Goal: Task Accomplishment & Management: Manage account settings

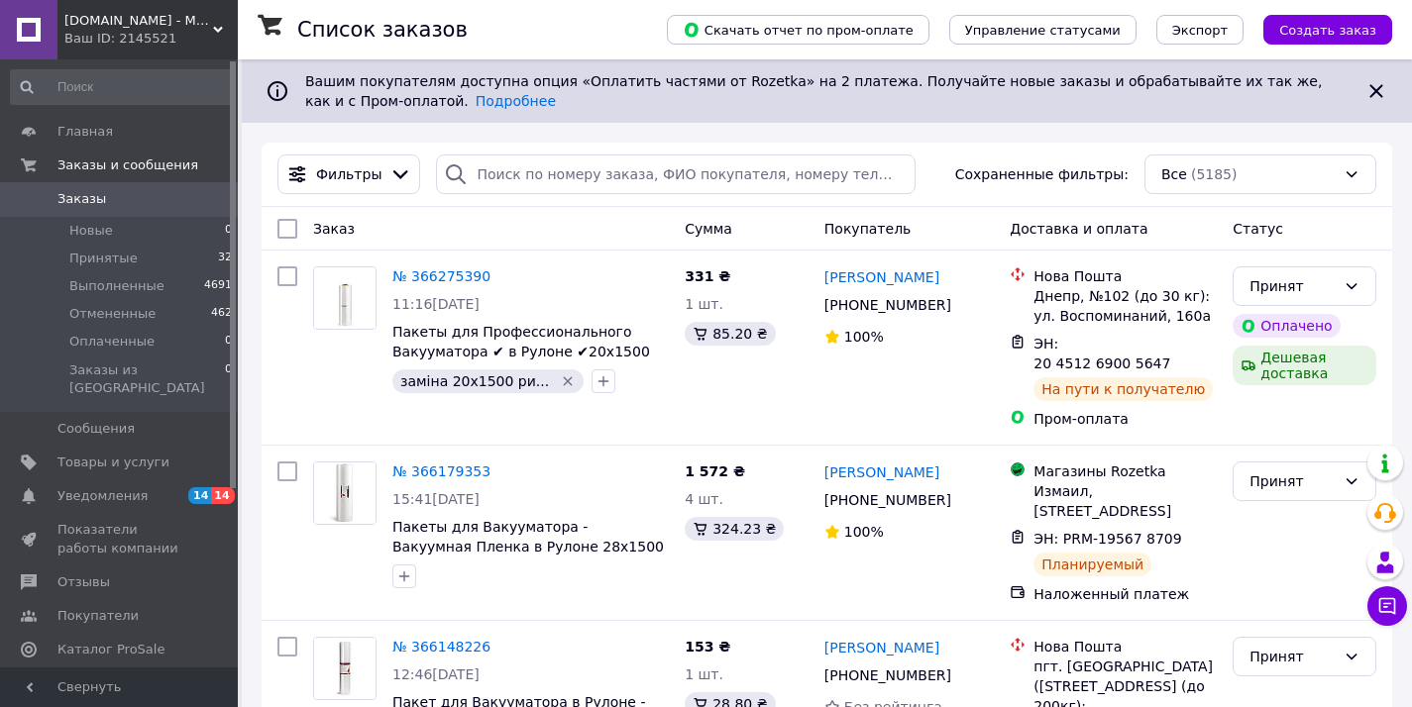
click at [142, 42] on div "Ваш ID: 2145521" at bounding box center [150, 39] width 173 height 18
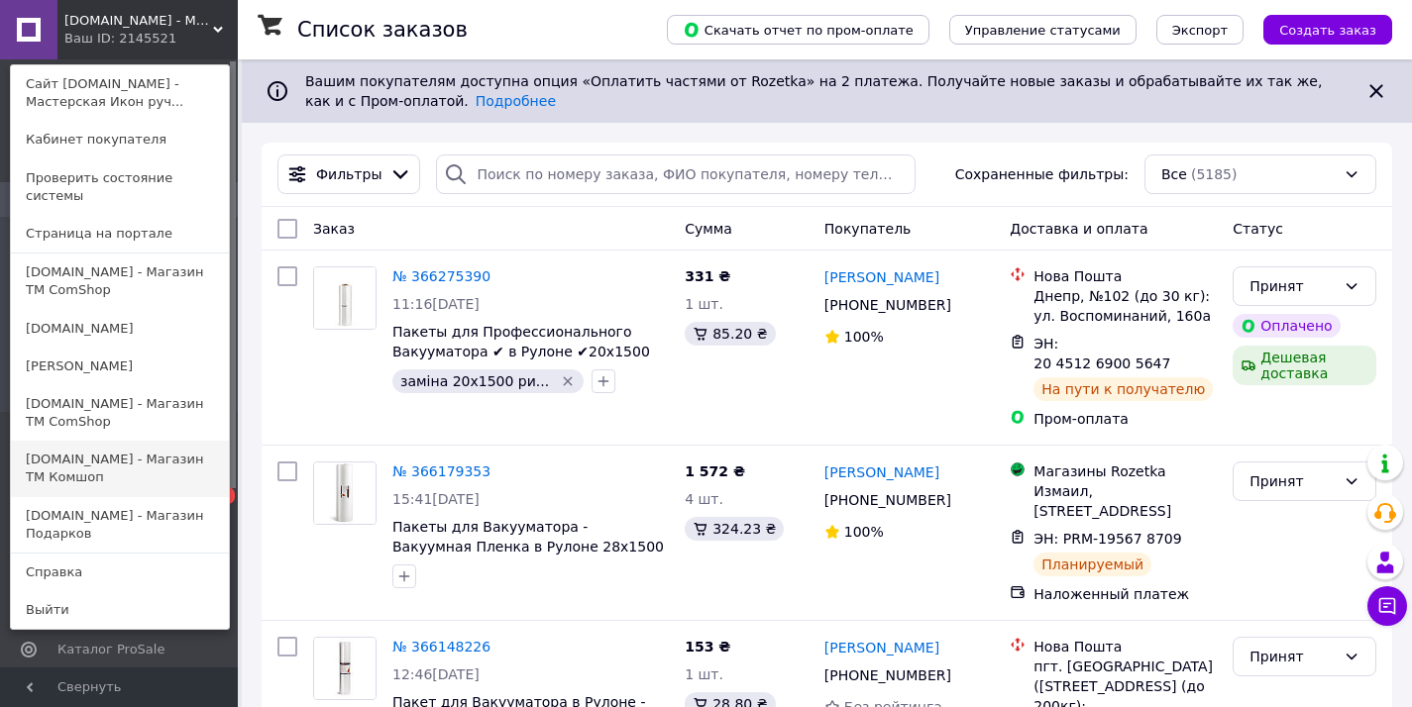
click at [100, 450] on link "[DOMAIN_NAME] - Магазин TM Комшоп" at bounding box center [120, 468] width 218 height 55
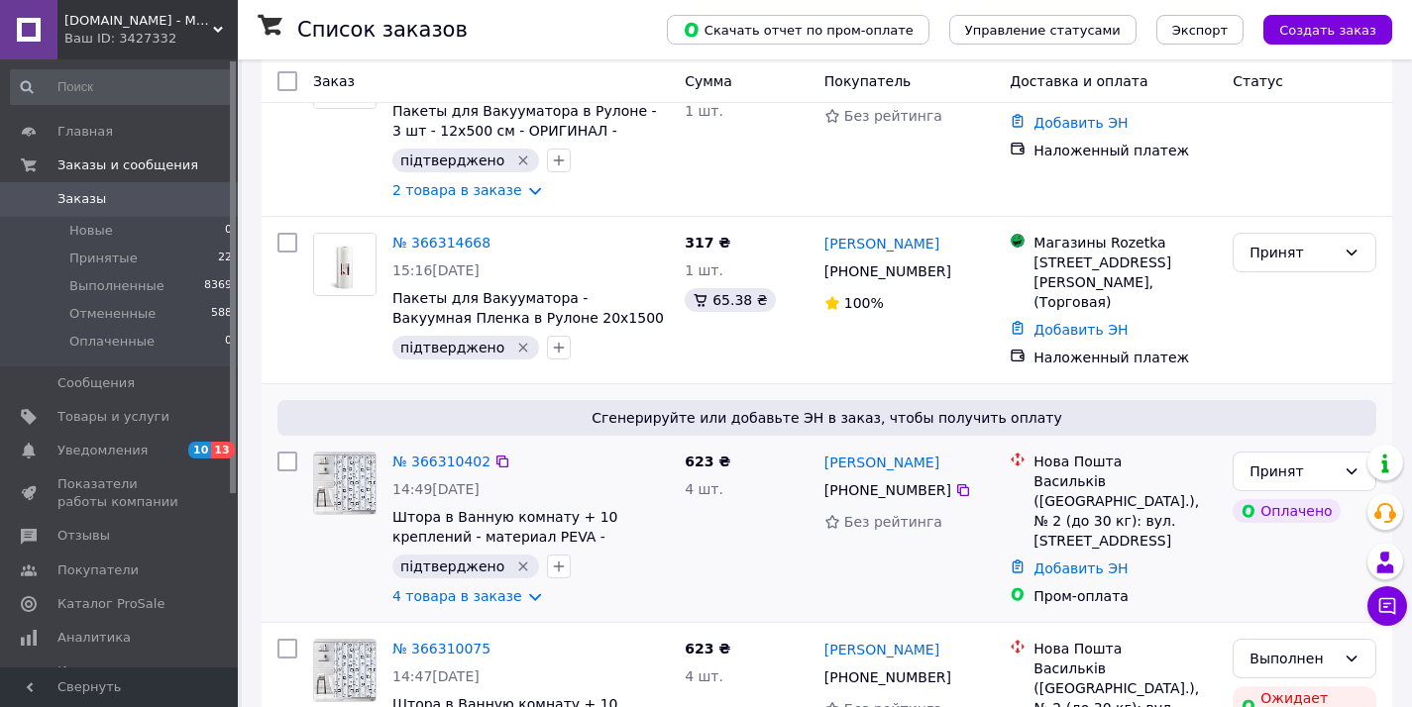
scroll to position [342, 0]
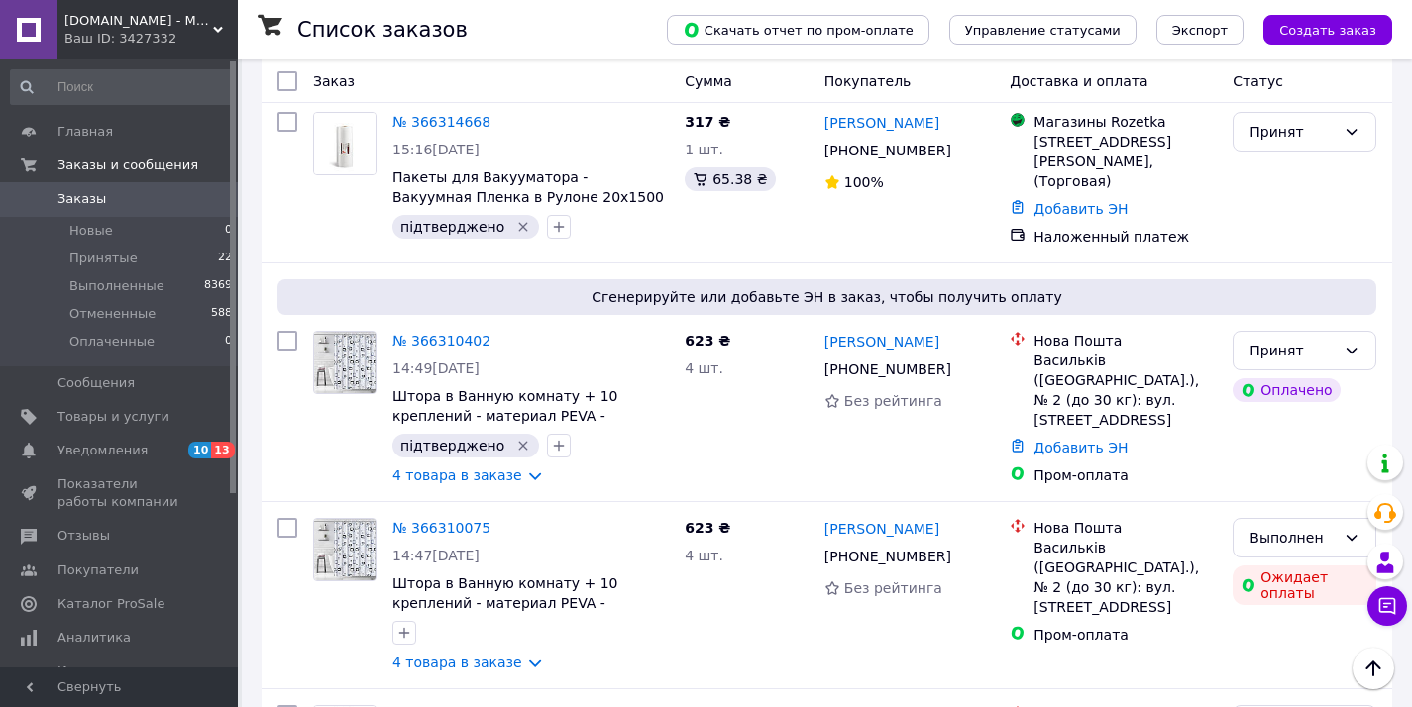
click at [176, 15] on span "[DOMAIN_NAME] - Магазин TM Комшоп" at bounding box center [138, 21] width 149 height 18
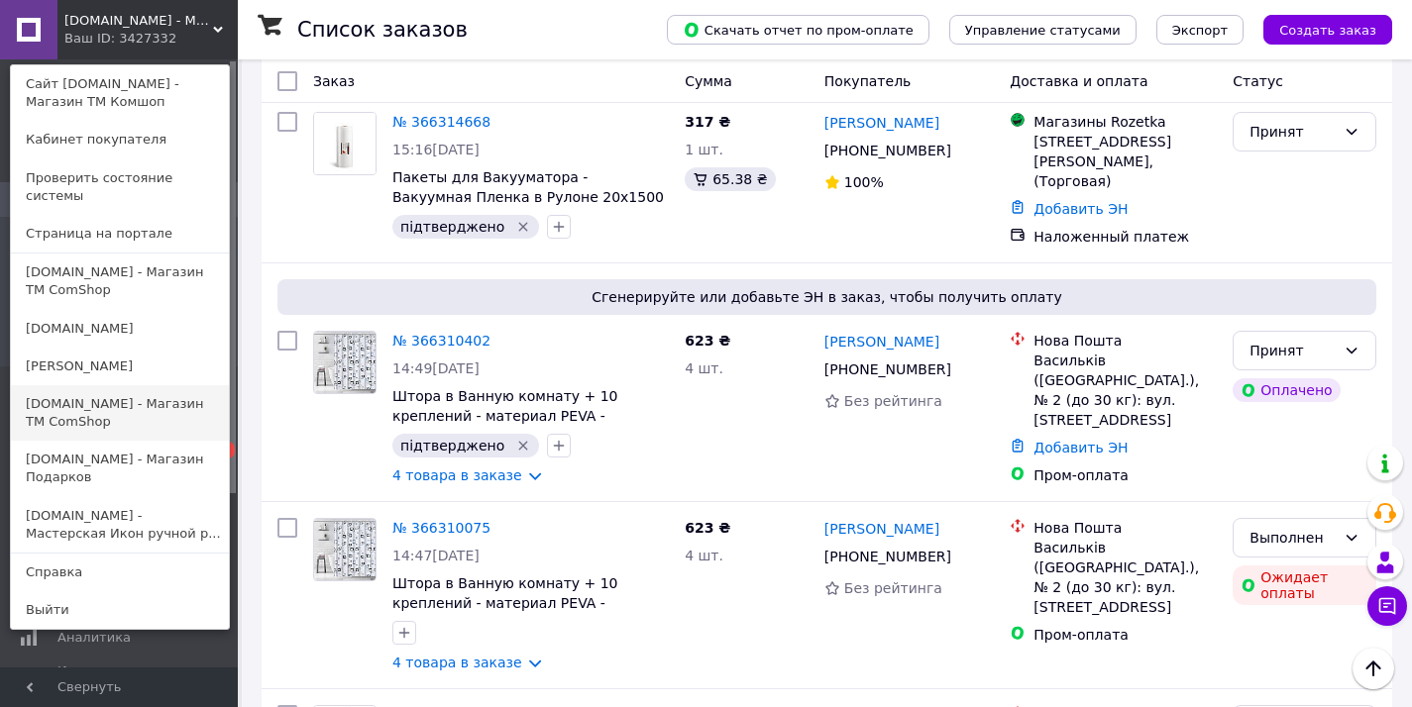
click at [150, 403] on link "[DOMAIN_NAME] - Магазин ТМ ComShop" at bounding box center [120, 412] width 218 height 55
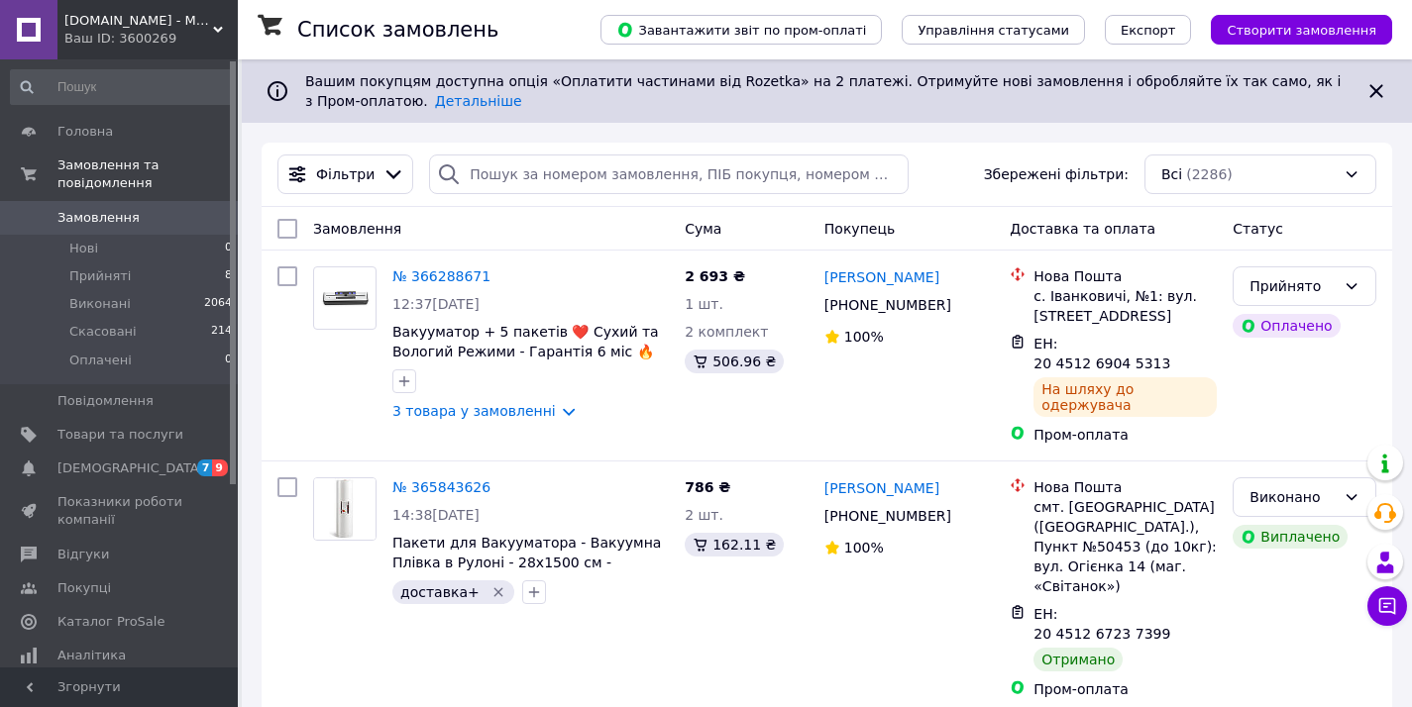
drag, startPoint x: 135, startPoint y: 21, endPoint x: 130, endPoint y: 53, distance: 32.1
click at [134, 20] on span "[DOMAIN_NAME] - Магазин ТМ ComShop" at bounding box center [138, 21] width 149 height 18
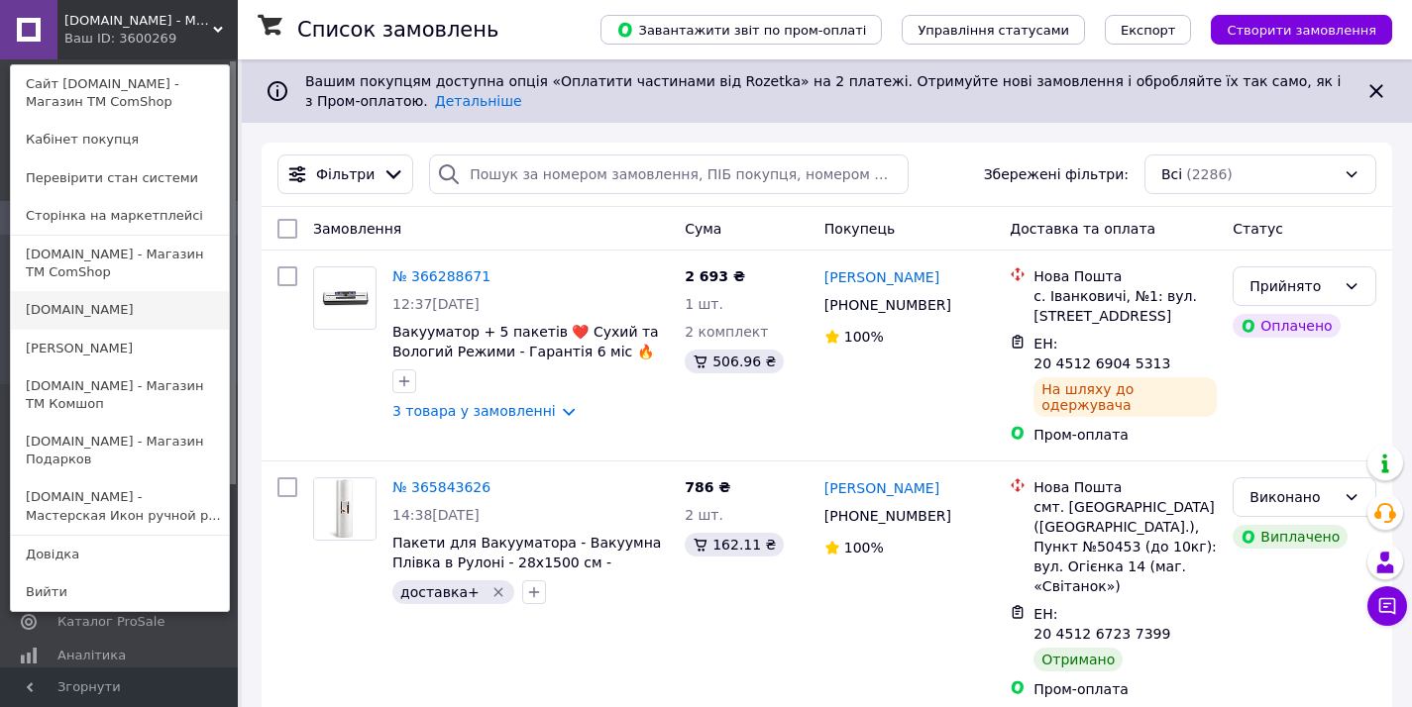
click at [109, 318] on link "[DOMAIN_NAME]" at bounding box center [120, 310] width 218 height 38
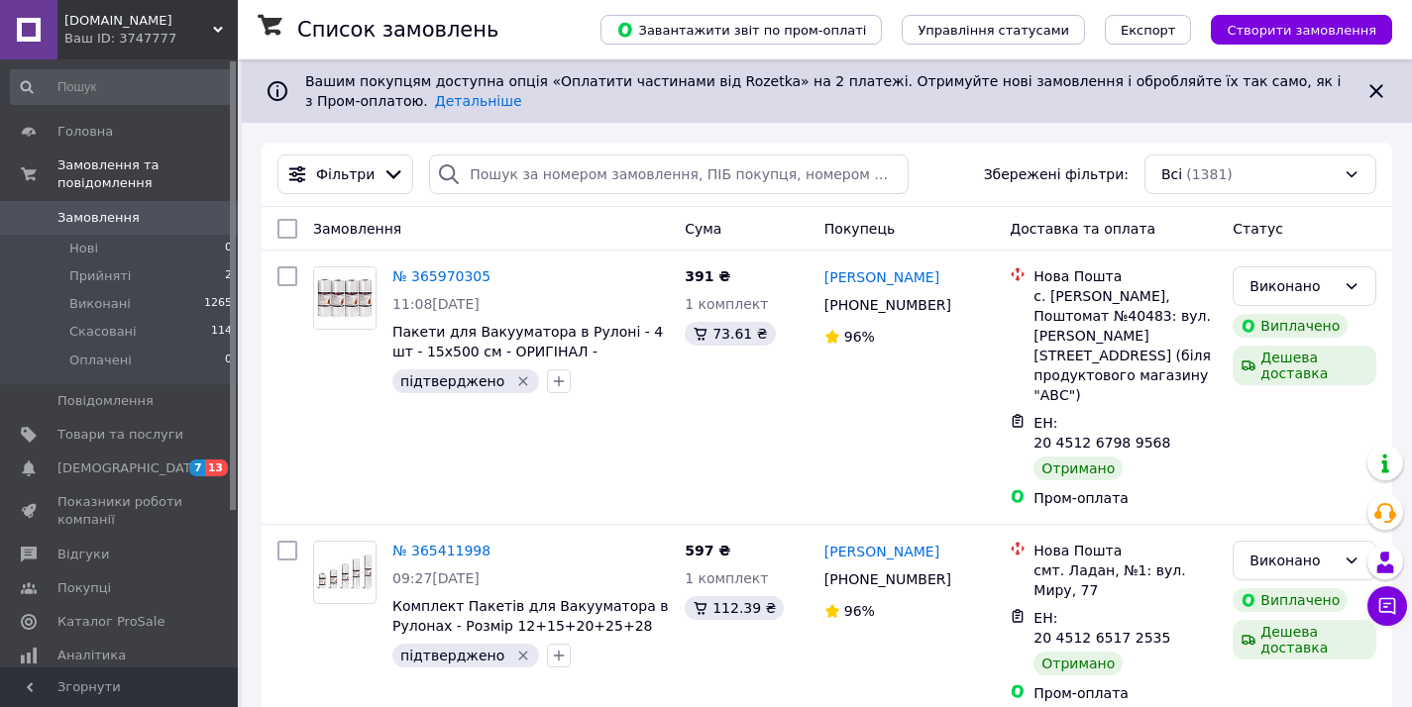
click at [199, 30] on div "Ваш ID: 3747777" at bounding box center [150, 39] width 173 height 18
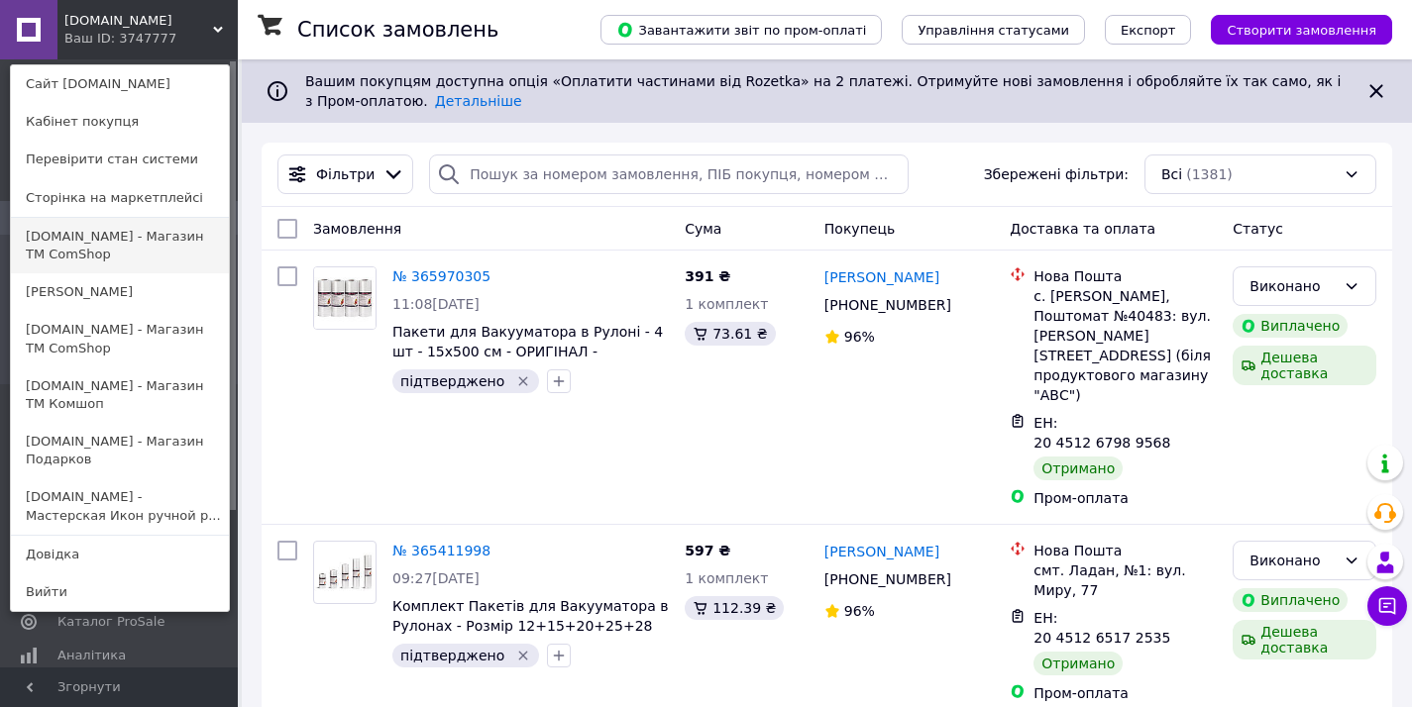
click at [184, 259] on link "[DOMAIN_NAME] - Магазин ТМ ComShop" at bounding box center [120, 245] width 218 height 55
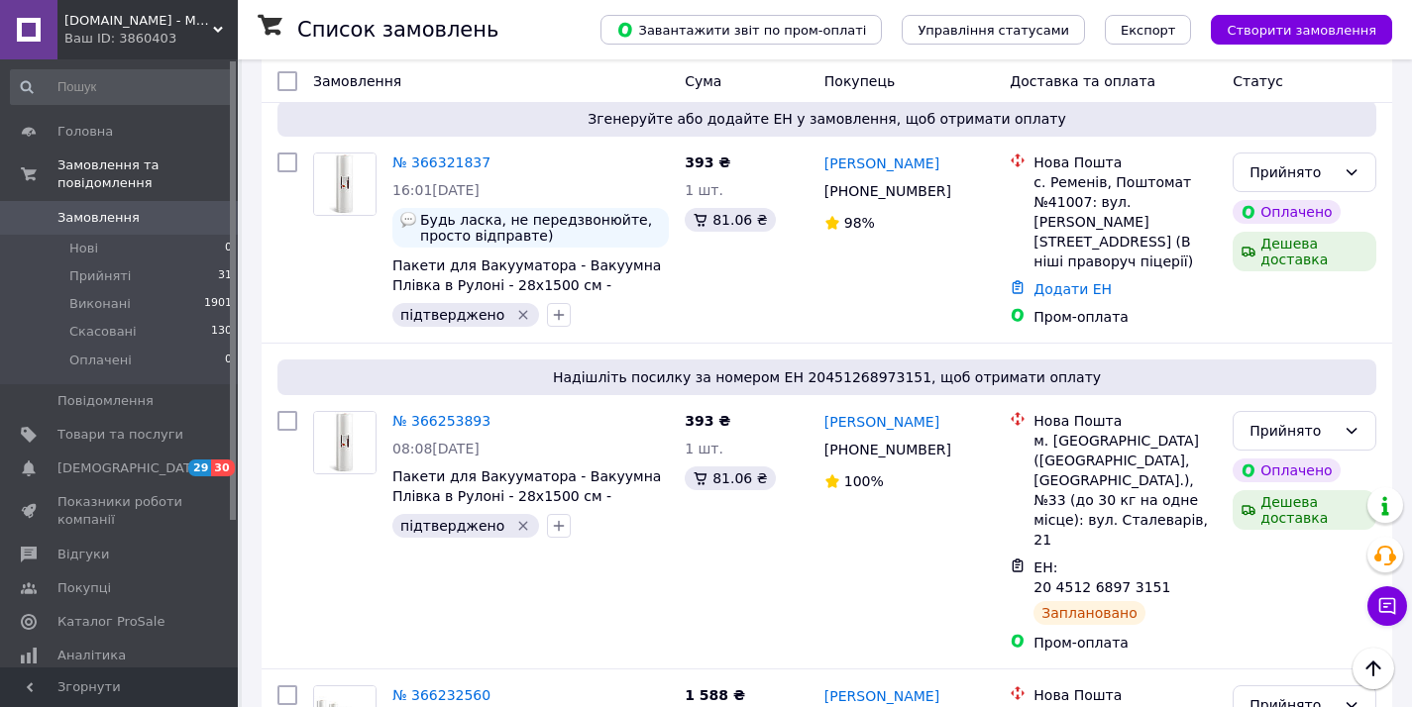
scroll to position [175, 0]
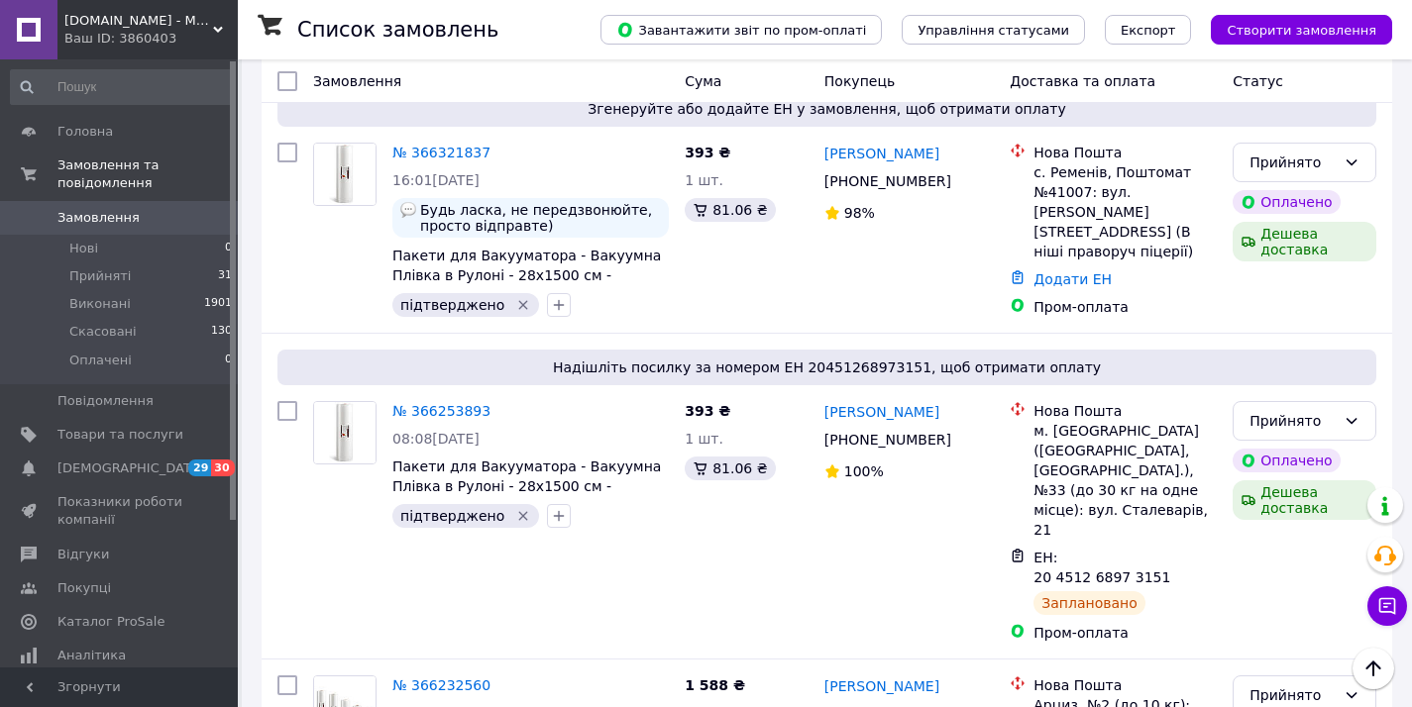
click at [201, 33] on div "Ваш ID: 3860403" at bounding box center [150, 39] width 173 height 18
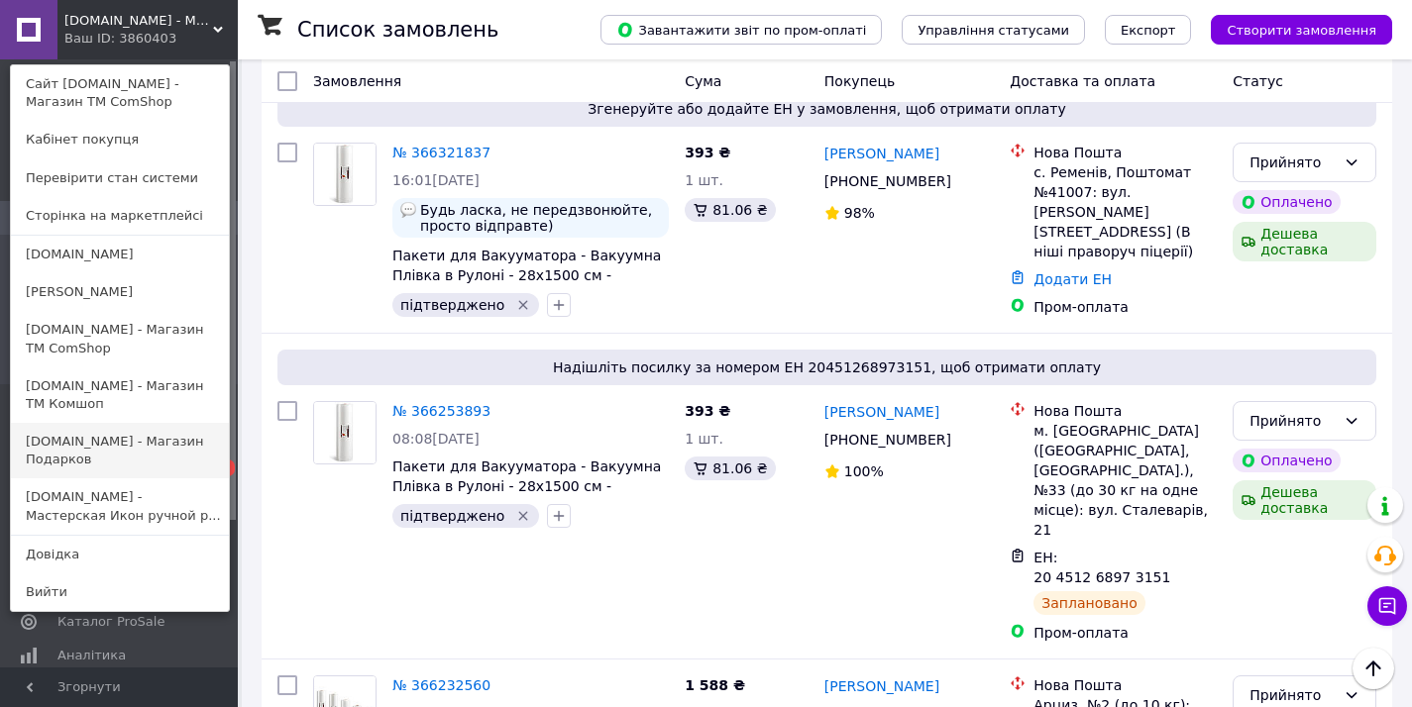
click at [109, 461] on link "[DOMAIN_NAME] - Магазин Подарков" at bounding box center [120, 450] width 218 height 55
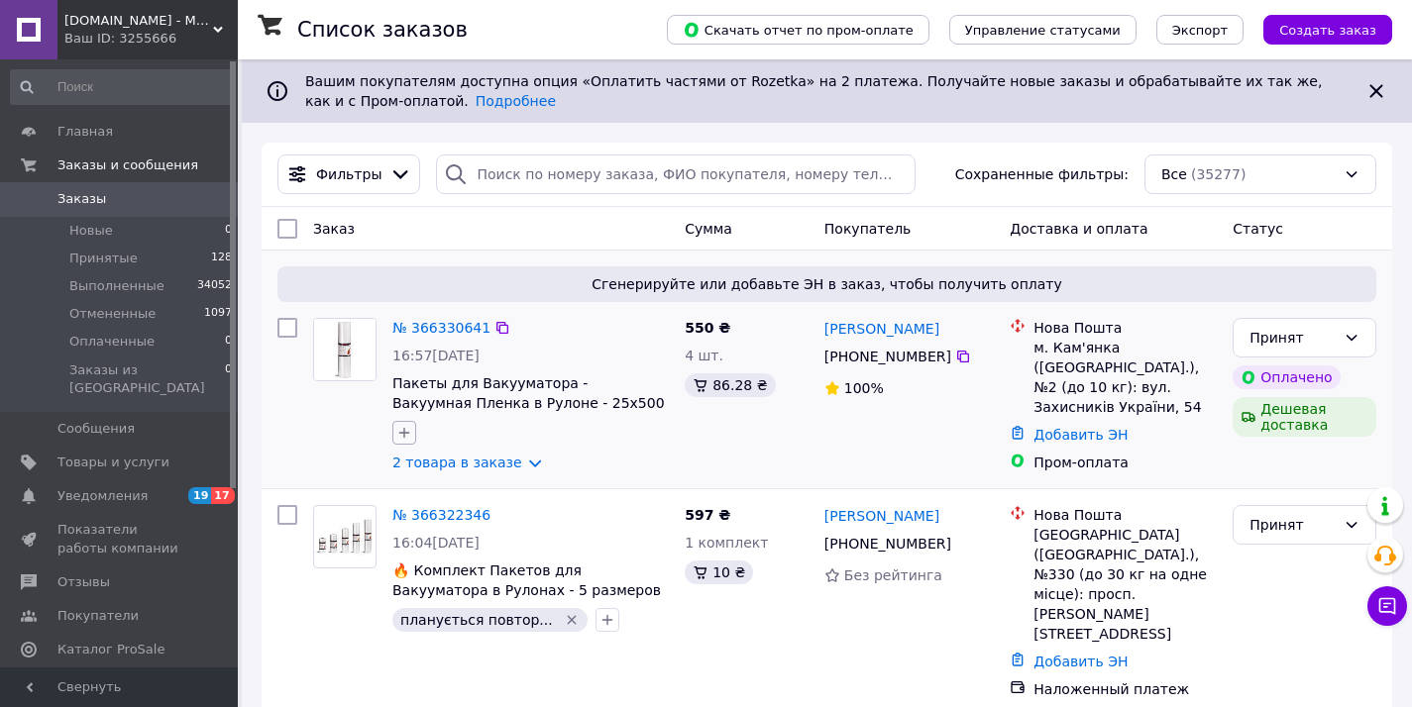
click at [399, 439] on icon "button" at bounding box center [404, 433] width 16 height 16
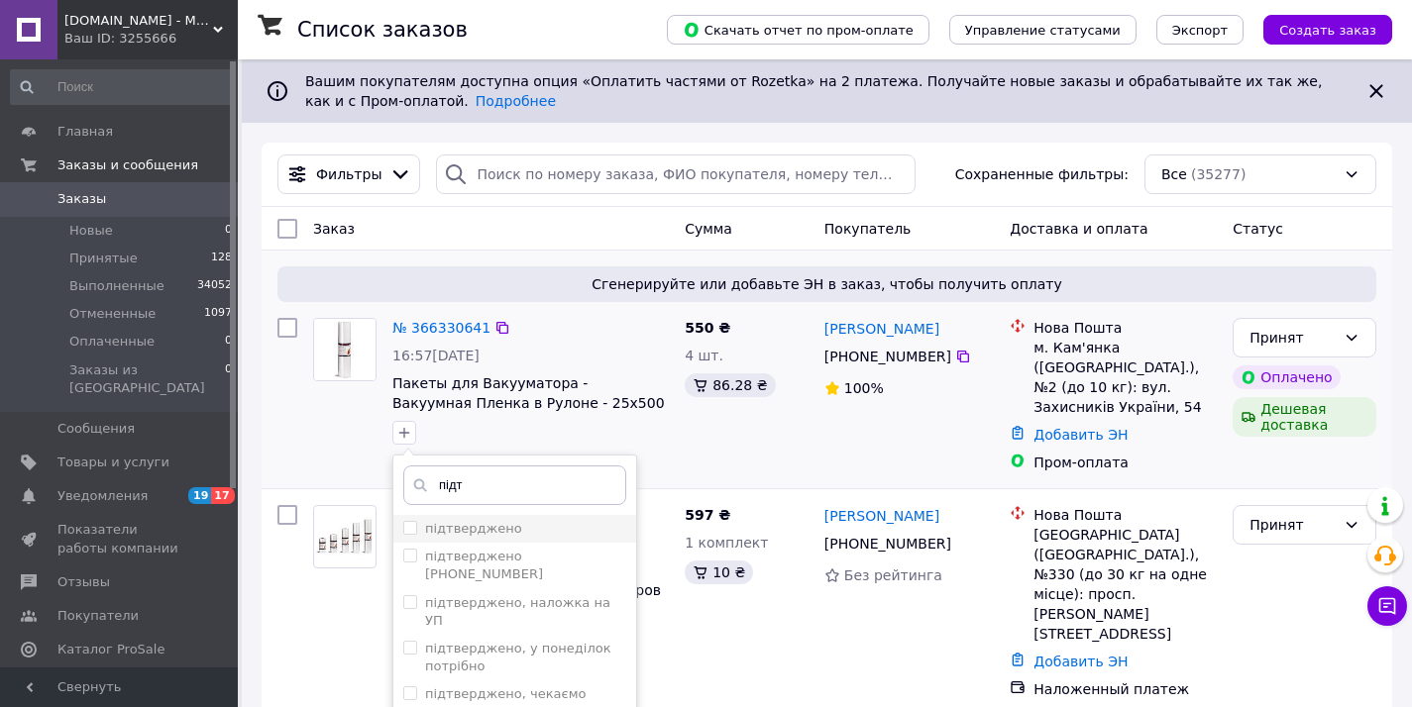
type input "підт"
click at [481, 532] on label "підтверджено" at bounding box center [473, 528] width 97 height 15
checkbox input "true"
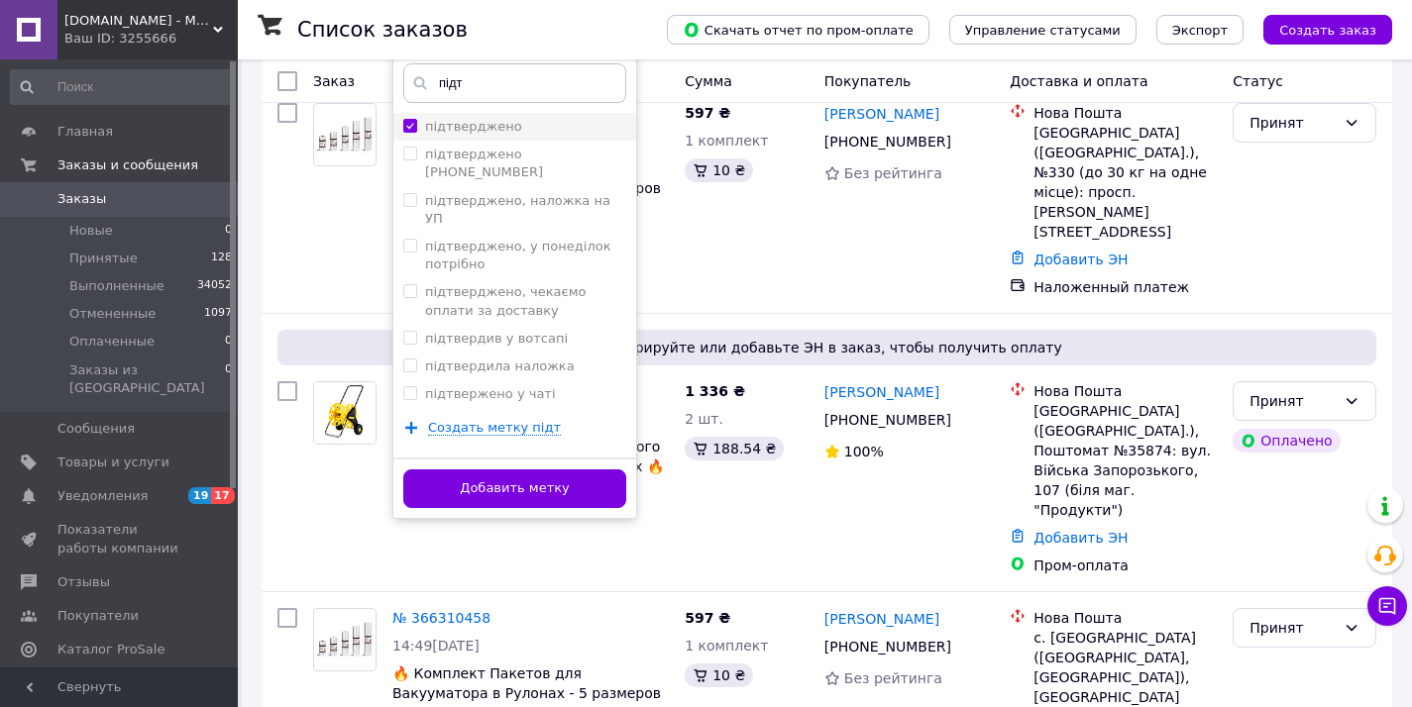
scroll to position [527, 0]
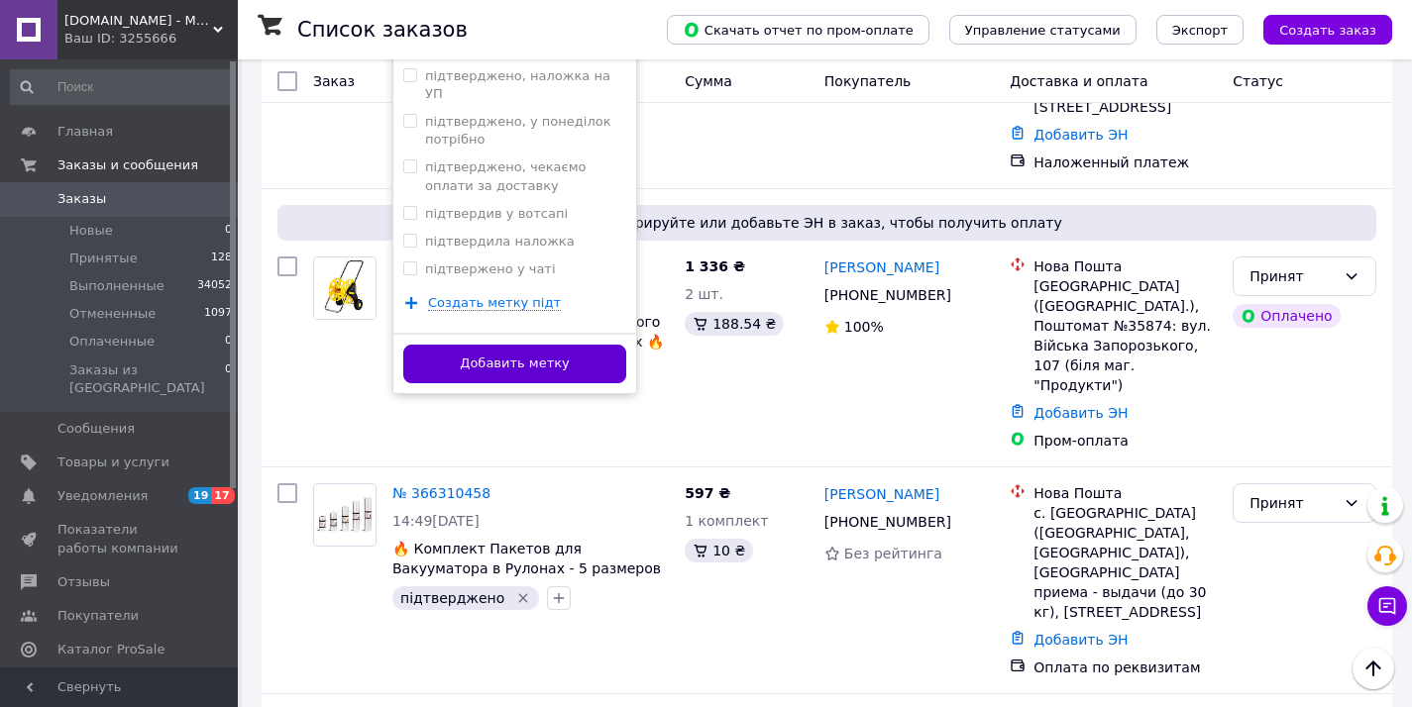
click at [565, 345] on button "Добавить метку" at bounding box center [514, 364] width 223 height 39
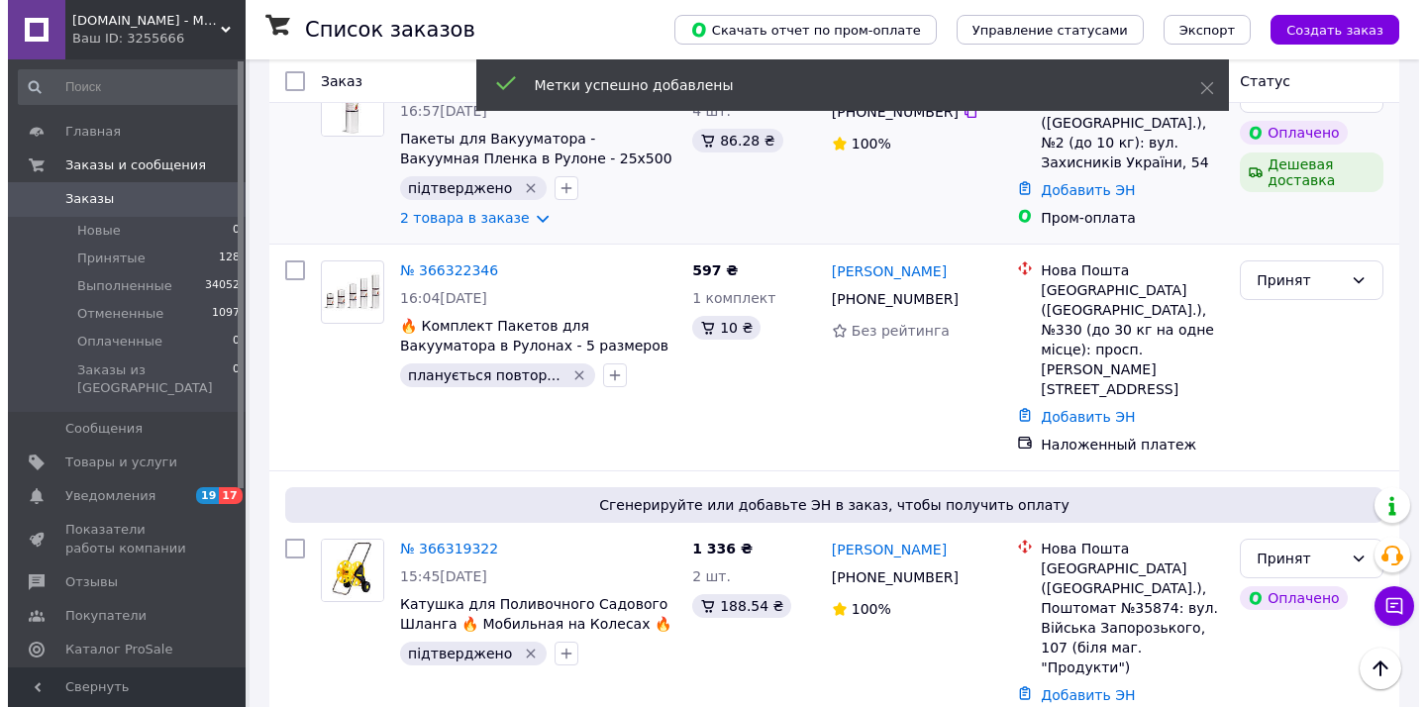
scroll to position [0, 0]
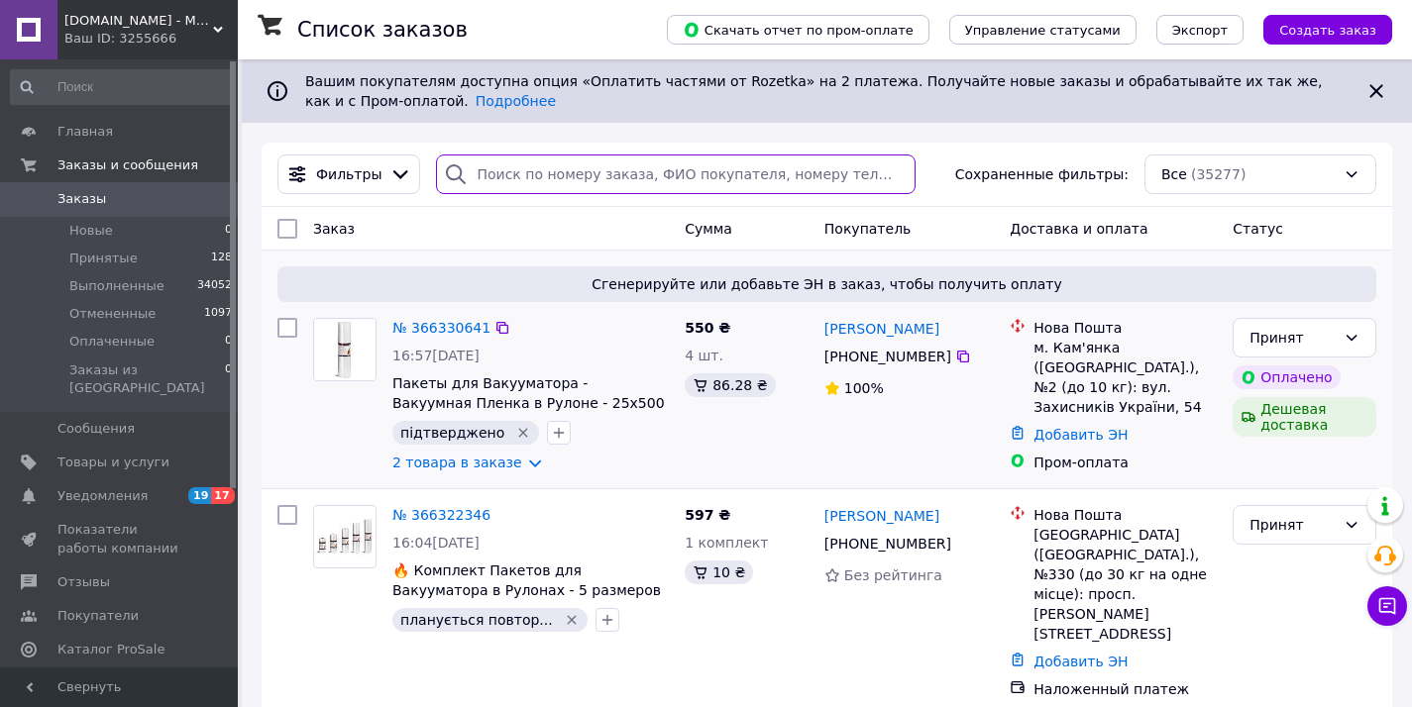
click at [531, 185] on input "search" at bounding box center [675, 175] width 479 height 40
paste input ""Бікус Юрій Федорович +380669798803""
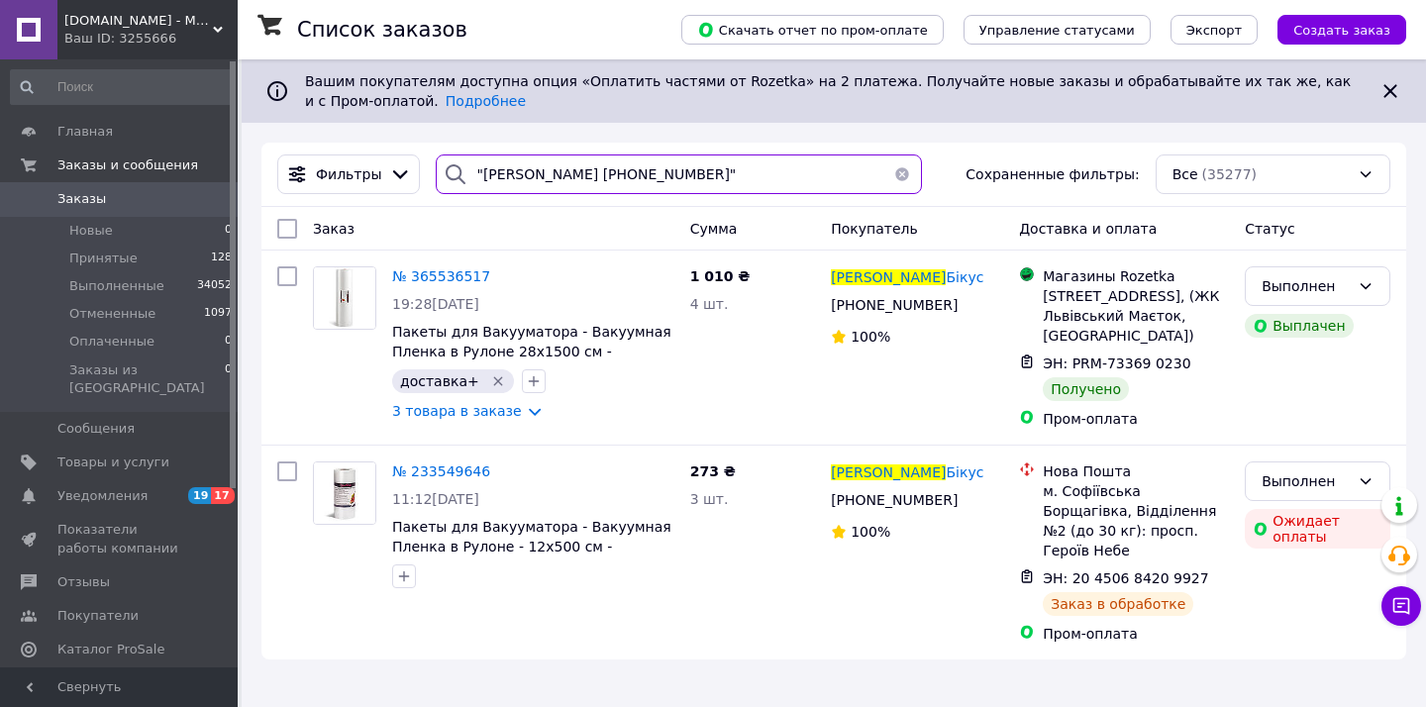
type input ""Бікус Юрій Федорович +380669798803""
click at [67, 22] on span "[DOMAIN_NAME] - Магазин Подарков" at bounding box center [138, 21] width 149 height 18
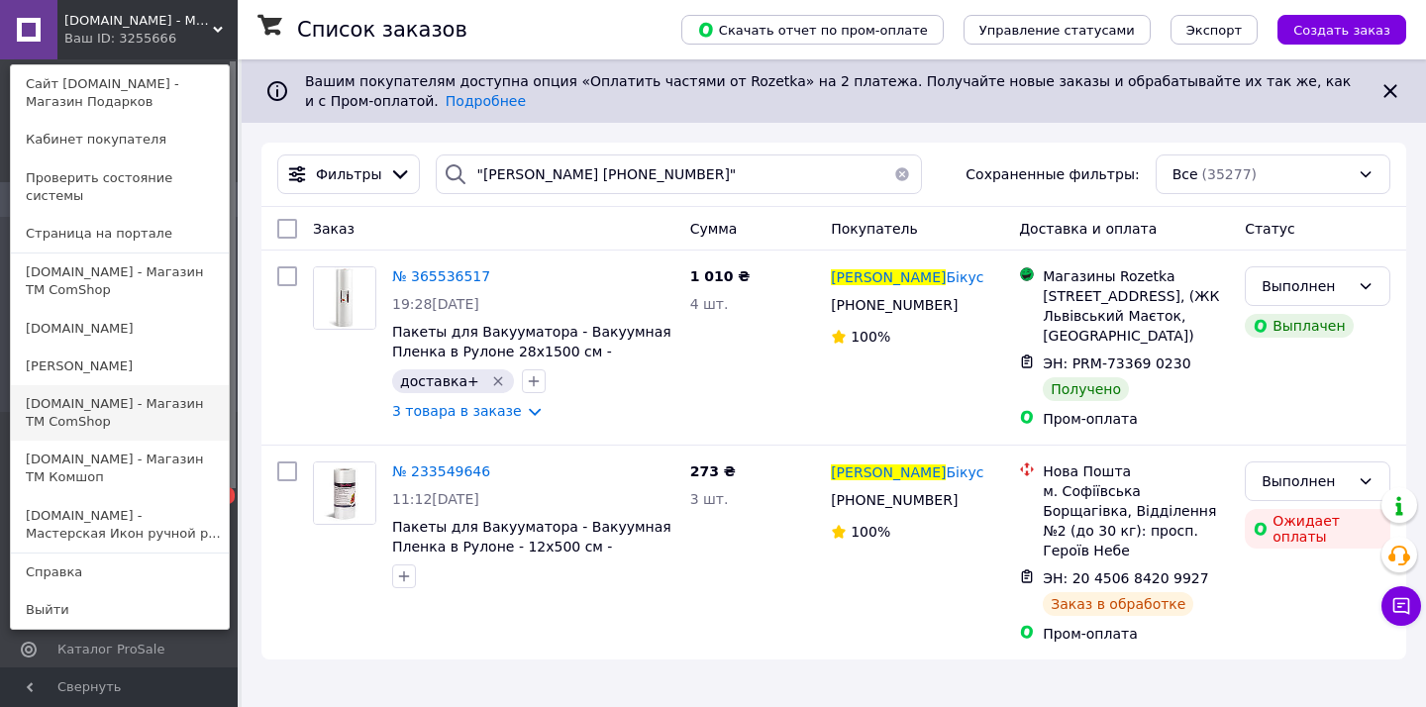
click at [184, 388] on link "[DOMAIN_NAME] - Магазин ТМ ComShop" at bounding box center [120, 412] width 218 height 55
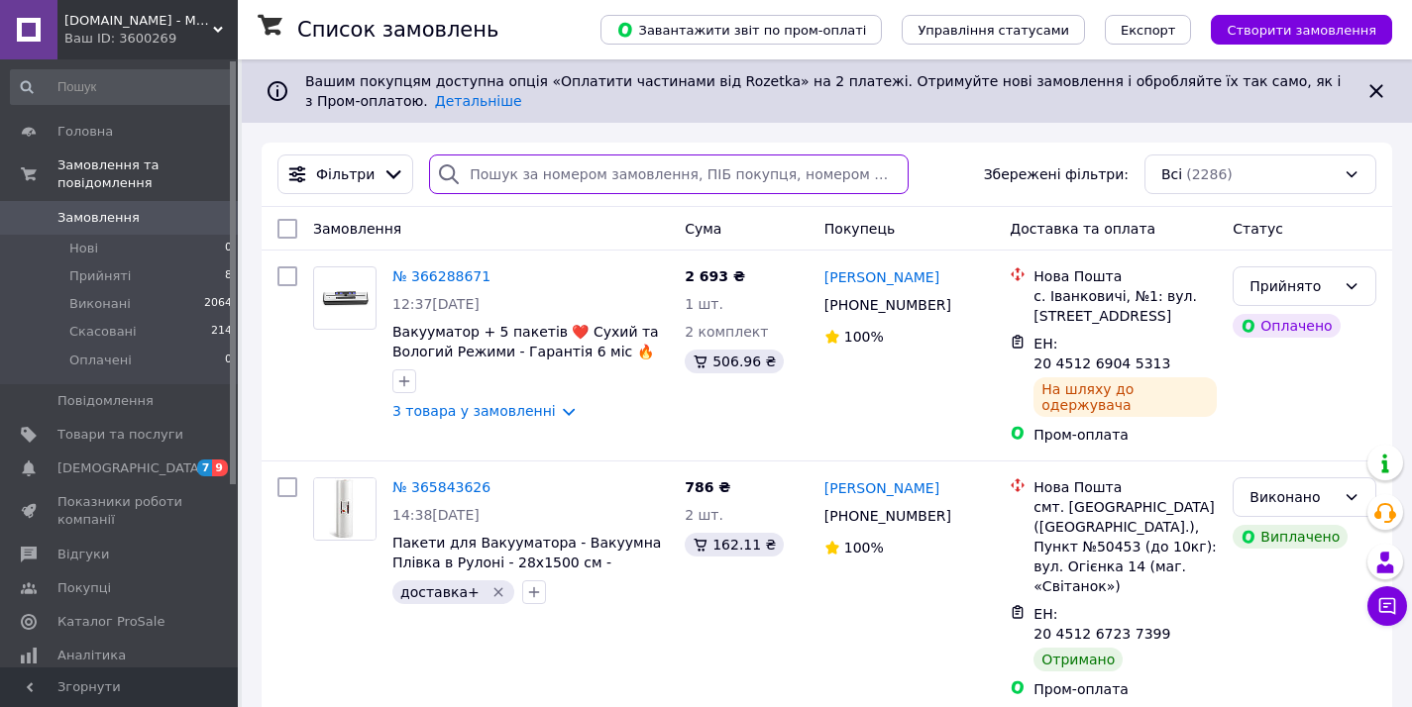
click at [548, 185] on input "search" at bounding box center [668, 175] width 479 height 40
paste input ""Русайкина Нана +380933250256""
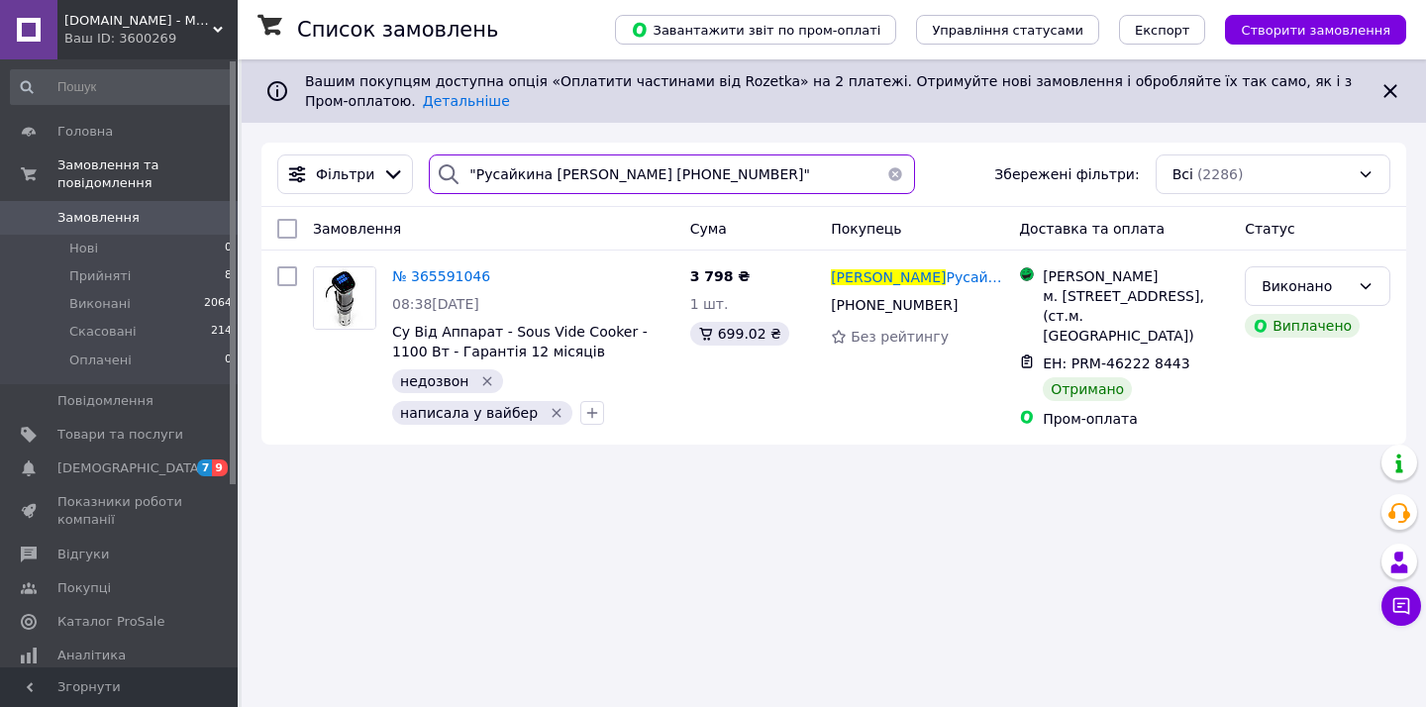
type input ""Русайкина Нана +380933250256""
click at [127, 209] on span "Замовлення" at bounding box center [98, 218] width 82 height 18
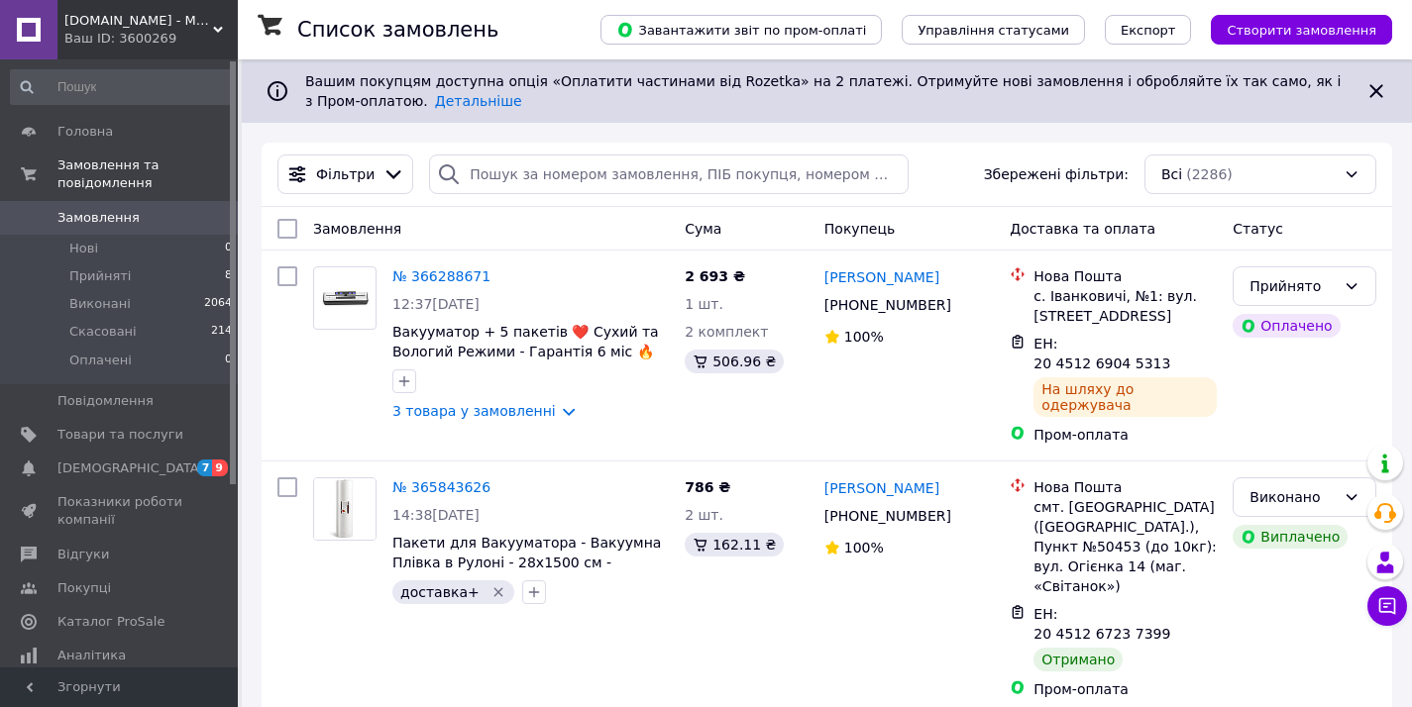
scroll to position [524, 0]
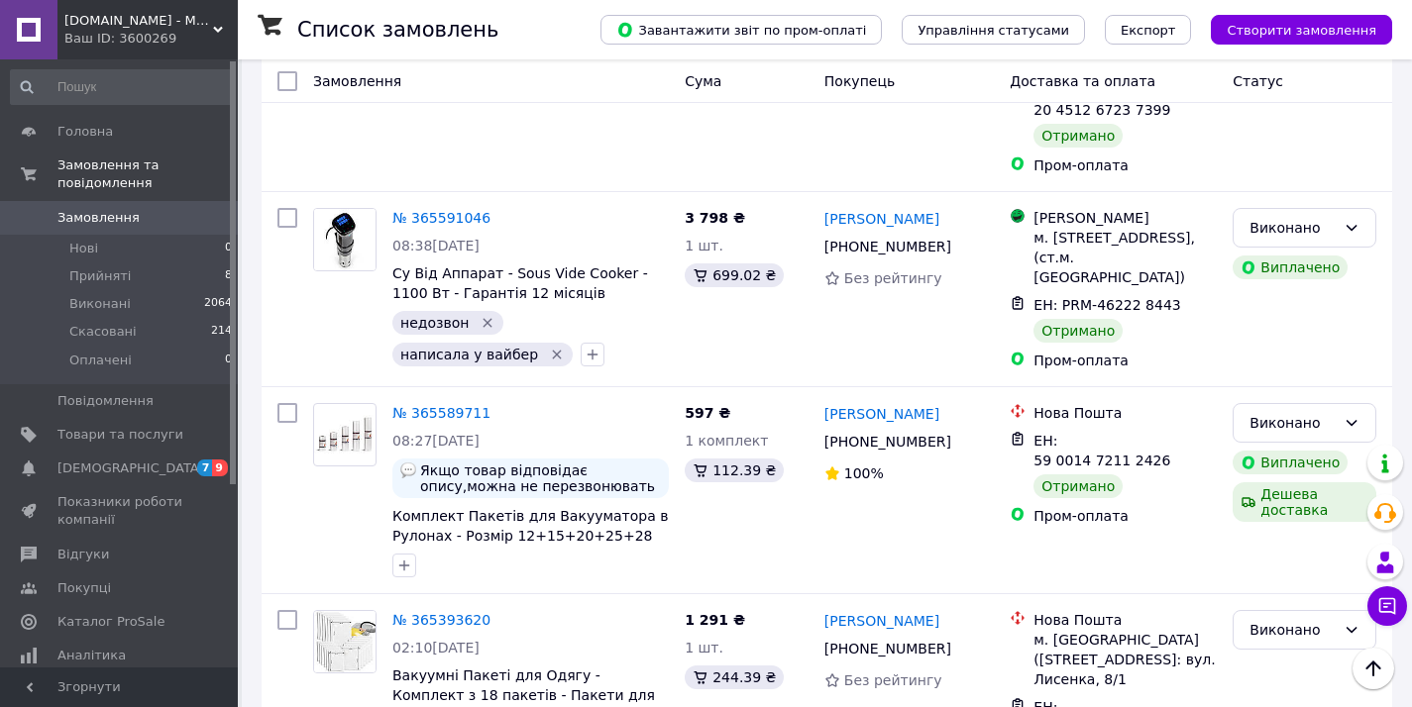
click at [133, 29] on span "[DOMAIN_NAME] - Магазин ТМ ComShop" at bounding box center [138, 21] width 149 height 18
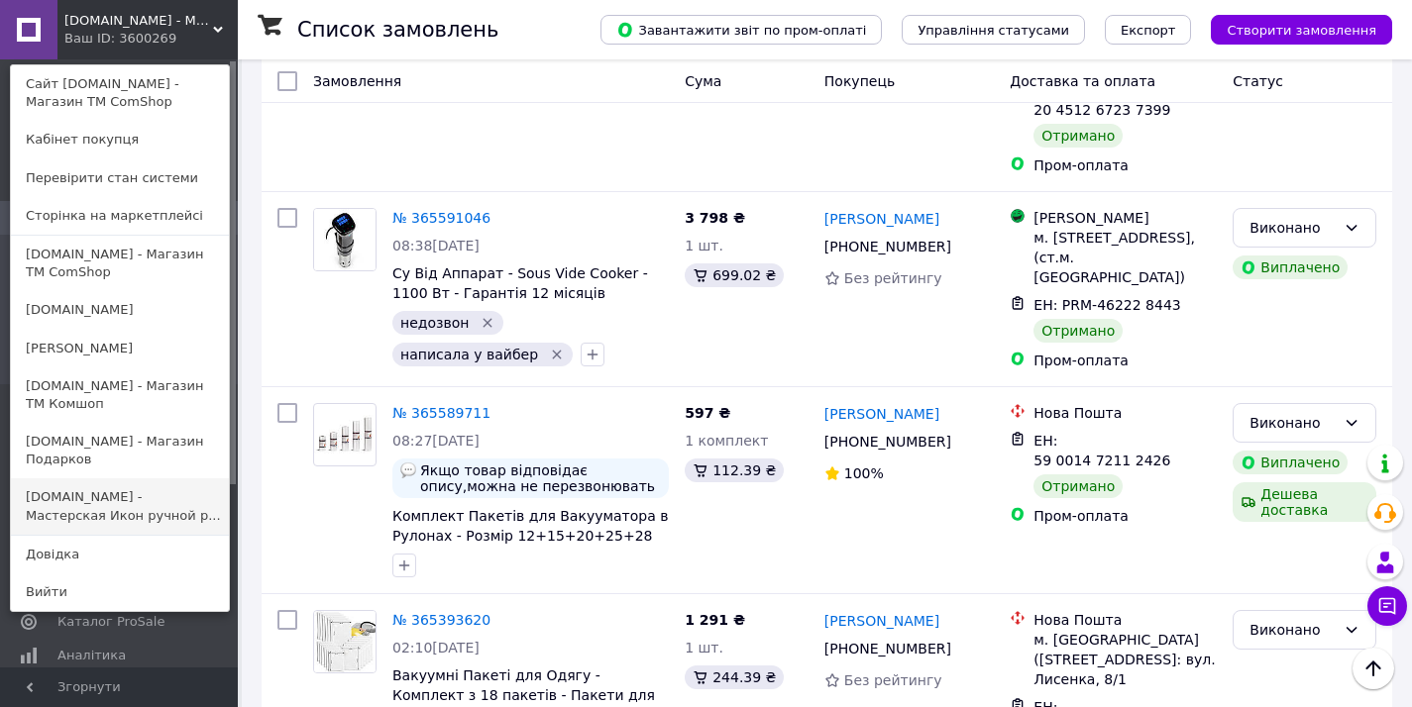
click at [116, 513] on link "Icon-Store.UA - Мастерская Икон ручной р..." at bounding box center [120, 505] width 218 height 55
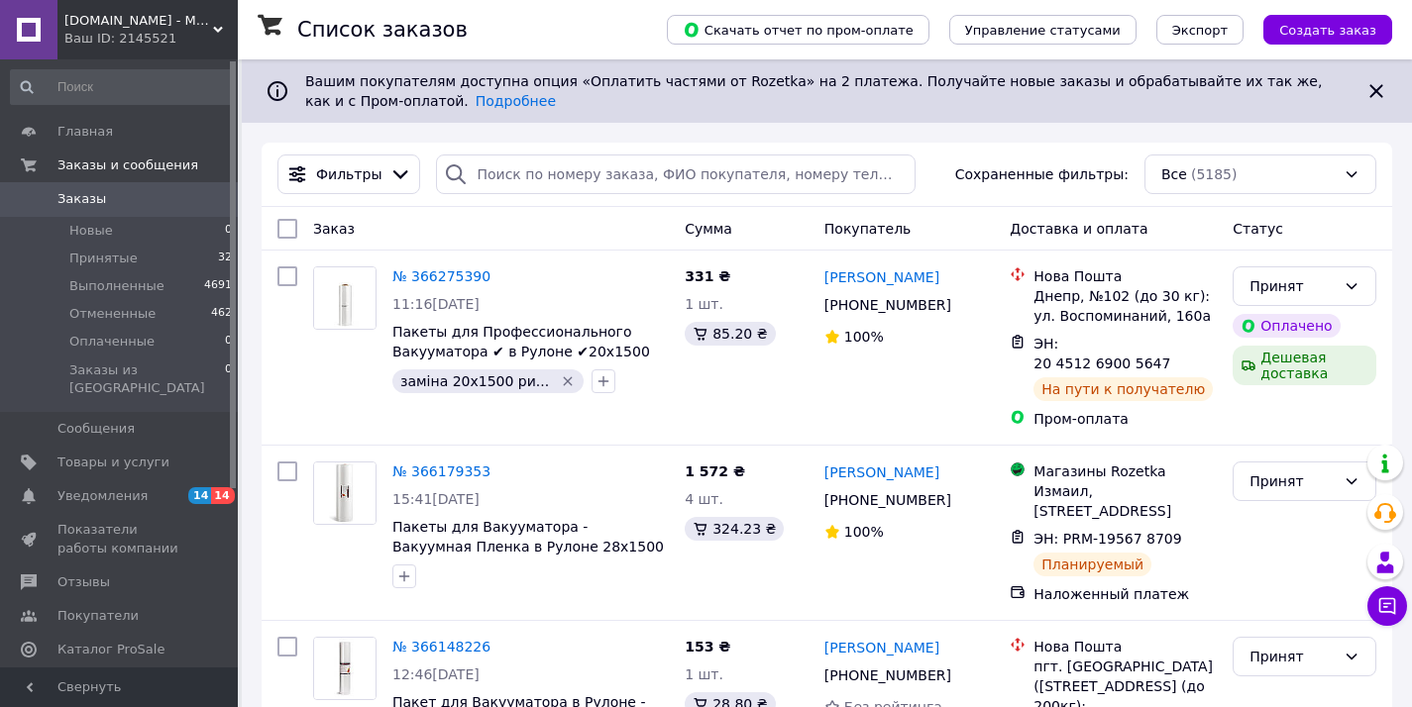
click at [158, 27] on span "[DOMAIN_NAME] - Мастерская Икон ручной работы под [GEOGRAPHIC_DATA]" at bounding box center [138, 21] width 149 height 18
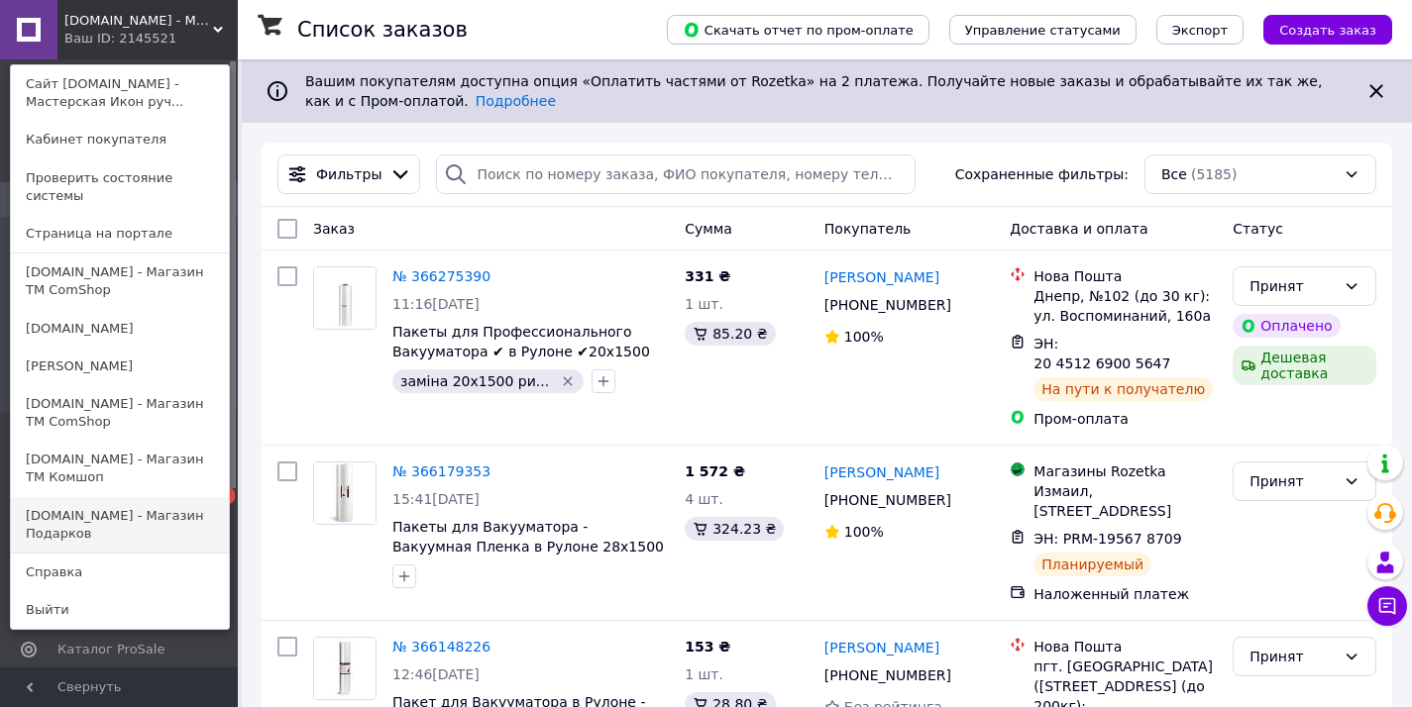
click at [123, 497] on link "[DOMAIN_NAME] - Магазин Подарков" at bounding box center [120, 524] width 218 height 55
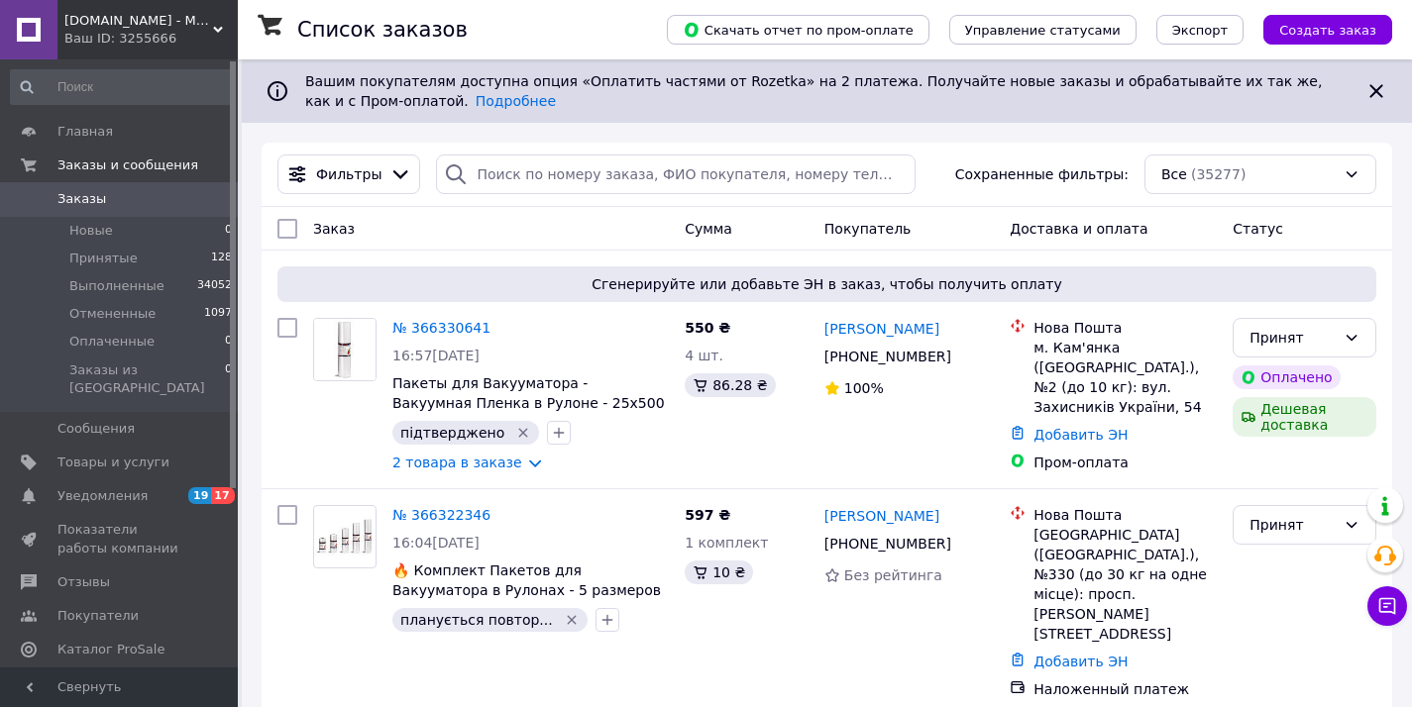
scroll to position [130, 0]
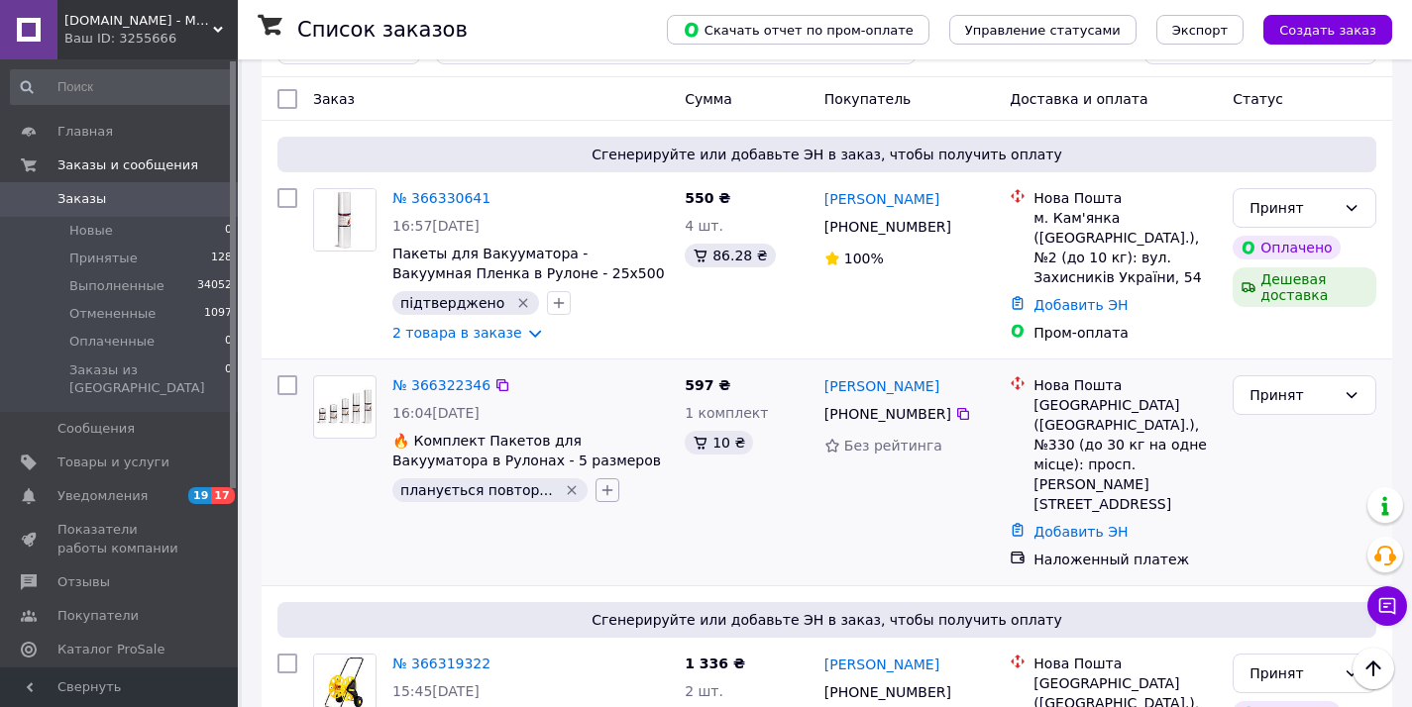
click at [599, 486] on icon "button" at bounding box center [607, 490] width 16 height 16
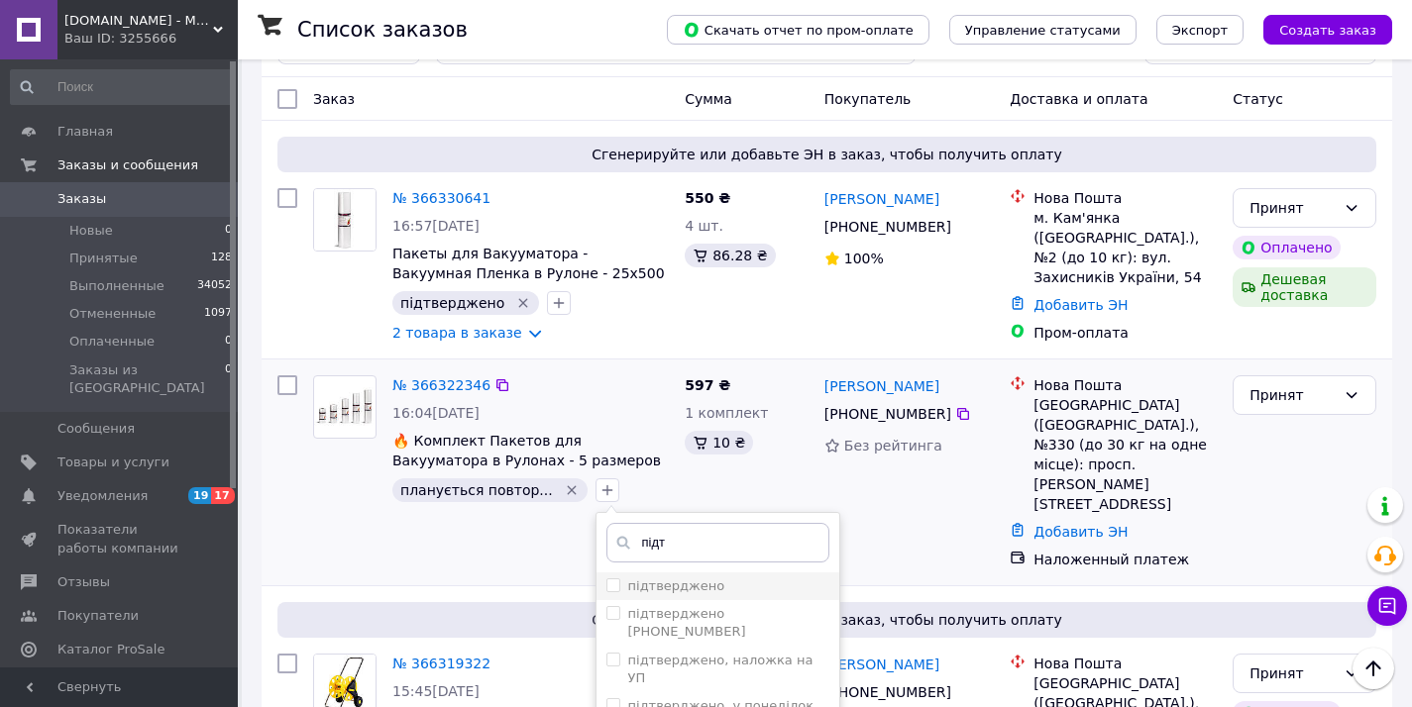
type input "підт"
click at [693, 578] on div "підтверджено" at bounding box center [676, 587] width 97 height 18
click at [619, 579] on input "підтверджено" at bounding box center [612, 585] width 13 height 13
click at [698, 583] on div "підтверджено" at bounding box center [717, 587] width 223 height 18
checkbox input "true"
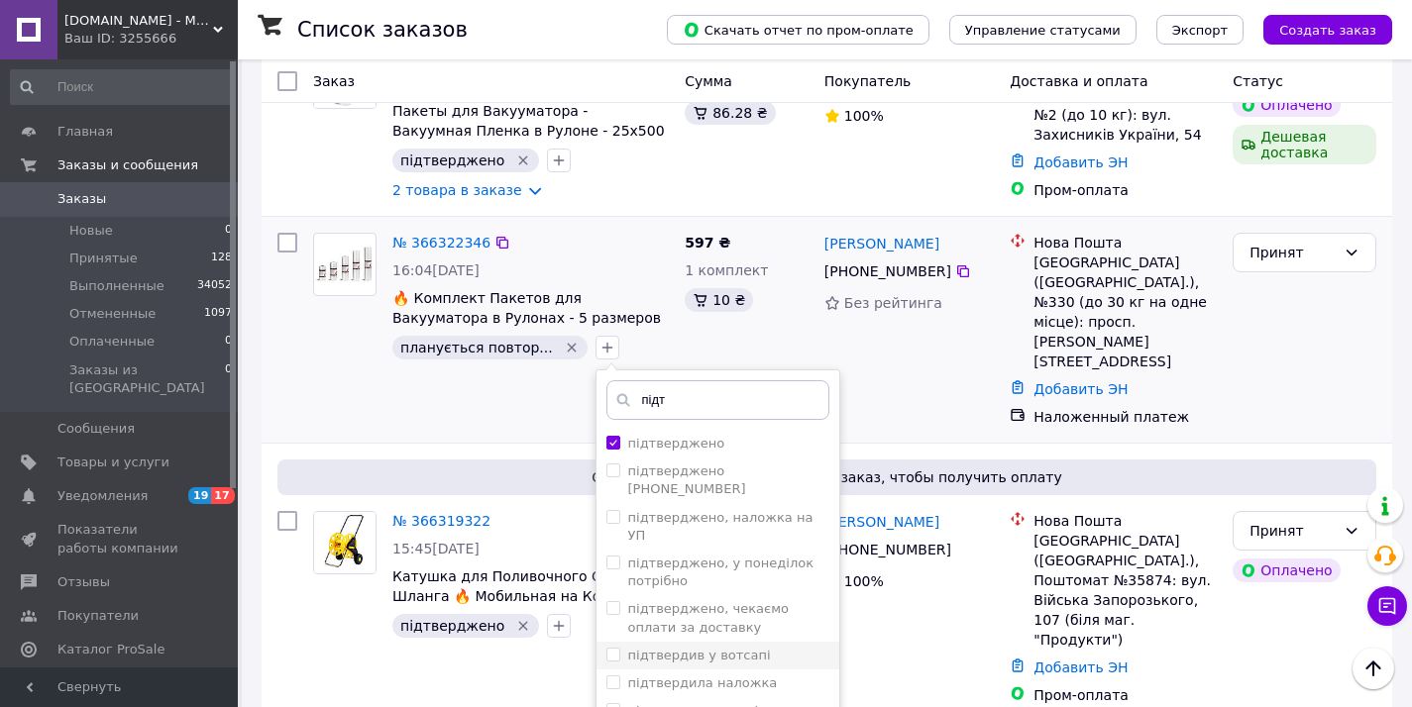
scroll to position [577, 0]
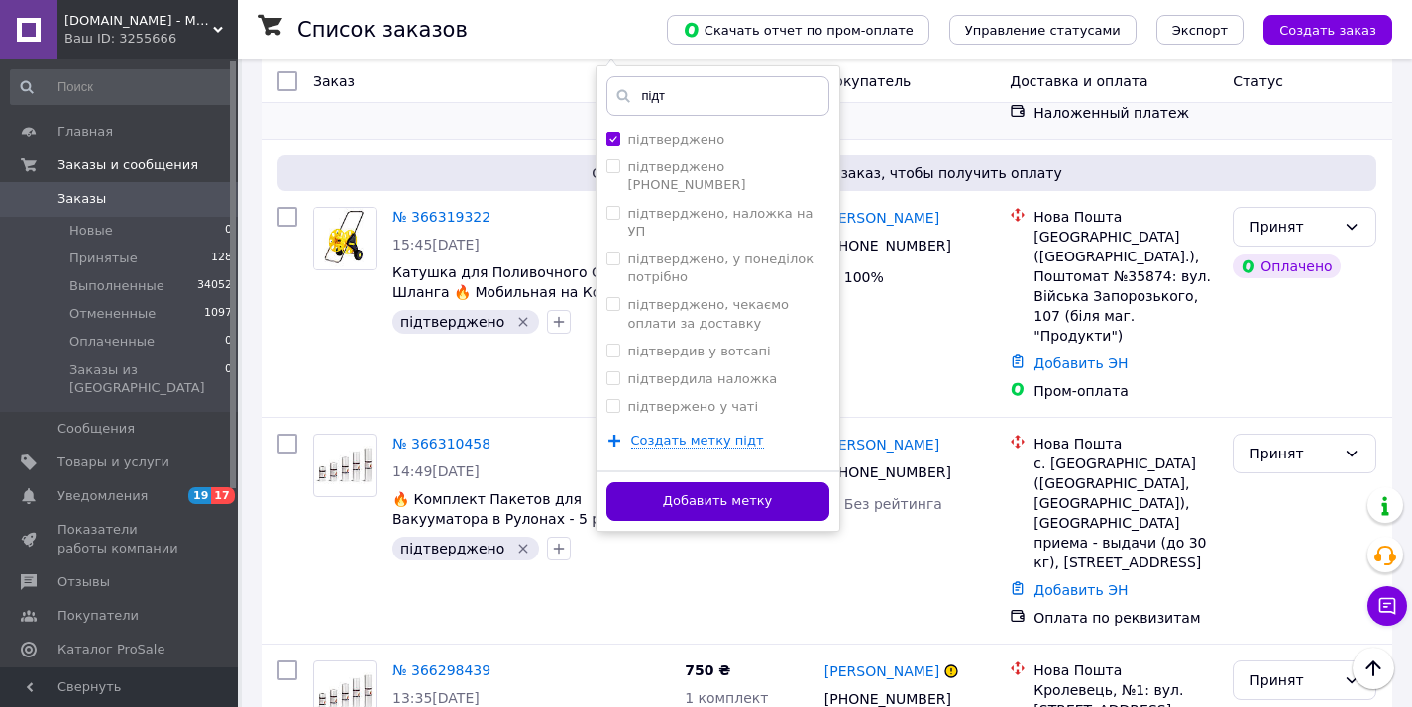
click at [743, 482] on button "Добавить метку" at bounding box center [717, 501] width 223 height 39
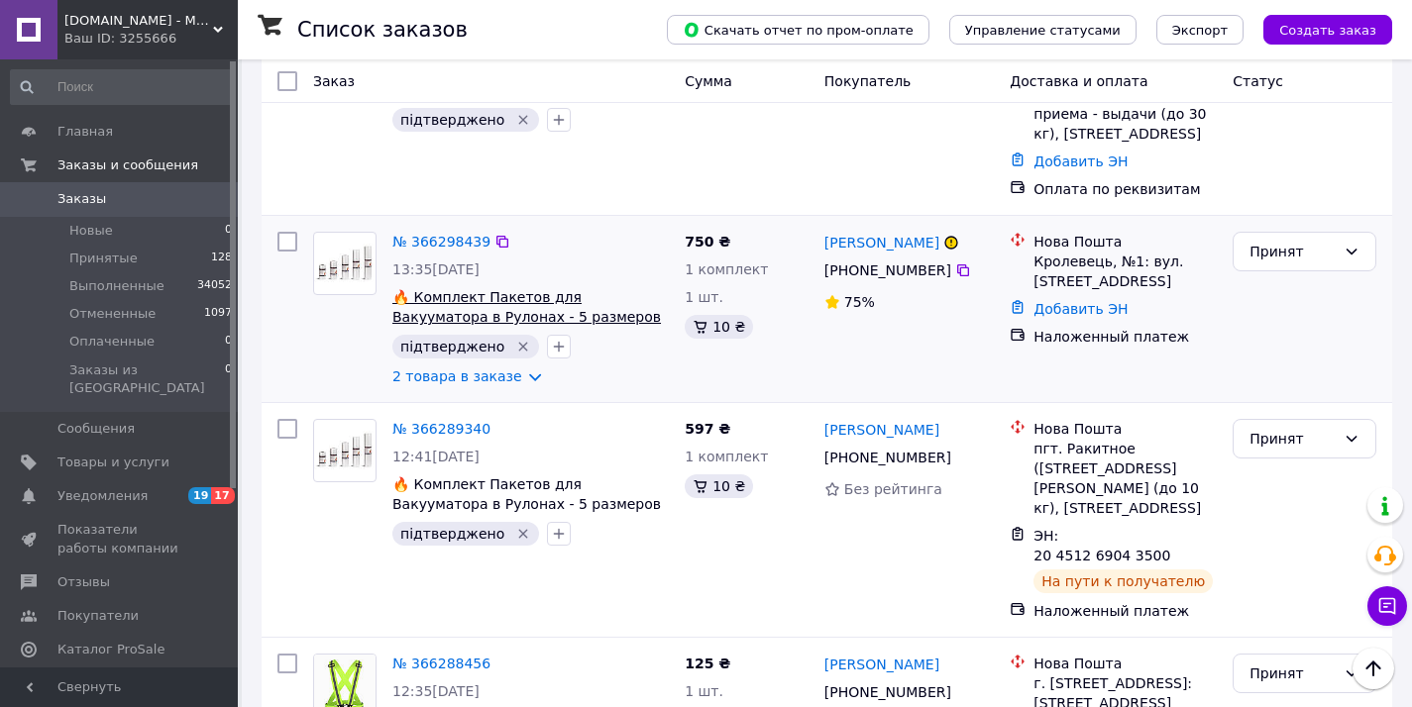
scroll to position [988, 0]
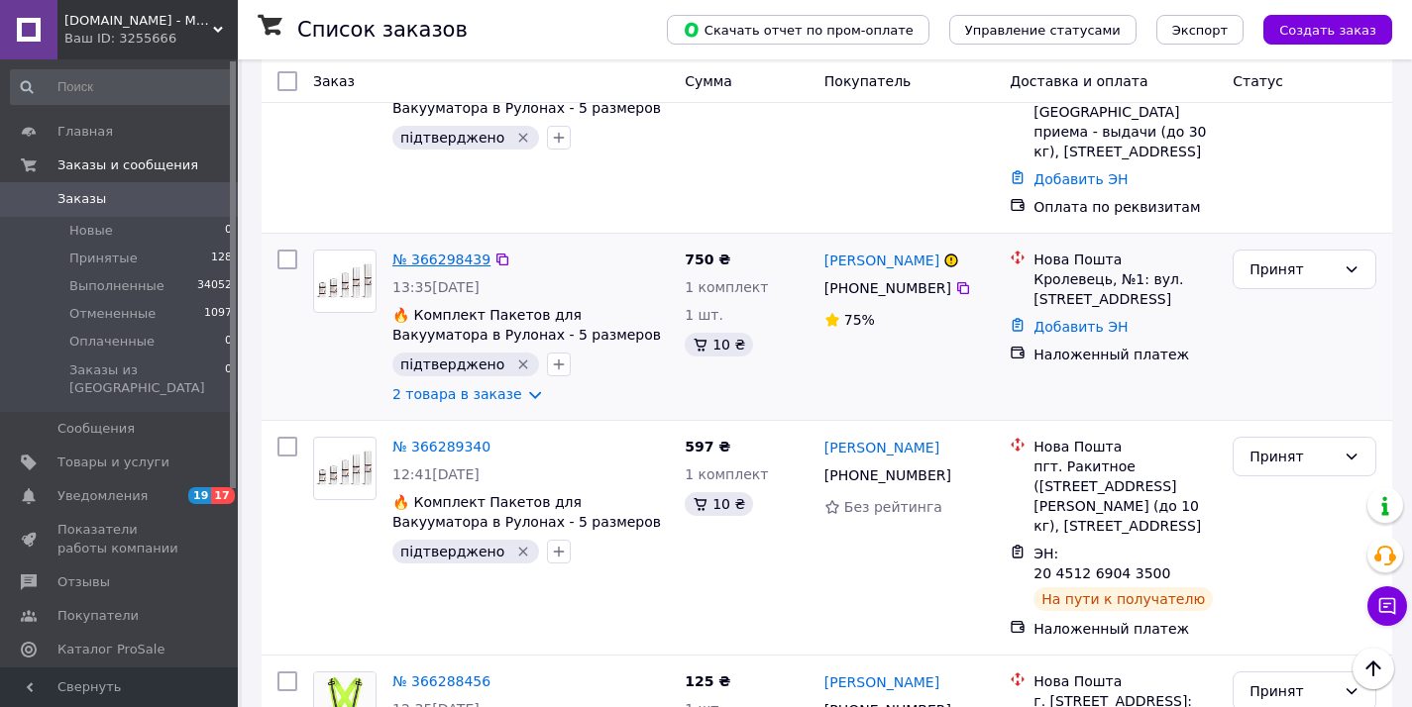
click at [459, 252] on link "№ 366298439" at bounding box center [441, 260] width 98 height 16
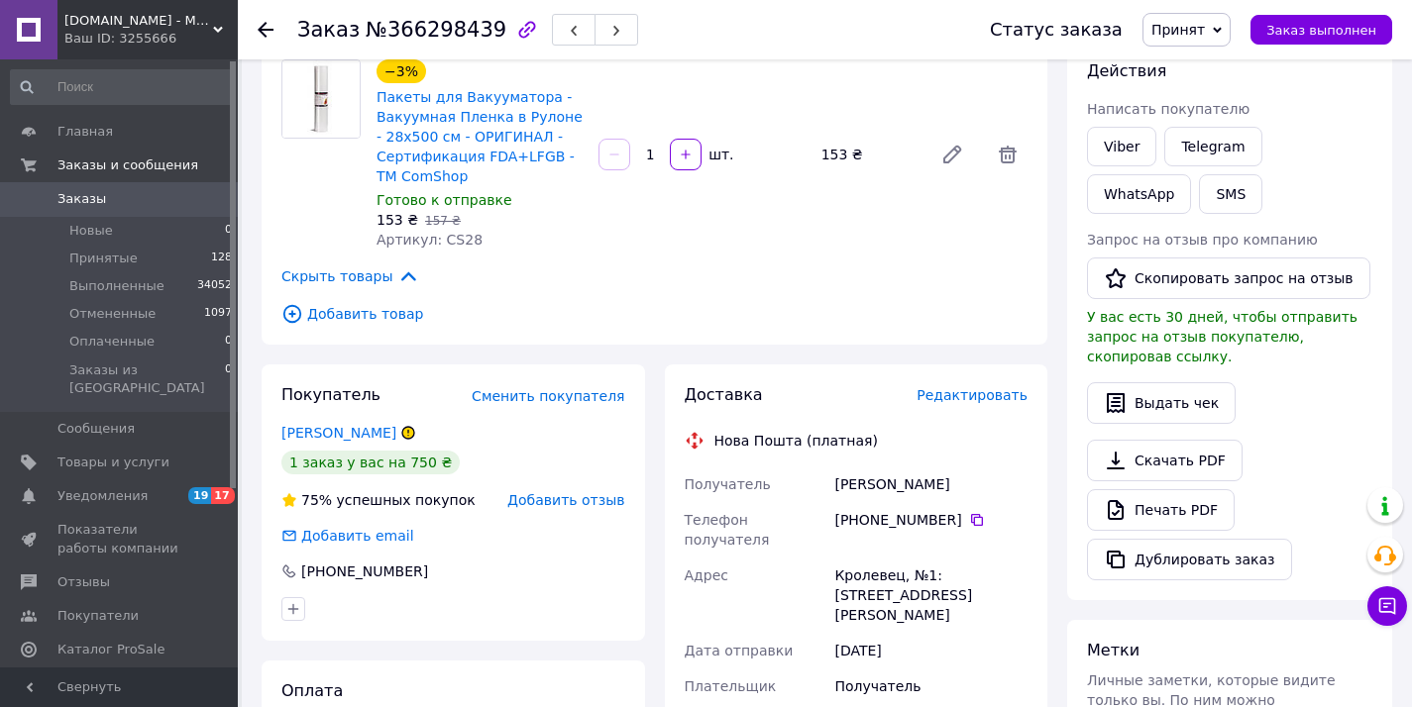
scroll to position [539, 0]
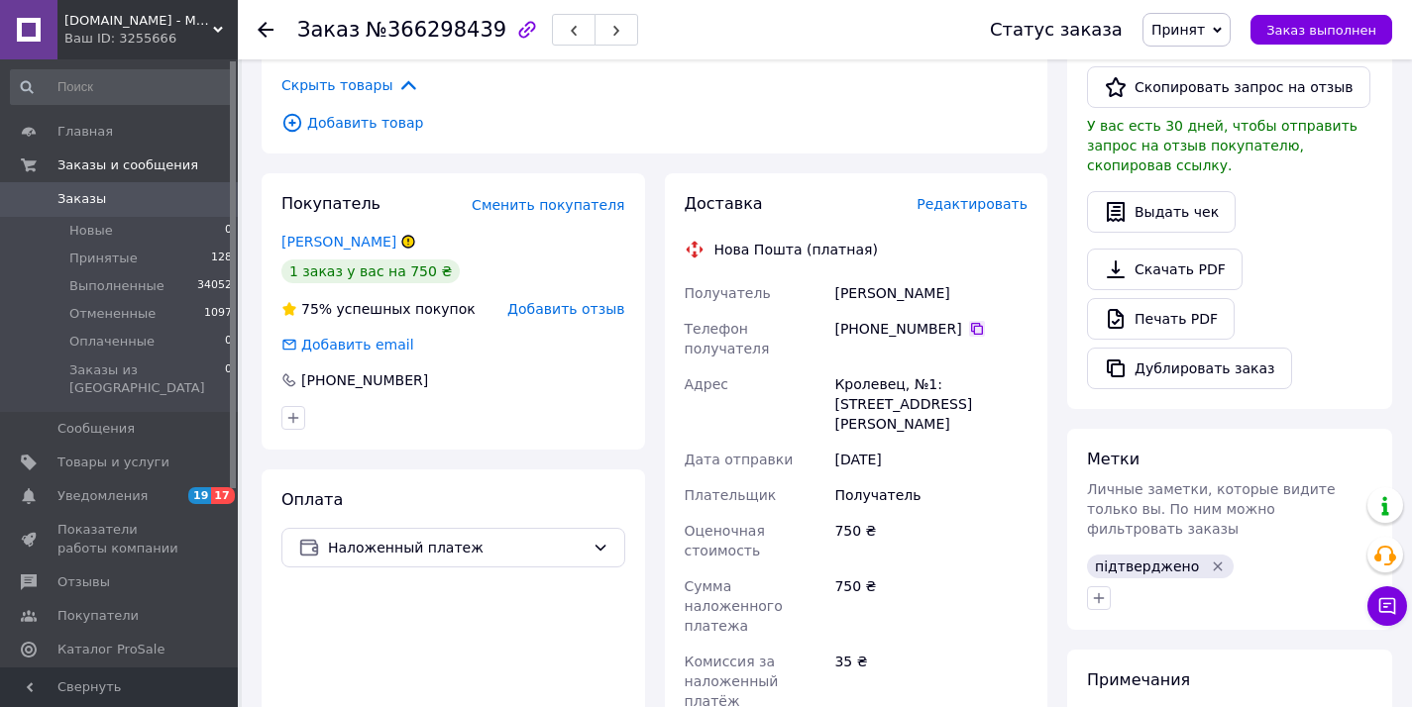
click at [979, 325] on icon at bounding box center [977, 329] width 12 height 12
drag, startPoint x: 902, startPoint y: 296, endPoint x: 965, endPoint y: 286, distance: 63.2
click at [969, 294] on div "Получатель Лохань Олексій Телефон получателя +380 99 045 18 06   Адрес Кролевец…" at bounding box center [857, 544] width 352 height 539
copy div "Получатель Лохань Олексій"
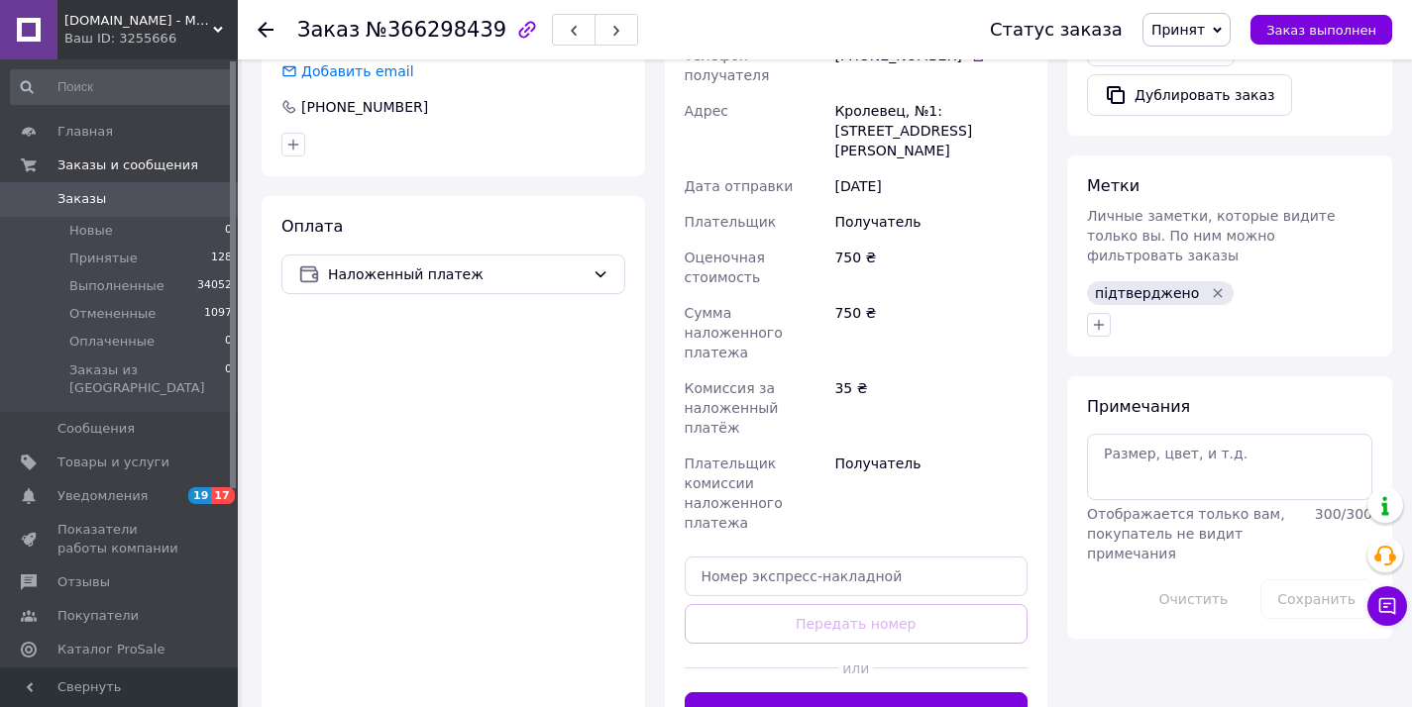
scroll to position [879, 0]
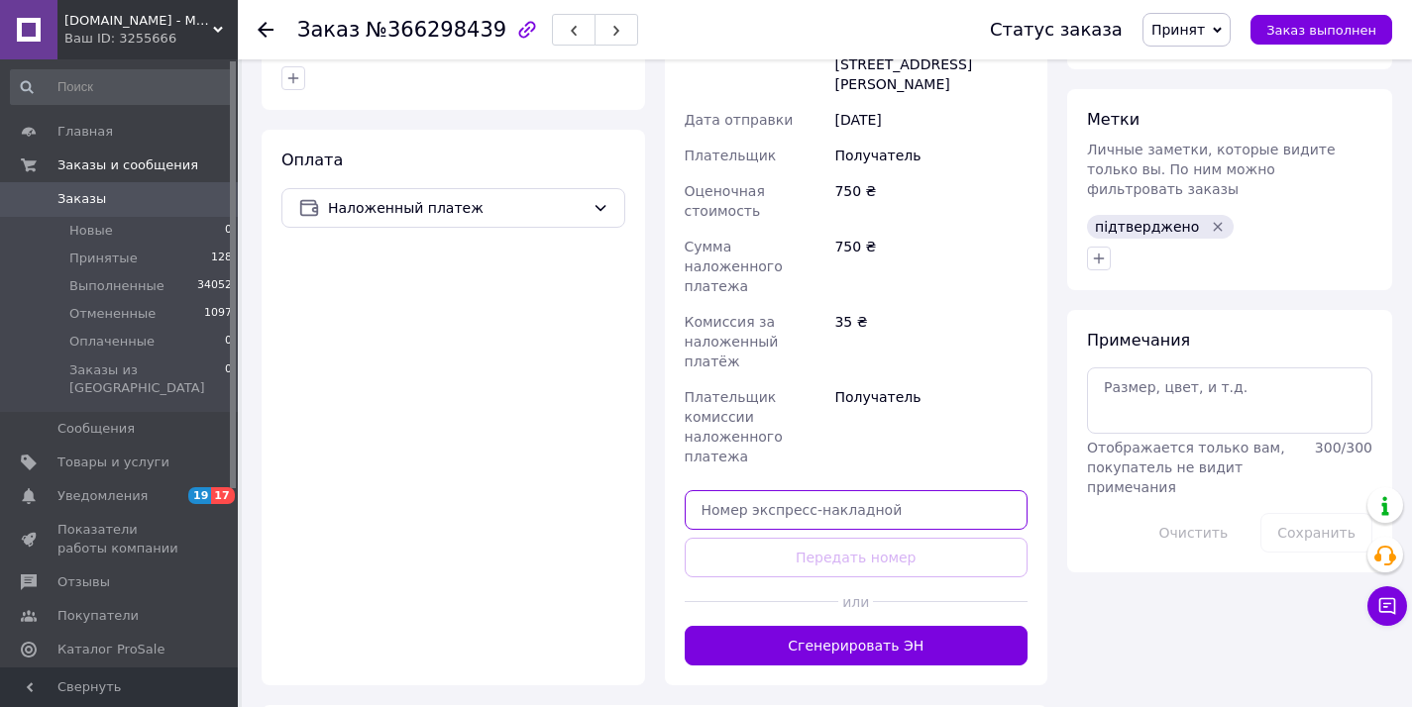
click at [825, 490] on input "text" at bounding box center [856, 510] width 344 height 40
paste input "20451269220809"
type input "20451269220809"
click at [823, 538] on button "Передать номер" at bounding box center [856, 558] width 344 height 40
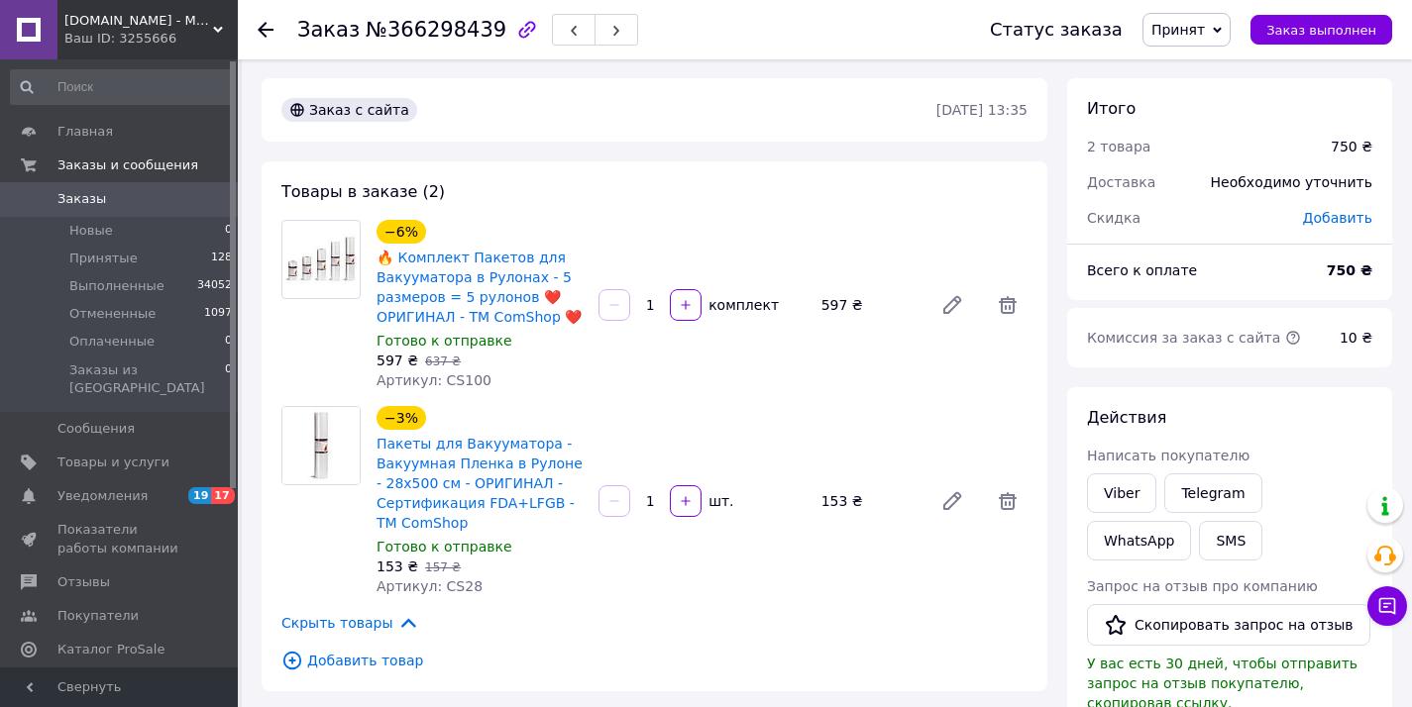
scroll to position [0, 0]
click at [426, 31] on span "№366298439" at bounding box center [436, 30] width 141 height 24
copy span "366298439"
click at [148, 206] on span "Заказы" at bounding box center [120, 199] width 126 height 18
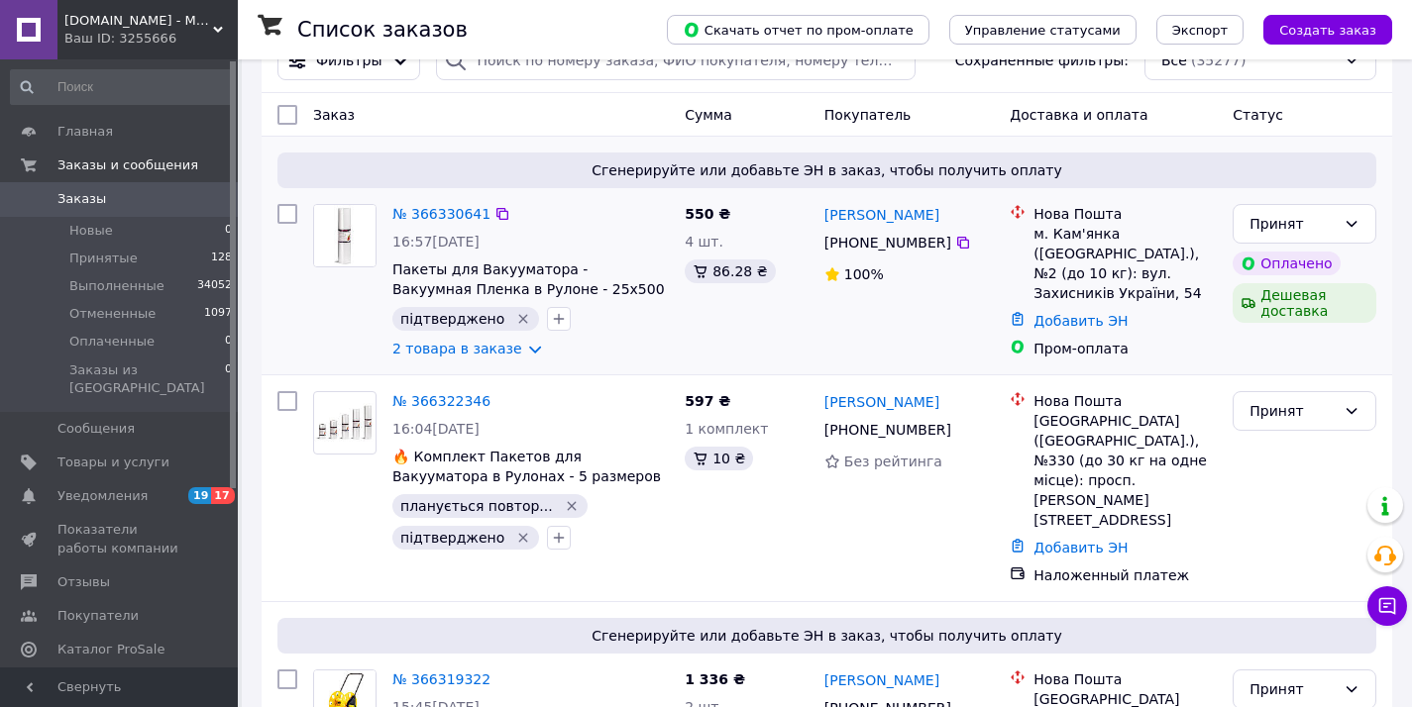
scroll to position [123, 0]
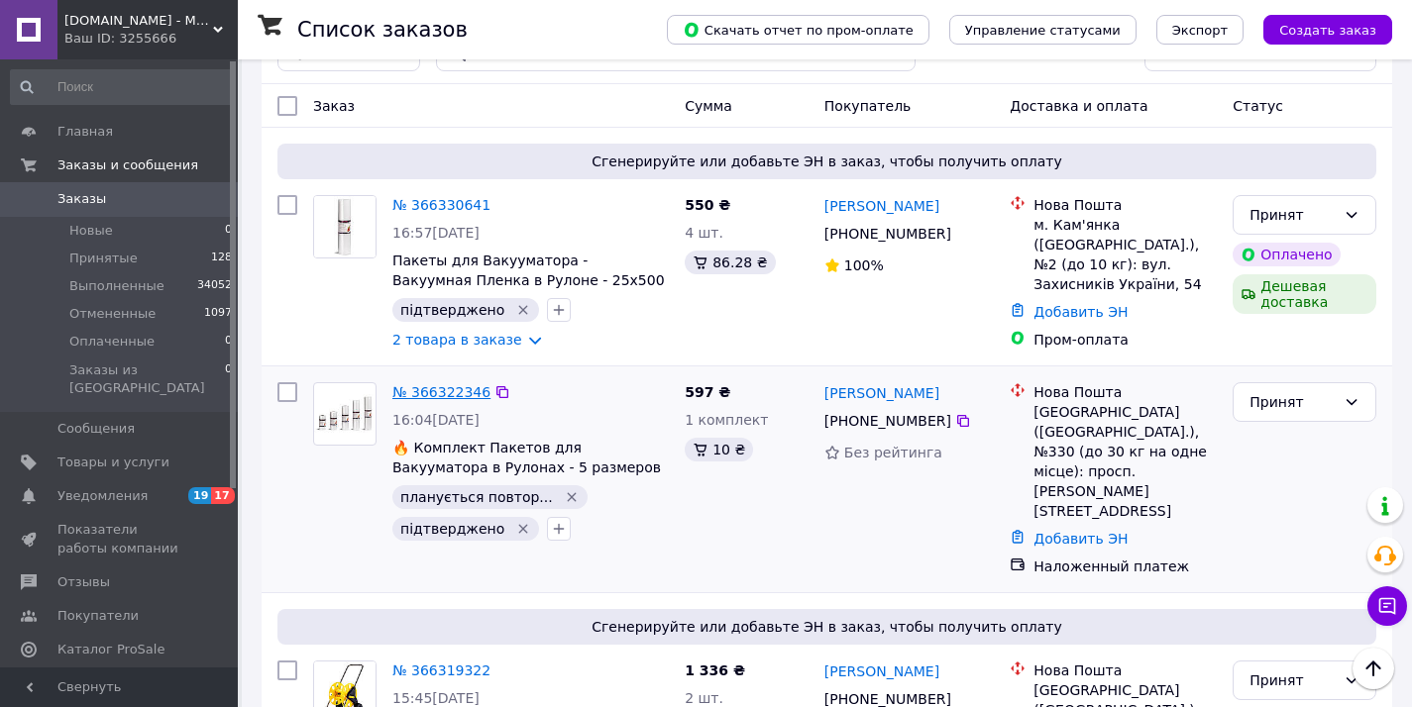
click at [458, 392] on link "№ 366322346" at bounding box center [441, 392] width 98 height 16
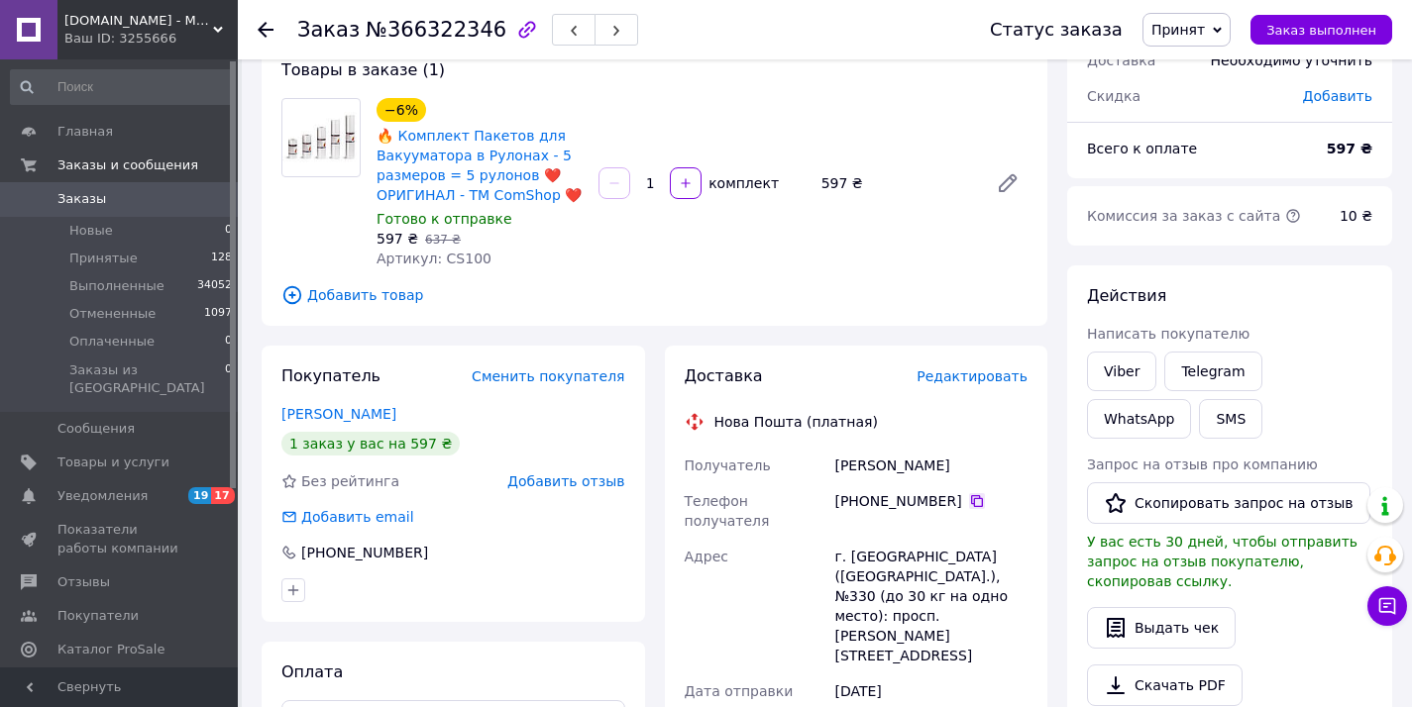
click at [981, 500] on icon at bounding box center [977, 501] width 12 height 12
drag, startPoint x: 837, startPoint y: 464, endPoint x: 1028, endPoint y: 467, distance: 191.2
click at [1012, 471] on div "Перетятько Володимир" at bounding box center [930, 466] width 201 height 36
copy div "Перетятько Володимир"
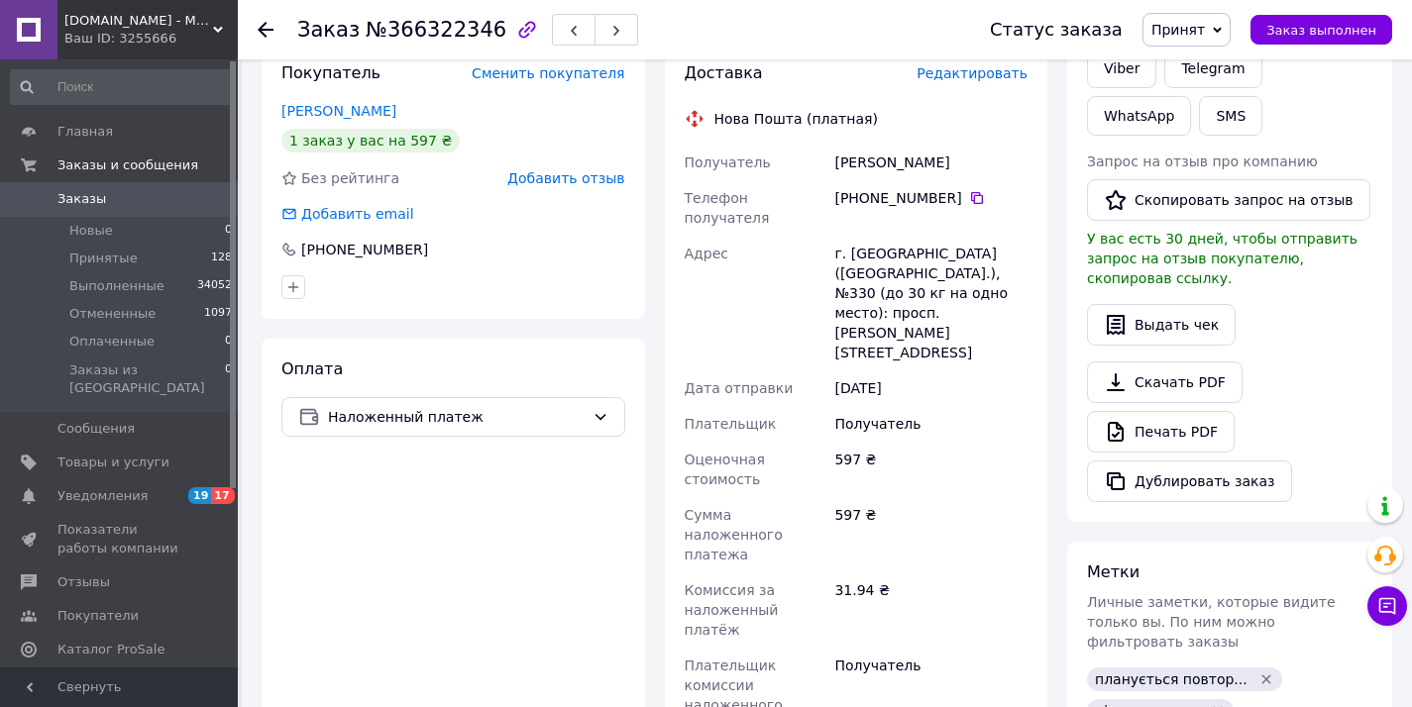
scroll to position [855, 0]
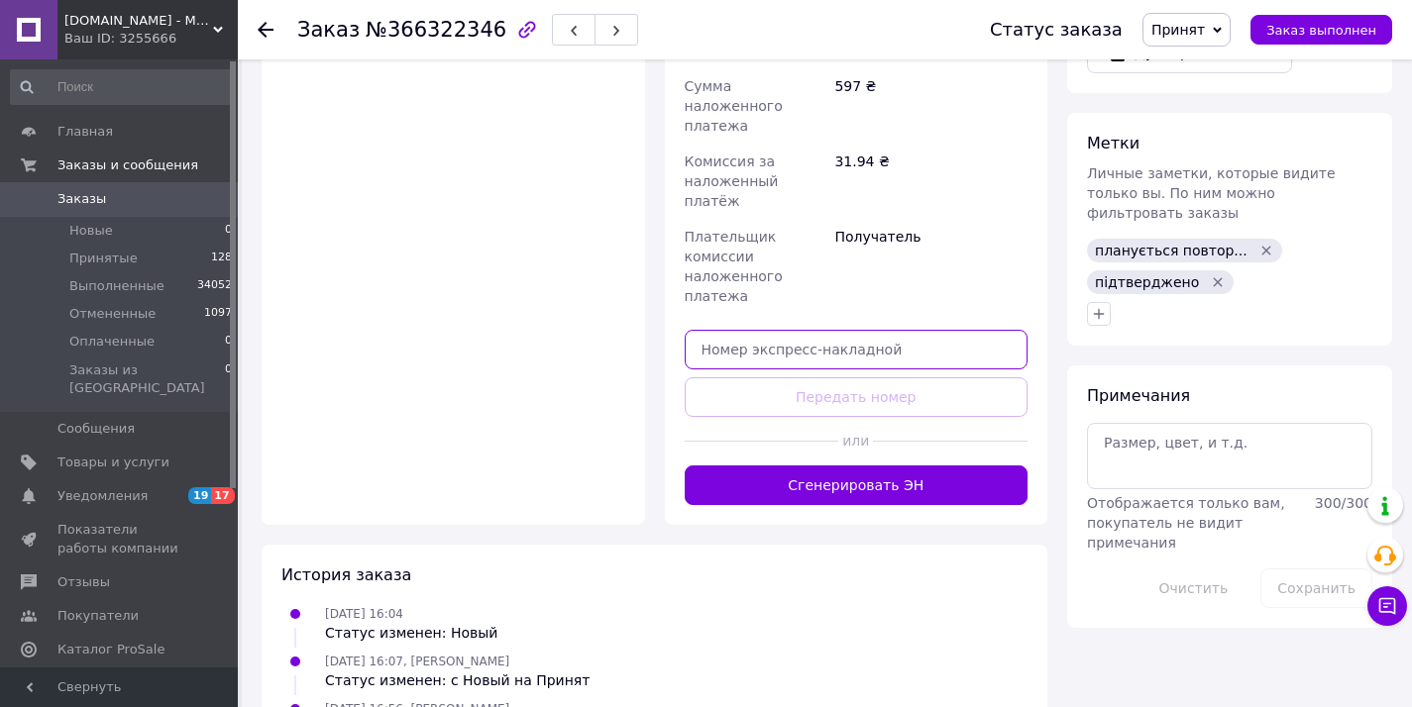
click at [832, 330] on input "text" at bounding box center [856, 350] width 344 height 40
paste input "20451269221559"
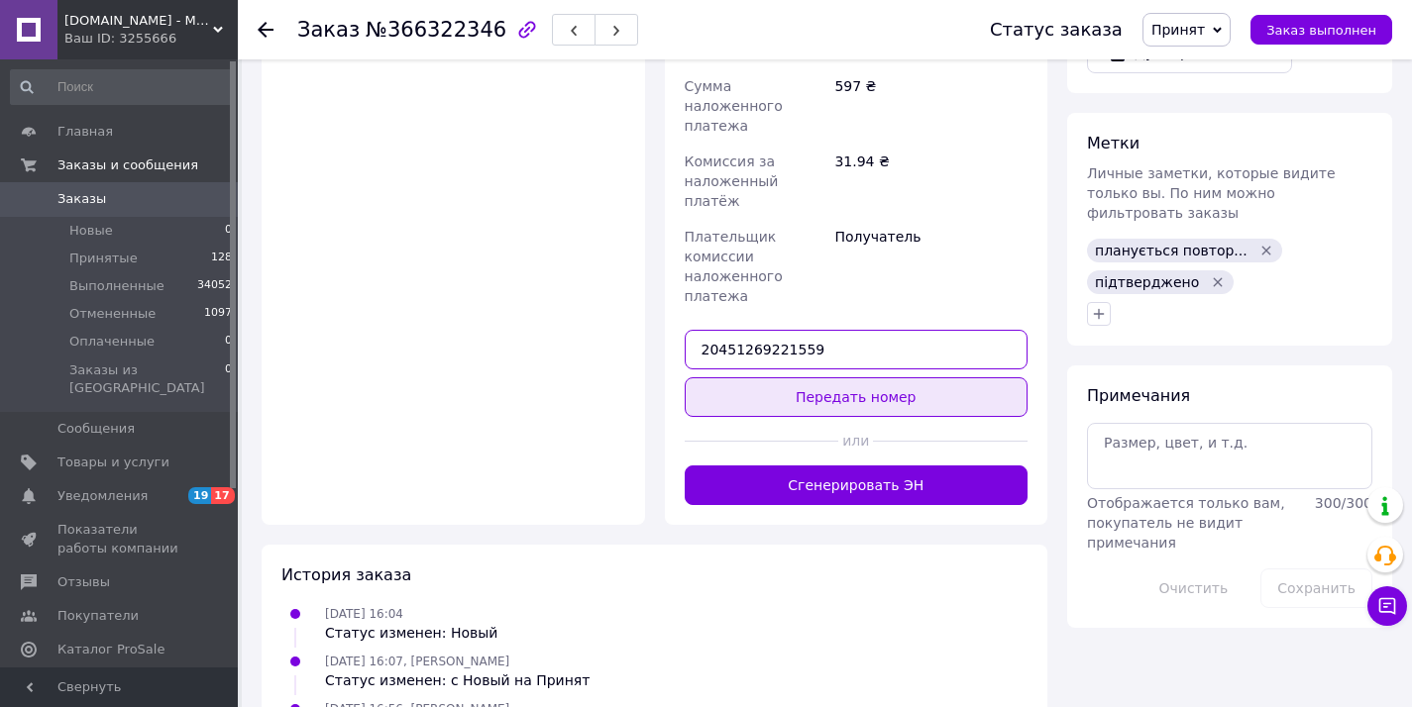
type input "20451269221559"
click at [828, 377] on button "Передать номер" at bounding box center [856, 397] width 344 height 40
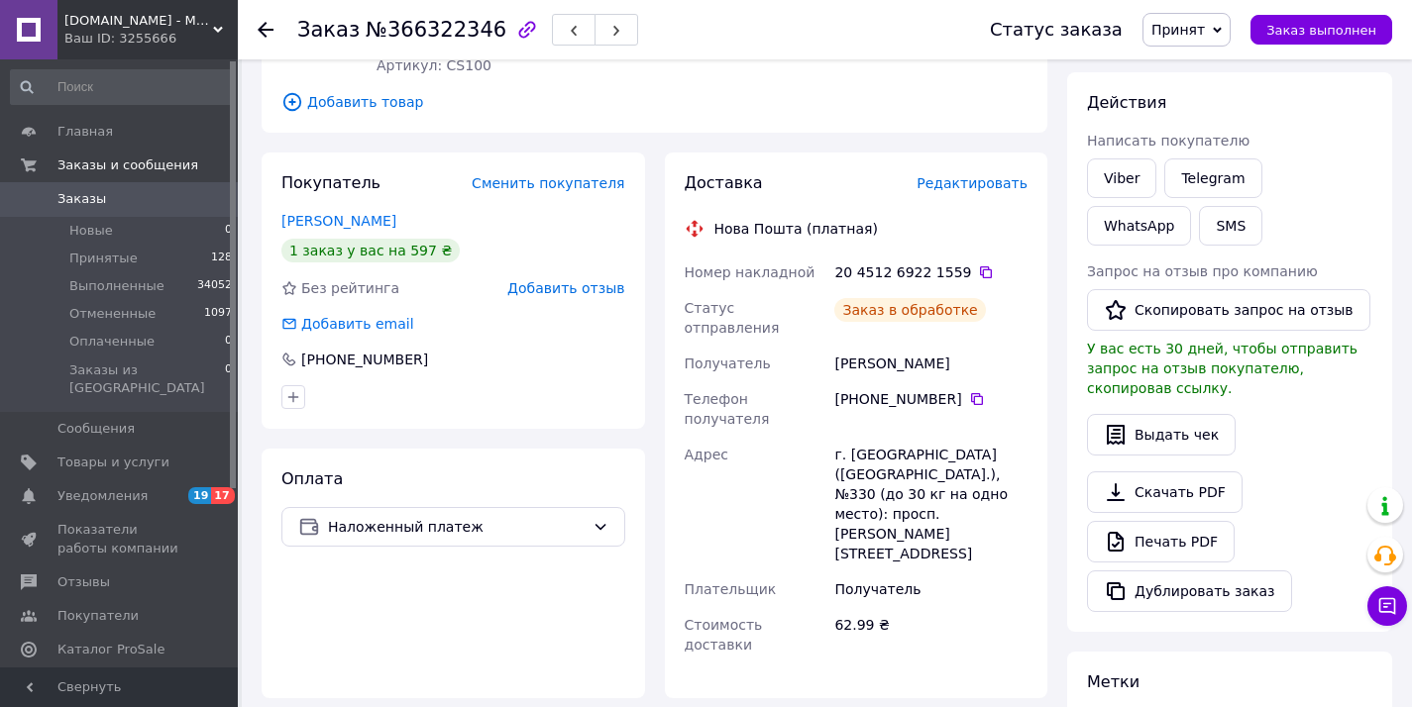
scroll to position [315, 0]
click at [448, 25] on span "№366322346" at bounding box center [436, 30] width 141 height 24
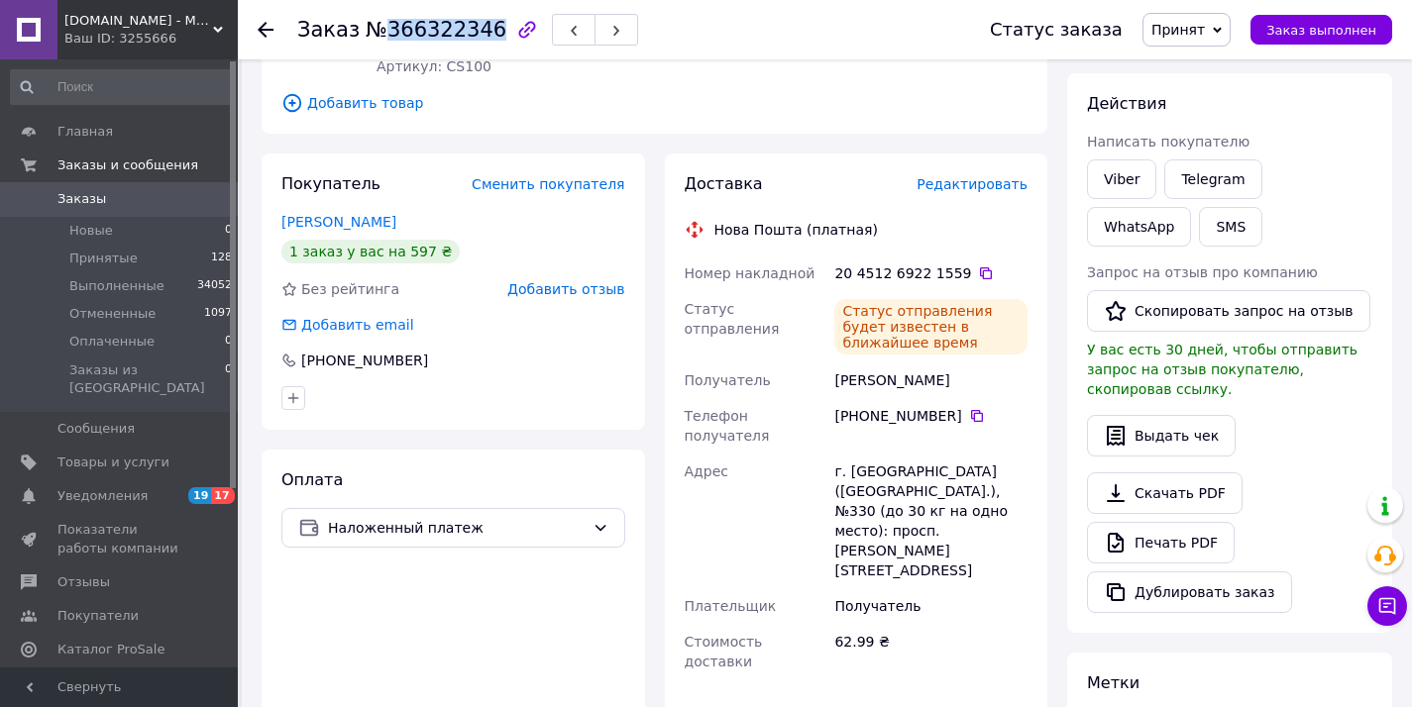
copy span "366322346"
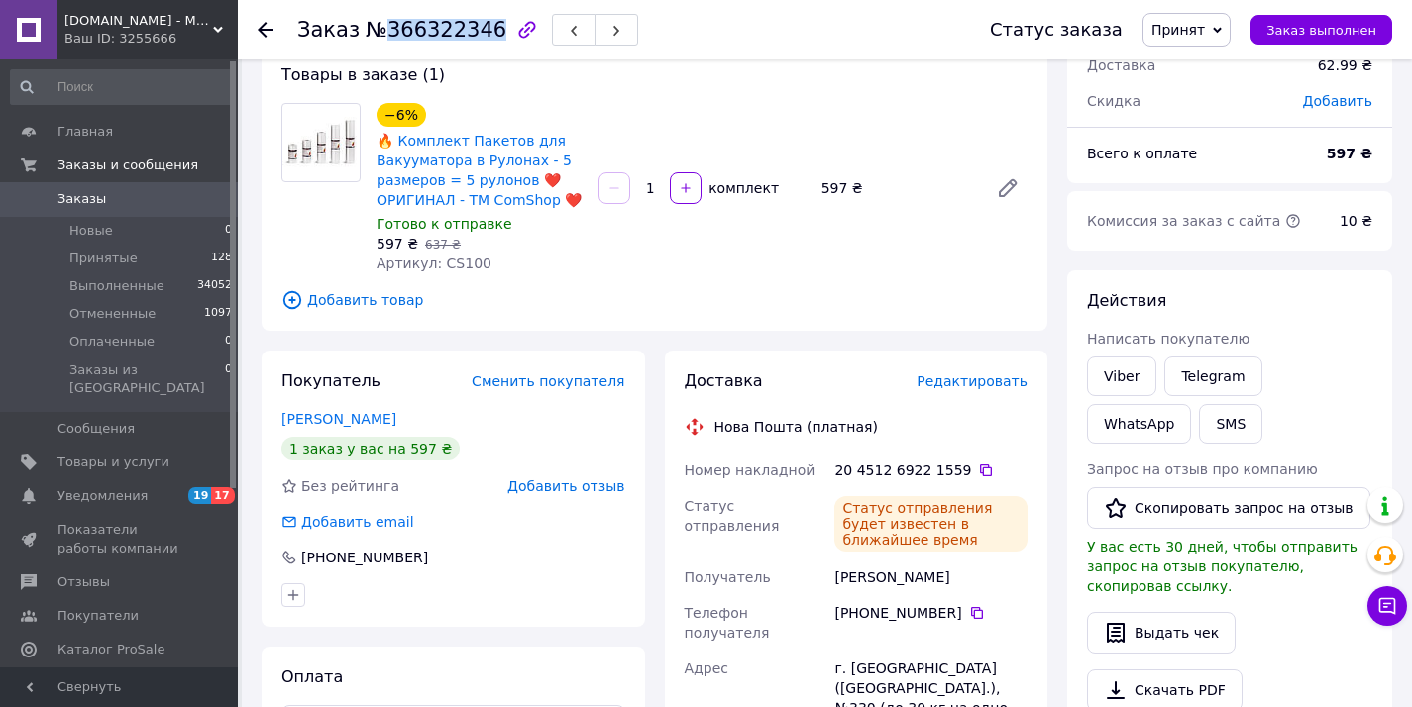
scroll to position [0, 0]
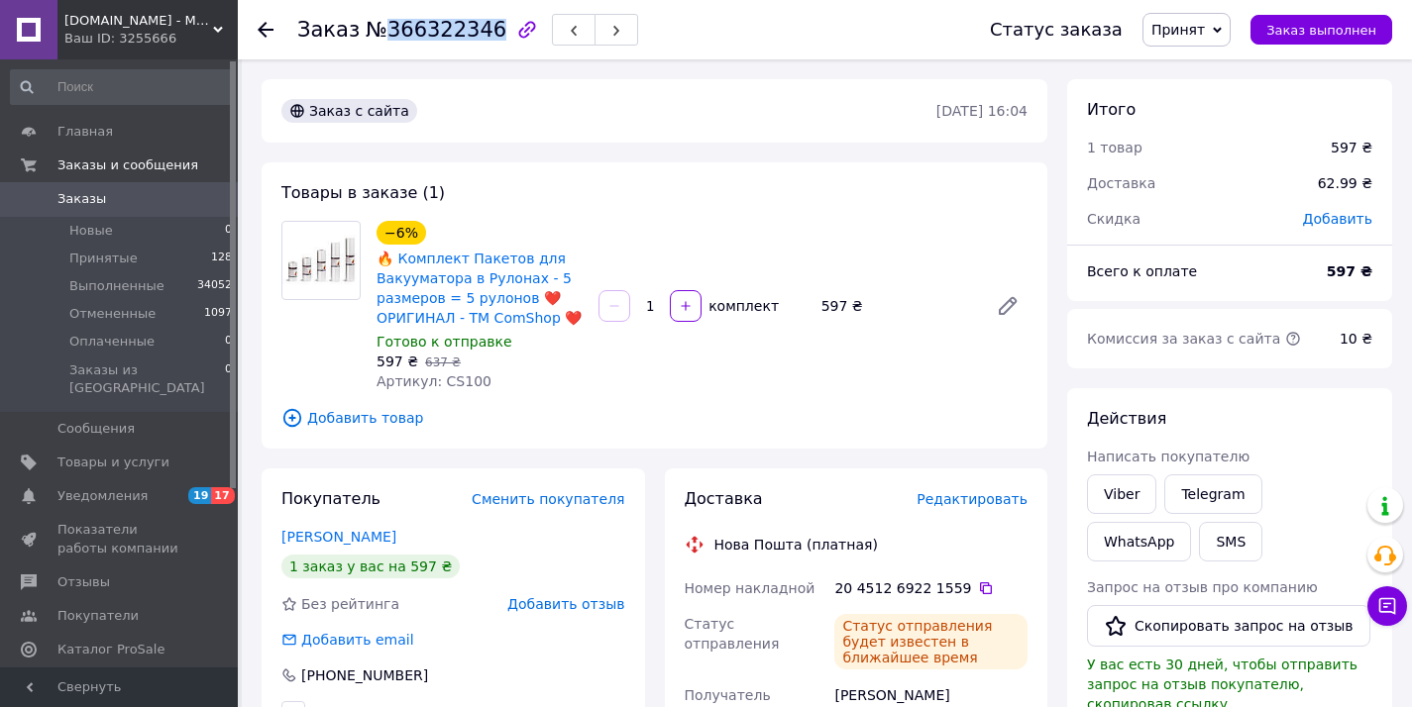
click at [205, 202] on span "0" at bounding box center [210, 199] width 54 height 18
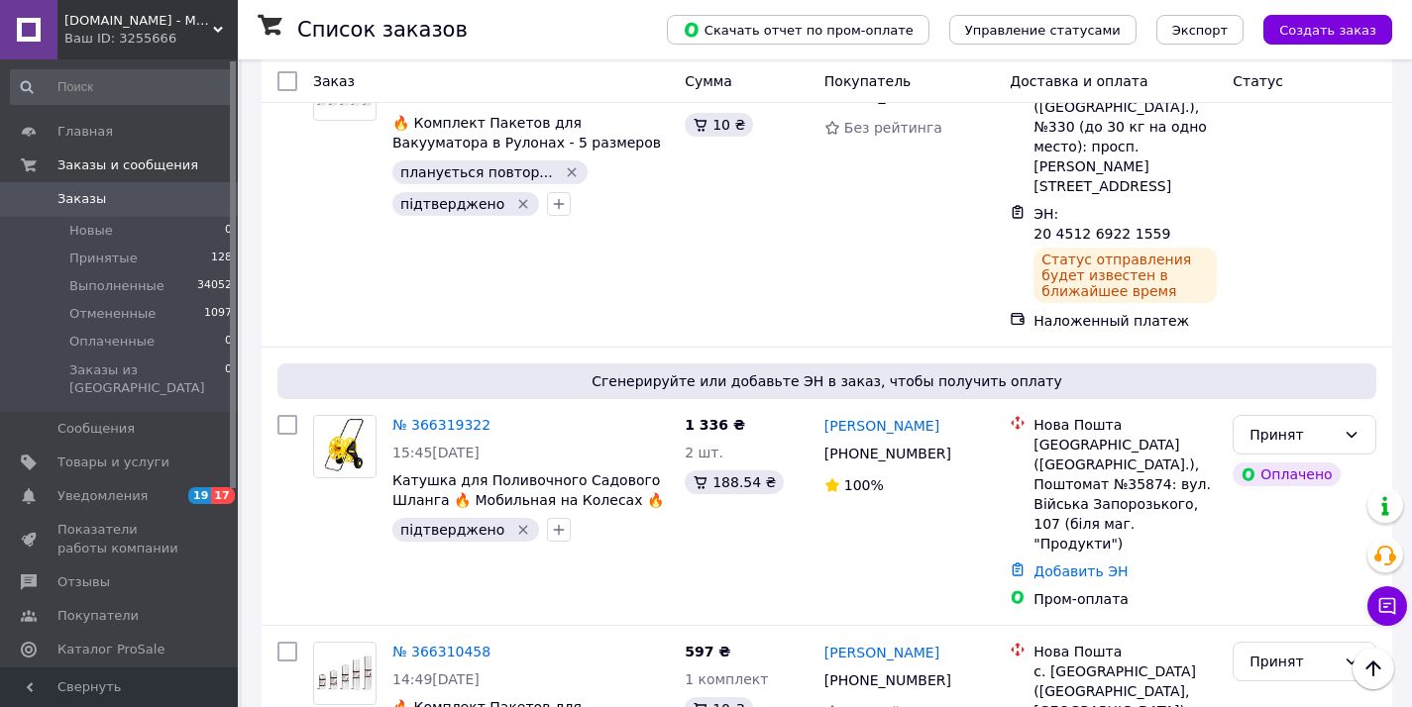
scroll to position [598, 0]
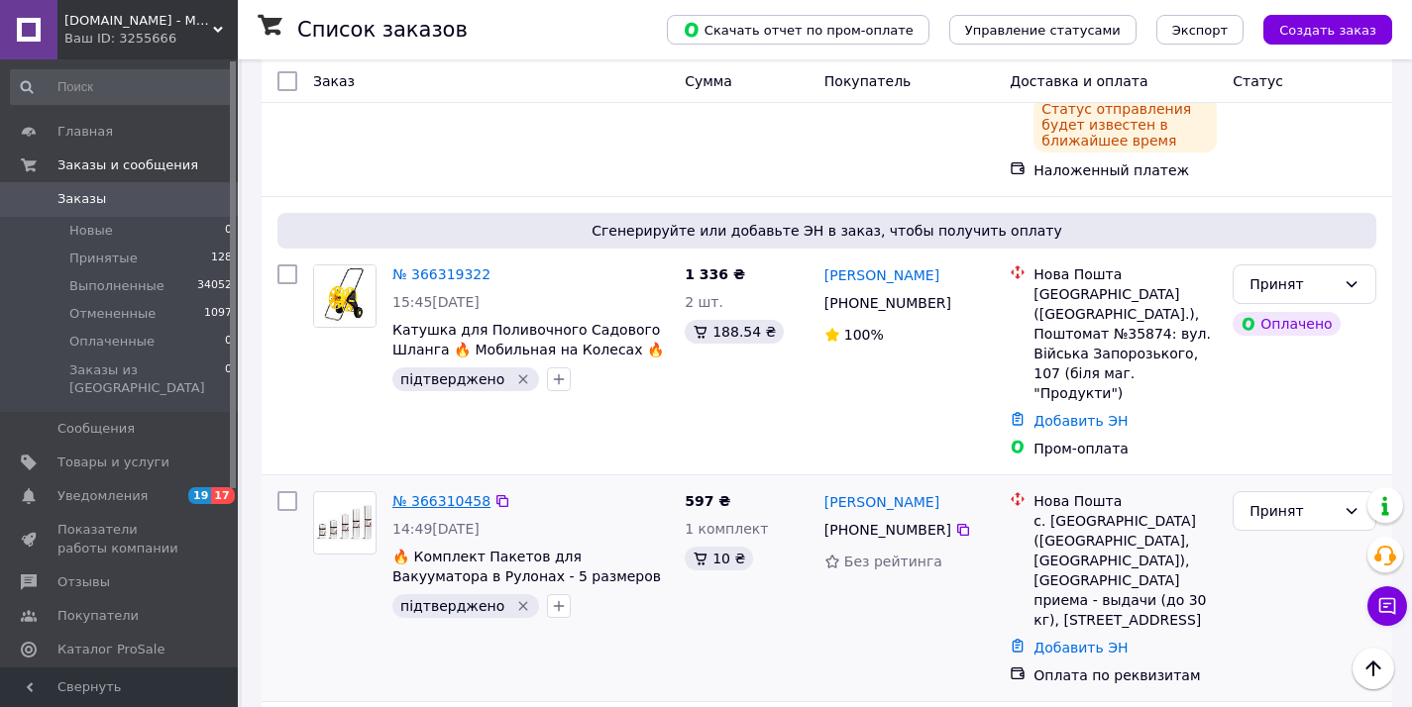
click at [461, 493] on link "№ 366310458" at bounding box center [441, 501] width 98 height 16
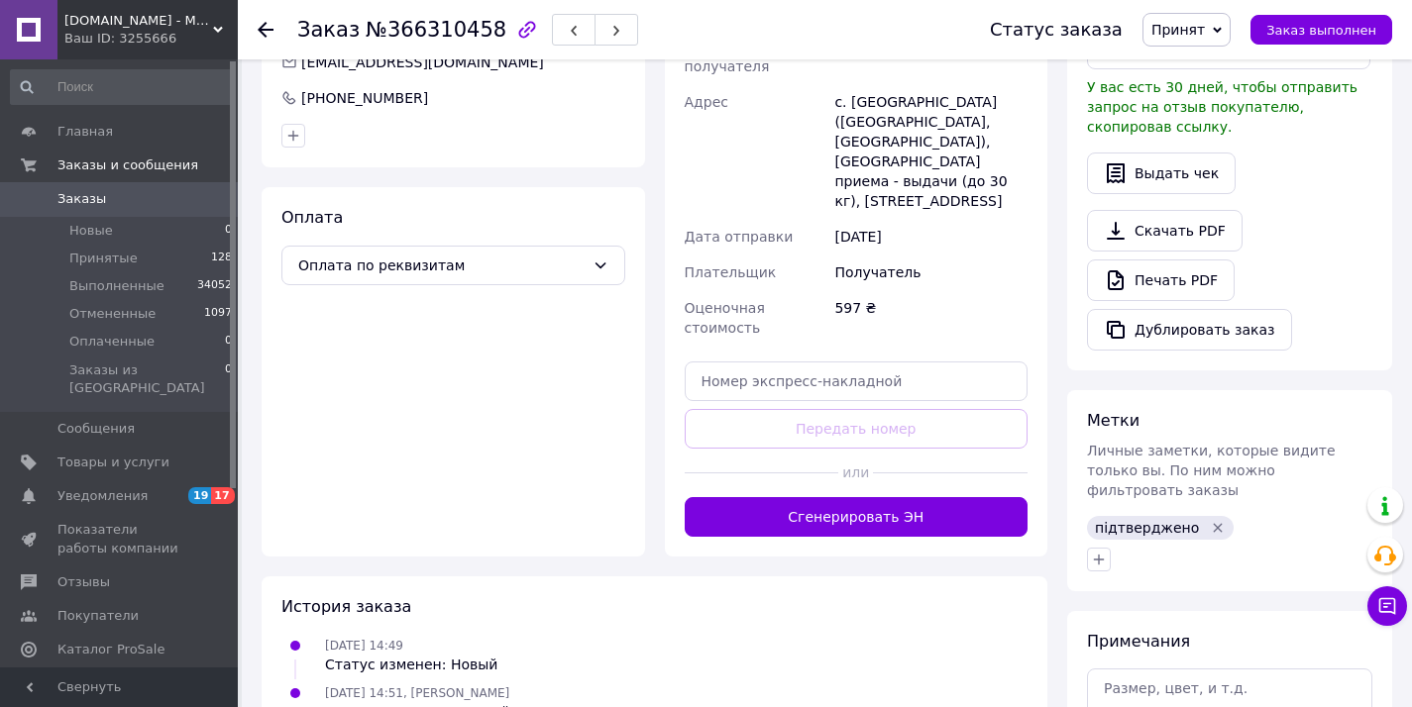
scroll to position [39, 0]
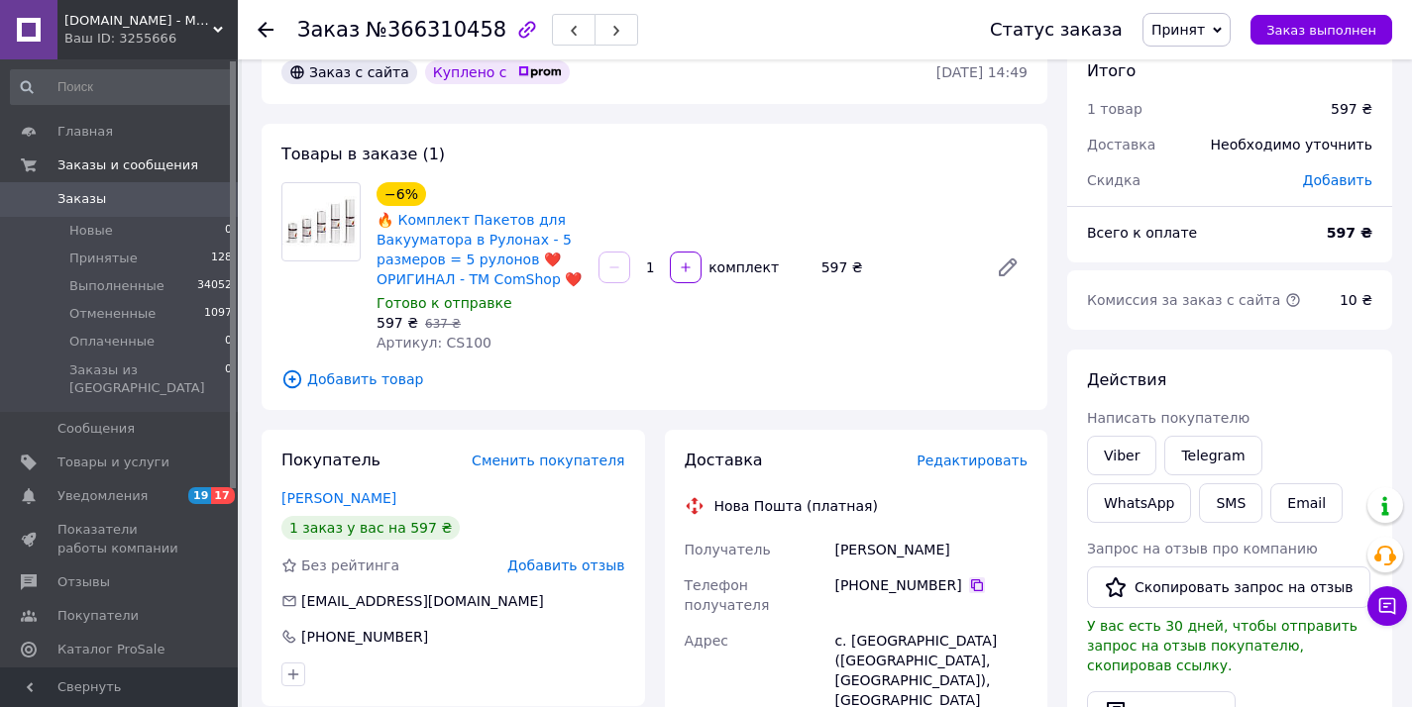
click at [973, 584] on icon at bounding box center [977, 586] width 16 height 16
click at [170, 211] on link "Заказы 0" at bounding box center [122, 199] width 244 height 34
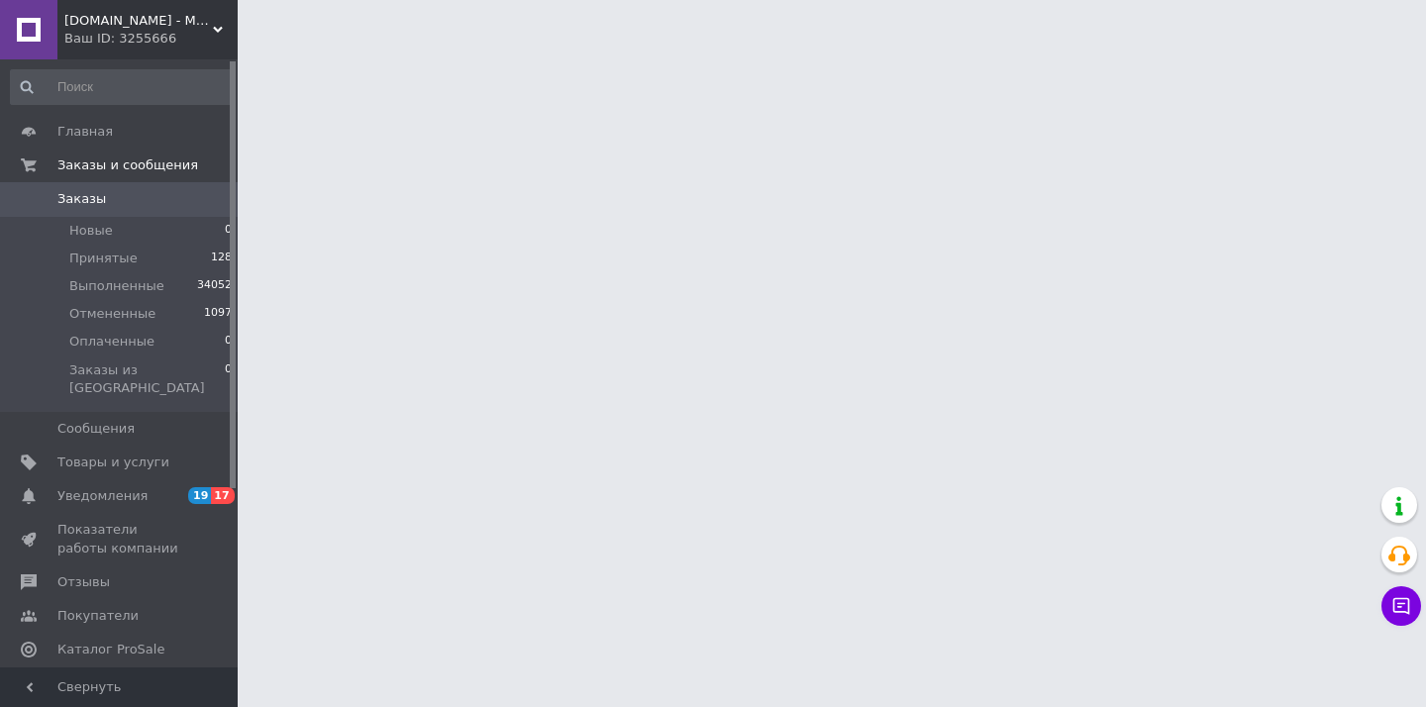
click at [114, 17] on span "[DOMAIN_NAME] - Магазин Подарков" at bounding box center [138, 21] width 149 height 18
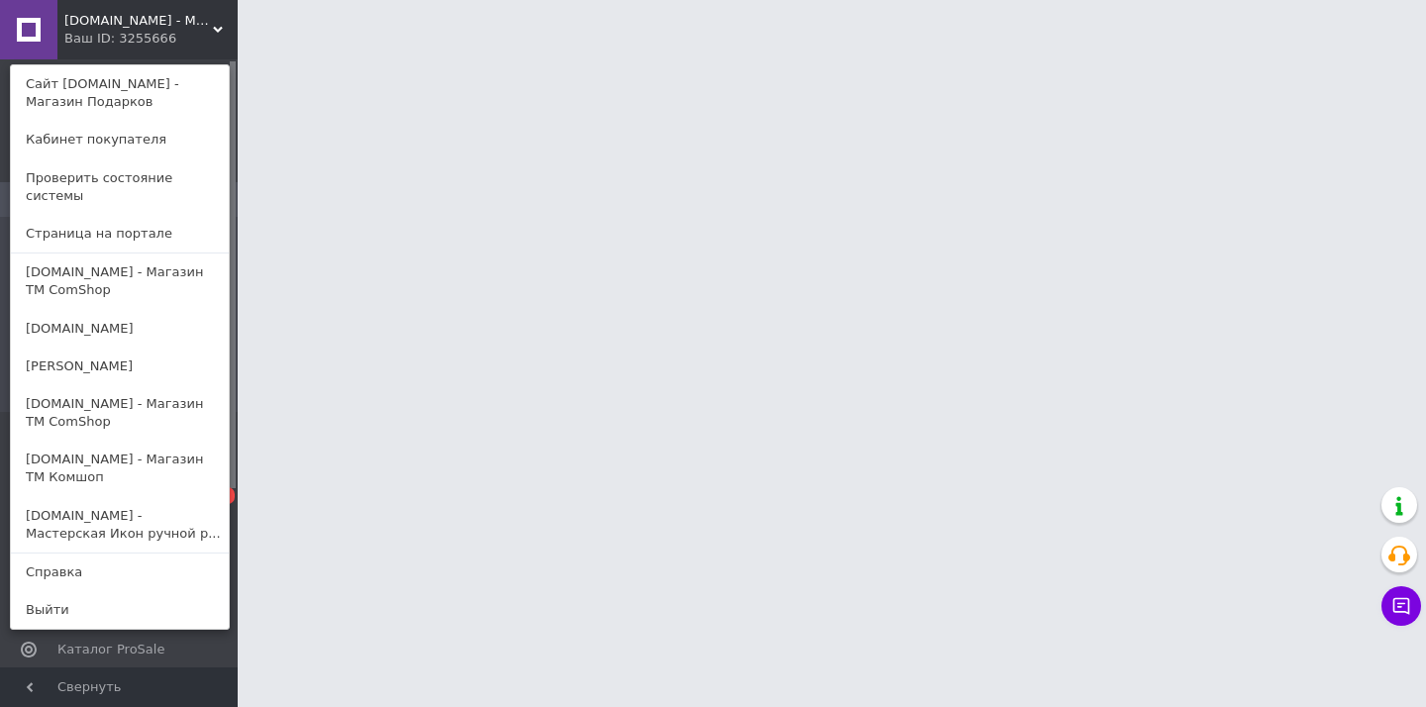
click at [111, 255] on link "[DOMAIN_NAME] - Магазин ТМ ComShop" at bounding box center [120, 281] width 218 height 55
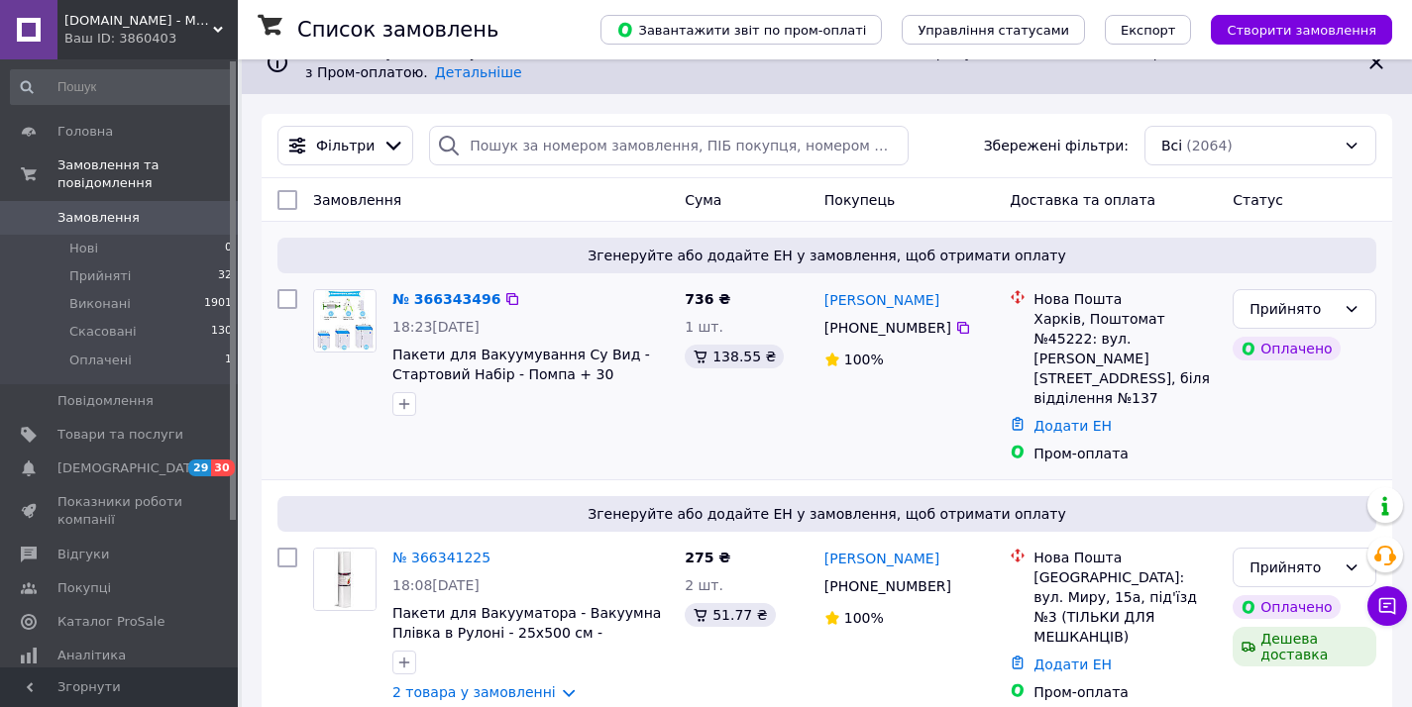
scroll to position [41, 0]
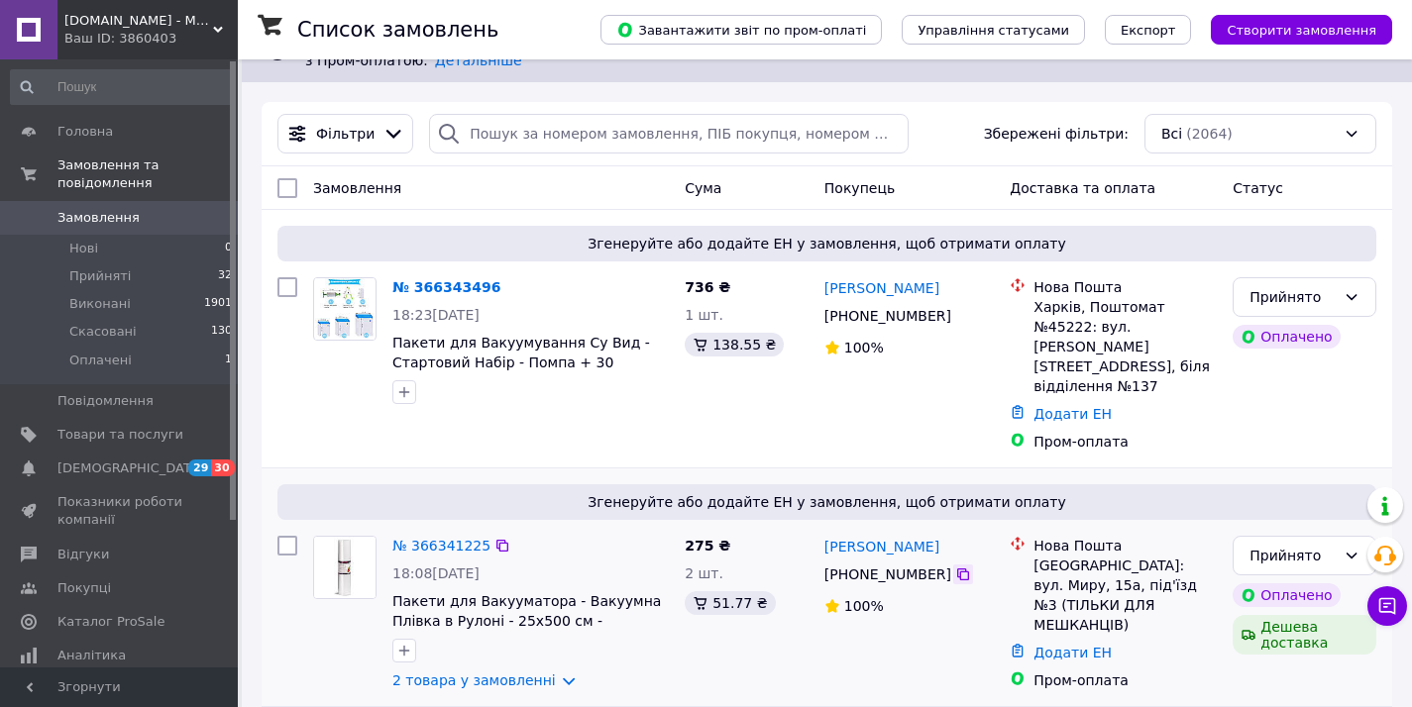
click at [965, 567] on icon at bounding box center [963, 575] width 16 height 16
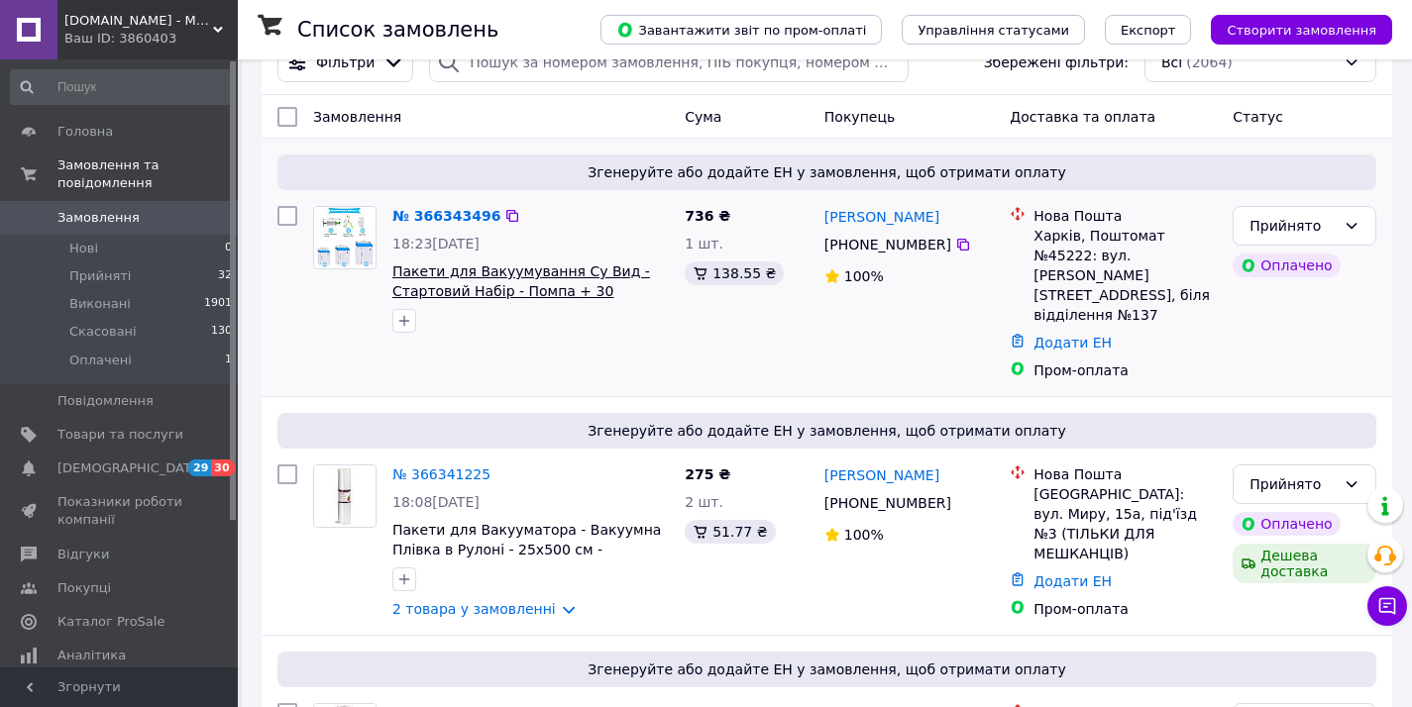
scroll to position [136, 0]
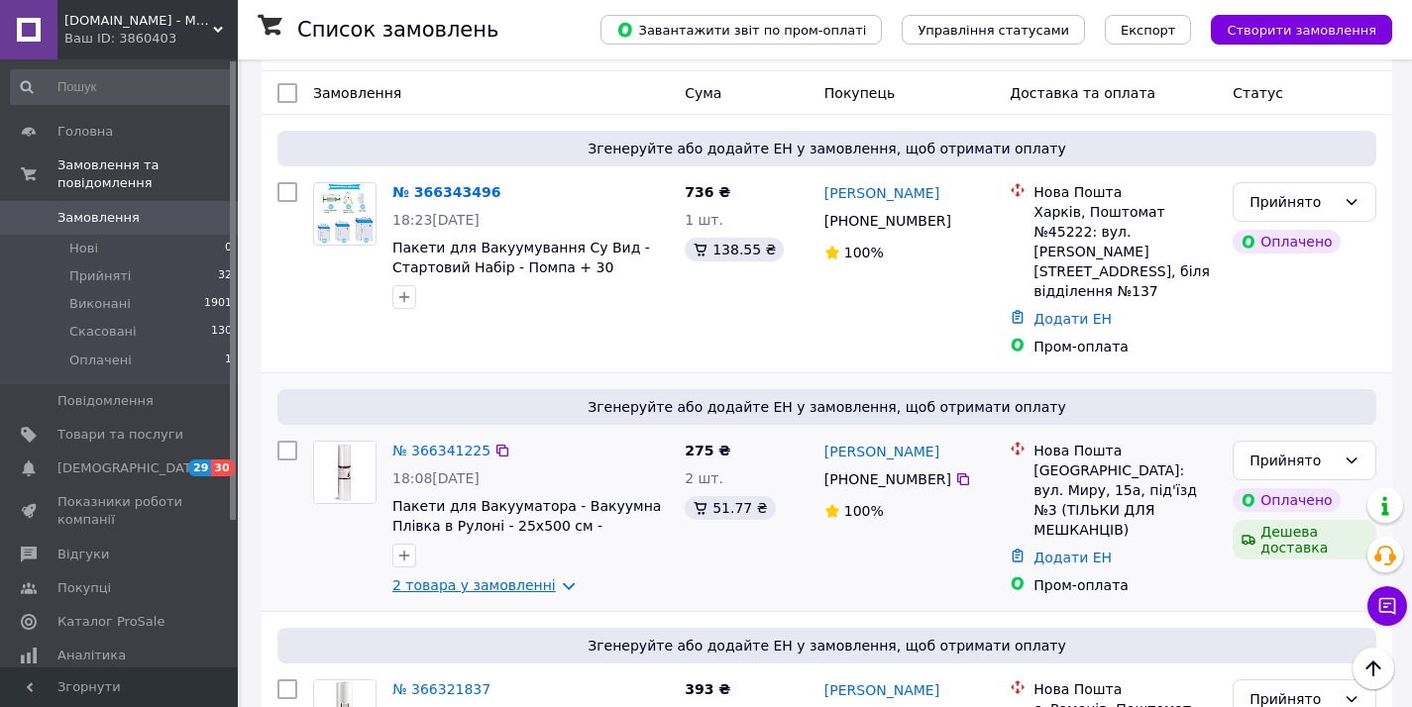
click at [477, 578] on link "2 товара у замовленні" at bounding box center [473, 586] width 163 height 16
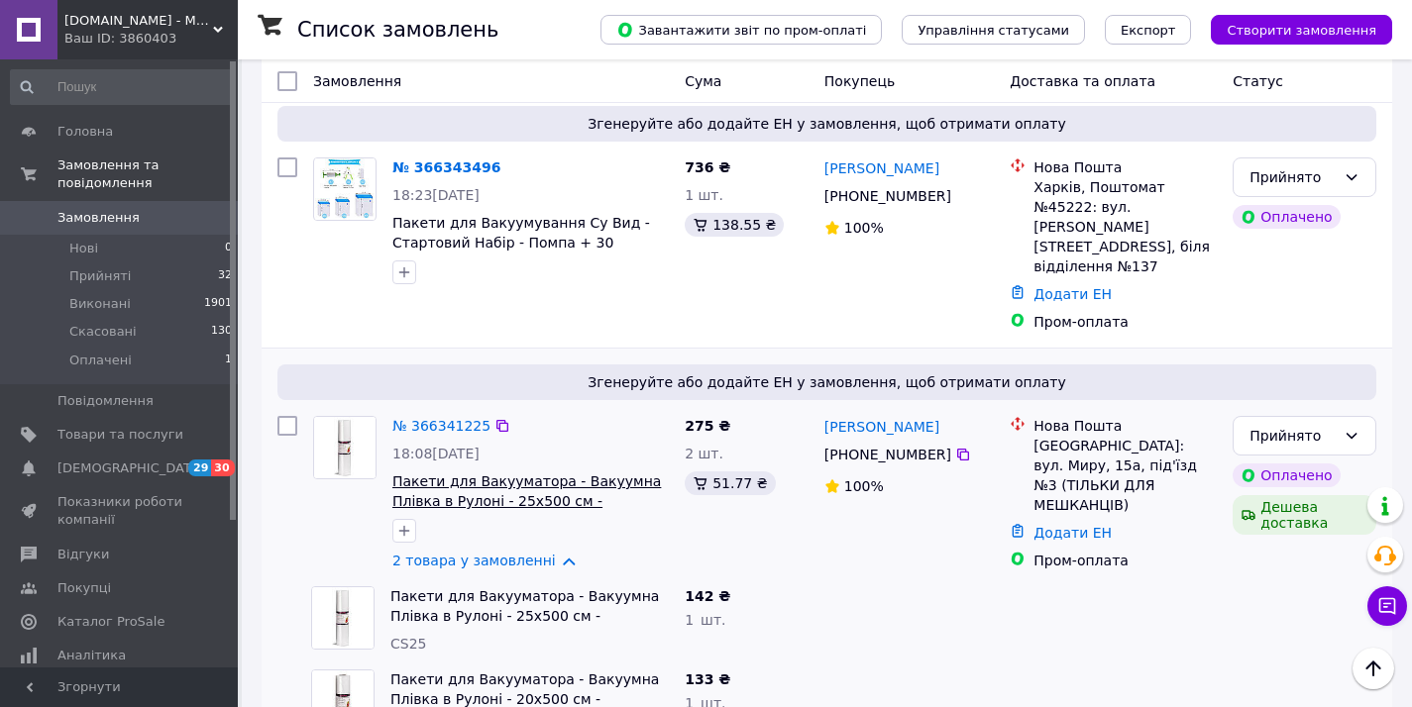
scroll to position [180, 0]
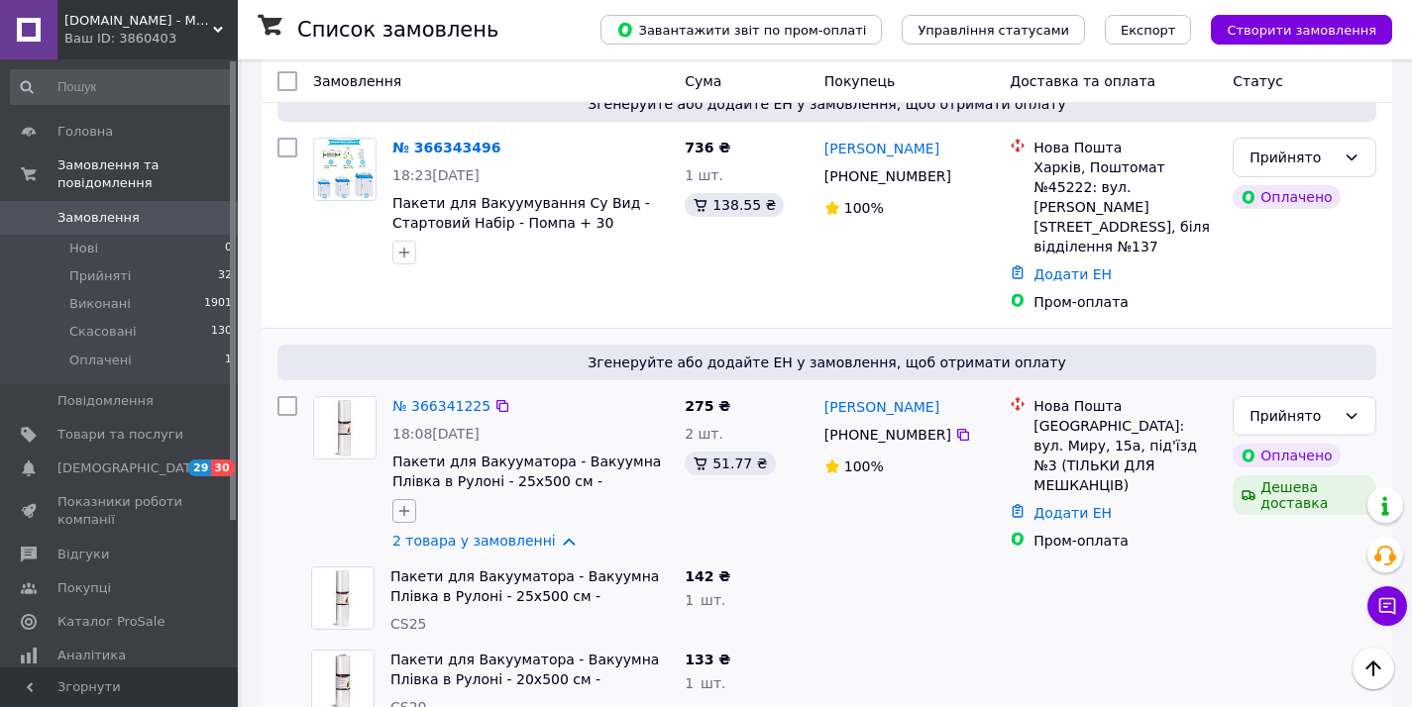
click at [407, 506] on icon "button" at bounding box center [404, 511] width 11 height 11
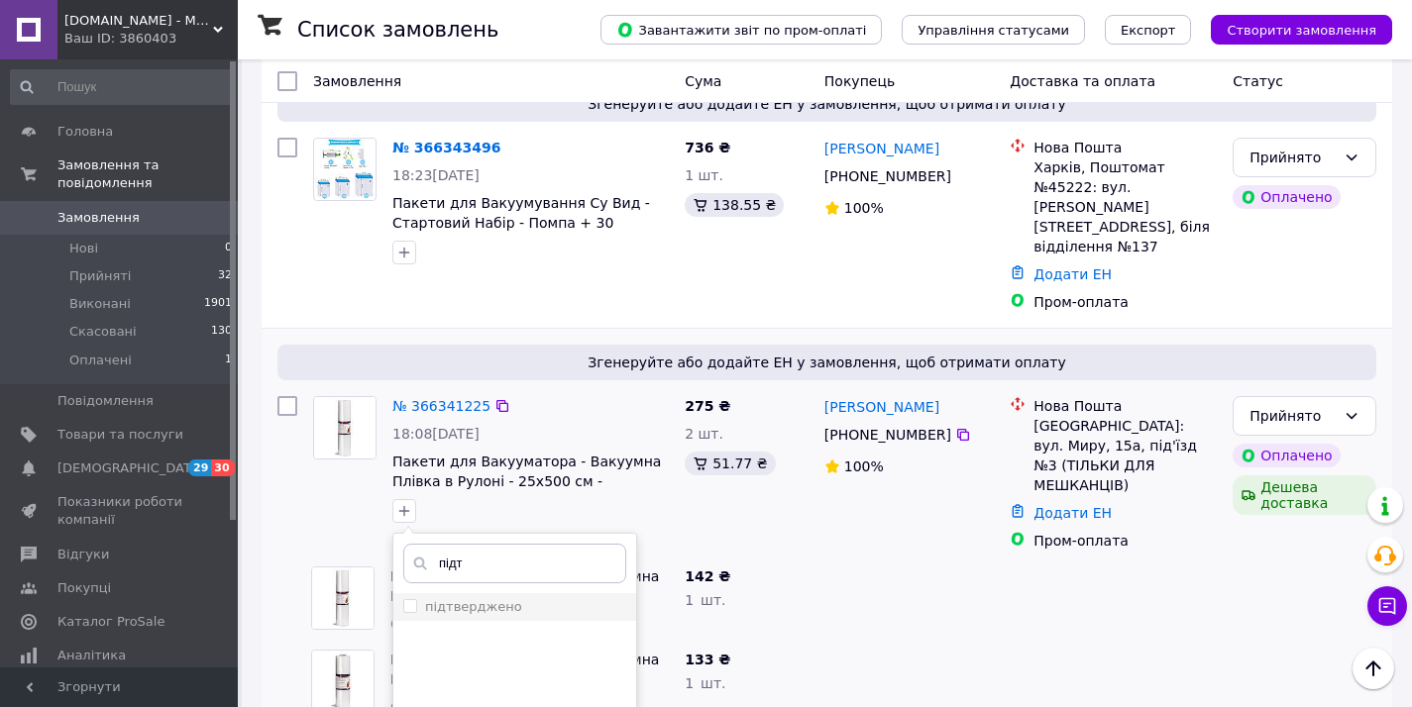
type input "підт"
click at [514, 598] on div "підтверджено" at bounding box center [514, 607] width 223 height 18
checkbox input "true"
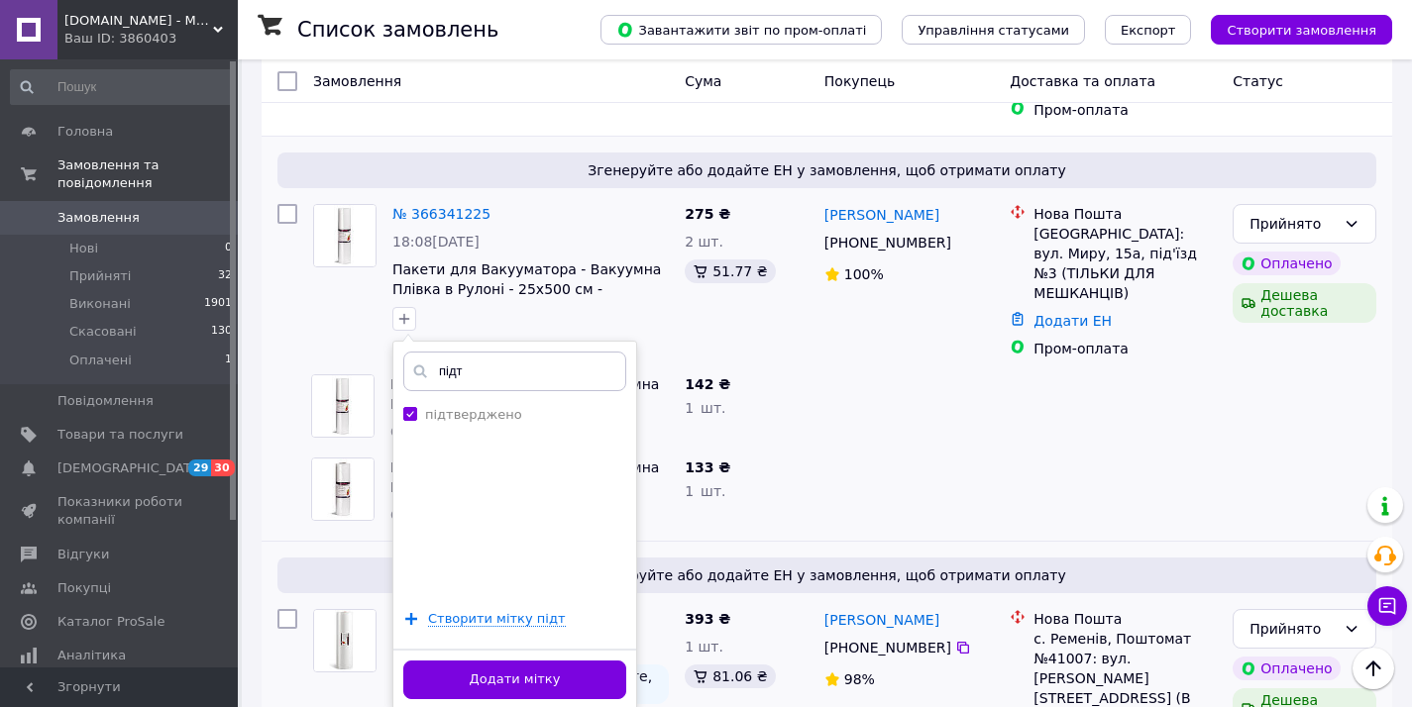
scroll to position [510, 0]
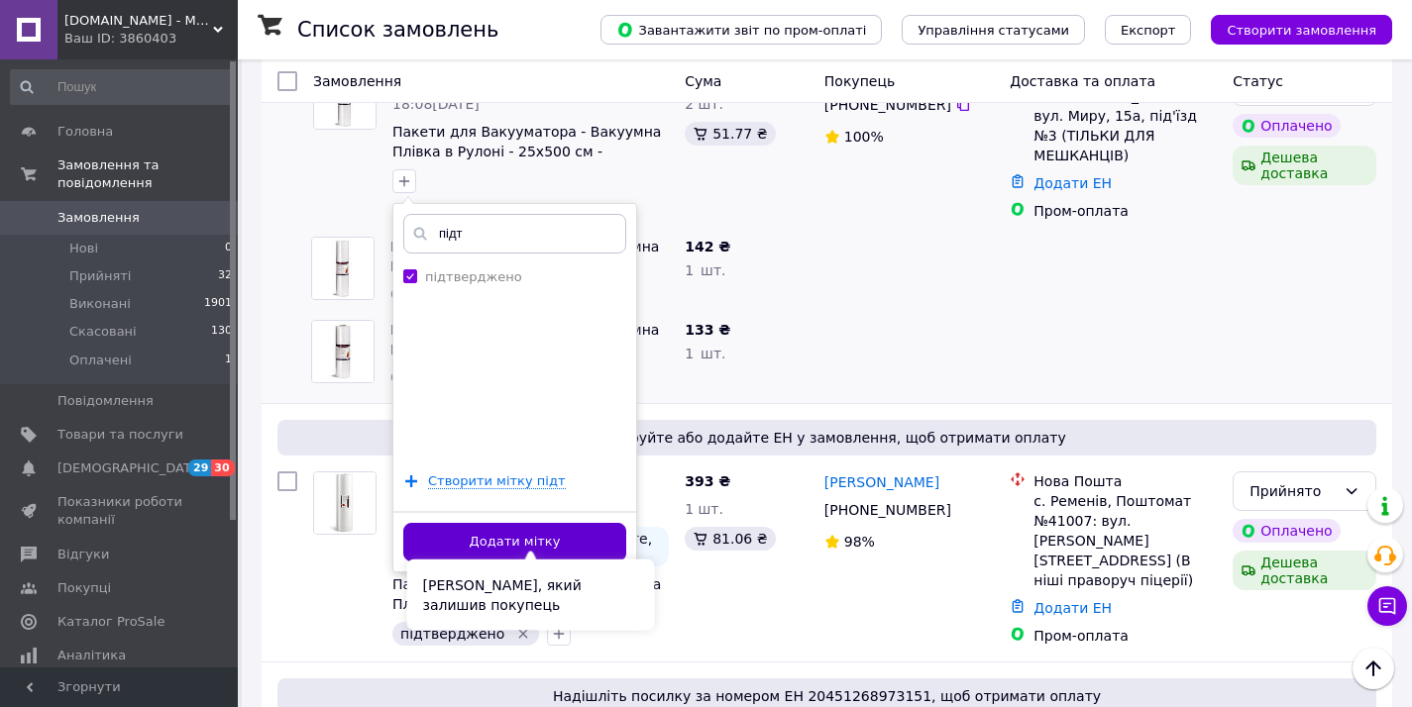
click at [581, 523] on button "Додати мітку" at bounding box center [514, 542] width 223 height 39
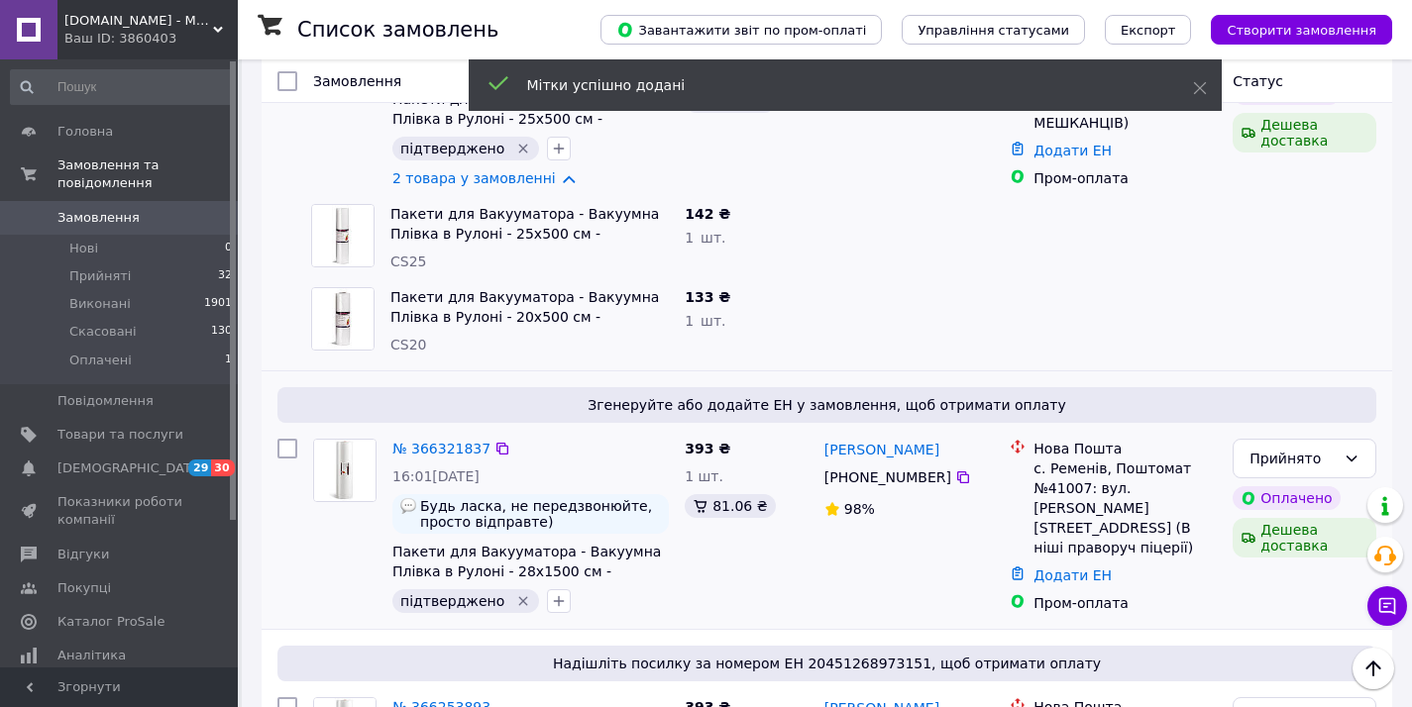
scroll to position [1049, 0]
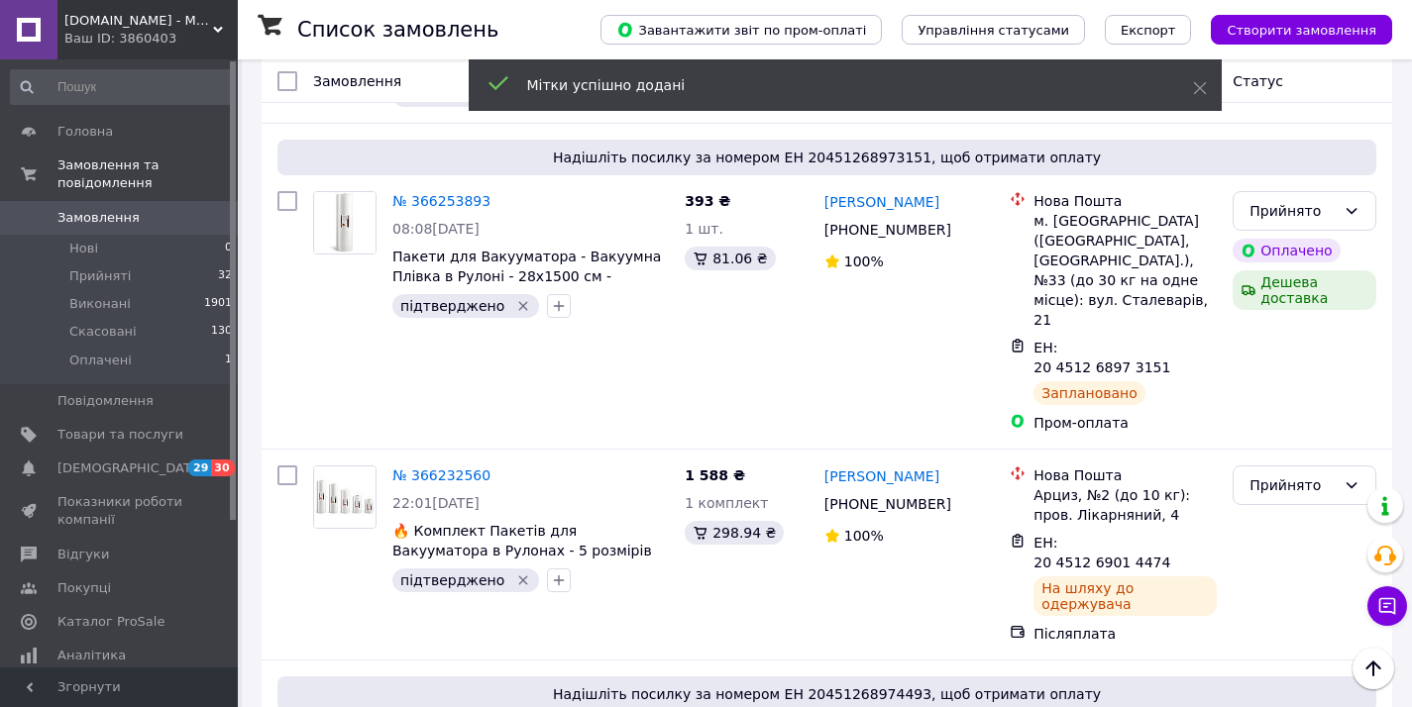
drag, startPoint x: 173, startPoint y: 37, endPoint x: 187, endPoint y: 106, distance: 70.7
click at [173, 37] on div "Ваш ID: 3860403" at bounding box center [150, 39] width 173 height 18
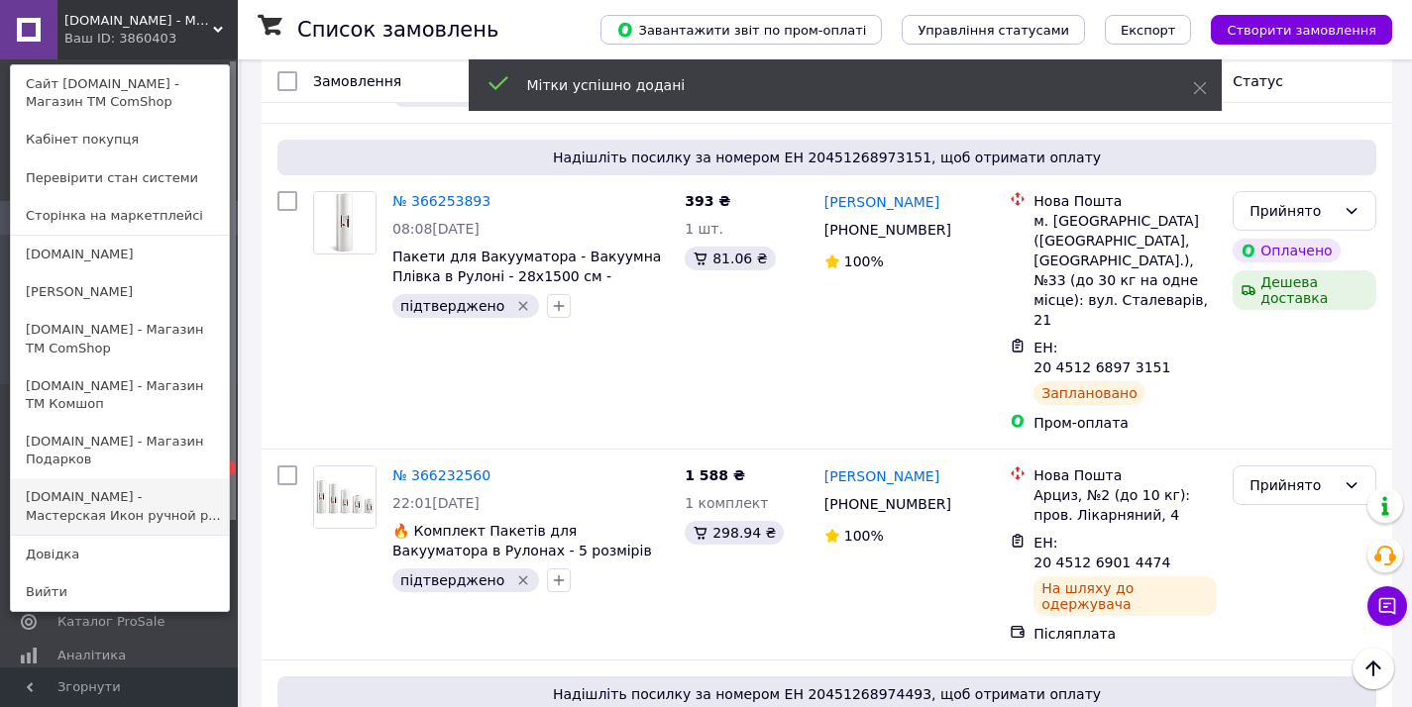
click at [126, 510] on link "Icon-Store.UA - Мастерская Икон ручной р..." at bounding box center [120, 505] width 218 height 55
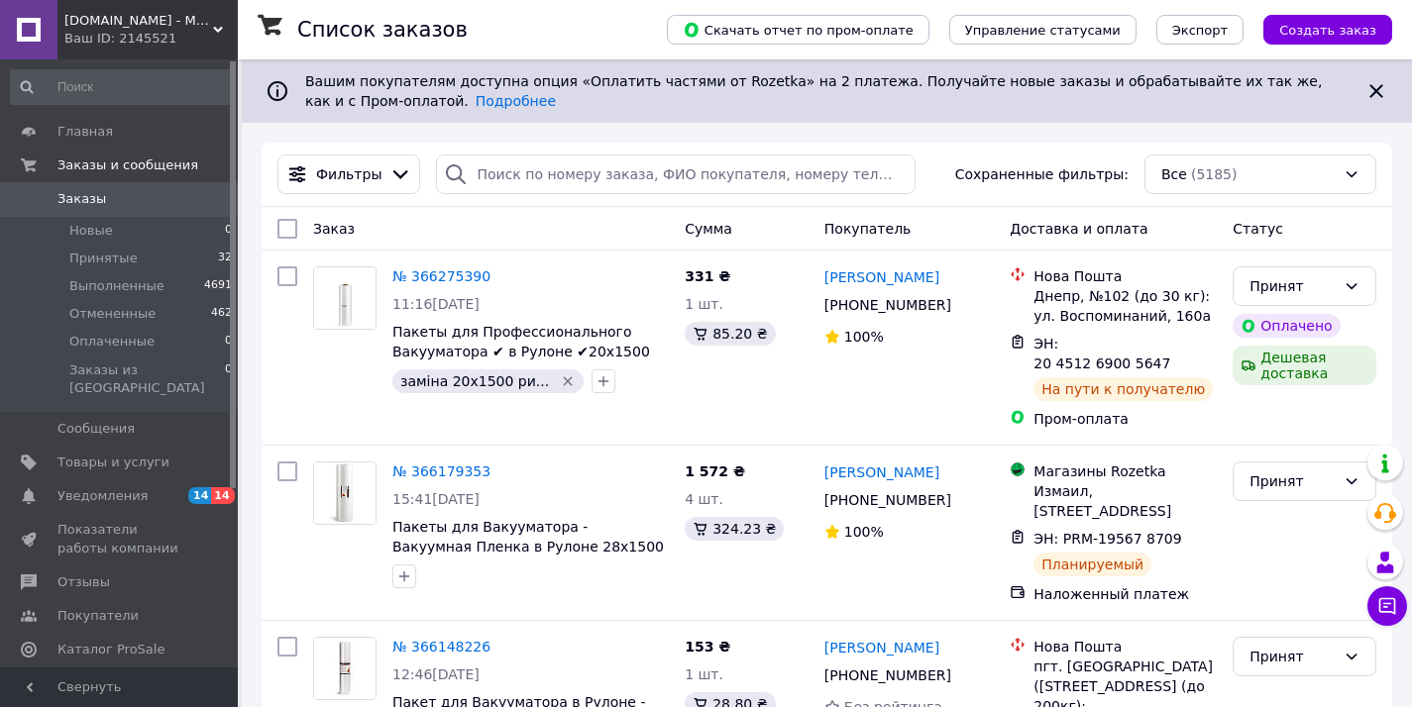
click at [145, 16] on span "[DOMAIN_NAME] - Мастерская Икон ручной работы под [GEOGRAPHIC_DATA]" at bounding box center [138, 21] width 149 height 18
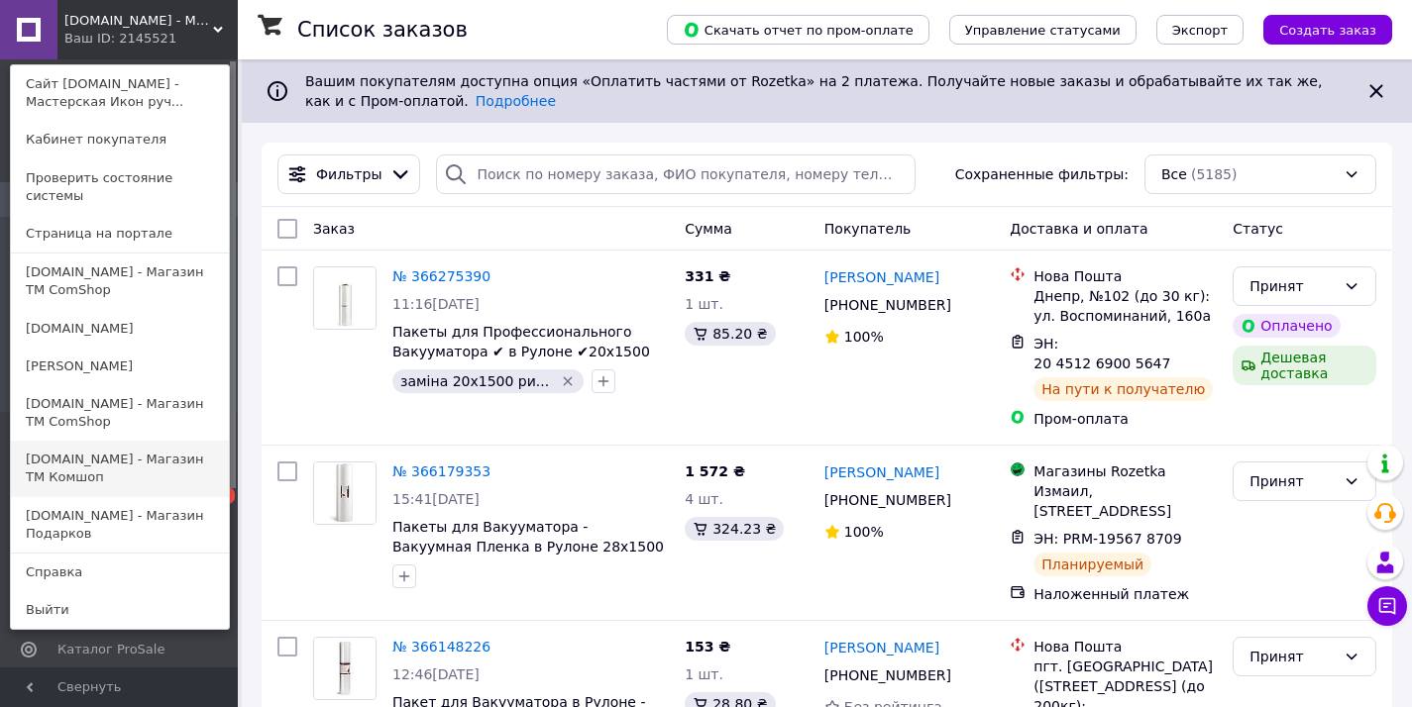
click at [87, 450] on link "[DOMAIN_NAME] - Магазин TM Комшоп" at bounding box center [120, 468] width 218 height 55
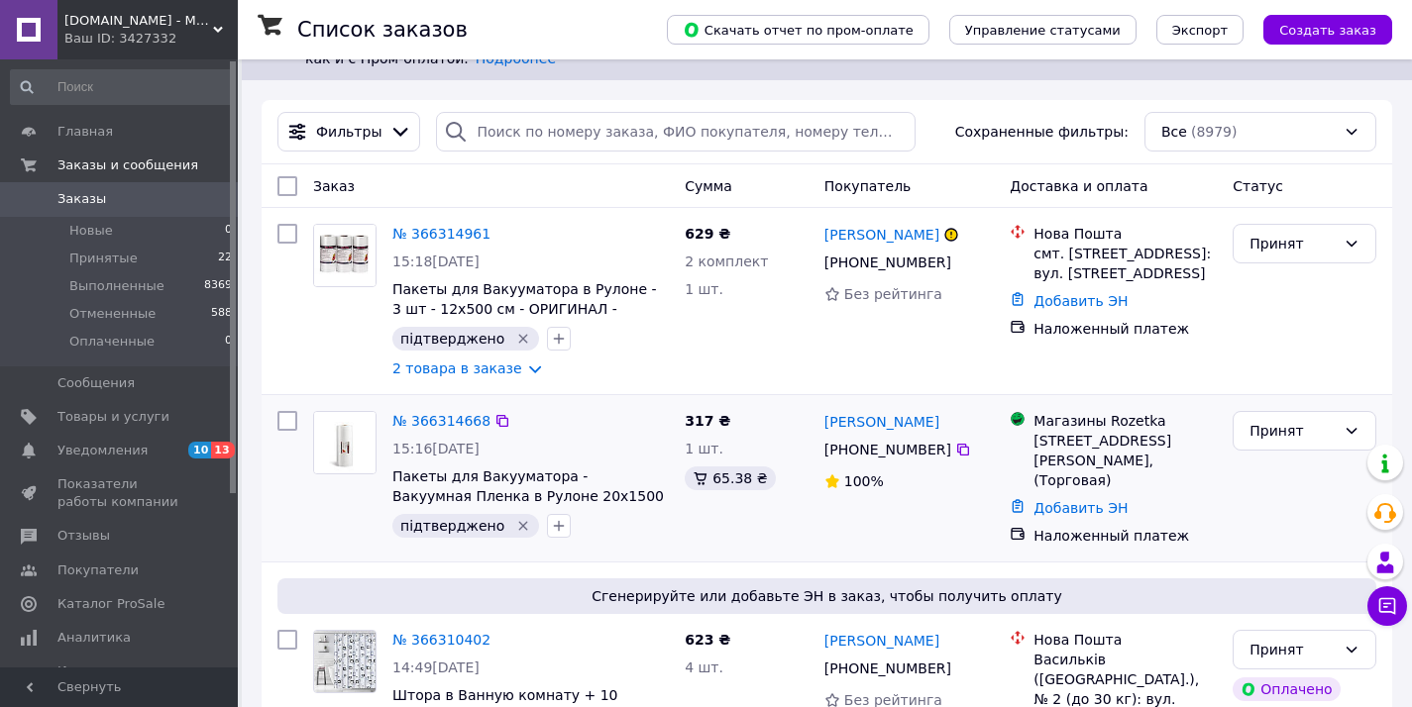
scroll to position [108, 0]
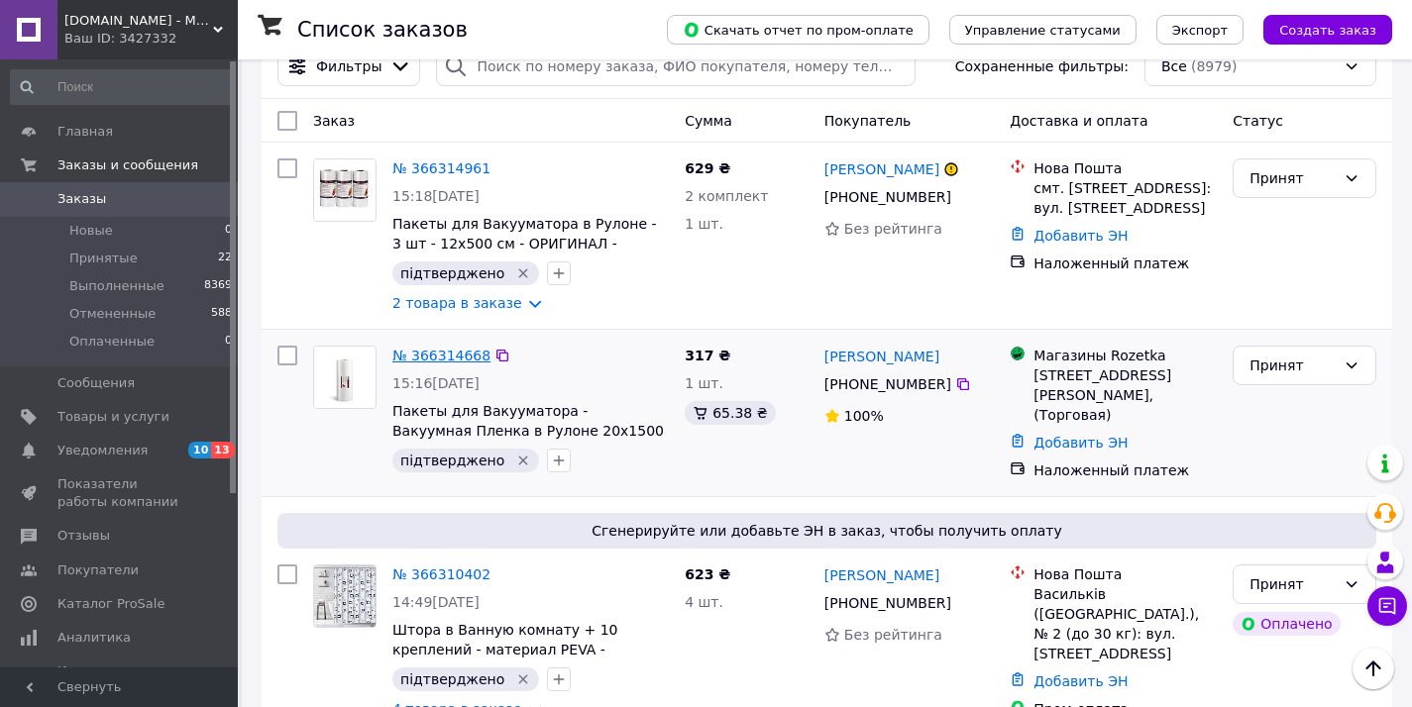
click at [421, 356] on link "№ 366314668" at bounding box center [441, 356] width 98 height 16
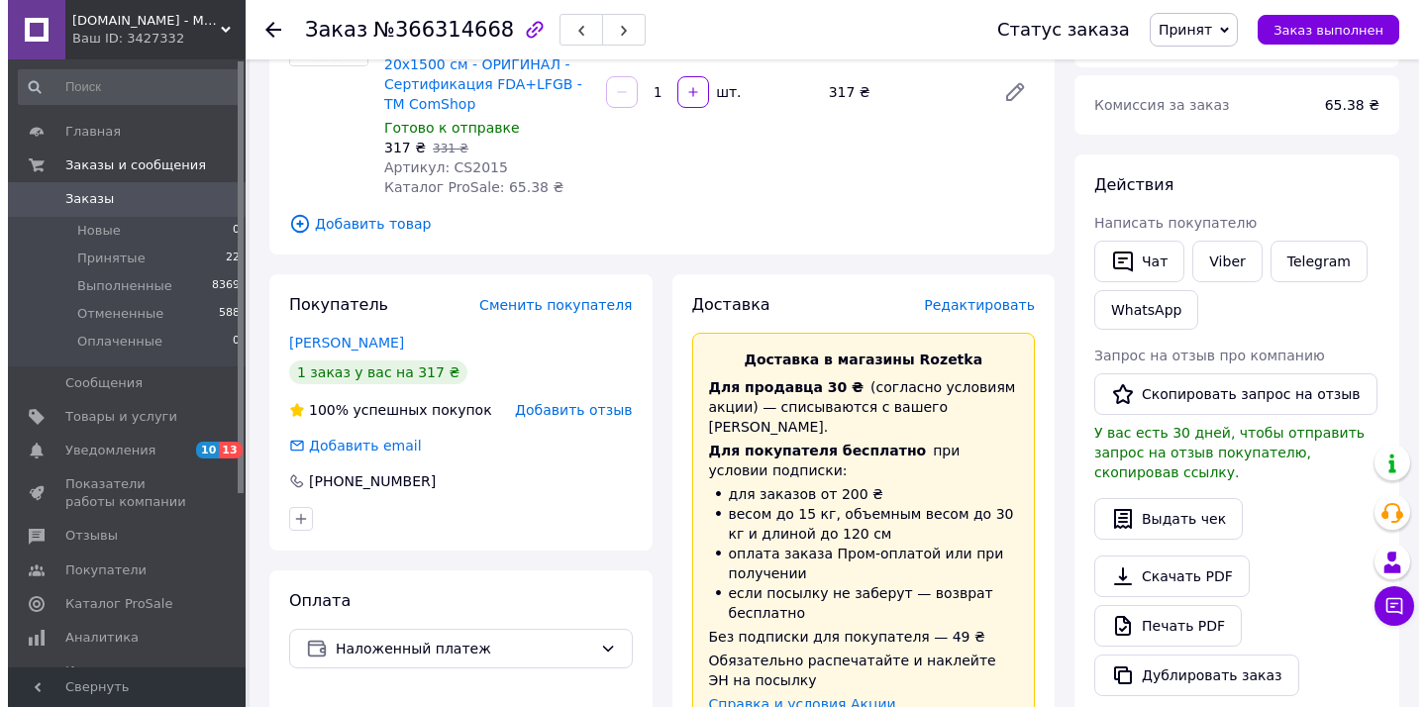
scroll to position [321, 0]
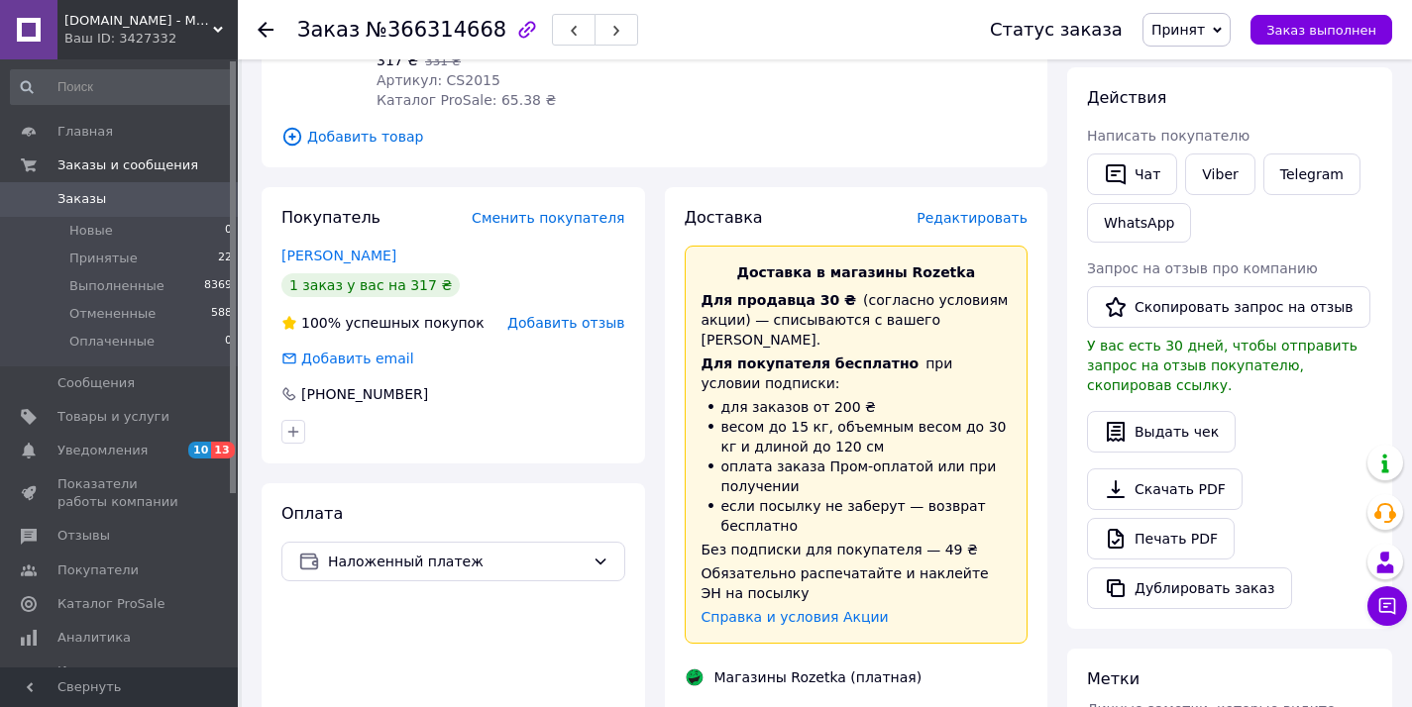
click at [961, 211] on span "Редактировать" at bounding box center [971, 218] width 111 height 16
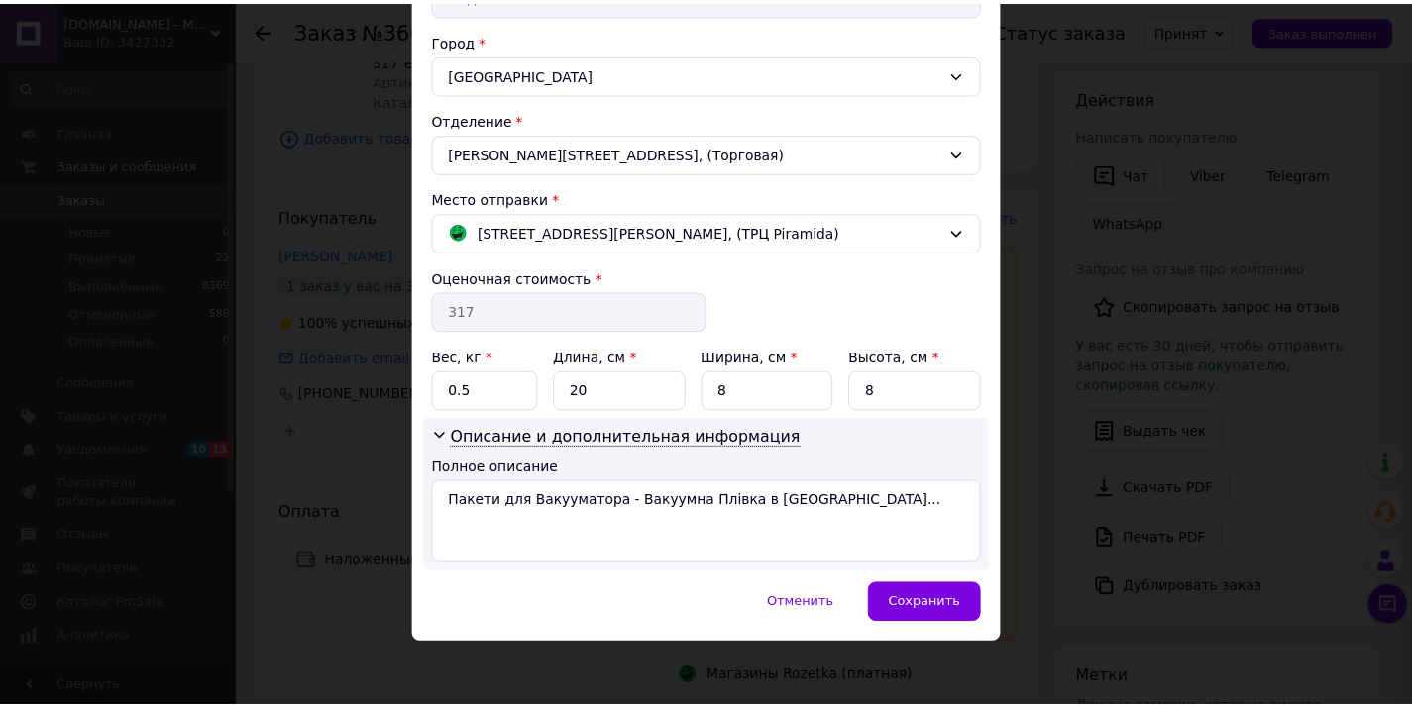
scroll to position [516, 0]
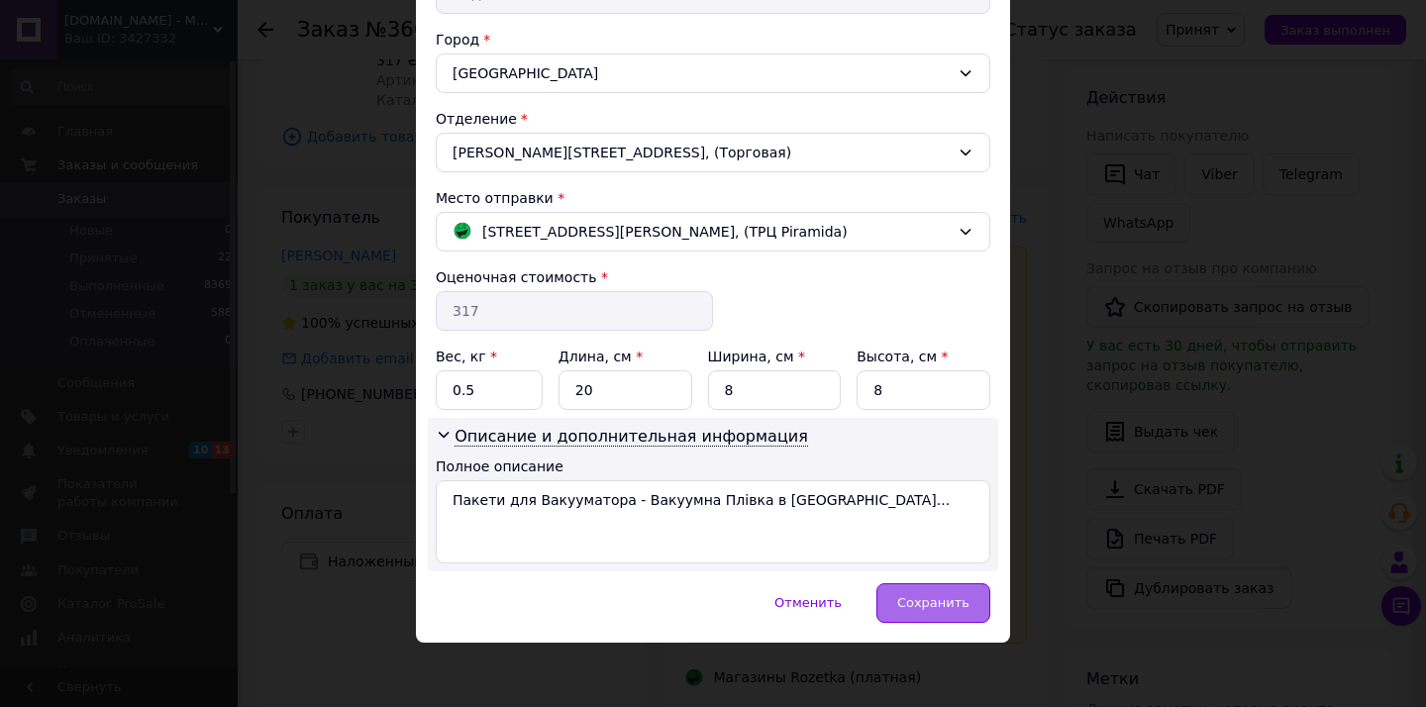
click at [954, 592] on div "Сохранить" at bounding box center [934, 603] width 114 height 40
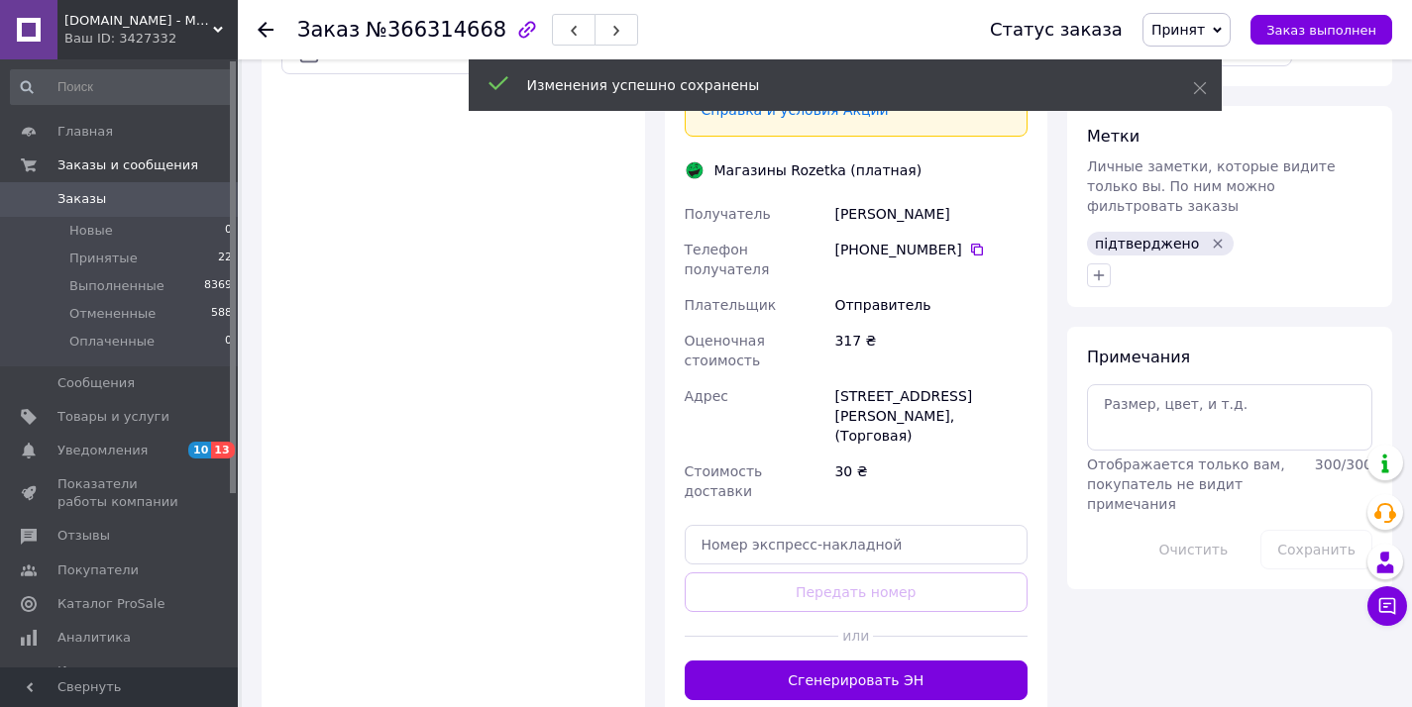
scroll to position [836, 0]
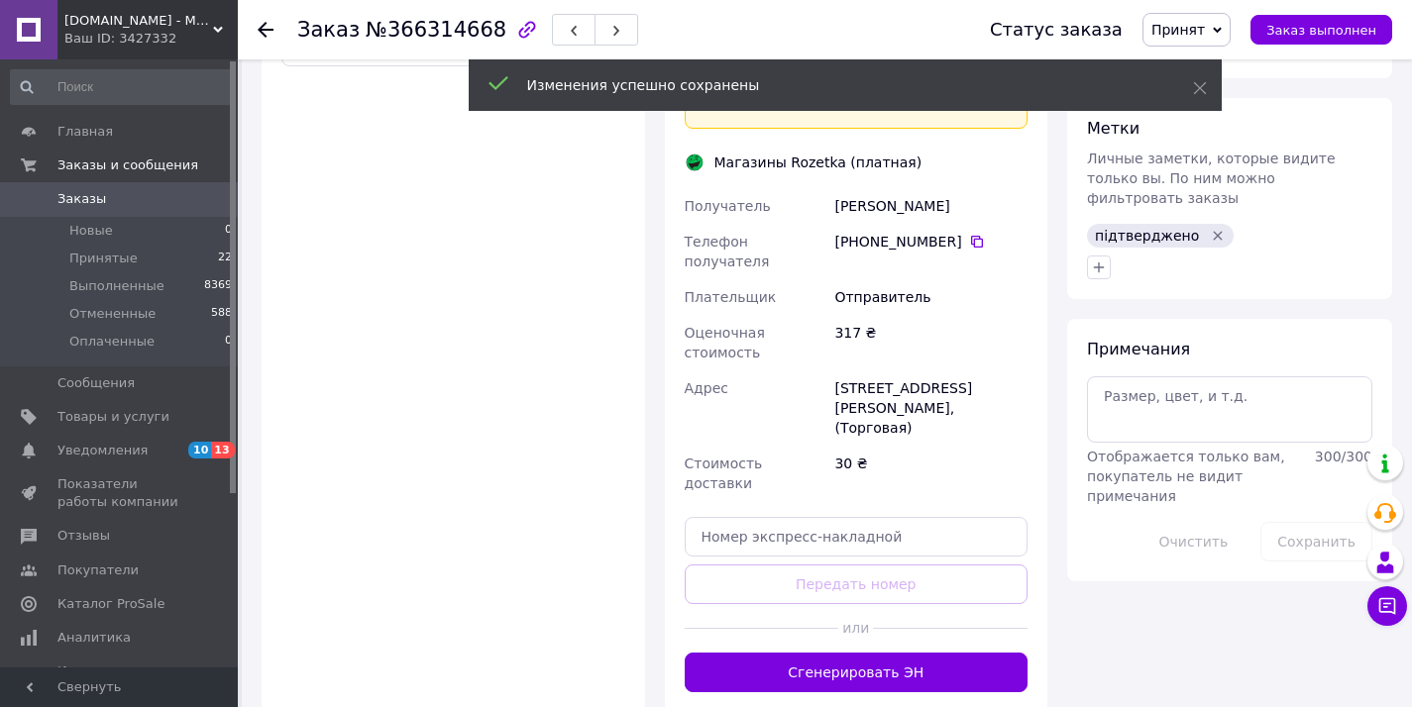
click at [882, 188] on div "Солодовнікова Юля" at bounding box center [930, 206] width 201 height 36
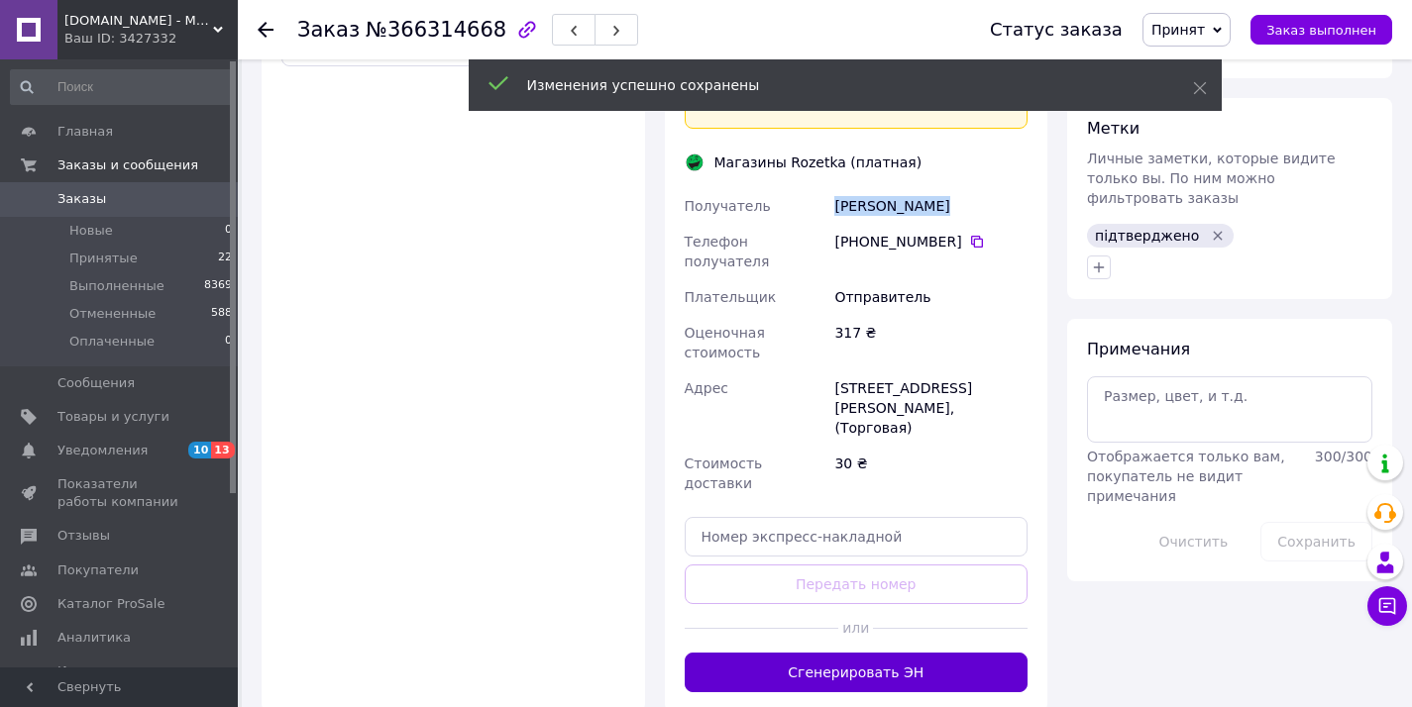
copy div "Солодовнікова"
click at [903, 653] on button "Сгенерировать ЭН" at bounding box center [856, 673] width 344 height 40
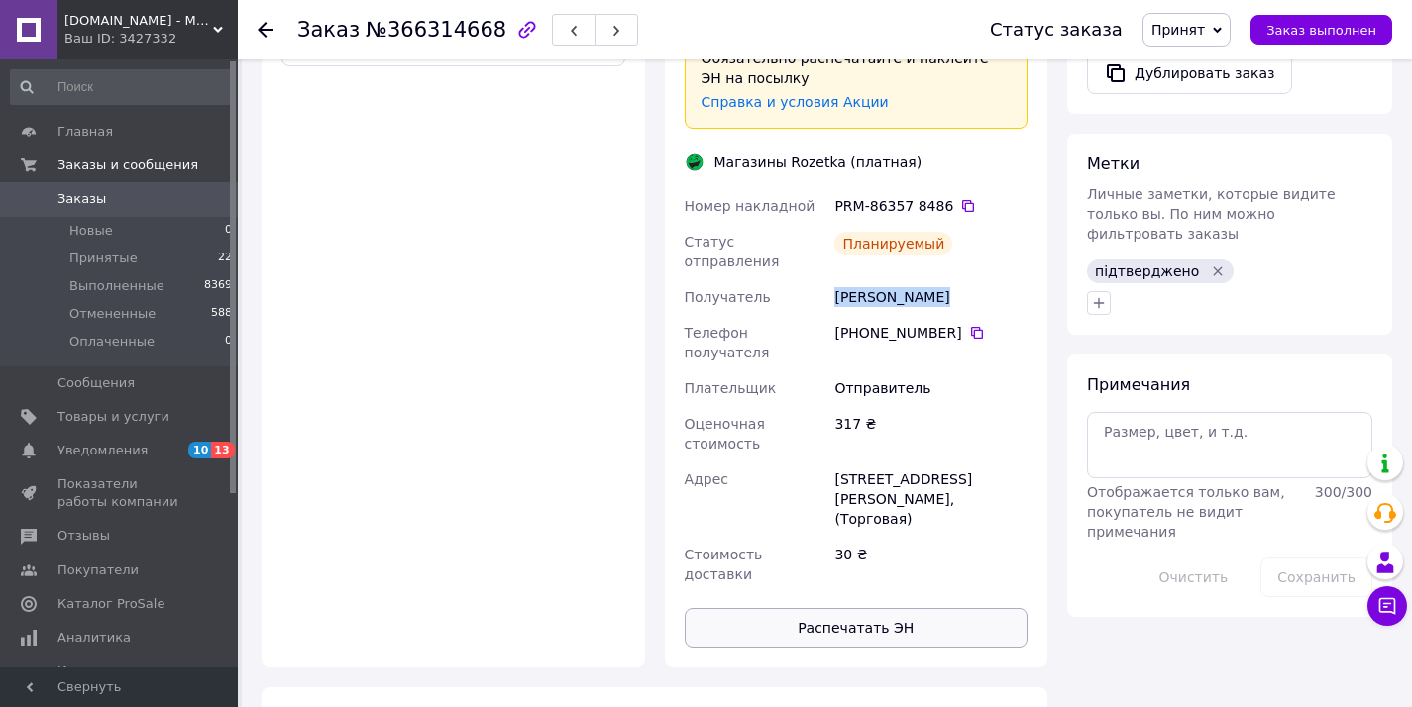
click at [867, 608] on button "Распечатать ЭН" at bounding box center [856, 628] width 344 height 40
click at [431, 35] on span "№366314668" at bounding box center [436, 30] width 141 height 24
copy span "366314668"
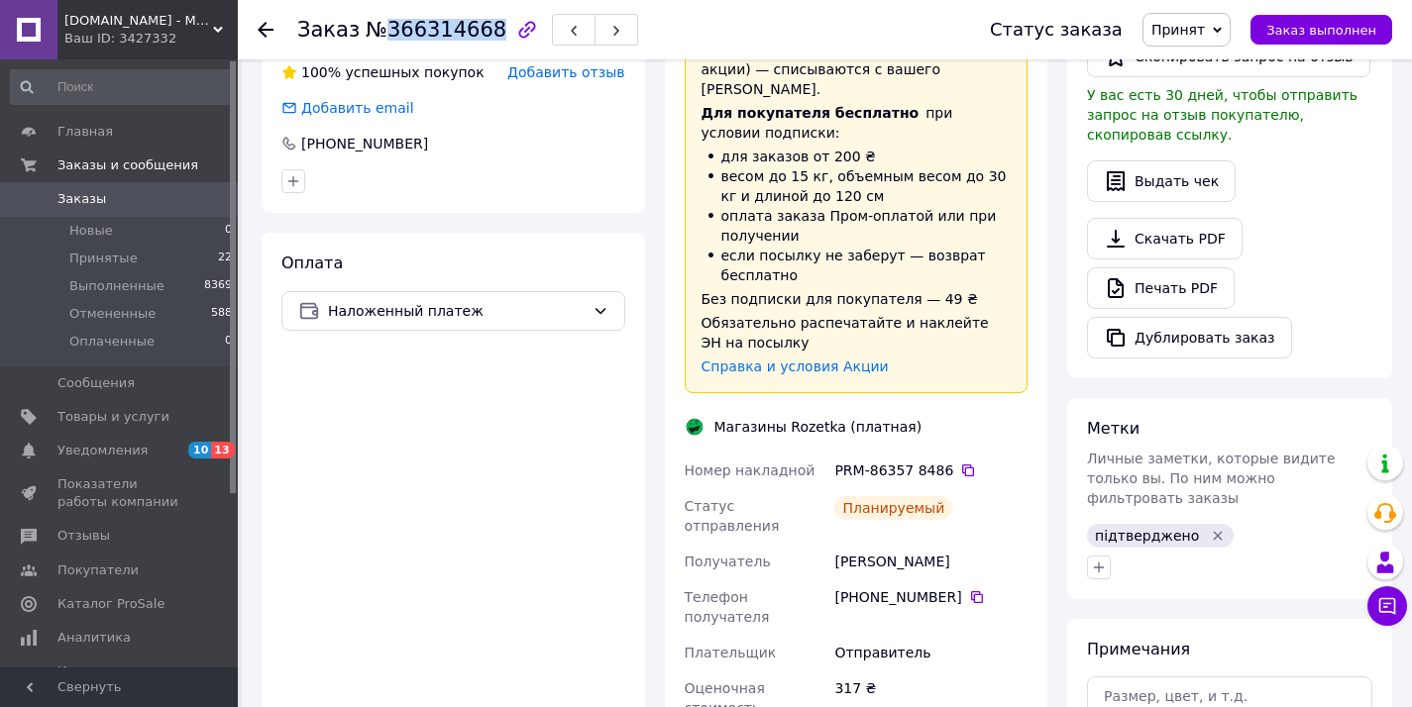
scroll to position [627, 0]
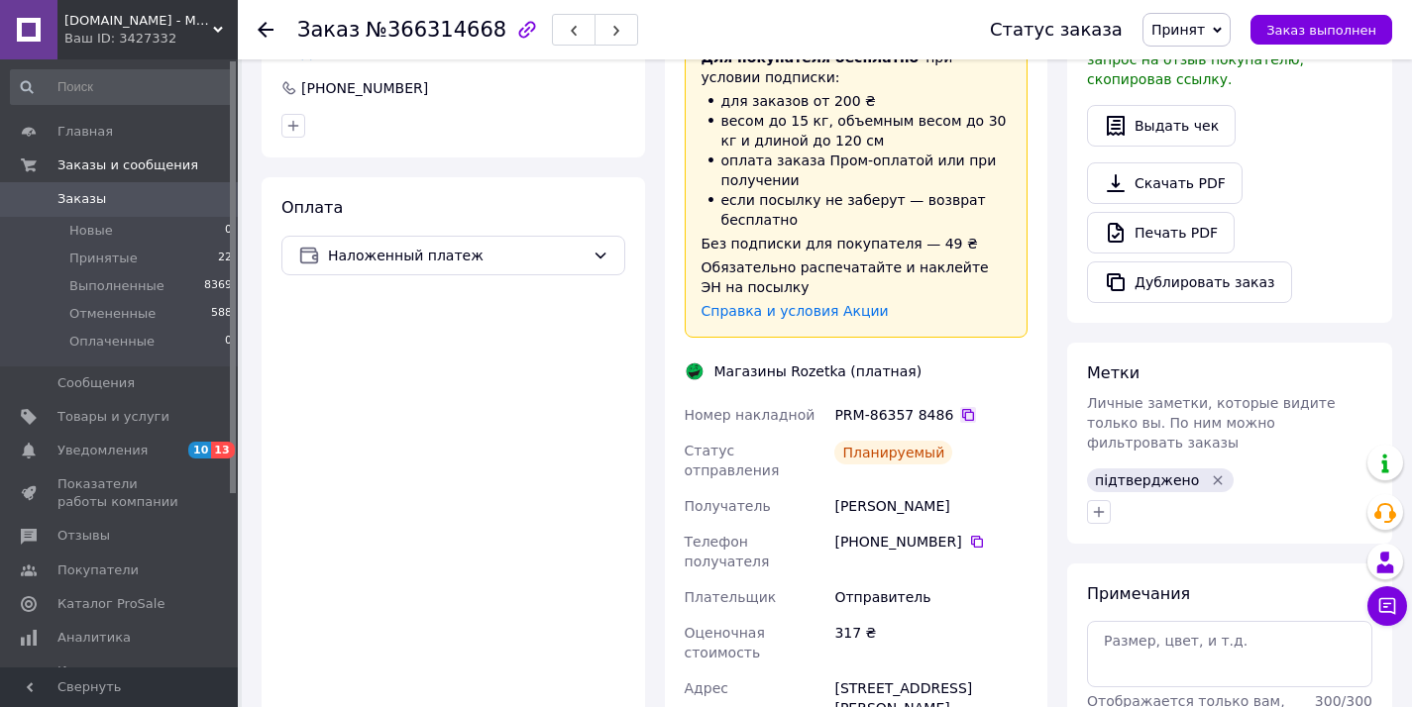
click at [973, 407] on icon at bounding box center [968, 415] width 16 height 16
drag, startPoint x: 863, startPoint y: 648, endPoint x: 791, endPoint y: 621, distance: 76.2
click at [789, 627] on div "Номер накладной PRM-86357 8486   Статус отправления Планируемый Получатель Соло…" at bounding box center [857, 599] width 352 height 404
copy div "Адрес Одесса, Садова, 2, (Торговая)"
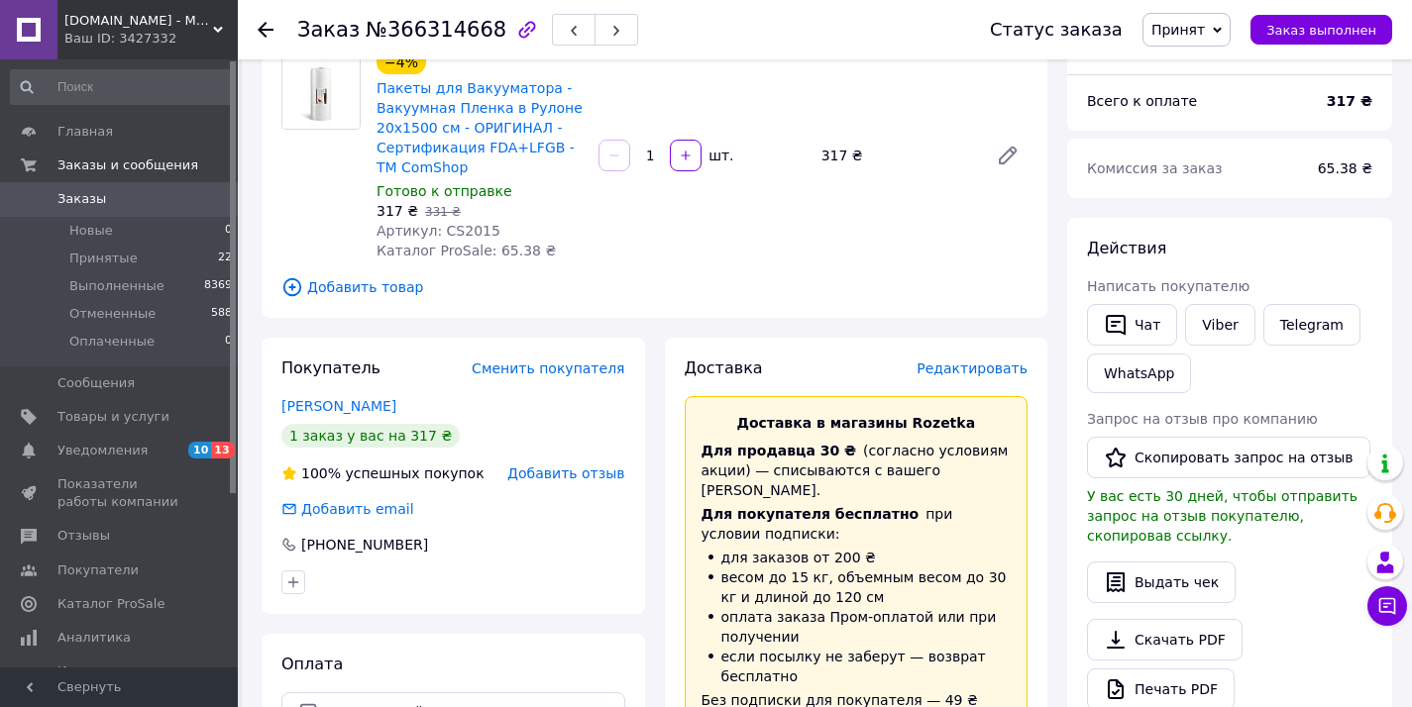
scroll to position [86, 0]
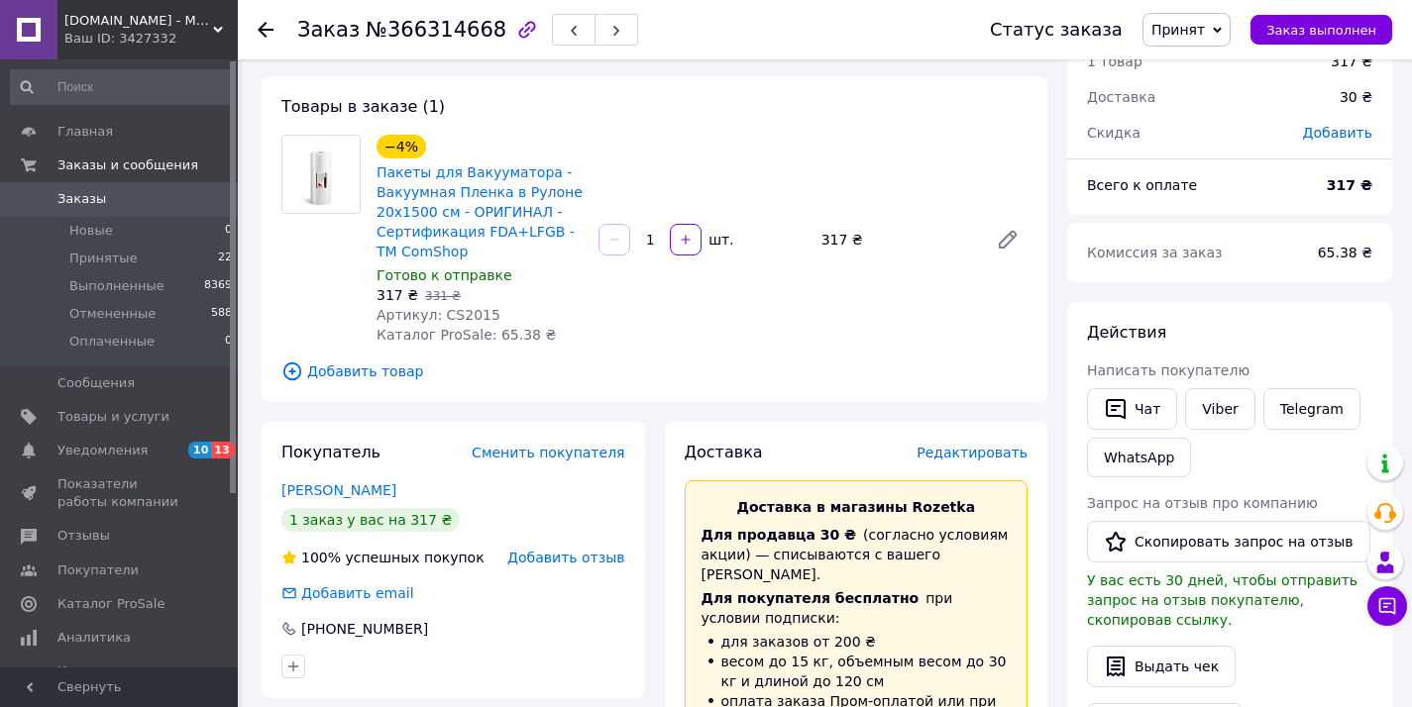
click at [1348, 249] on span "65.38 ₴" at bounding box center [1344, 253] width 54 height 16
copy span "65.38"
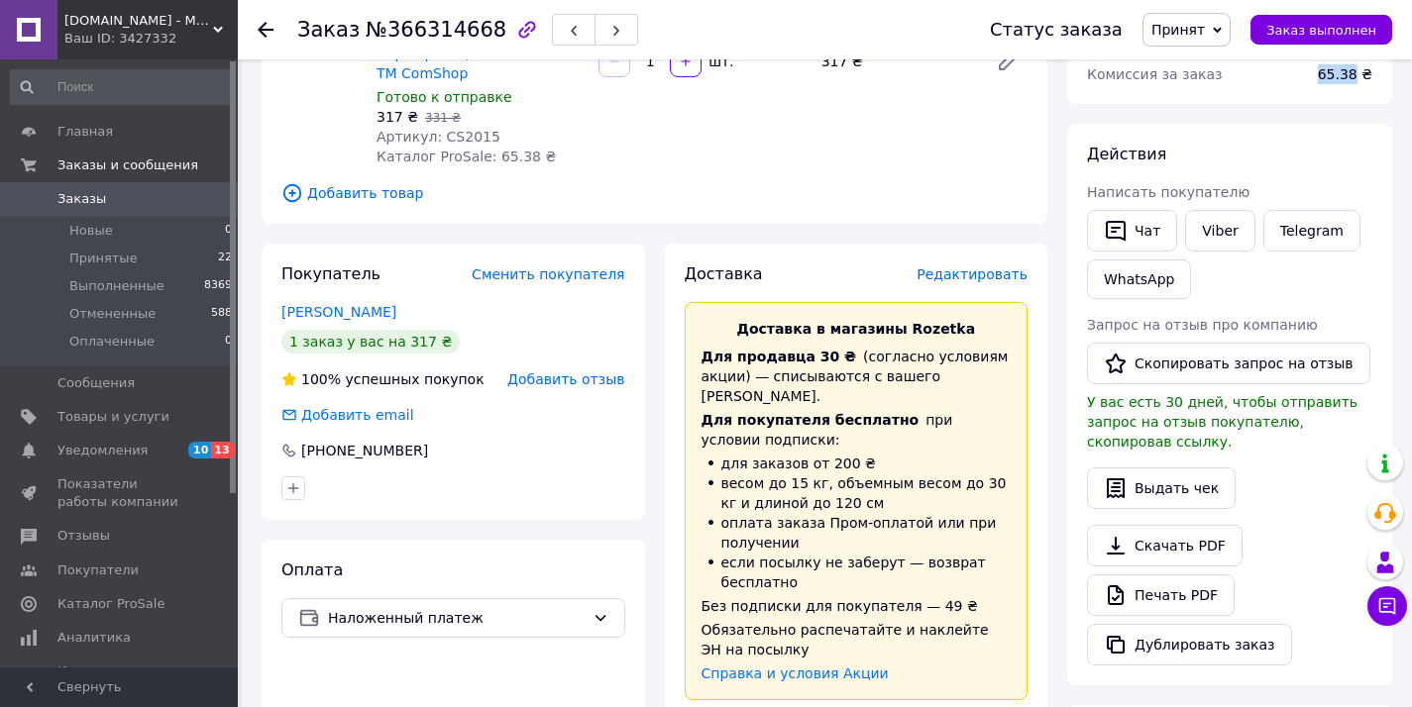
scroll to position [396, 0]
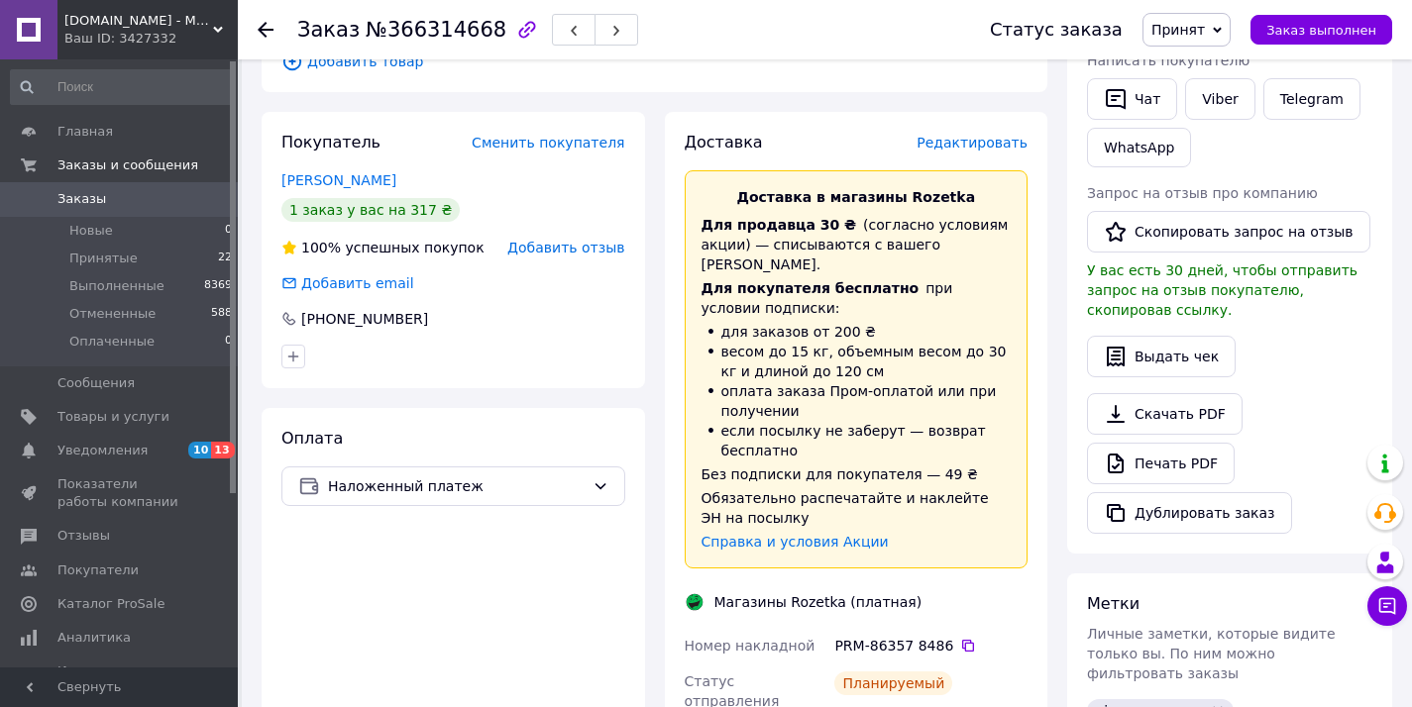
click at [967, 628] on div "PRM-86357 8486" at bounding box center [930, 646] width 201 height 36
drag, startPoint x: 968, startPoint y: 618, endPoint x: 964, endPoint y: 607, distance: 11.6
click at [968, 638] on icon at bounding box center [968, 646] width 16 height 16
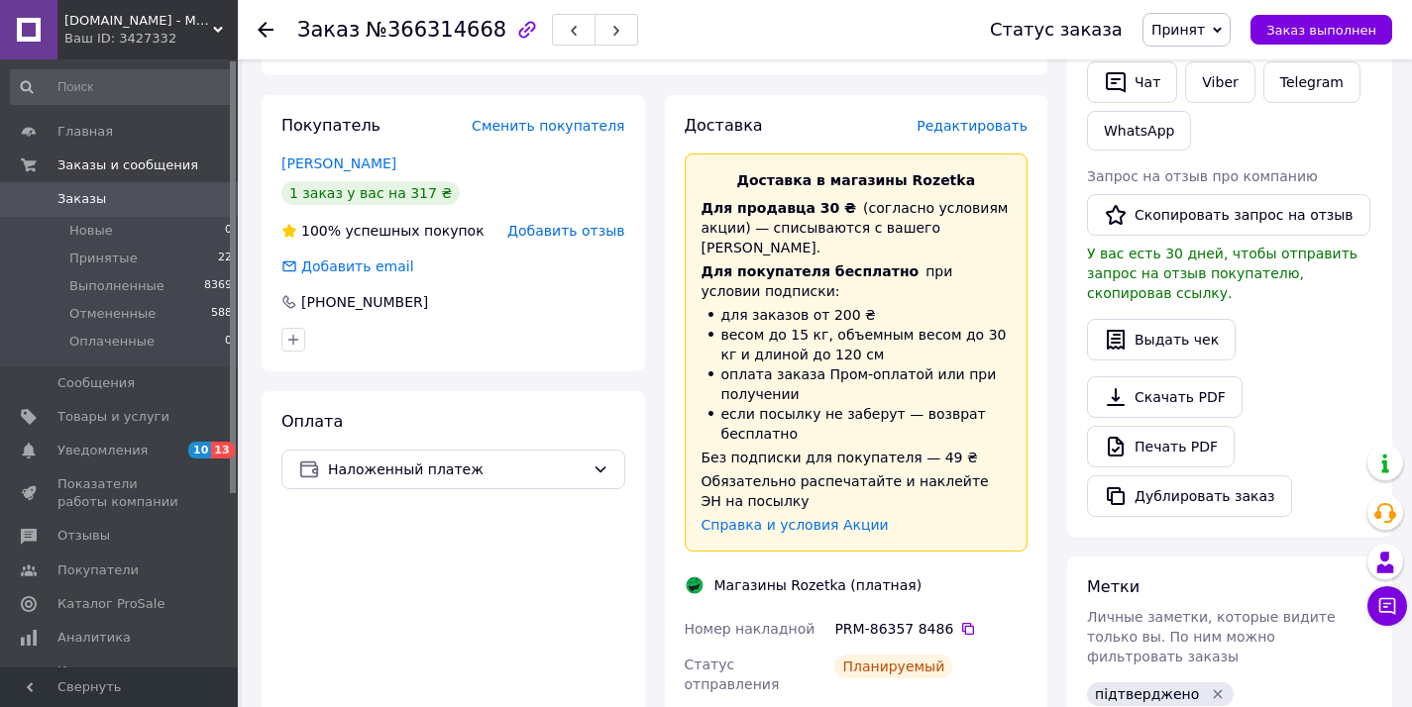
scroll to position [428, 0]
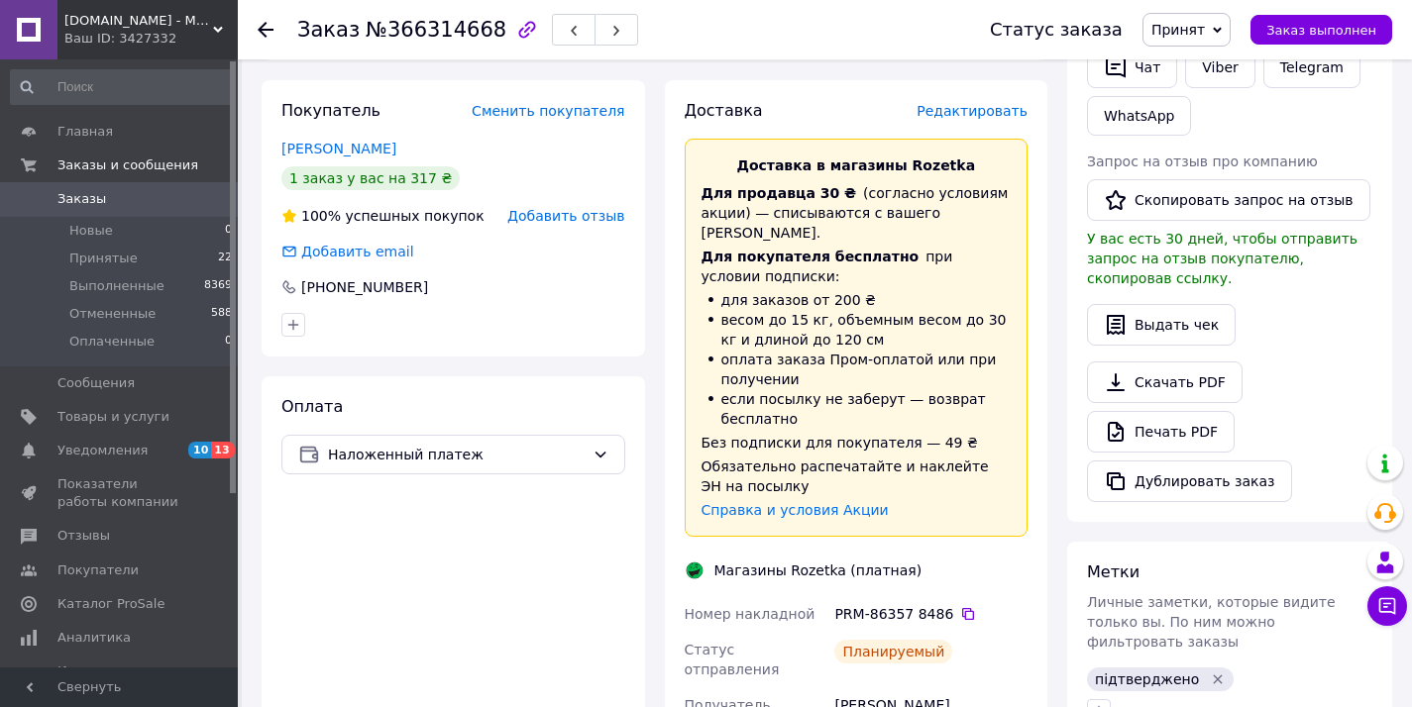
click at [203, 184] on link "Заказы 0" at bounding box center [122, 199] width 244 height 34
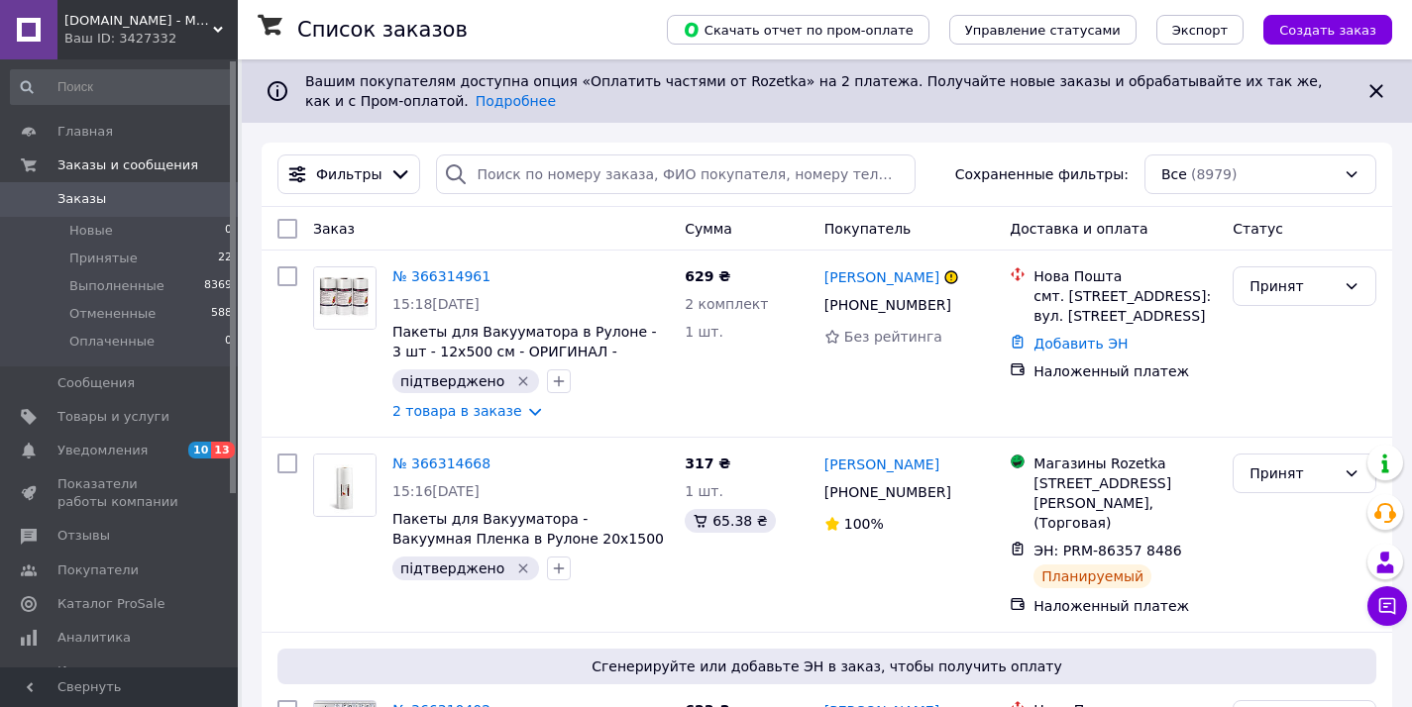
click at [179, 192] on span "Заказы" at bounding box center [120, 199] width 126 height 18
click at [447, 279] on link "№ 366314961" at bounding box center [441, 276] width 98 height 16
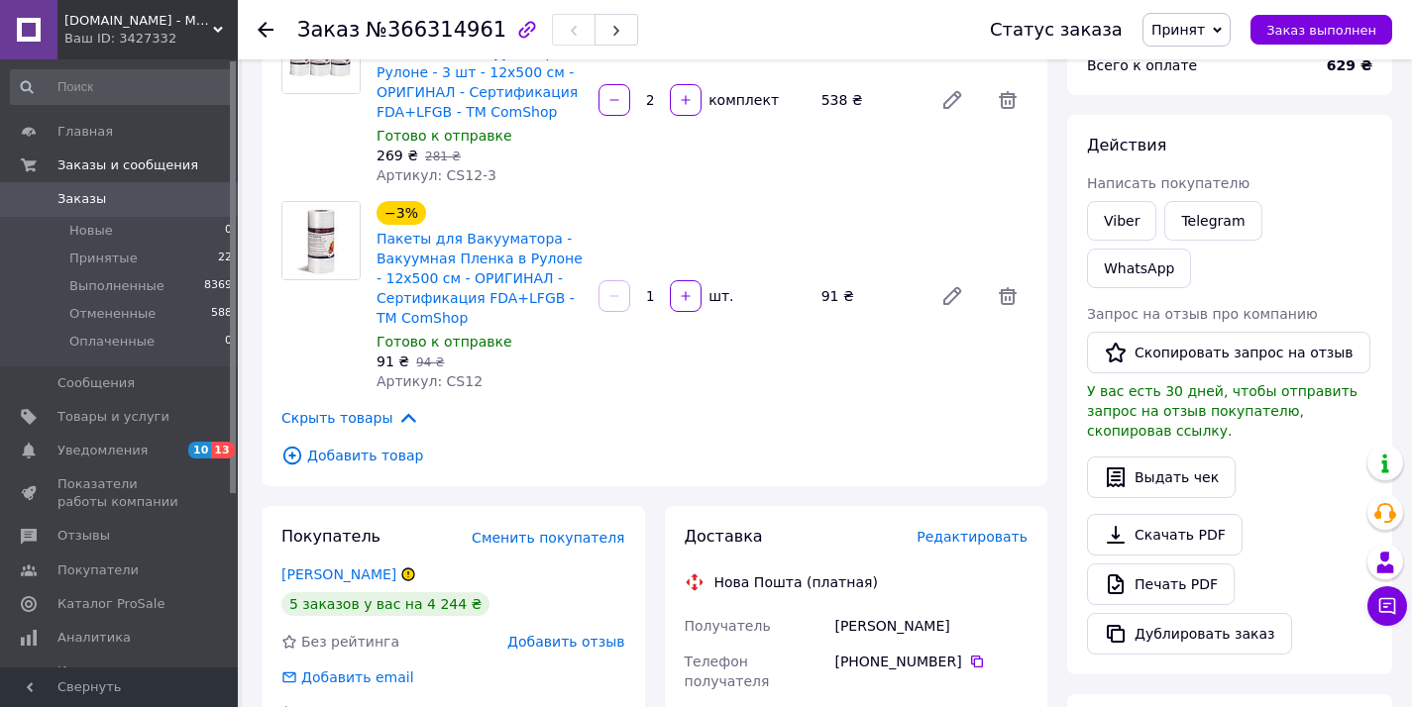
scroll to position [349, 0]
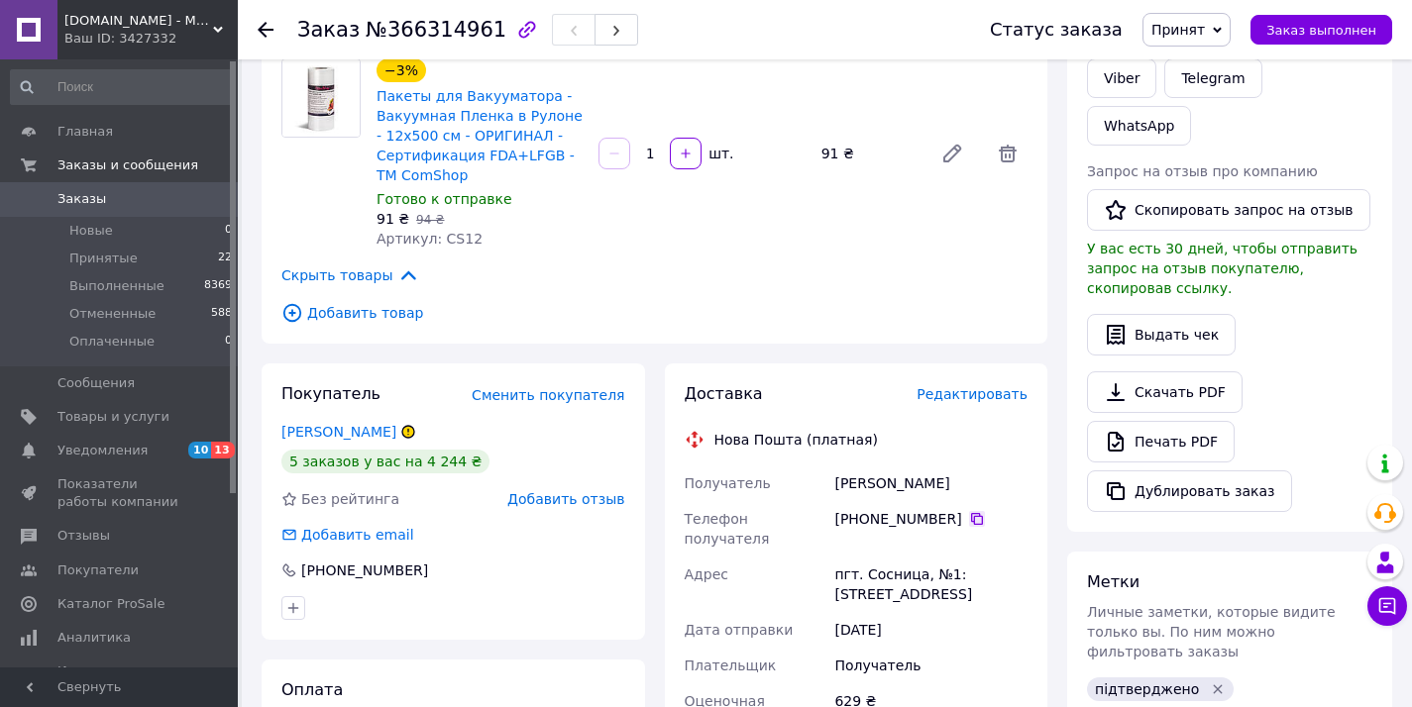
click at [978, 517] on icon at bounding box center [977, 519] width 16 height 16
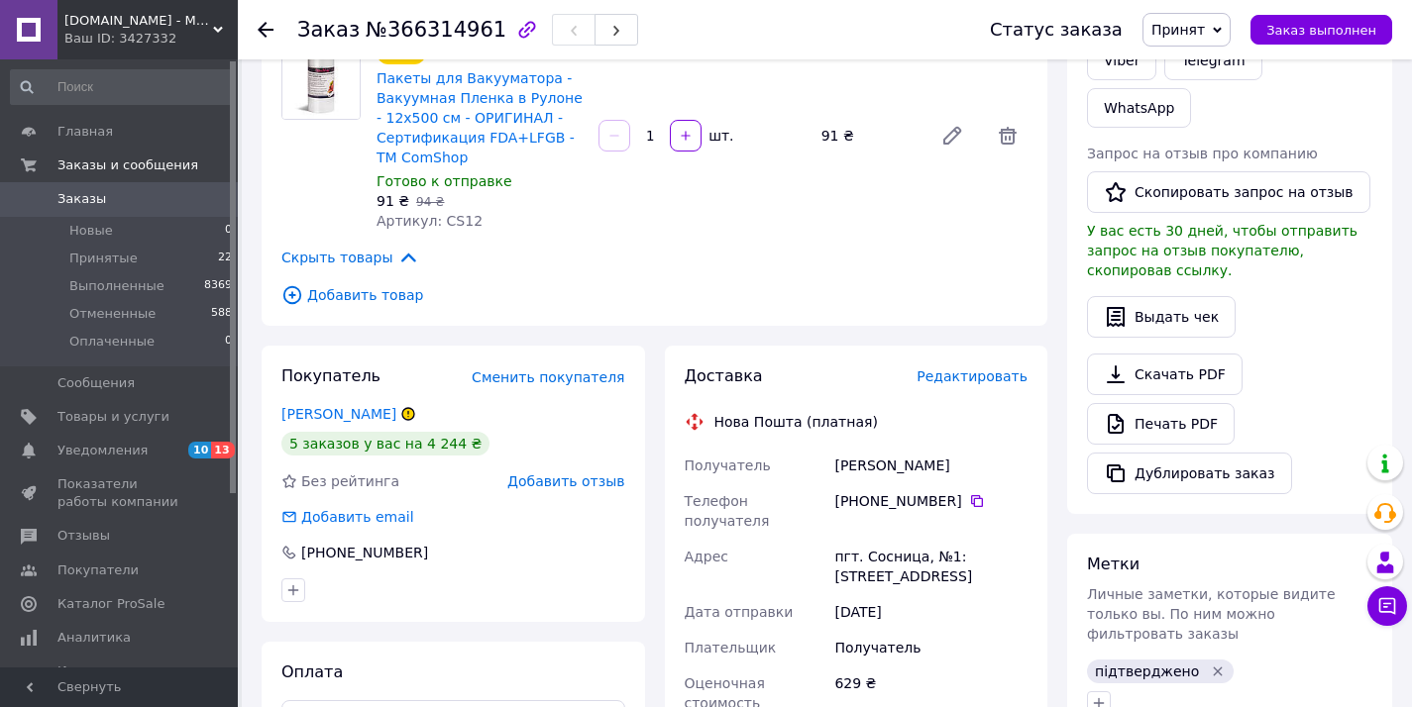
scroll to position [359, 0]
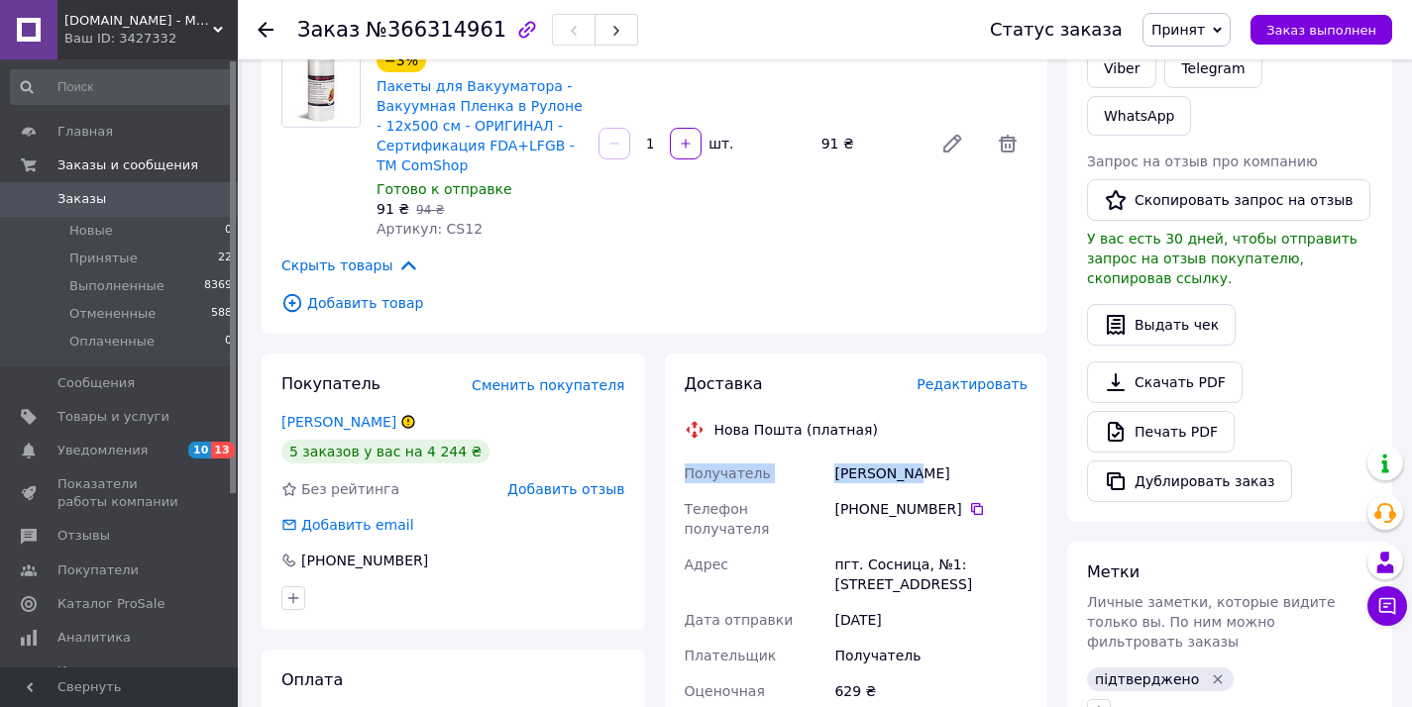
drag, startPoint x: 814, startPoint y: 461, endPoint x: 975, endPoint y: 467, distance: 160.6
click at [970, 467] on div "Получатель Расенчук Роман Телефон получателя +380 99 314 08 04   Адрес пгт. Сос…" at bounding box center [857, 715] width 352 height 519
copy div "Получатель Расенчук Роман"
drag, startPoint x: 851, startPoint y: 472, endPoint x: 949, endPoint y: 471, distance: 98.1
click at [944, 473] on div "Получатель Расенчук Роман Телефон получателя +380 99 314 08 04   Адрес пгт. Сос…" at bounding box center [857, 715] width 352 height 519
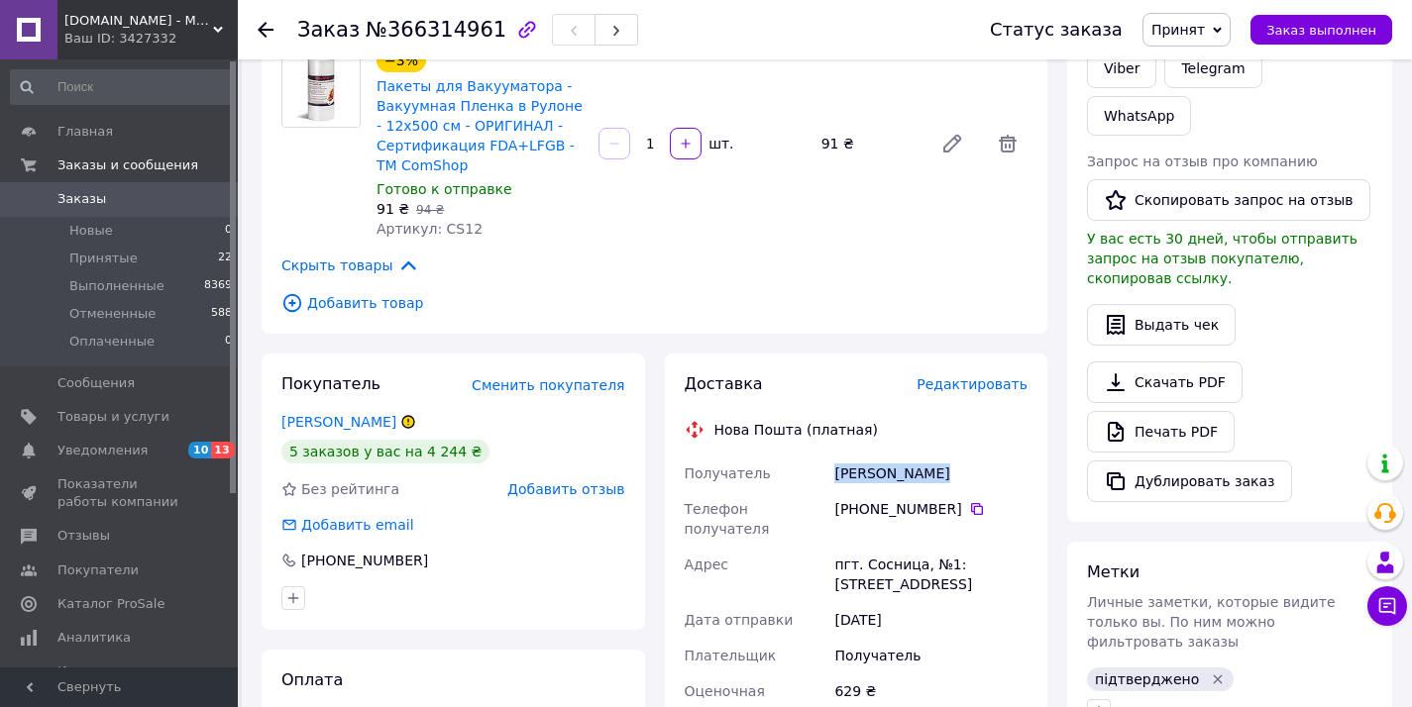
copy div "Получатель Расенчук Роман"
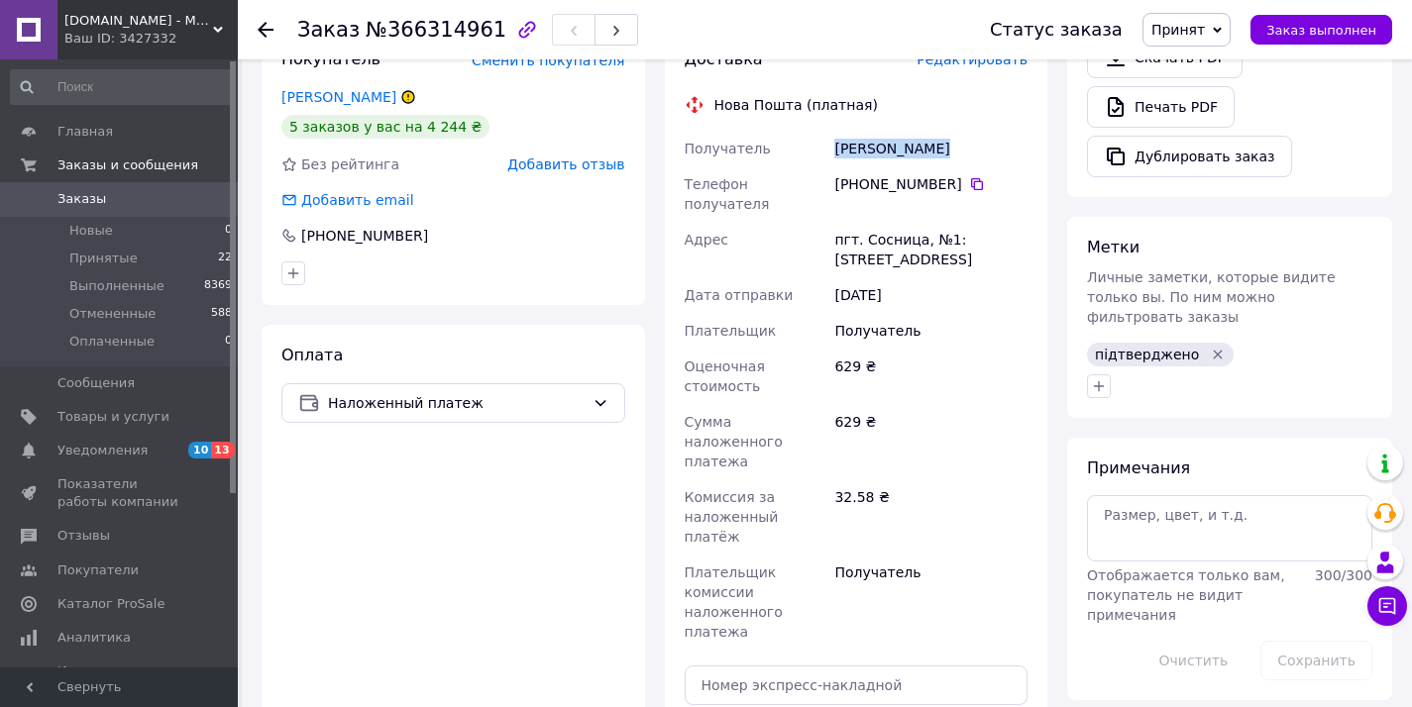
scroll to position [542, 0]
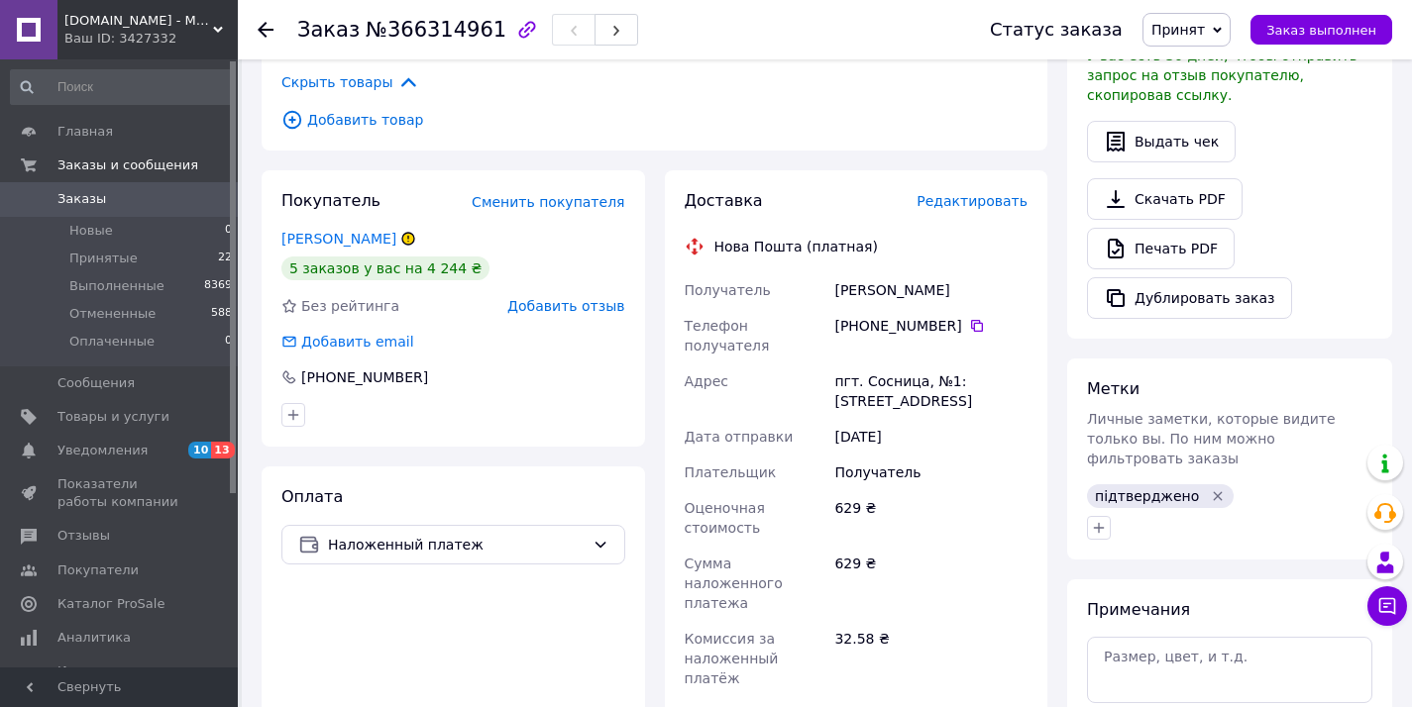
click at [895, 364] on div "пгт. Сосница, №1: [STREET_ADDRESS]" at bounding box center [930, 391] width 201 height 55
drag, startPoint x: 895, startPoint y: 358, endPoint x: 801, endPoint y: 228, distance: 159.7
click at [895, 364] on div "пгт. Сосница, №1: [STREET_ADDRESS]" at bounding box center [930, 391] width 201 height 55
copy div "Сосница"
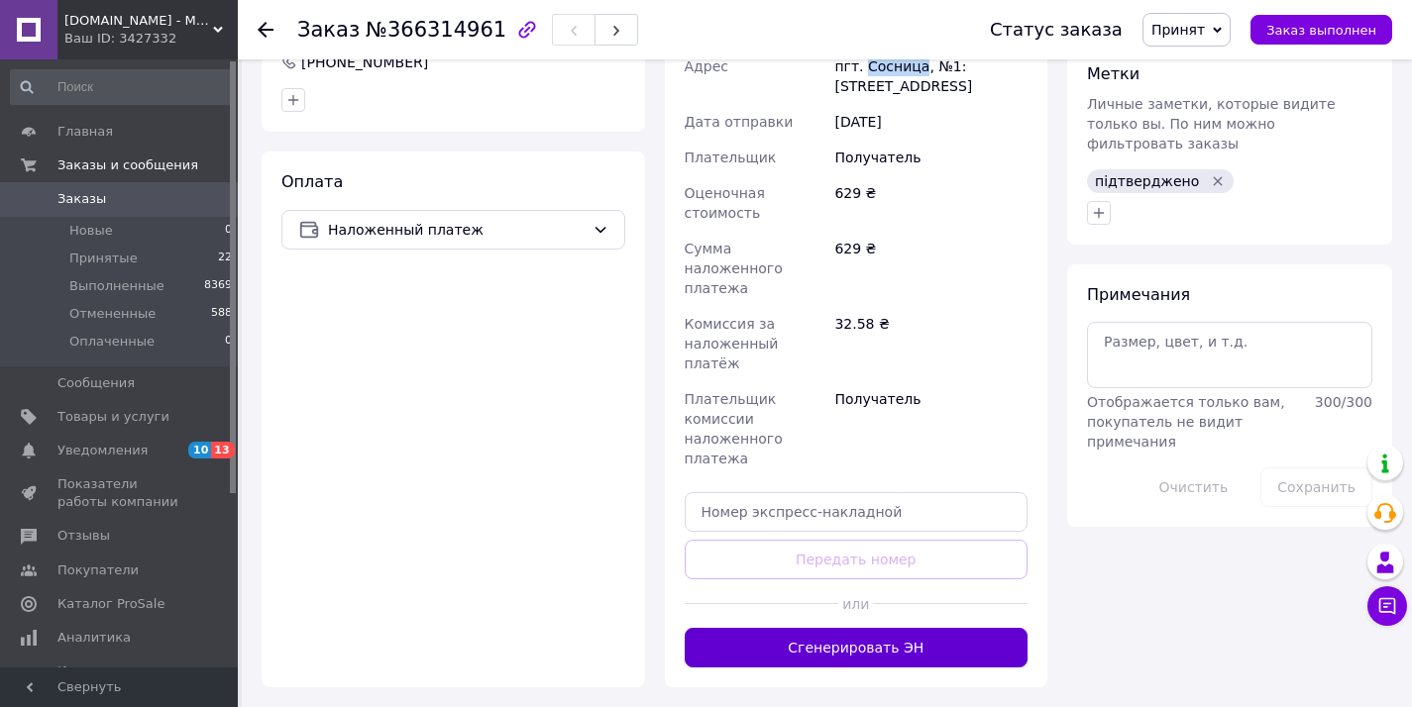
scroll to position [1030, 0]
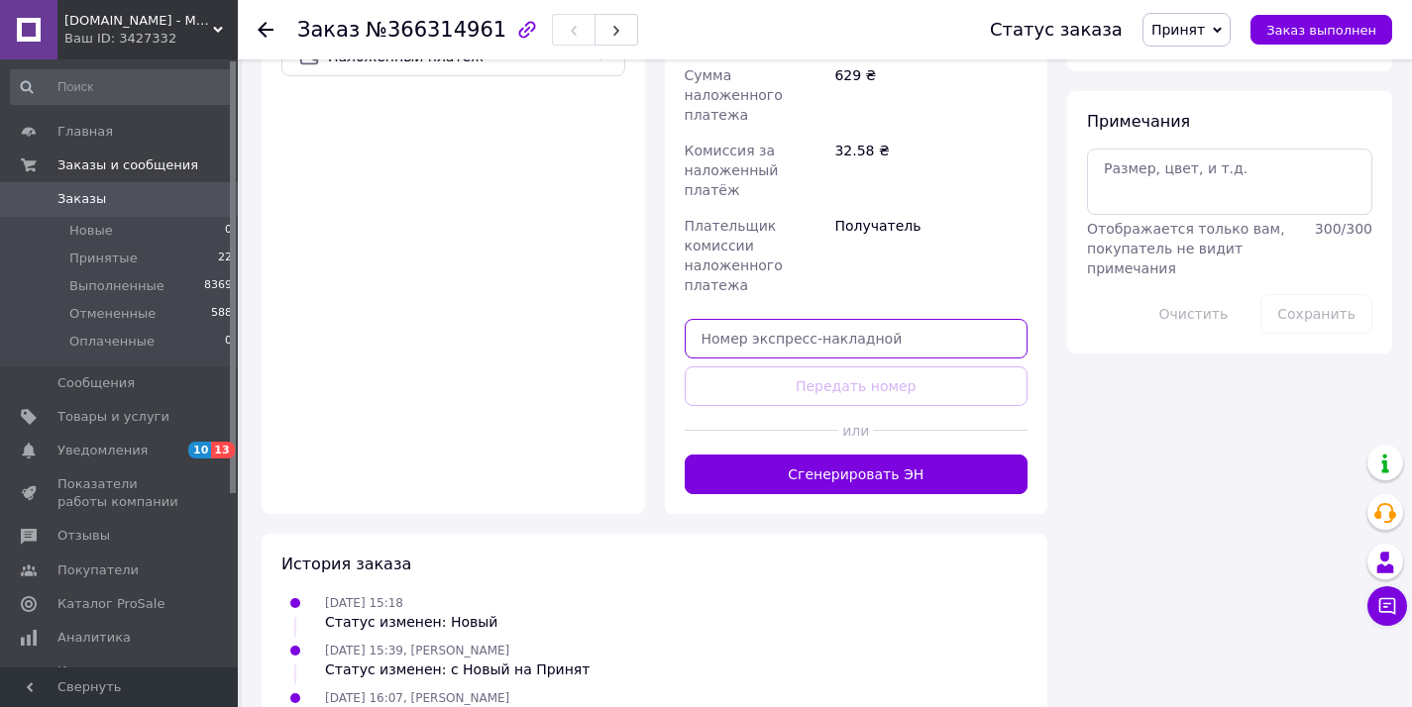
click at [808, 319] on input "text" at bounding box center [856, 339] width 344 height 40
paste input "20451269225309"
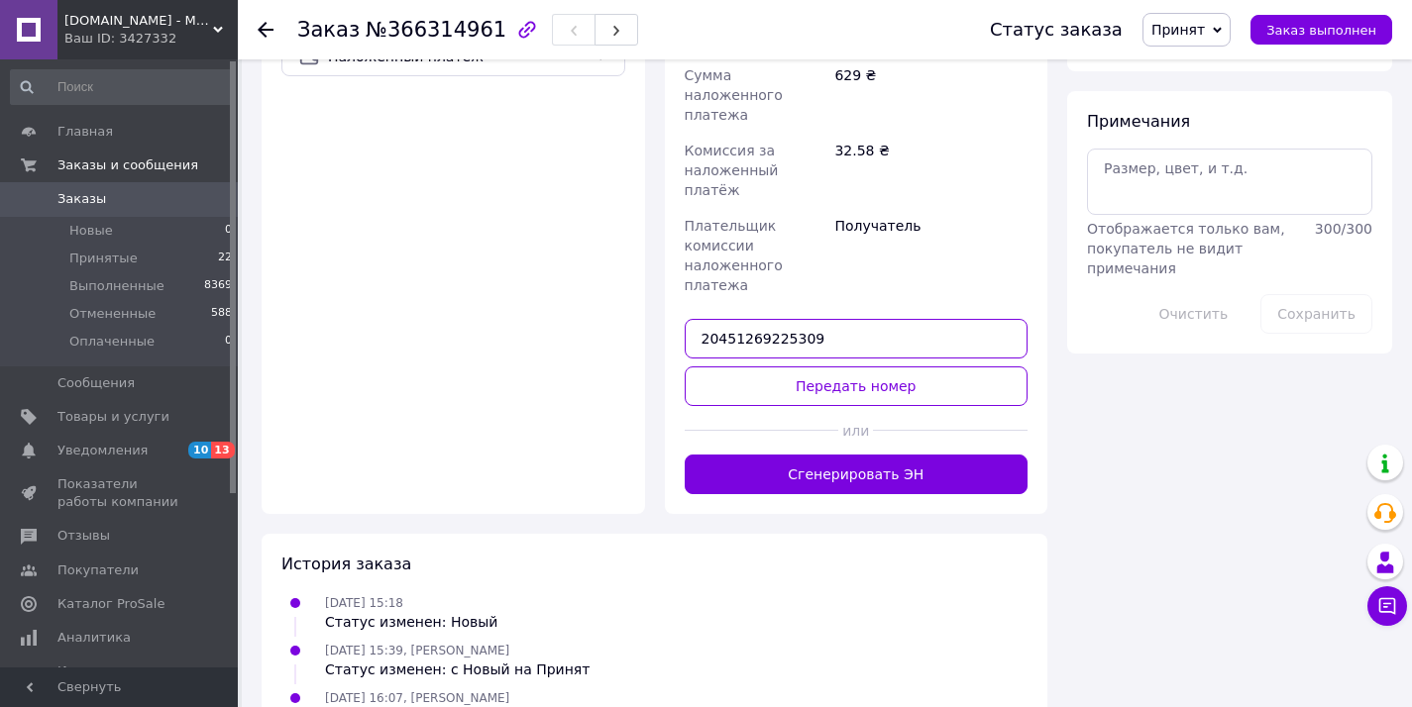
type input "20451269225309"
click at [804, 367] on button "Передать номер" at bounding box center [856, 387] width 344 height 40
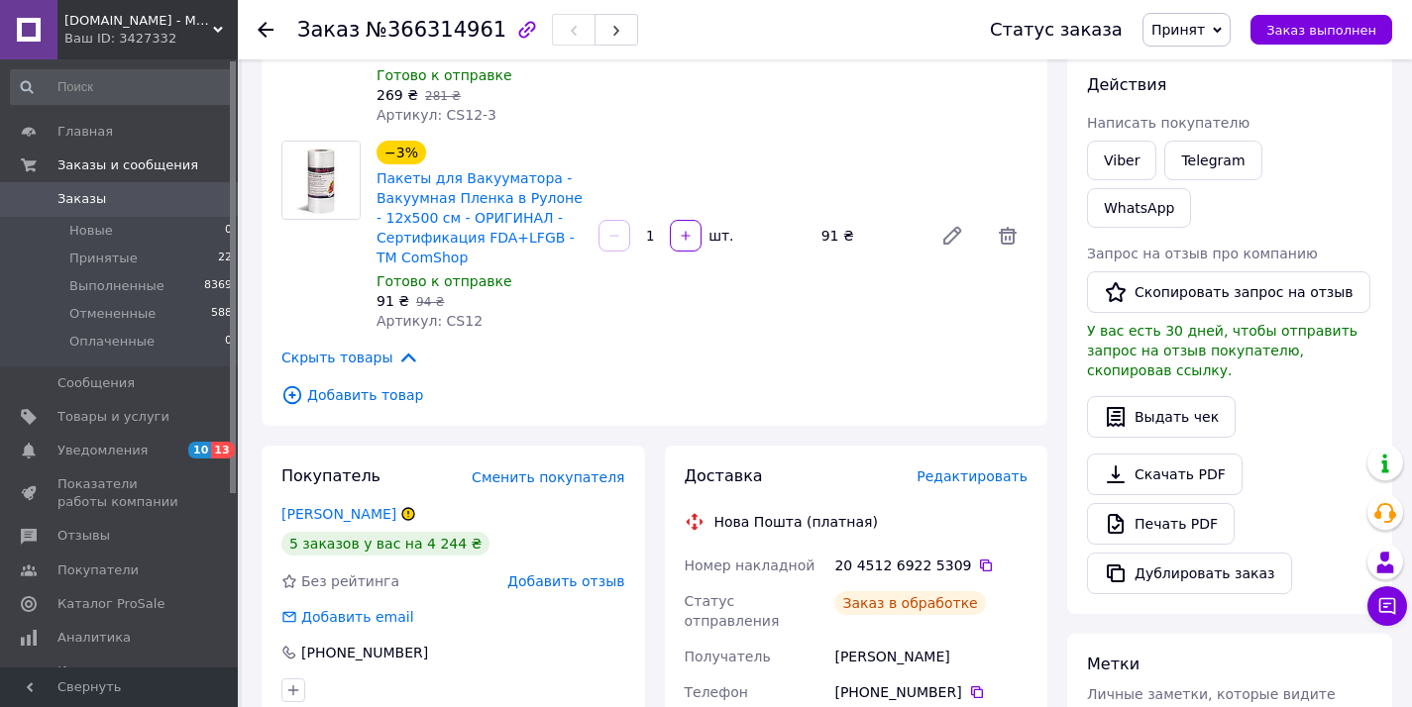
scroll to position [327, 0]
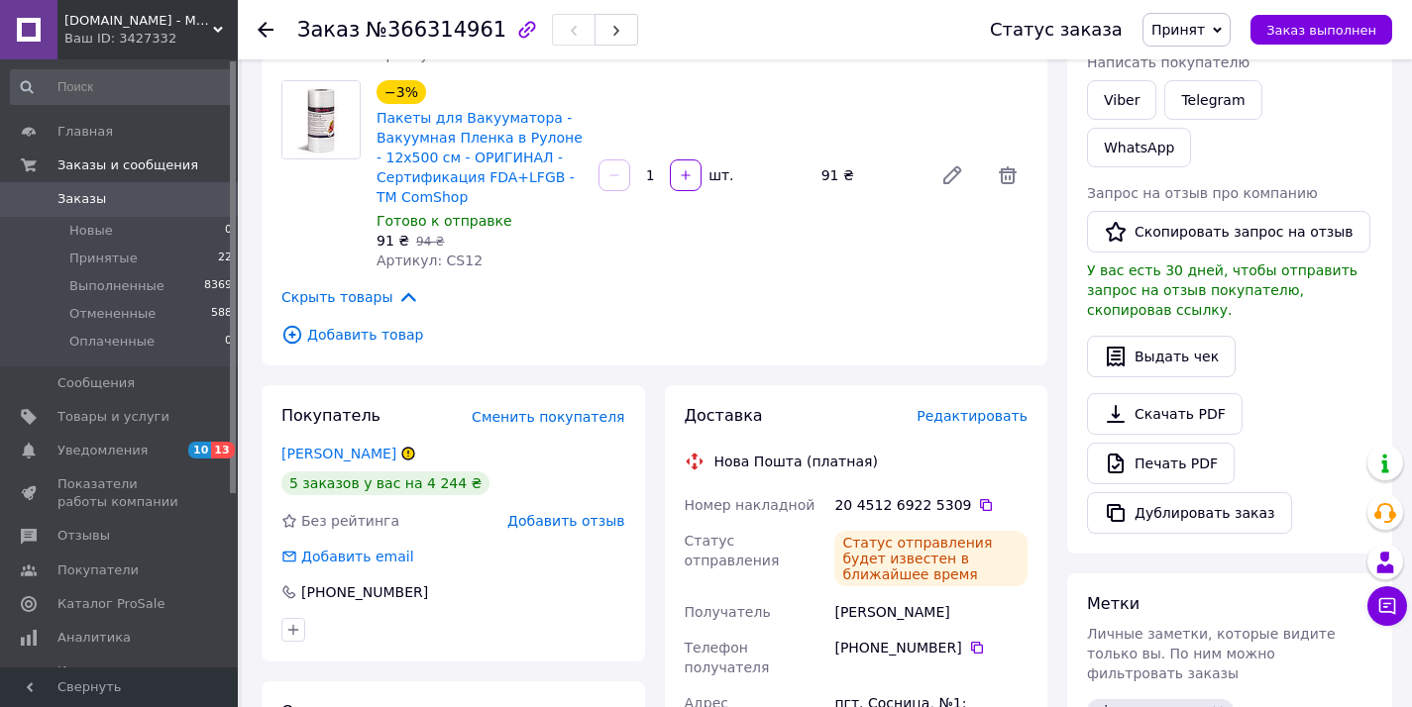
click at [438, 26] on span "№366314961" at bounding box center [436, 30] width 141 height 24
copy span "366314961"
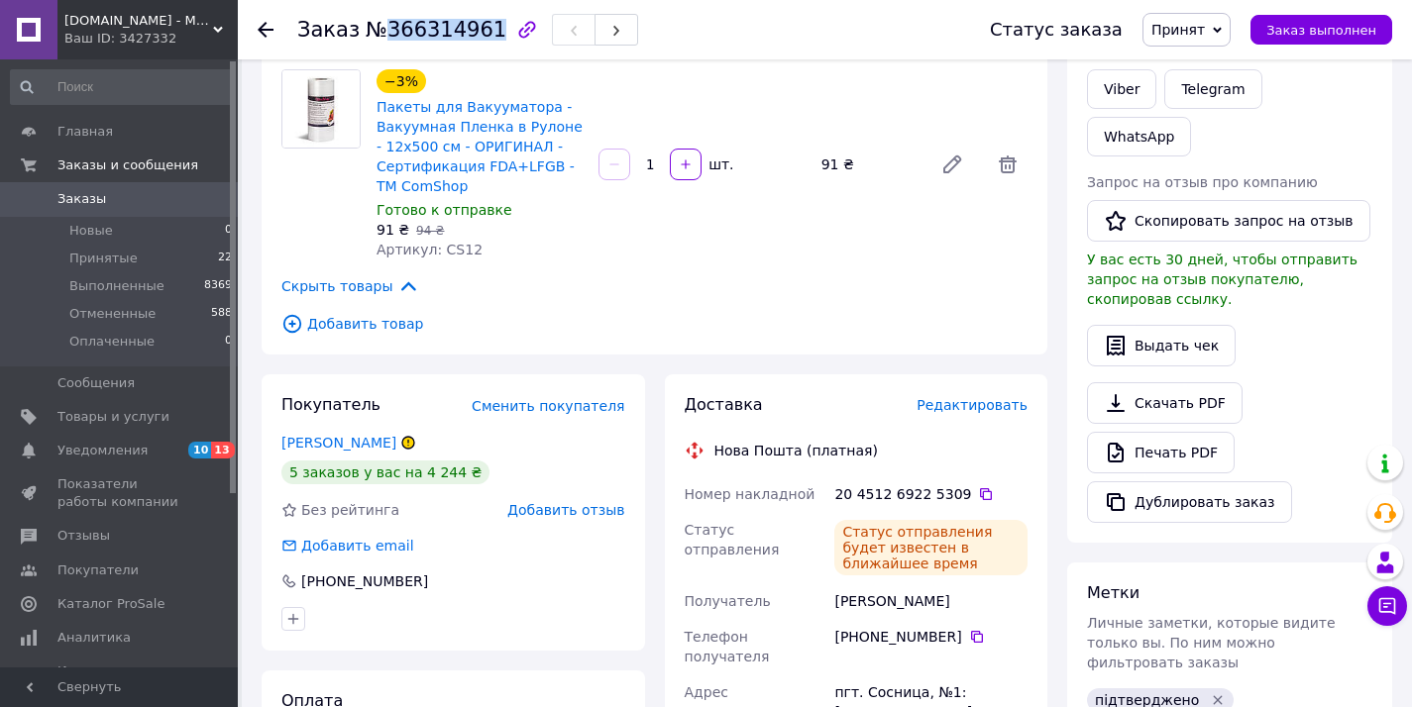
scroll to position [527, 0]
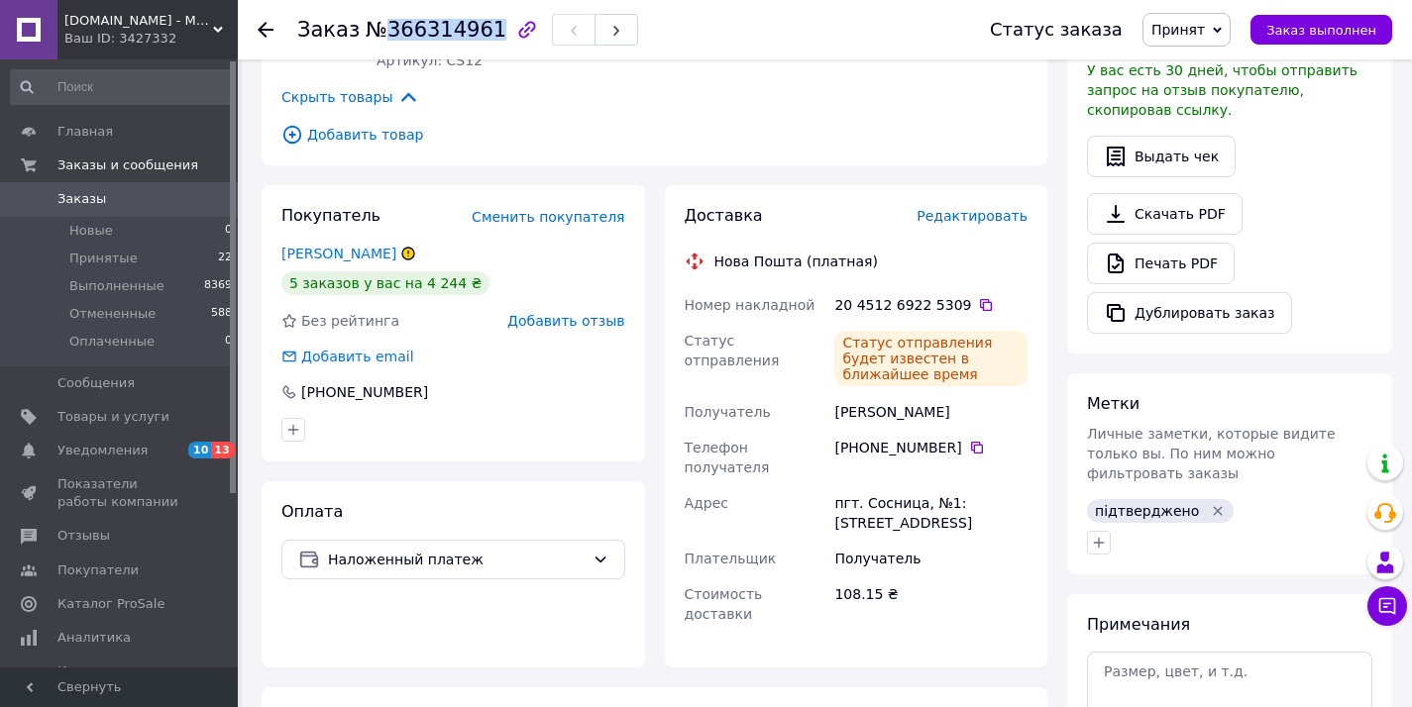
click at [169, 210] on link "Заказы 0" at bounding box center [122, 199] width 244 height 34
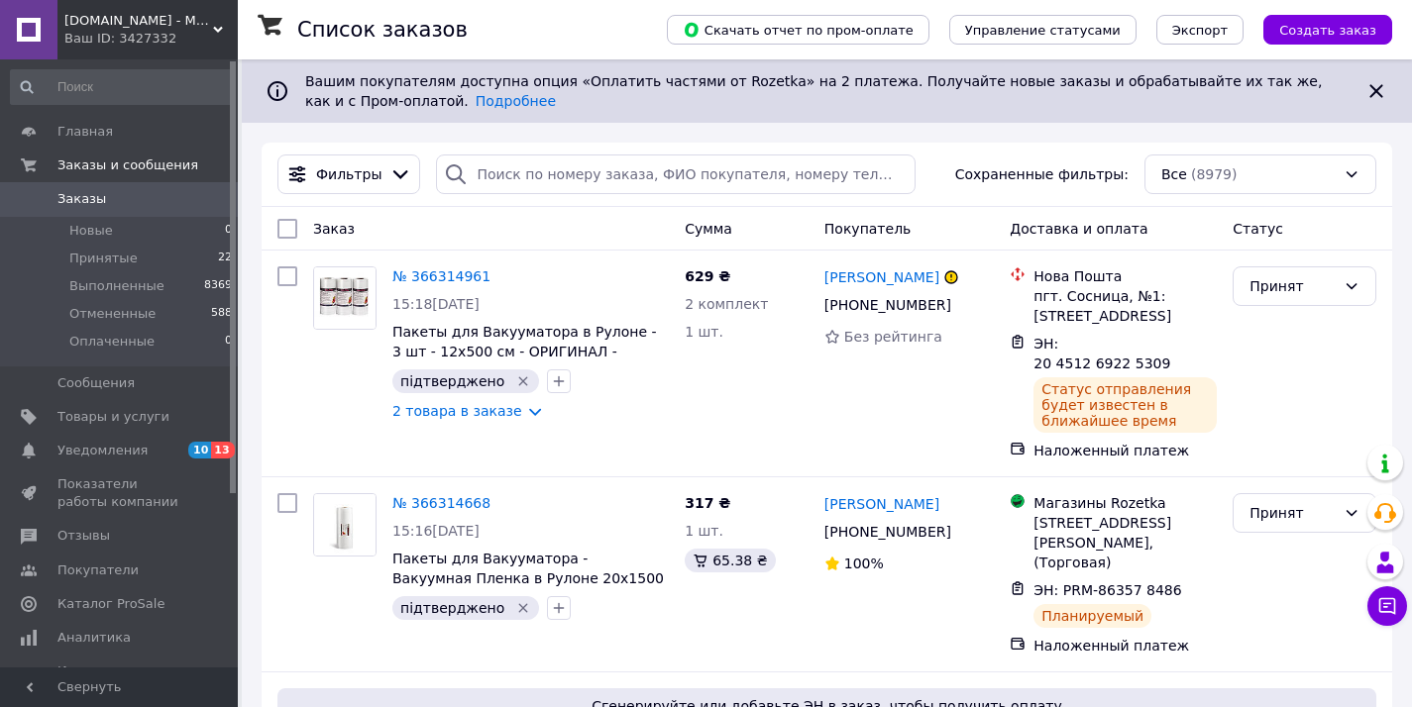
click at [63, 26] on div "ComShop.UA - Магазин TM Комшоп Ваш ID: 3427332" at bounding box center [147, 29] width 180 height 59
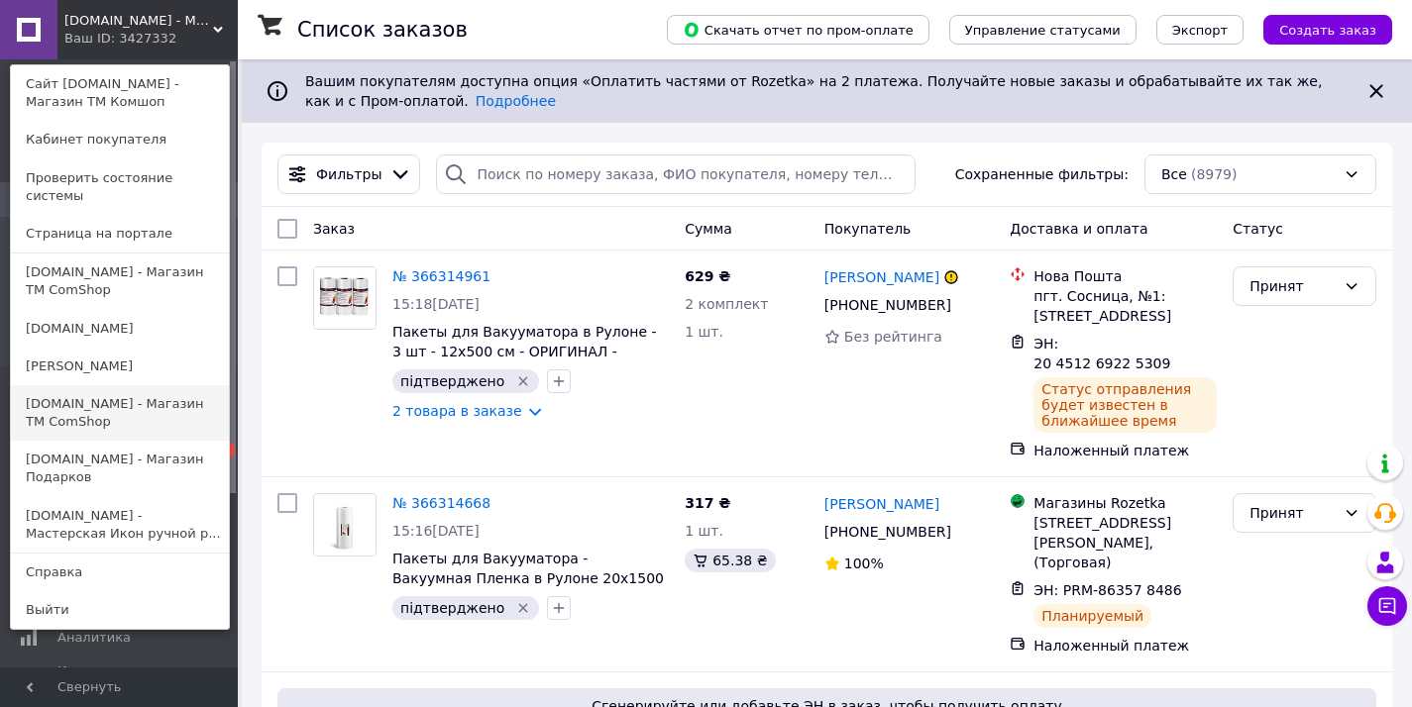
click at [108, 392] on link "[DOMAIN_NAME] - Магазин ТМ ComShop" at bounding box center [120, 412] width 218 height 55
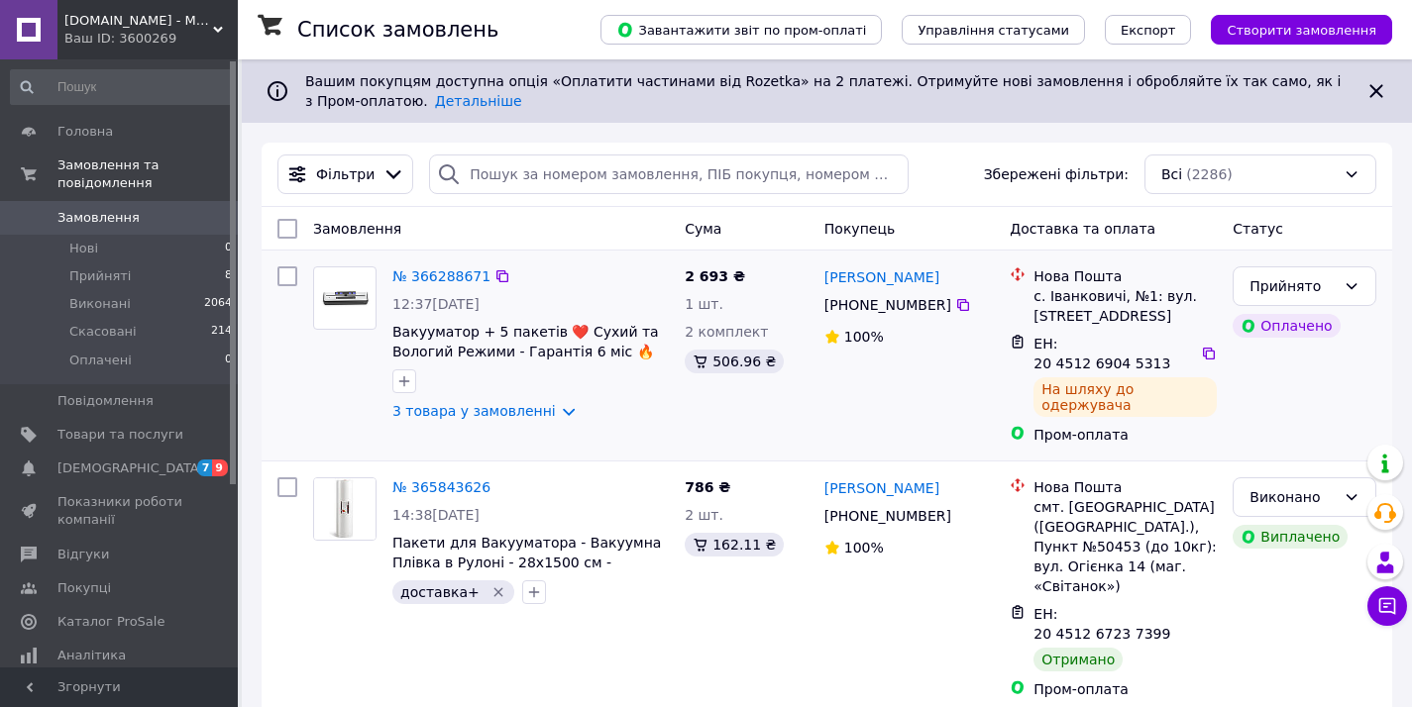
scroll to position [151, 0]
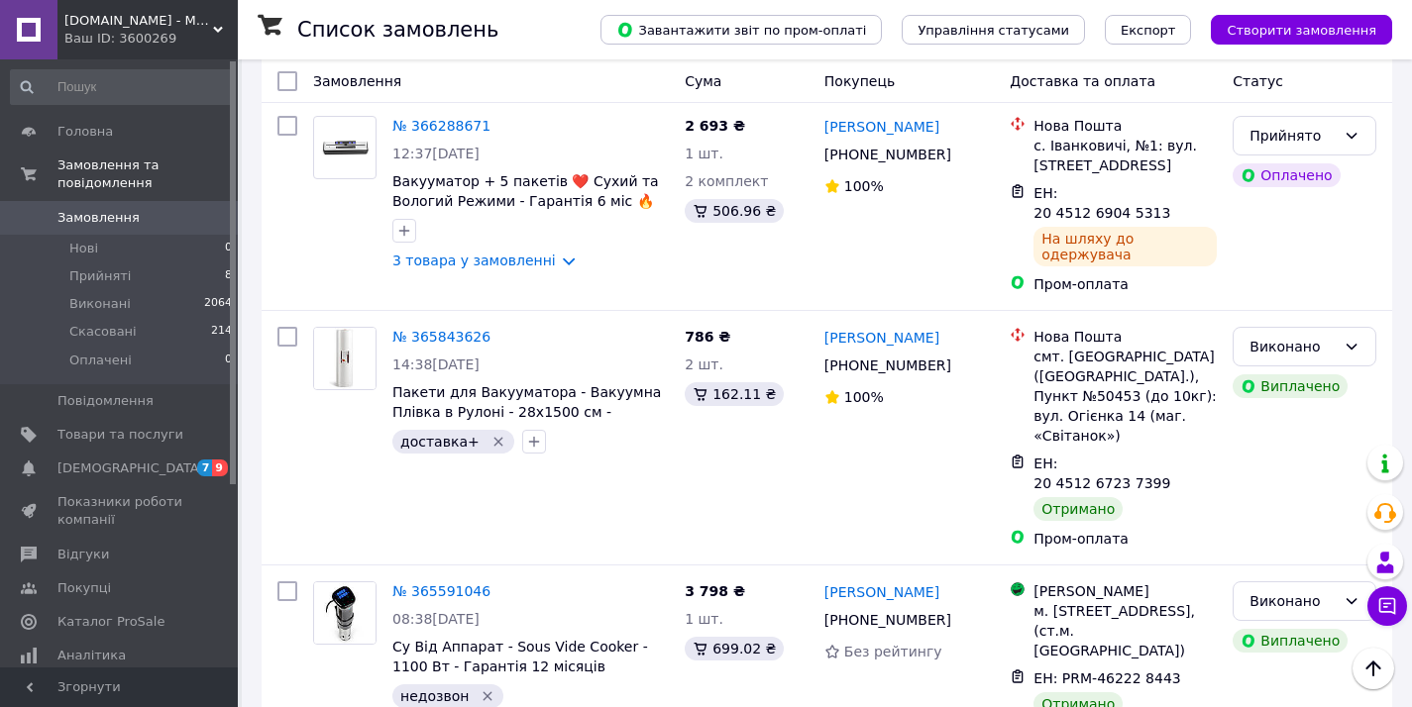
click at [186, 45] on div "Ваш ID: 3600269" at bounding box center [150, 39] width 173 height 18
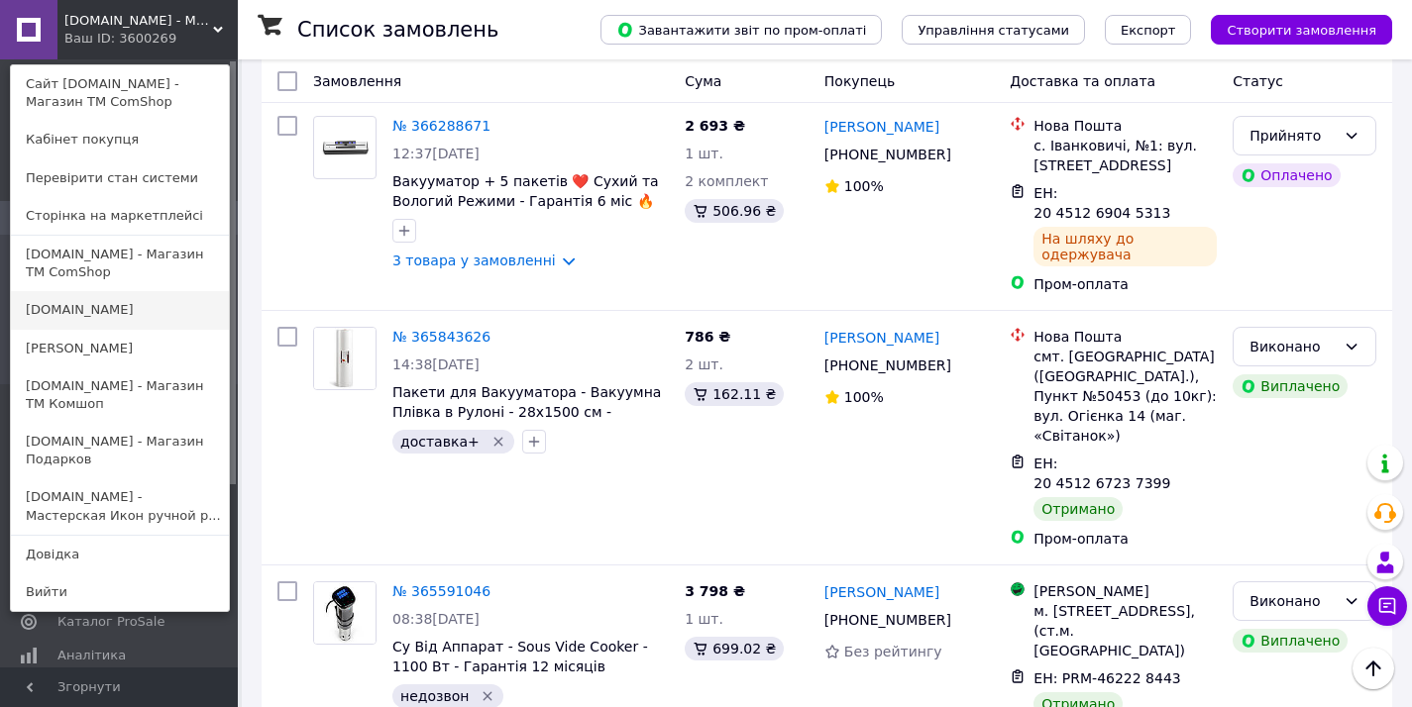
click at [171, 298] on link "[DOMAIN_NAME]" at bounding box center [120, 310] width 218 height 38
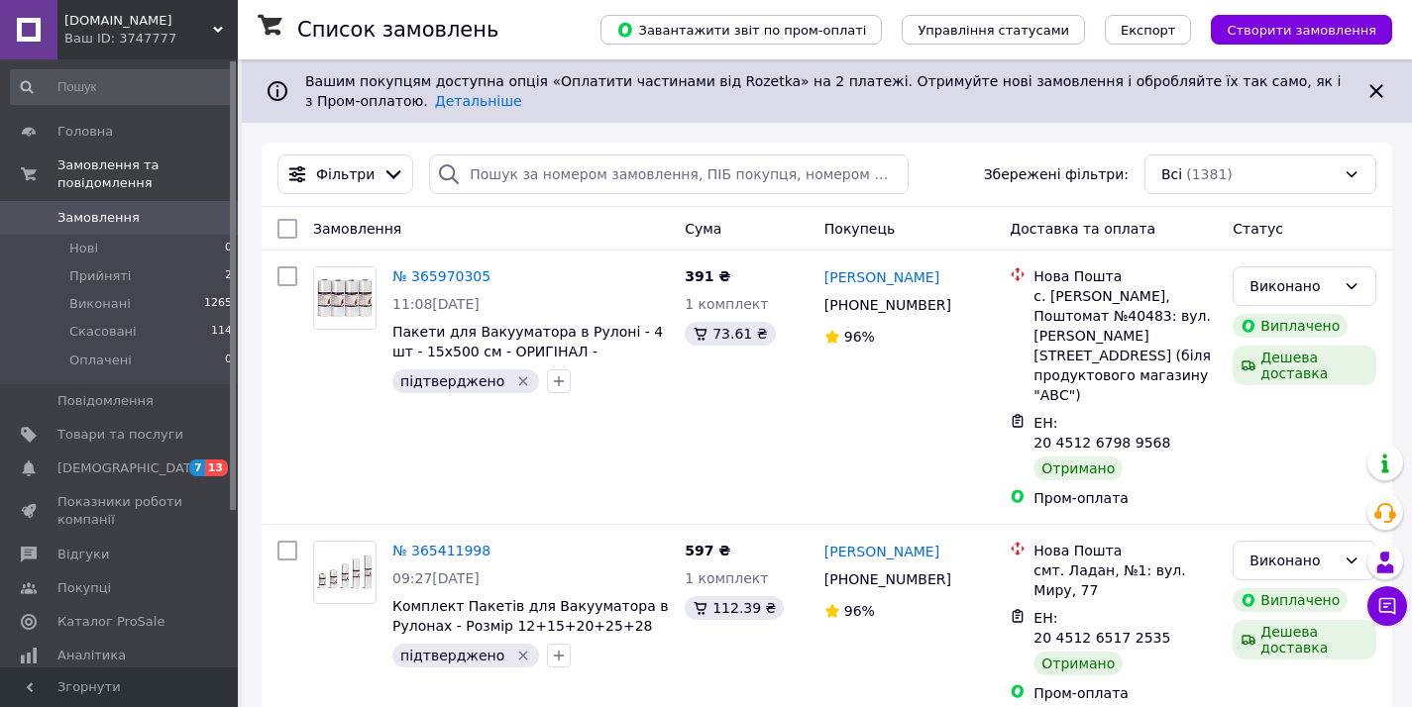
click at [211, 16] on span "[DOMAIN_NAME]" at bounding box center [138, 21] width 149 height 18
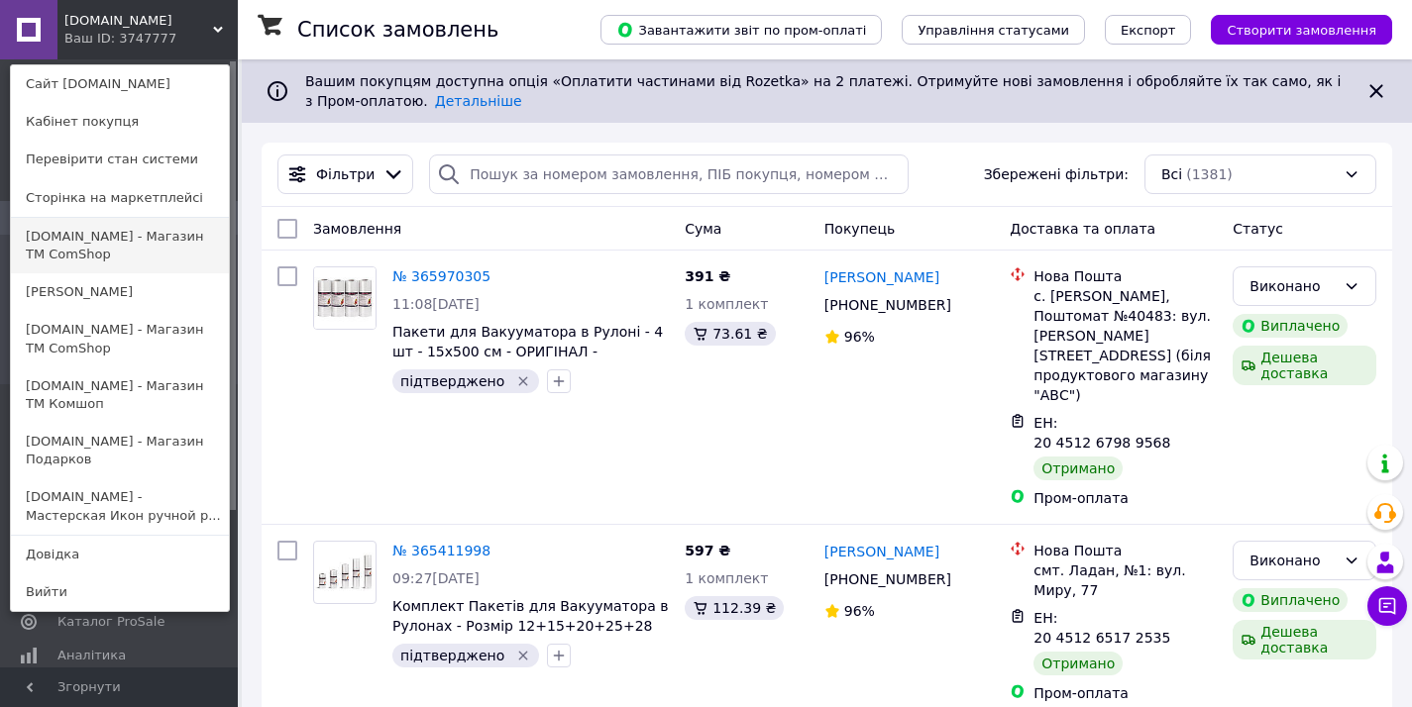
click at [126, 239] on link "[DOMAIN_NAME] - Магазин ТМ ComShop" at bounding box center [120, 245] width 218 height 55
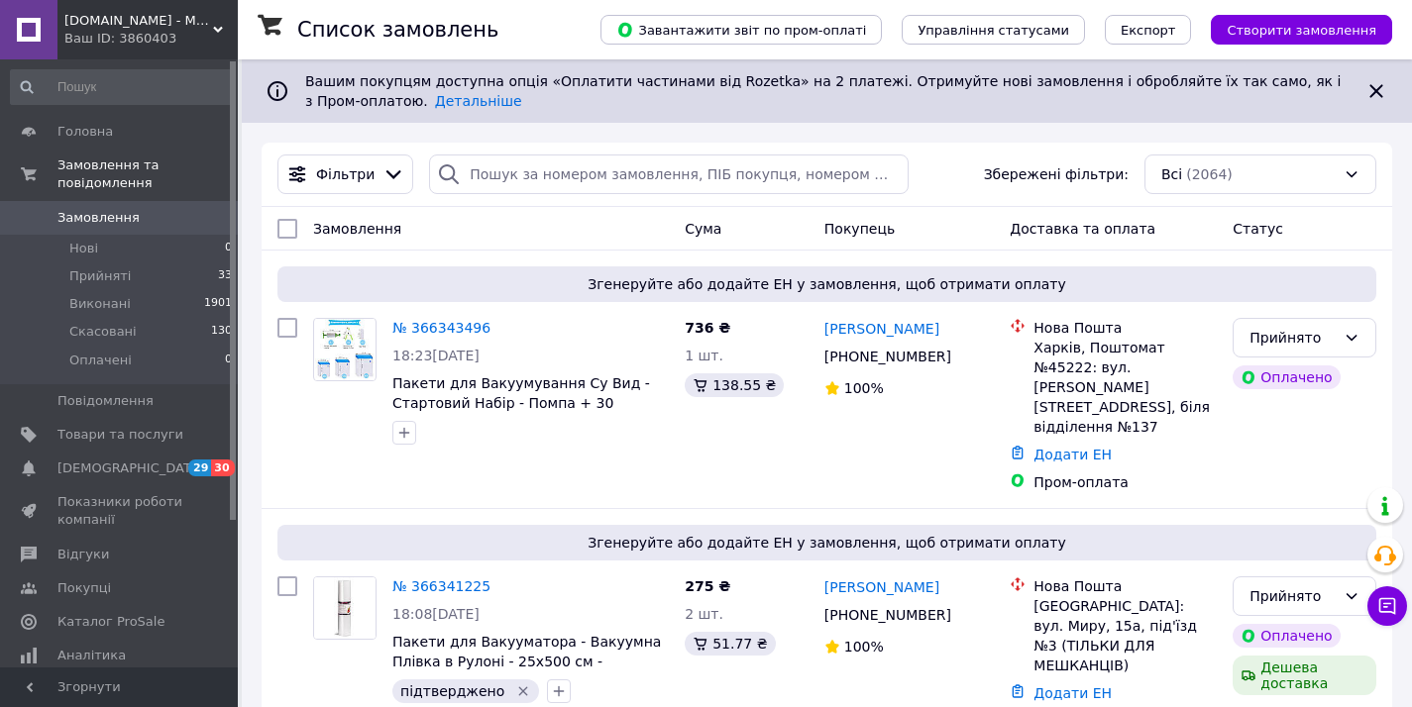
click at [139, 31] on div "Ваш ID: 3860403" at bounding box center [150, 39] width 173 height 18
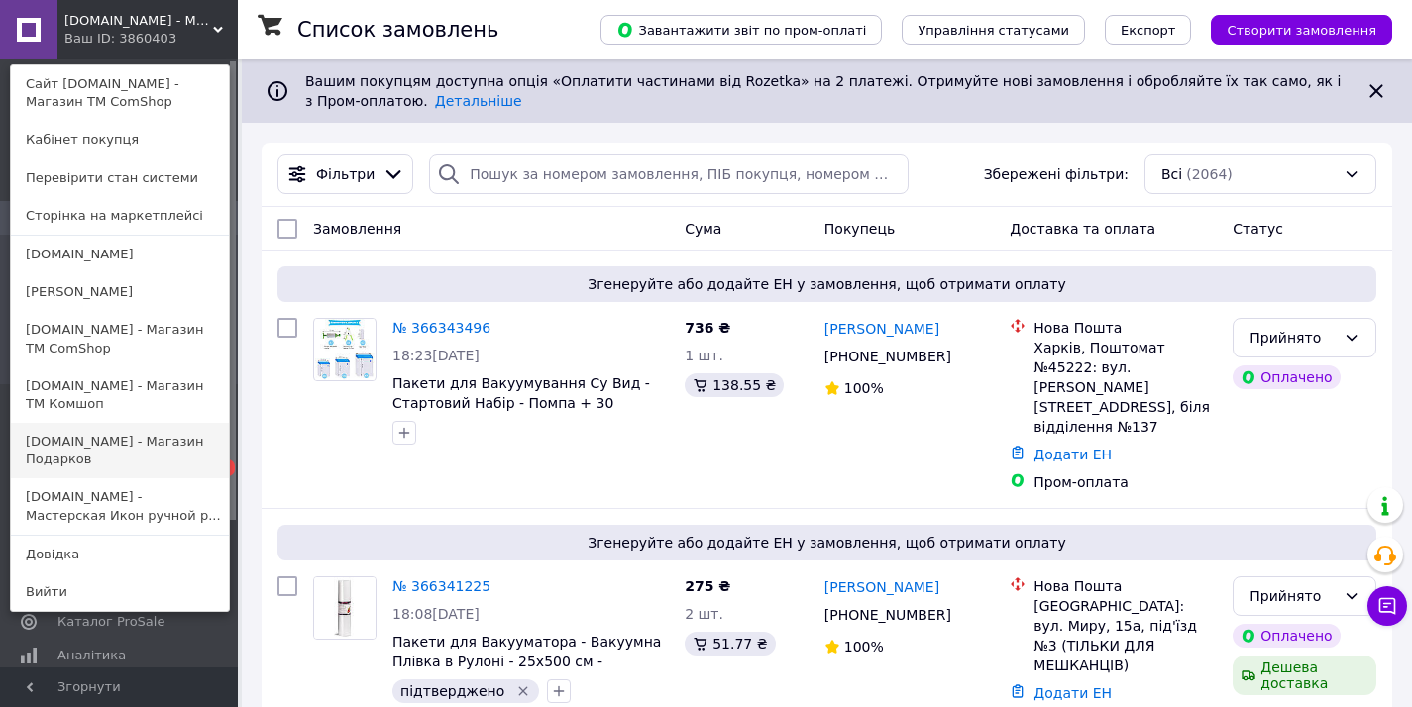
click at [104, 463] on link "[DOMAIN_NAME] - Магазин Подарков" at bounding box center [120, 450] width 218 height 55
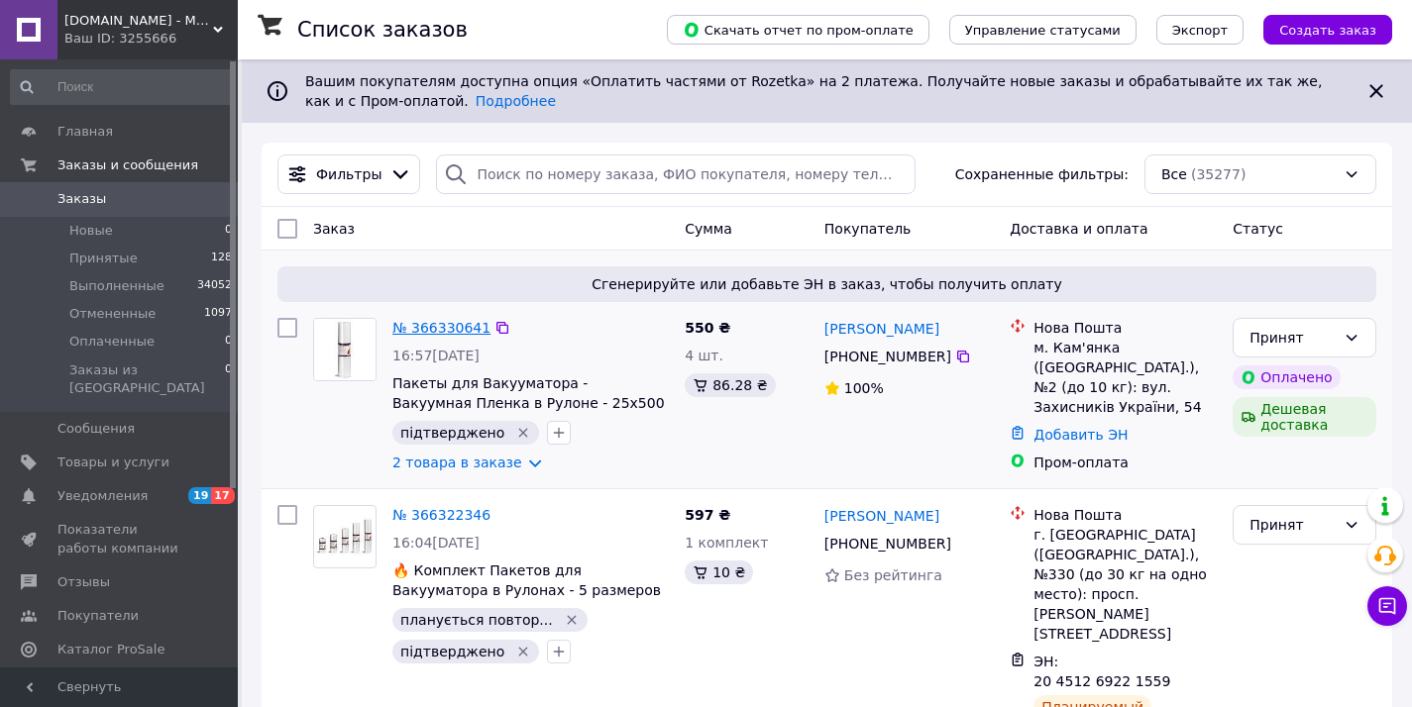
click at [444, 324] on link "№ 366330641" at bounding box center [441, 328] width 98 height 16
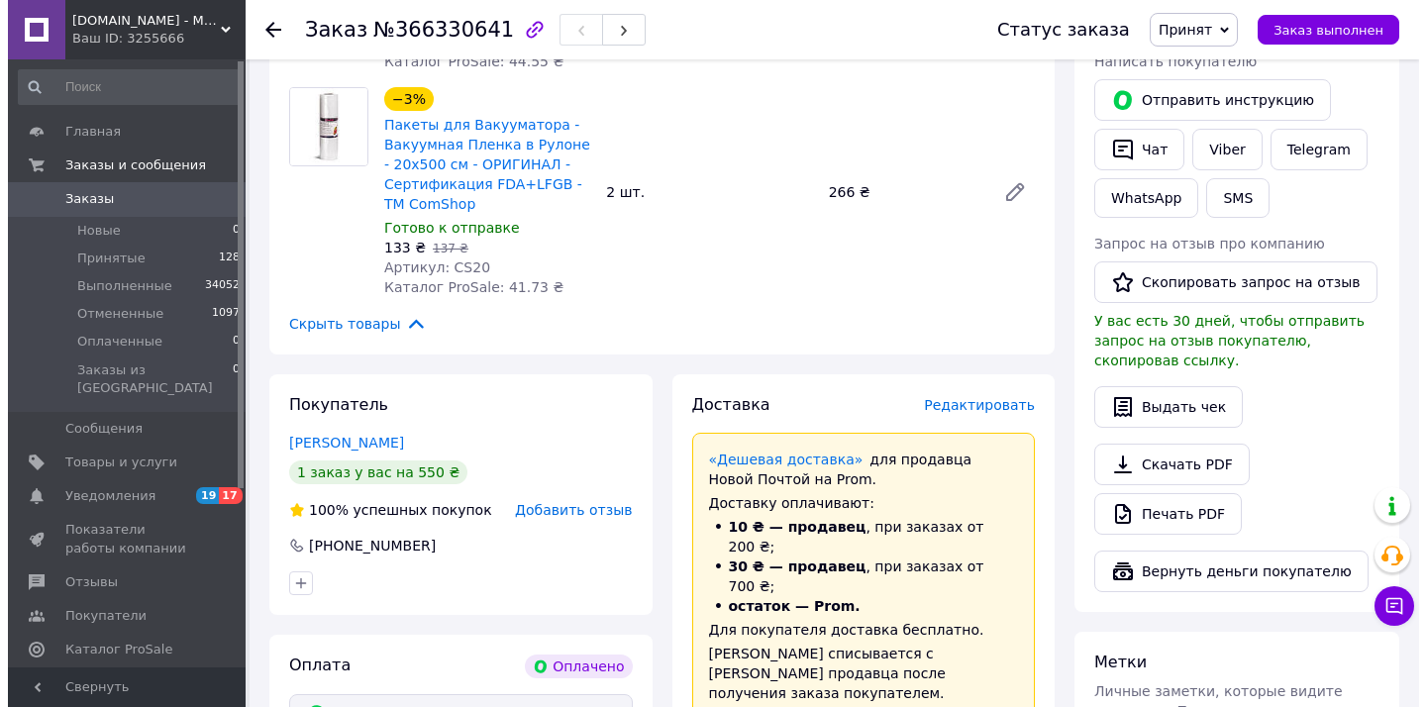
scroll to position [1073, 0]
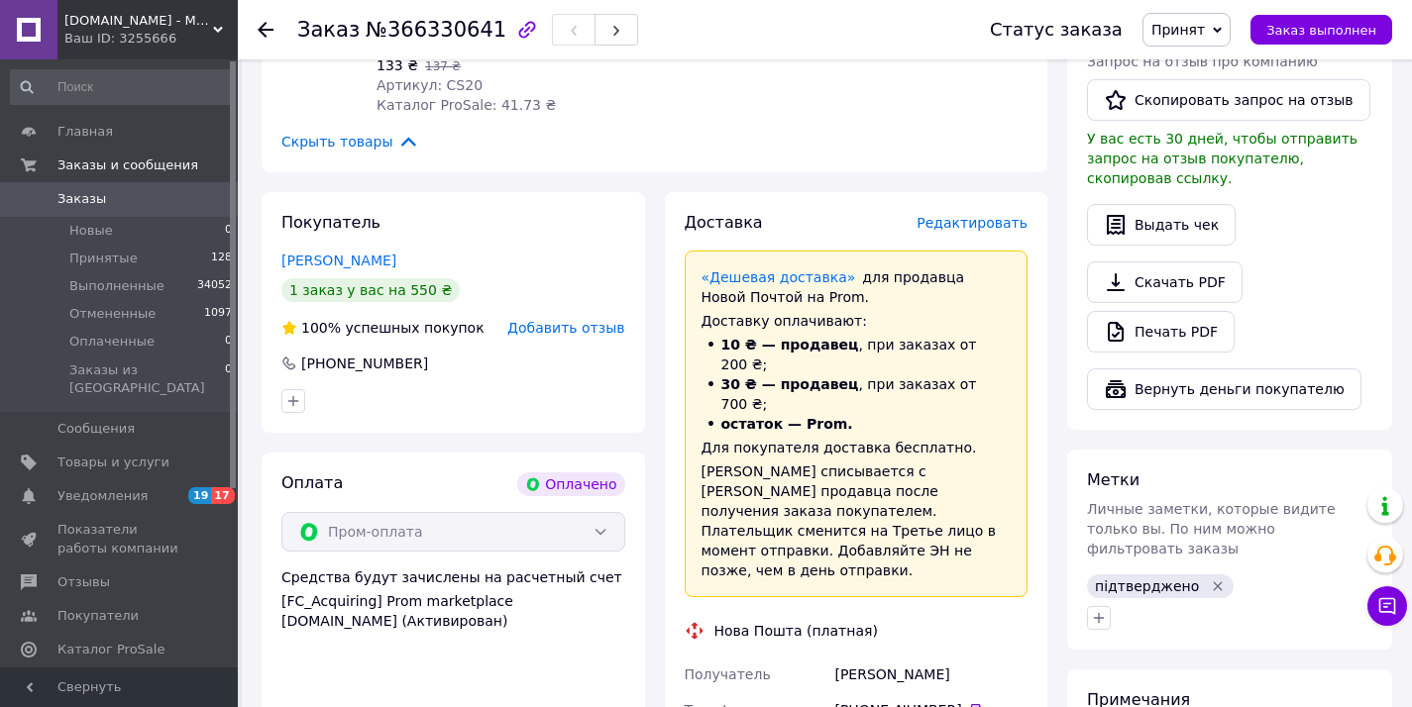
click at [999, 229] on span "Редактировать" at bounding box center [971, 223] width 111 height 16
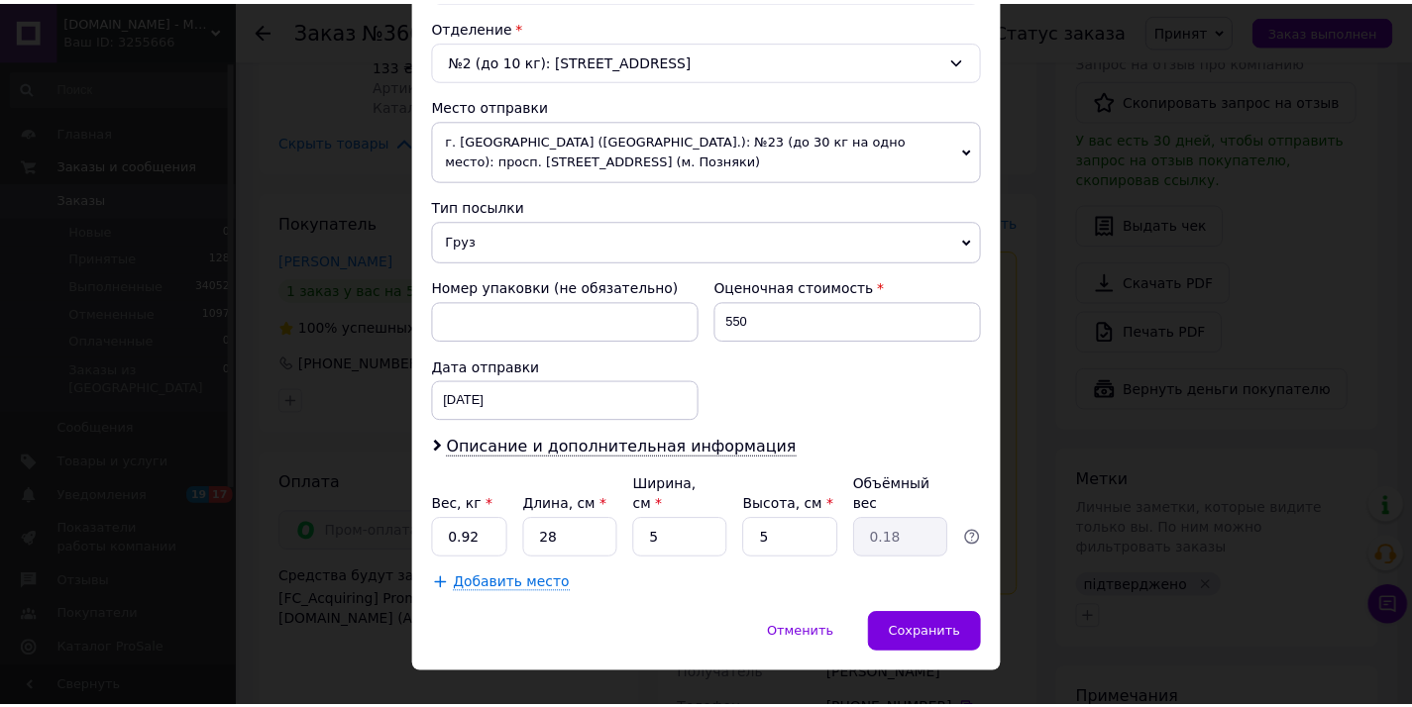
scroll to position [648, 0]
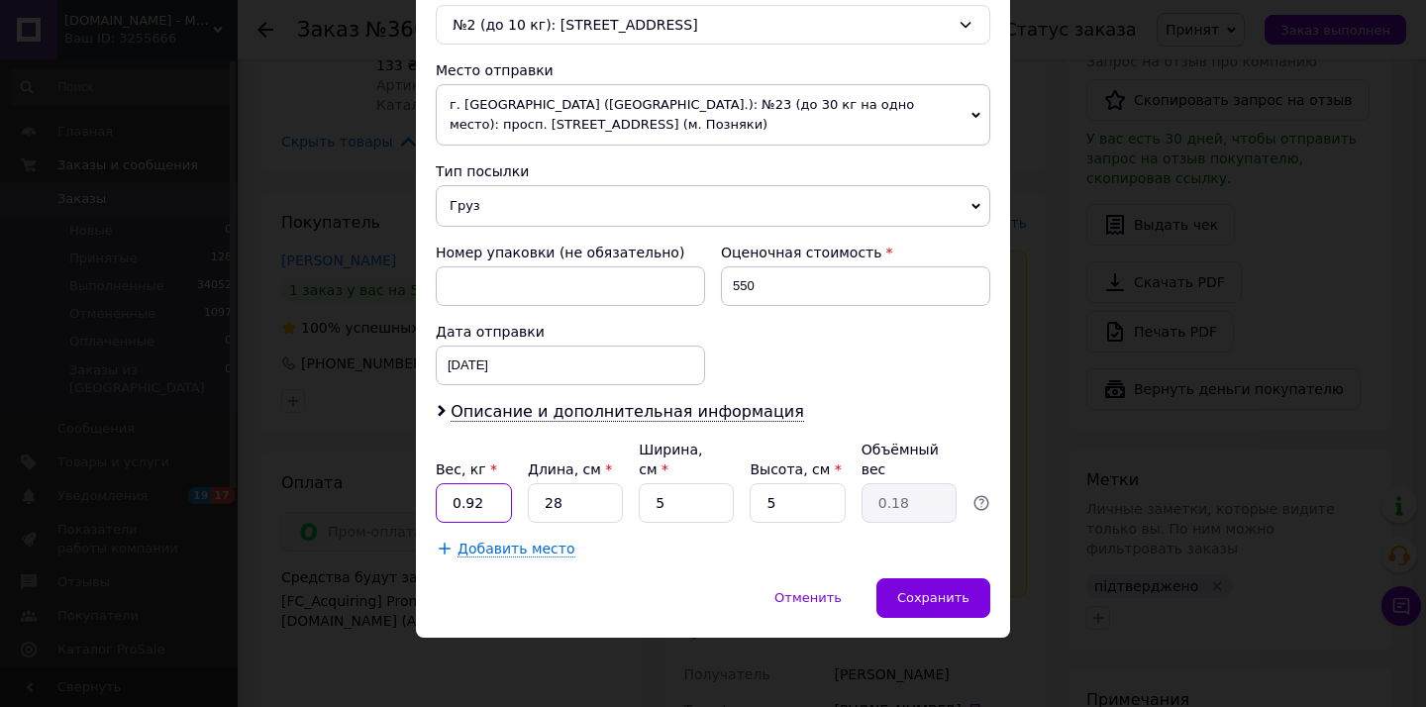
click at [502, 514] on input "0.92" at bounding box center [474, 503] width 76 height 40
type input "0.9"
click at [702, 492] on input "5" at bounding box center [686, 503] width 95 height 40
type input "2"
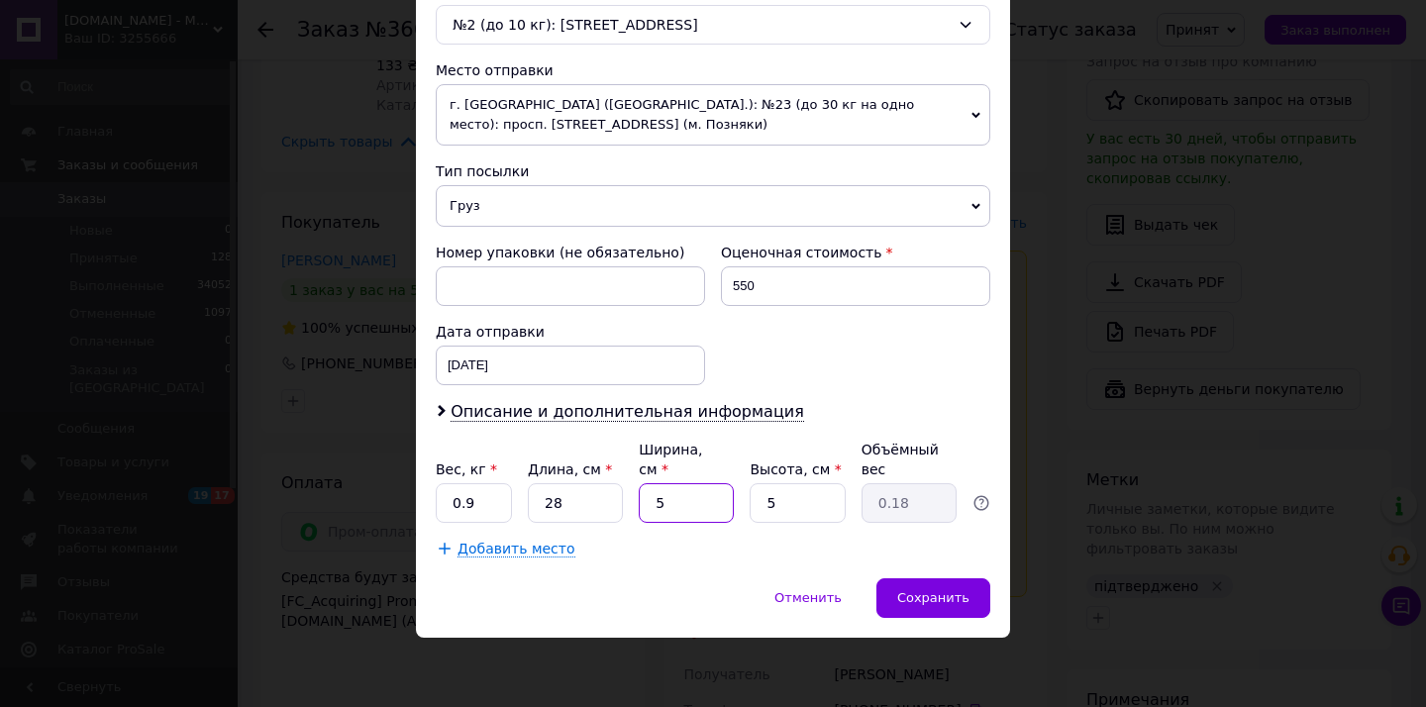
type input "0.1"
type input "20"
type input "0.7"
type input "20"
click at [769, 500] on input "5" at bounding box center [797, 503] width 95 height 40
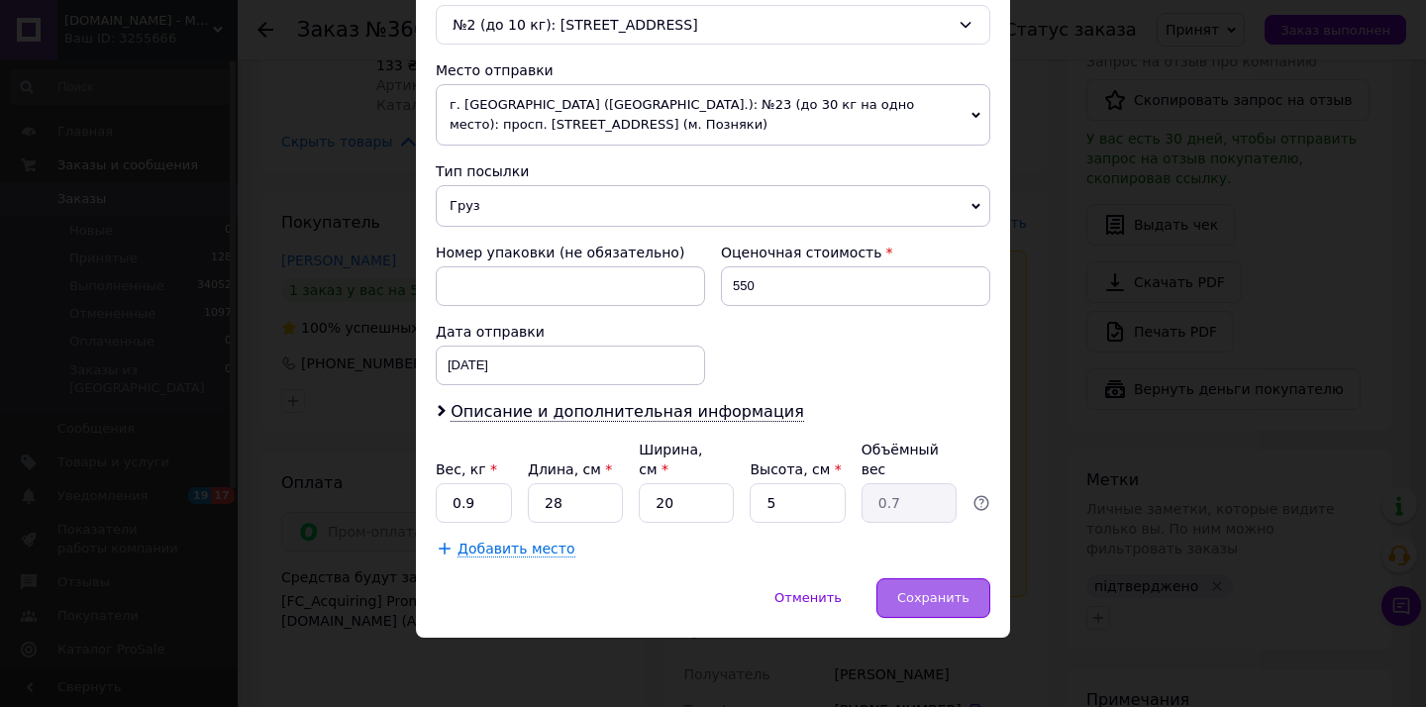
click at [913, 597] on span "Сохранить" at bounding box center [933, 597] width 72 height 15
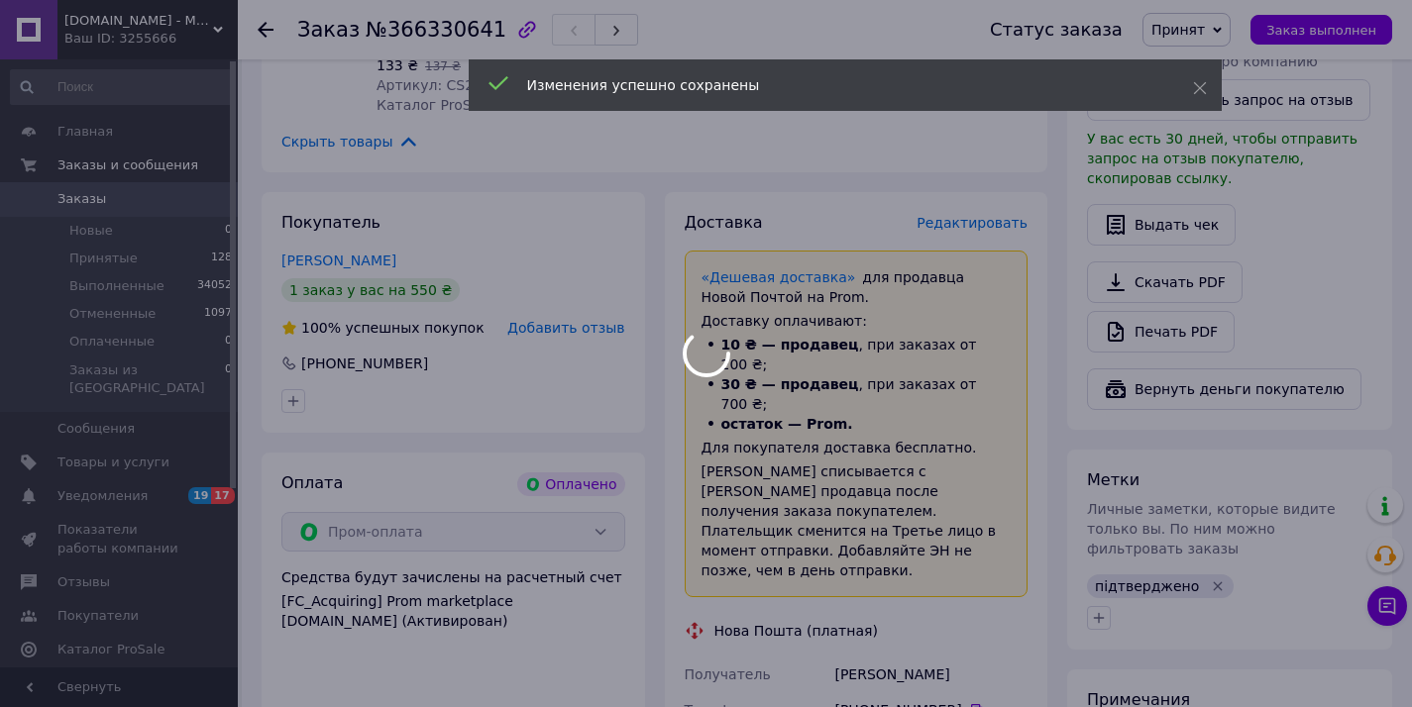
scroll to position [1400, 0]
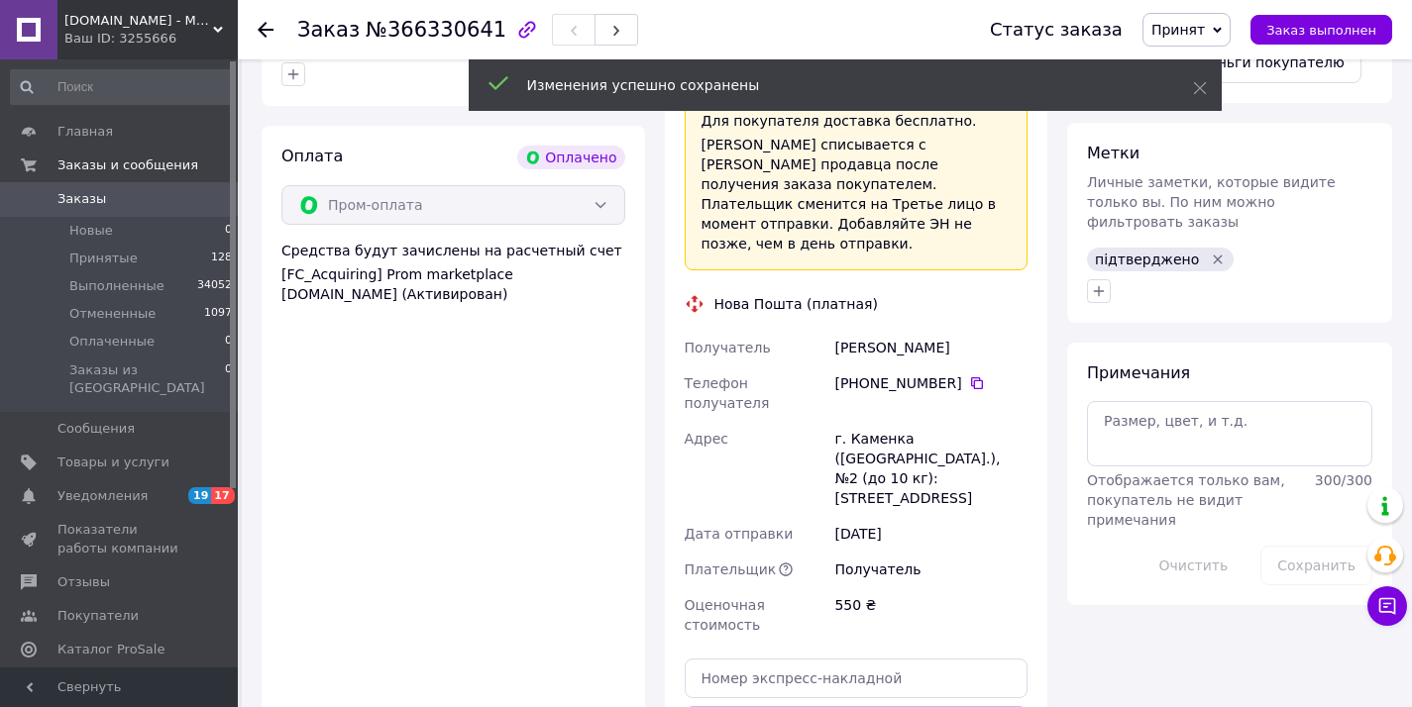
click at [848, 330] on div "Третяк Ігор" at bounding box center [930, 348] width 201 height 36
copy div "Третяк"
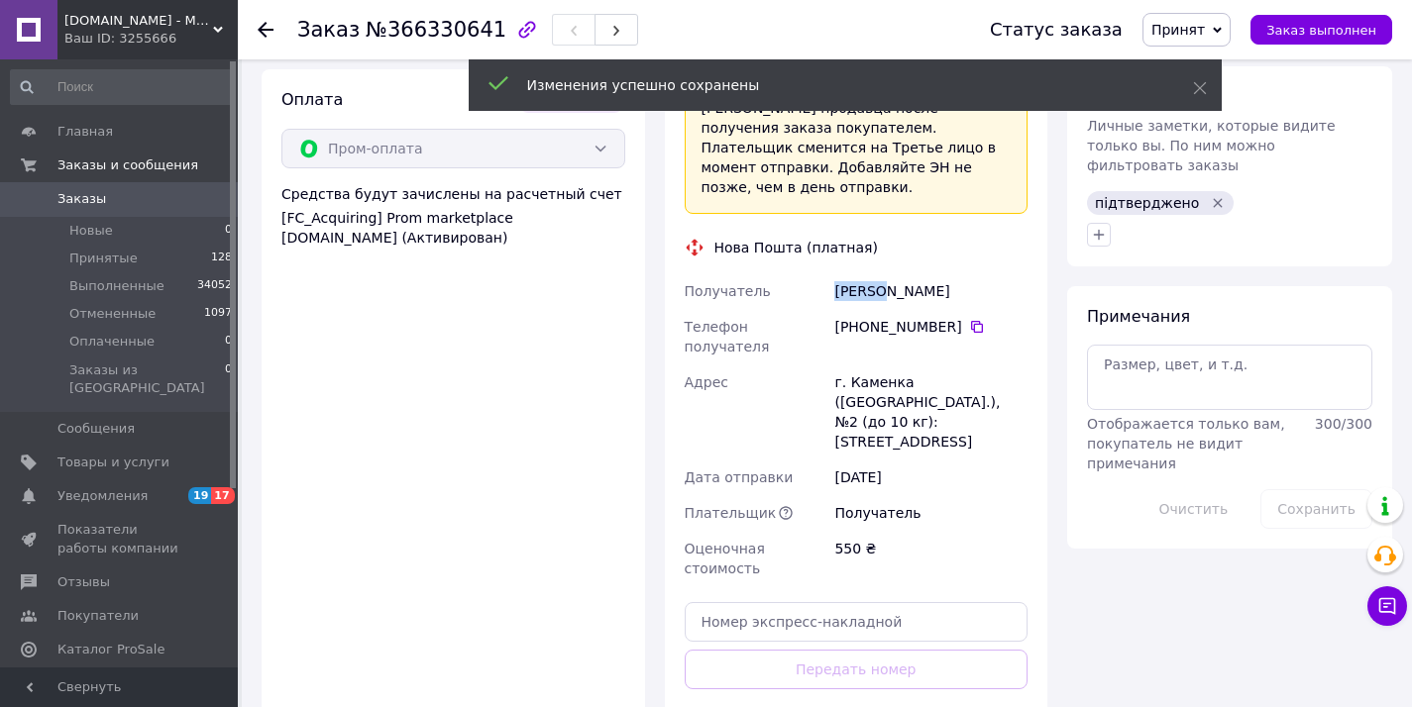
scroll to position [1531, 0]
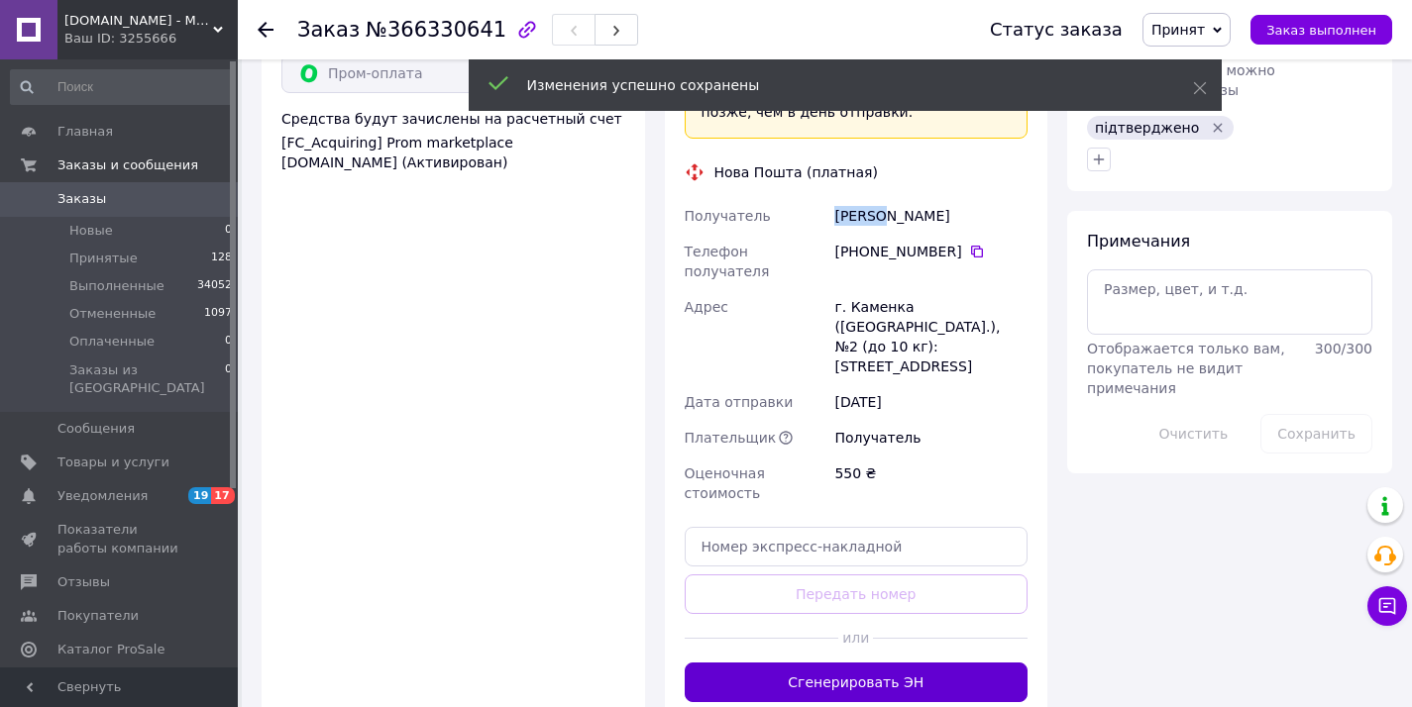
click at [859, 663] on button "Сгенерировать ЭН" at bounding box center [856, 683] width 344 height 40
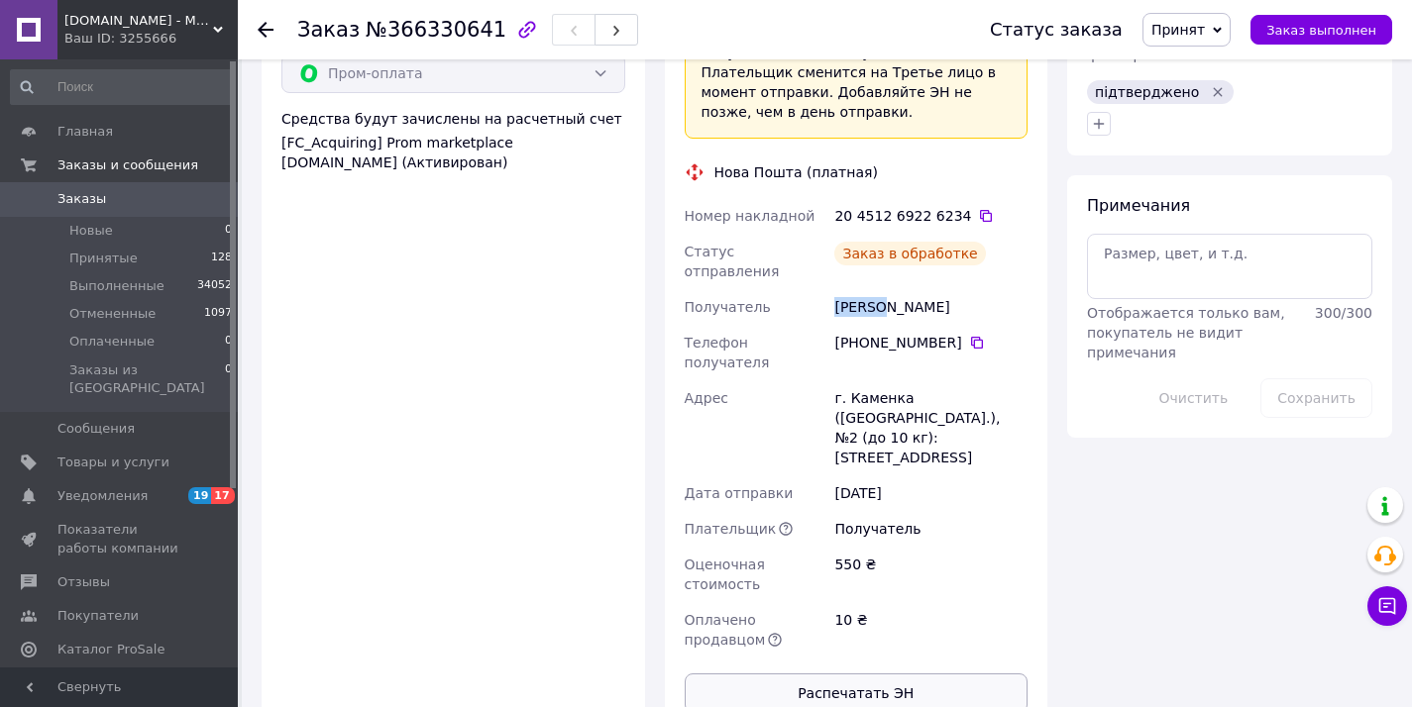
click at [861, 674] on button "Распечатать ЭН" at bounding box center [856, 694] width 344 height 40
click at [432, 34] on span "№366330641" at bounding box center [436, 30] width 141 height 24
copy span "366330641"
click at [986, 206] on div "20 4512 6922 6234" at bounding box center [930, 216] width 193 height 20
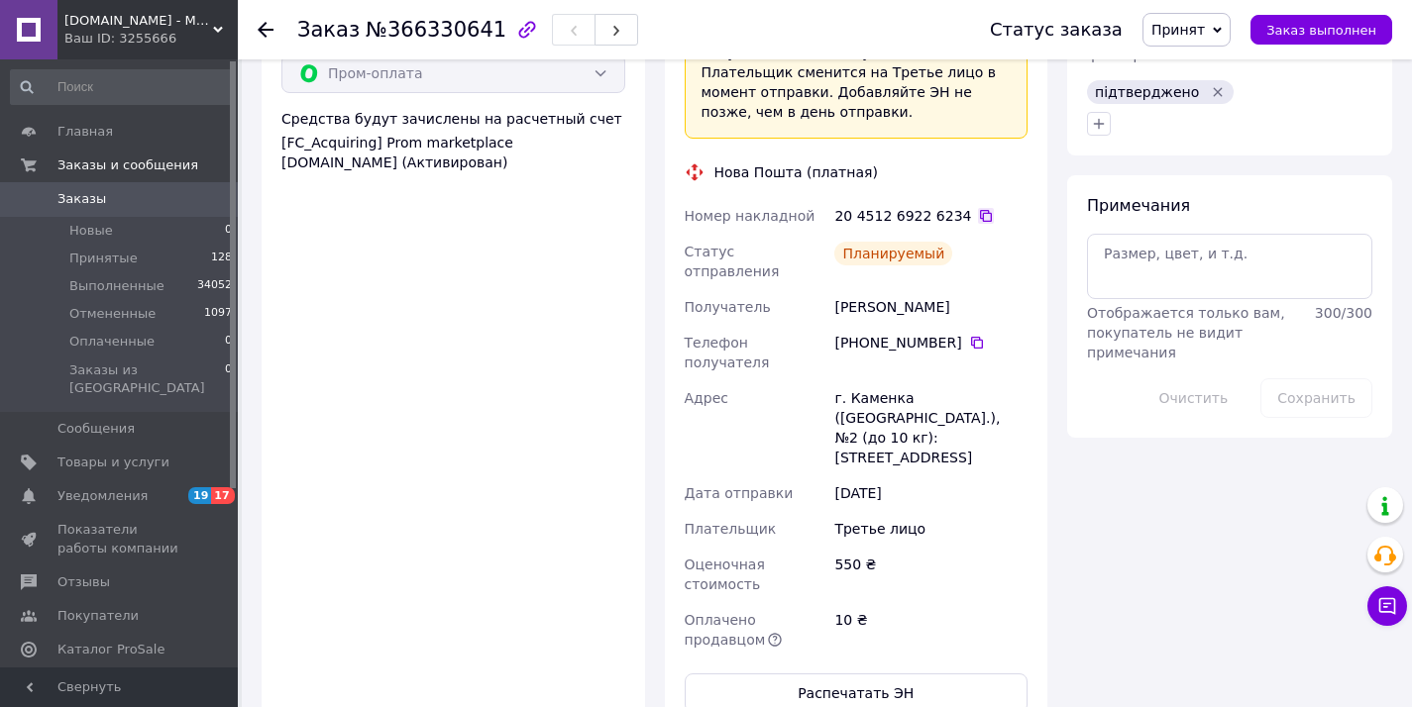
click at [980, 210] on icon at bounding box center [986, 216] width 12 height 12
drag, startPoint x: 829, startPoint y: 313, endPoint x: 1018, endPoint y: 354, distance: 193.5
click at [1018, 354] on div "Номер накладной 20 4512 6922 6234   Статус отправления Планируемый Получатель Т…" at bounding box center [857, 428] width 352 height 460
copy div "Адрес г. Каменка (Черкасская обл.), №2 (до 10 кг): ул. Защитников Украины, 54"
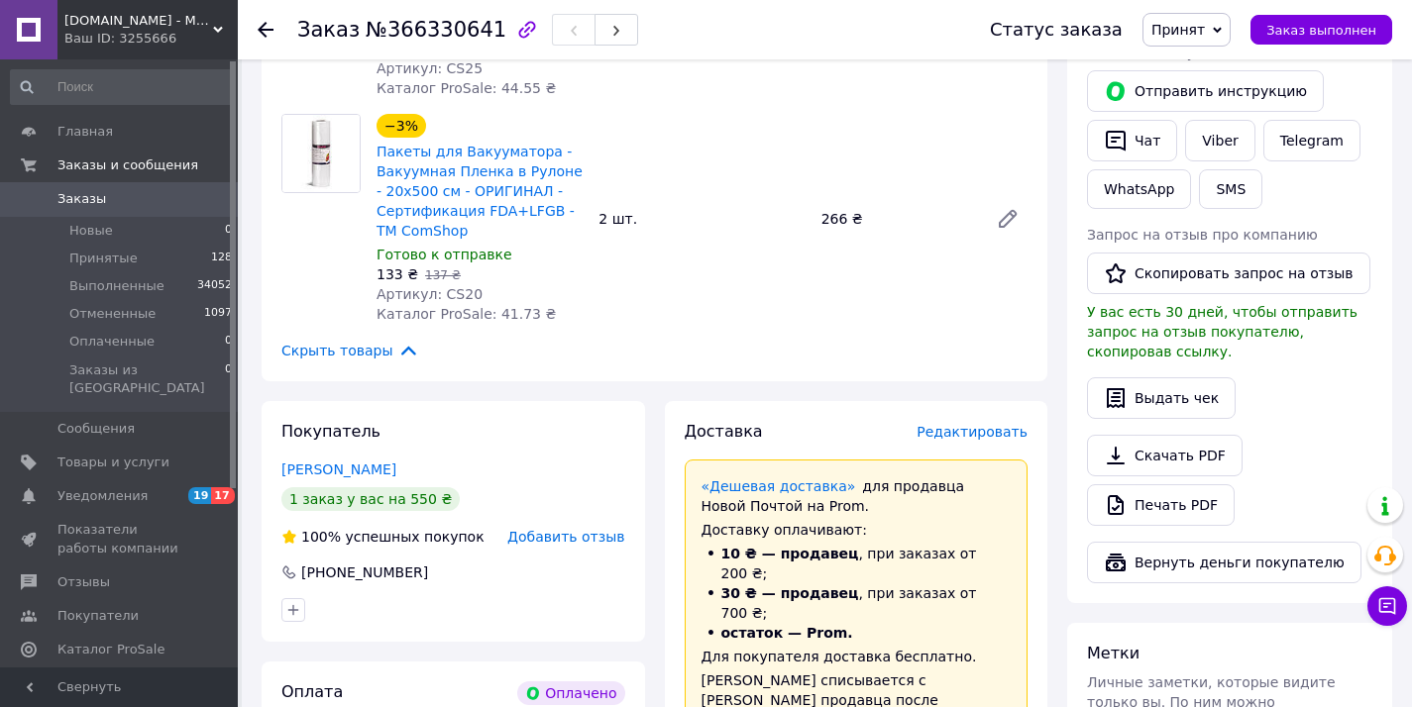
scroll to position [712, 0]
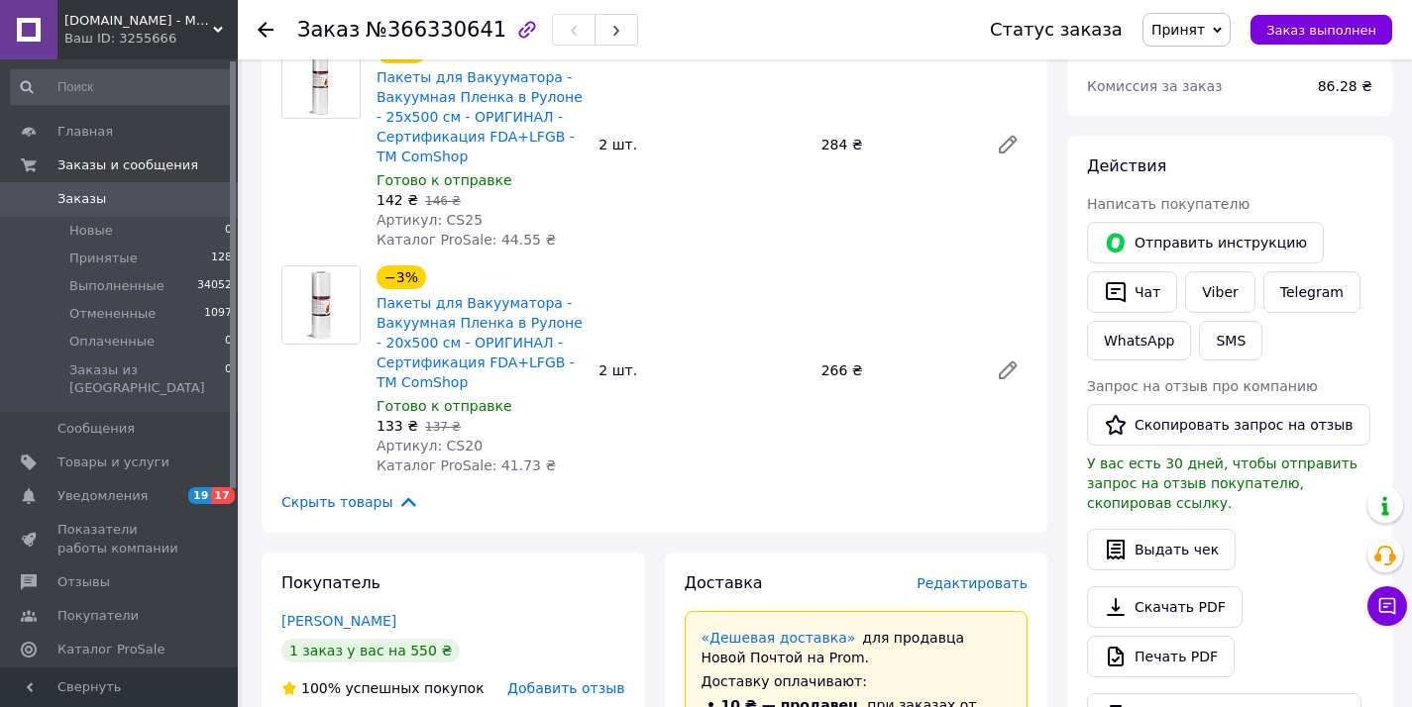
click at [1341, 89] on span "86.28 ₴" at bounding box center [1344, 86] width 54 height 16
copy span "86.28"
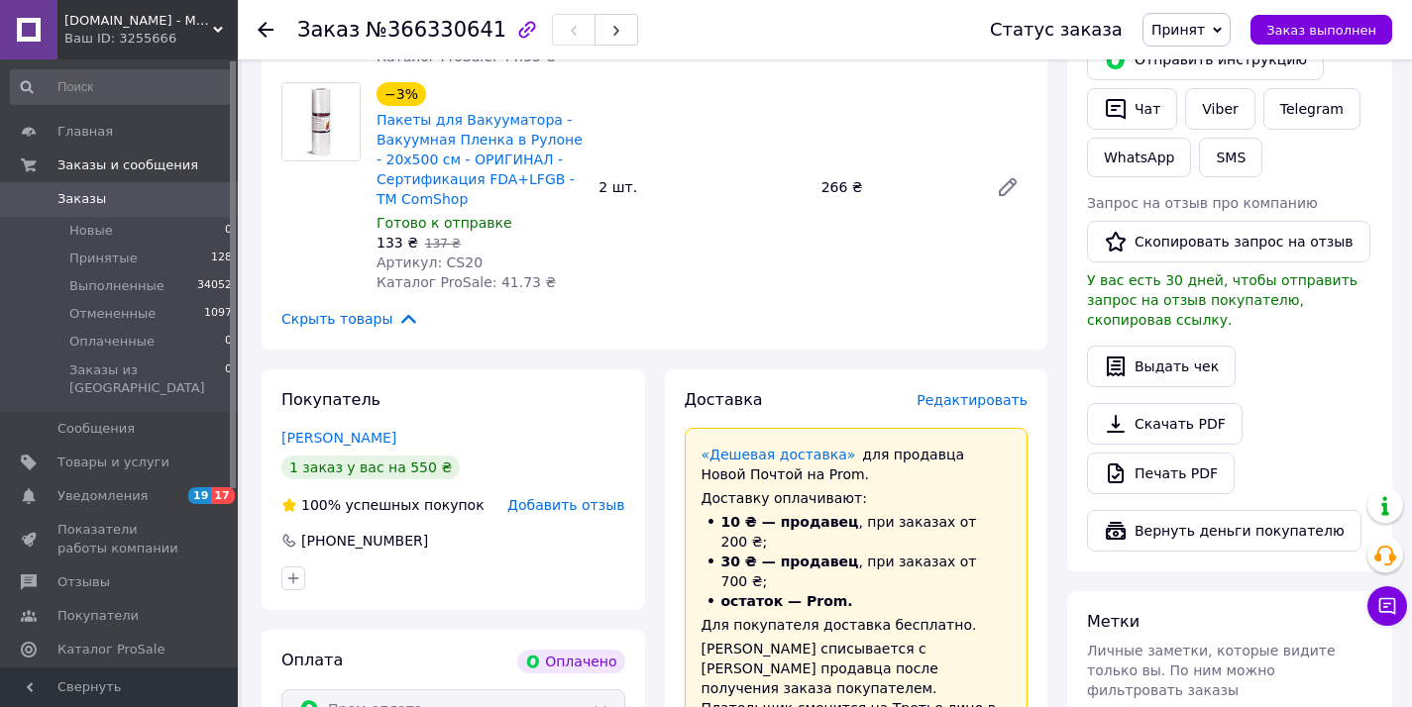
scroll to position [995, 0]
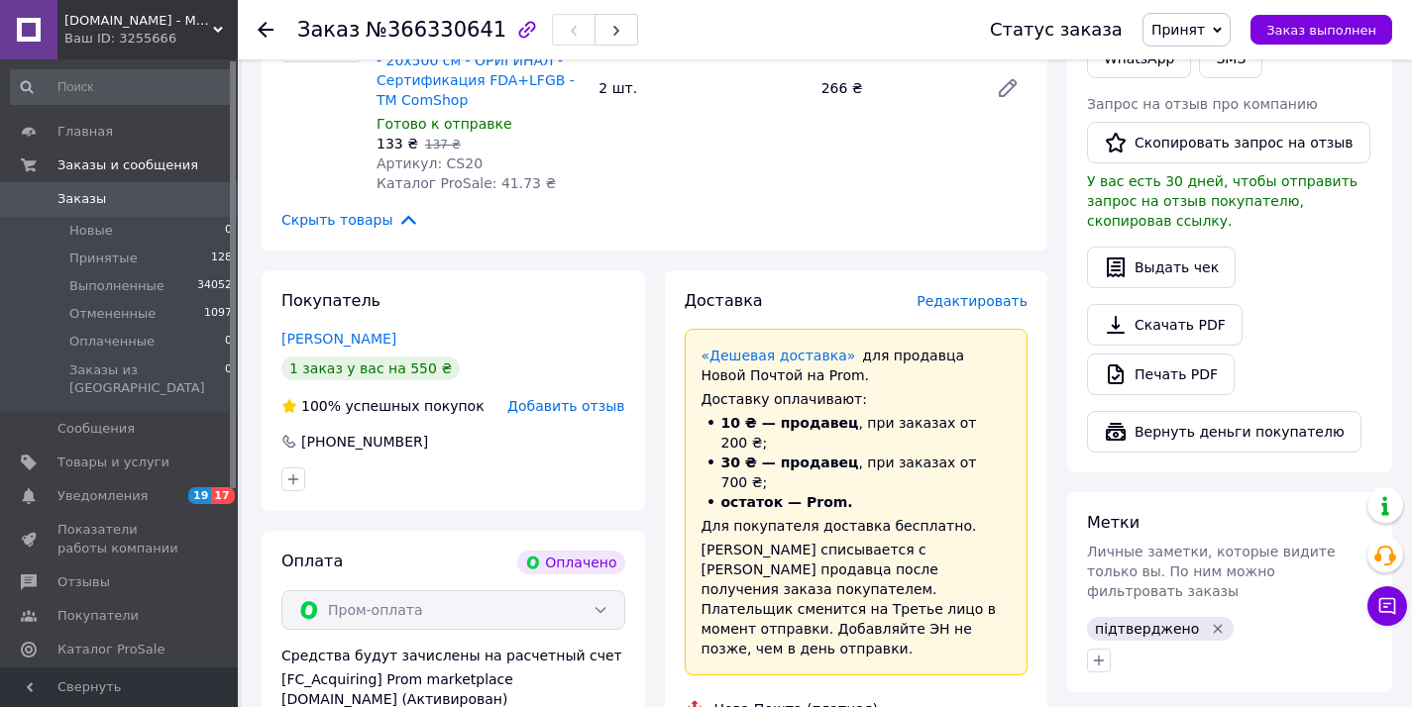
click at [159, 189] on link "Заказы 0" at bounding box center [122, 199] width 244 height 34
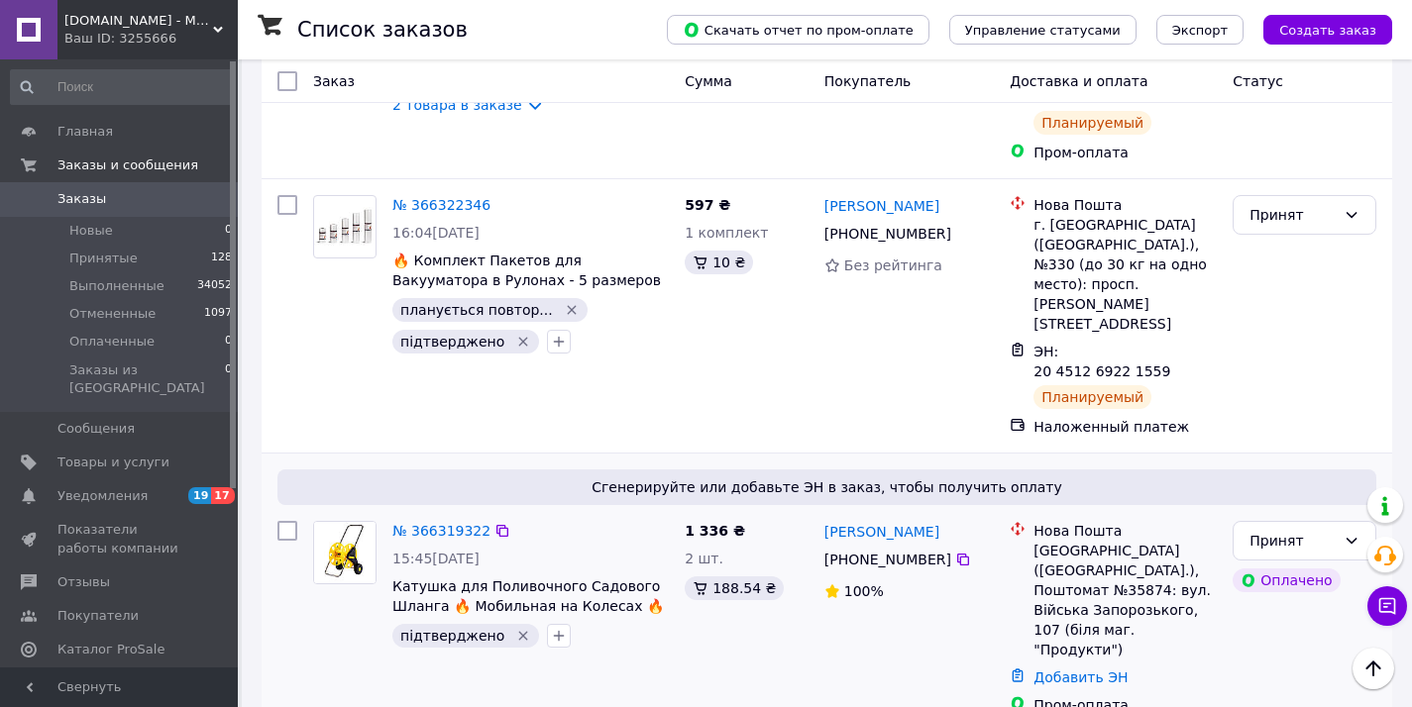
scroll to position [412, 0]
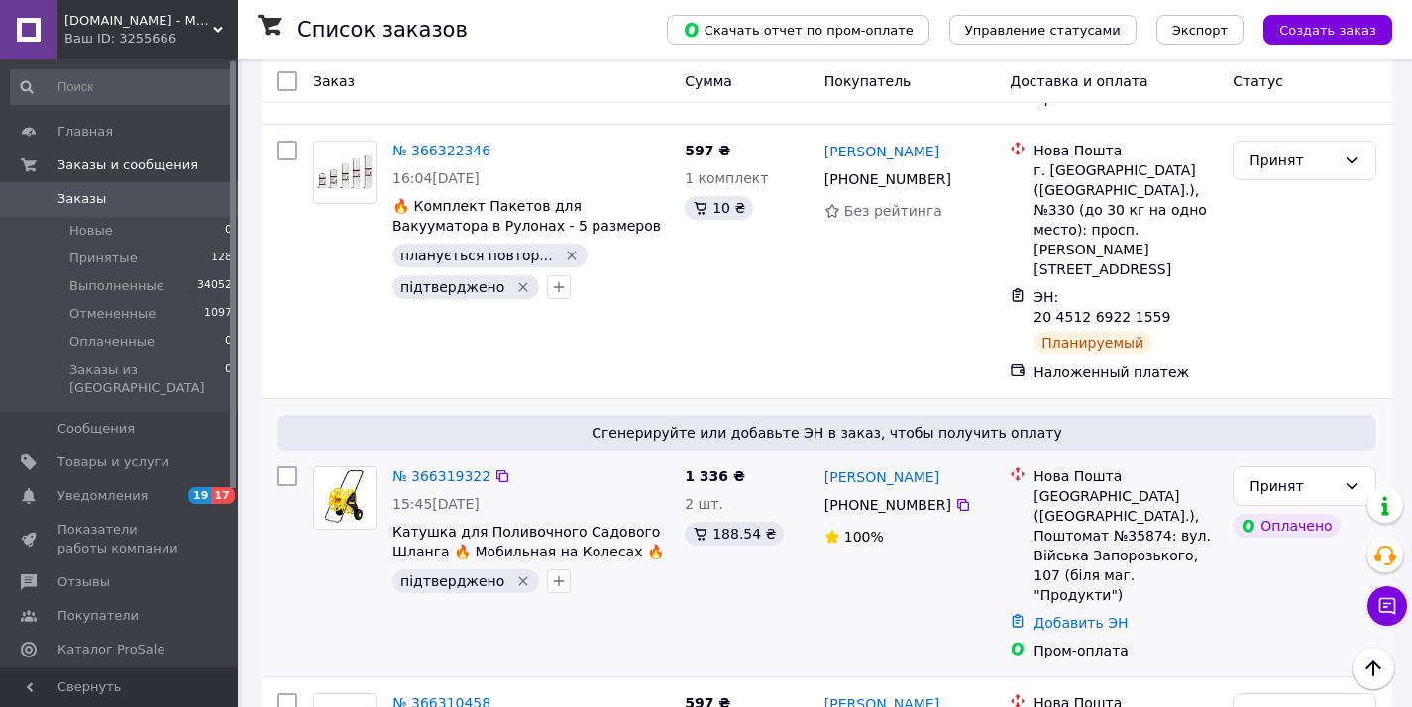
click at [446, 465] on div "№ 366319322" at bounding box center [441, 477] width 102 height 24
click at [448, 469] on link "№ 366319322" at bounding box center [441, 477] width 98 height 16
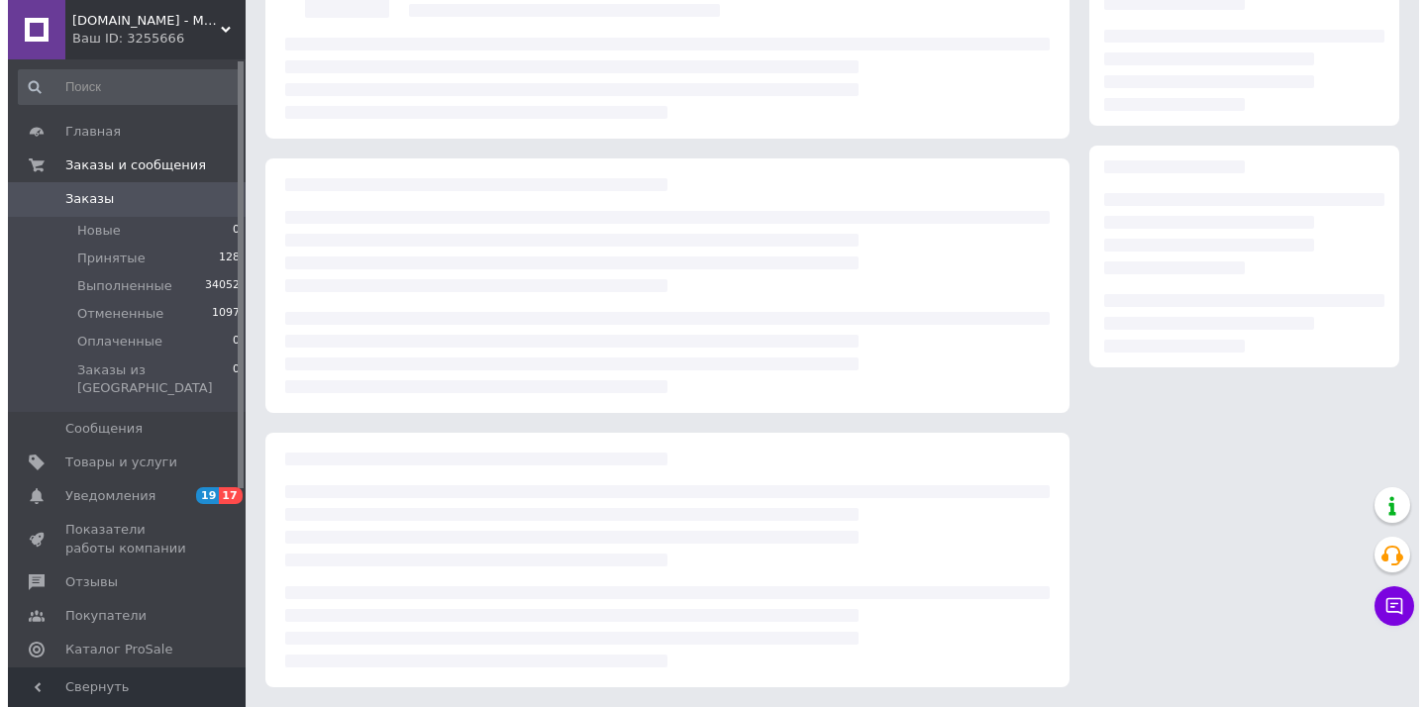
scroll to position [412, 0]
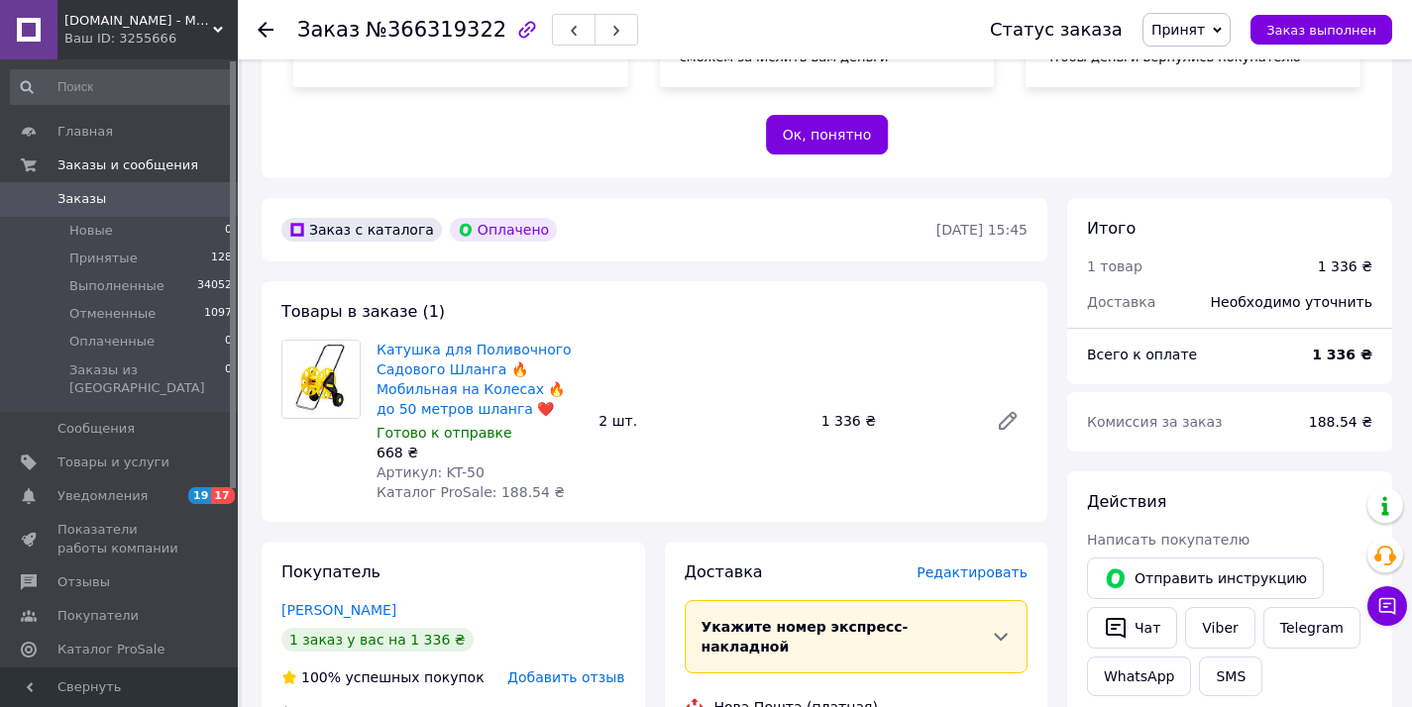
click at [981, 581] on div "Редактировать" at bounding box center [971, 573] width 111 height 20
click at [976, 578] on span "Редактировать" at bounding box center [971, 573] width 111 height 16
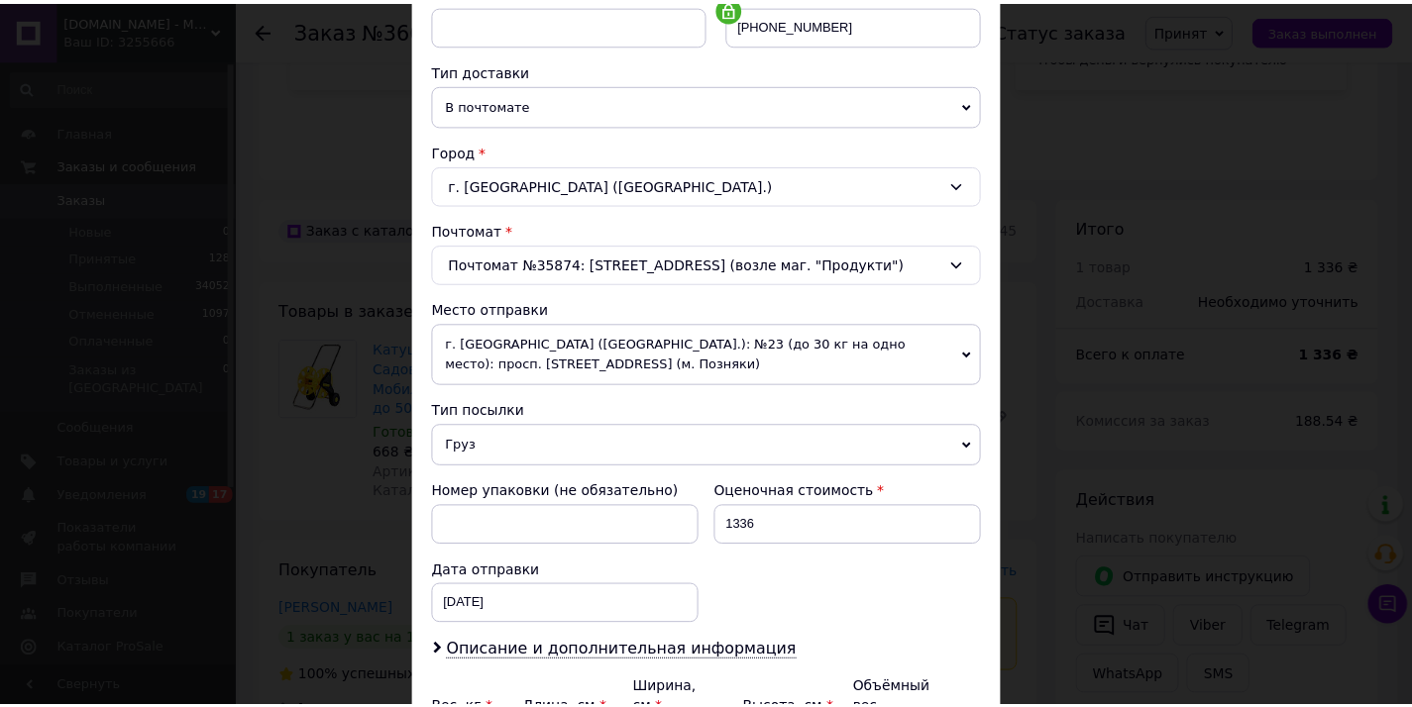
scroll to position [670, 0]
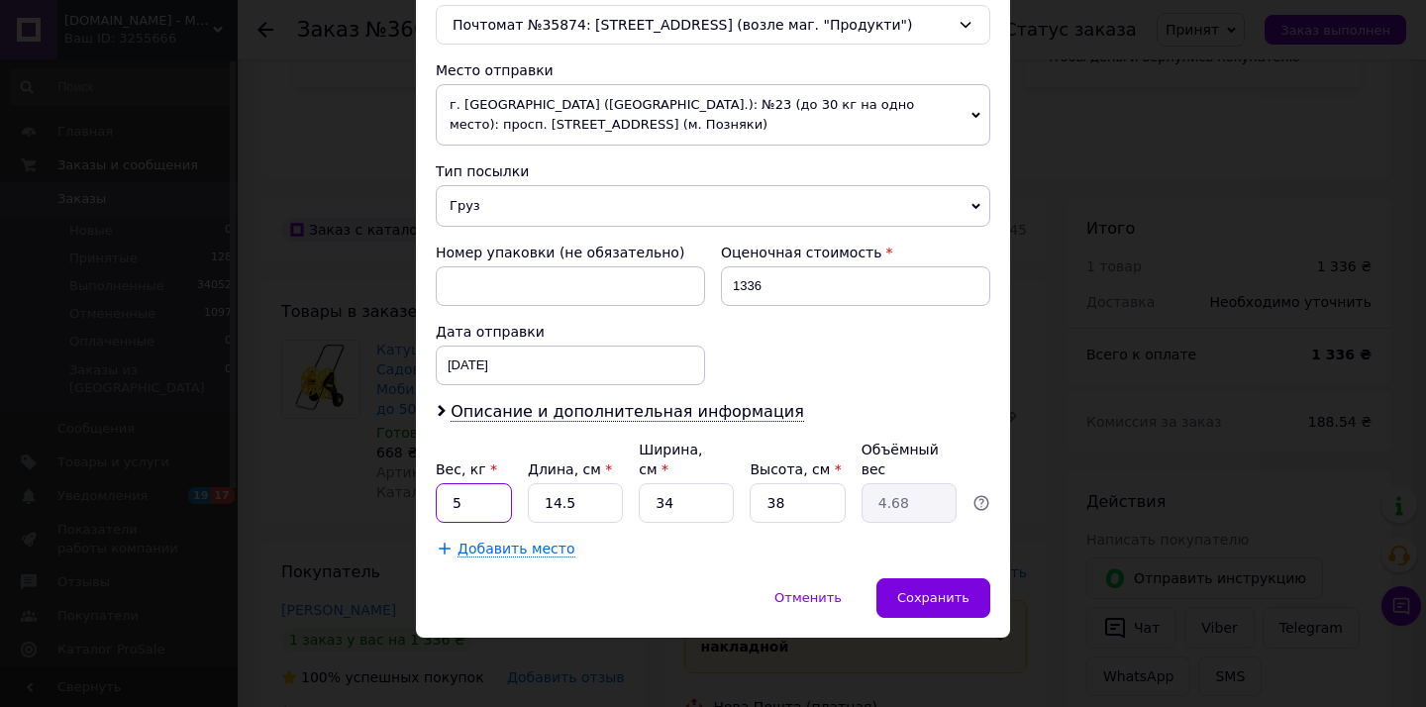
click at [489, 495] on input "5" at bounding box center [474, 503] width 76 height 40
type input "4"
click at [557, 502] on input "14.5" at bounding box center [575, 503] width 95 height 40
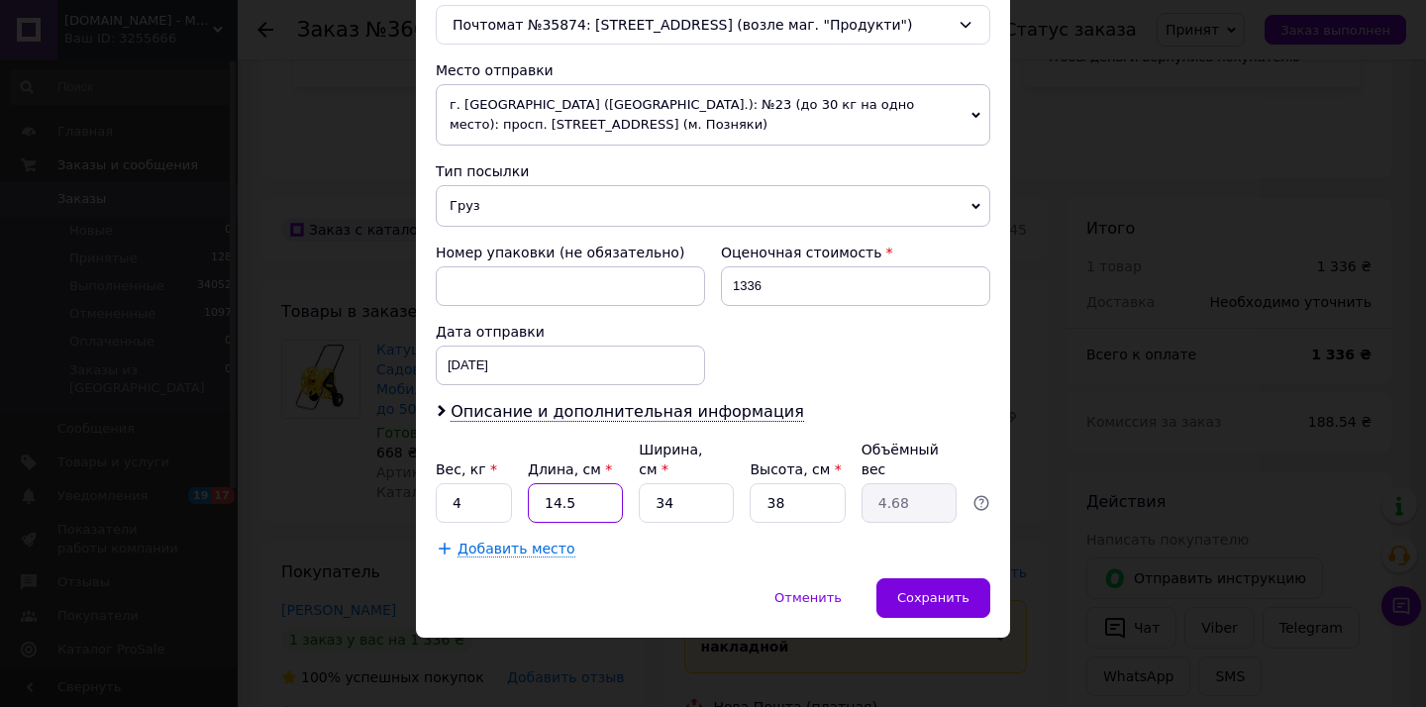
type input "3"
type input "0.97"
type input "34"
type input "10.98"
type input "34"
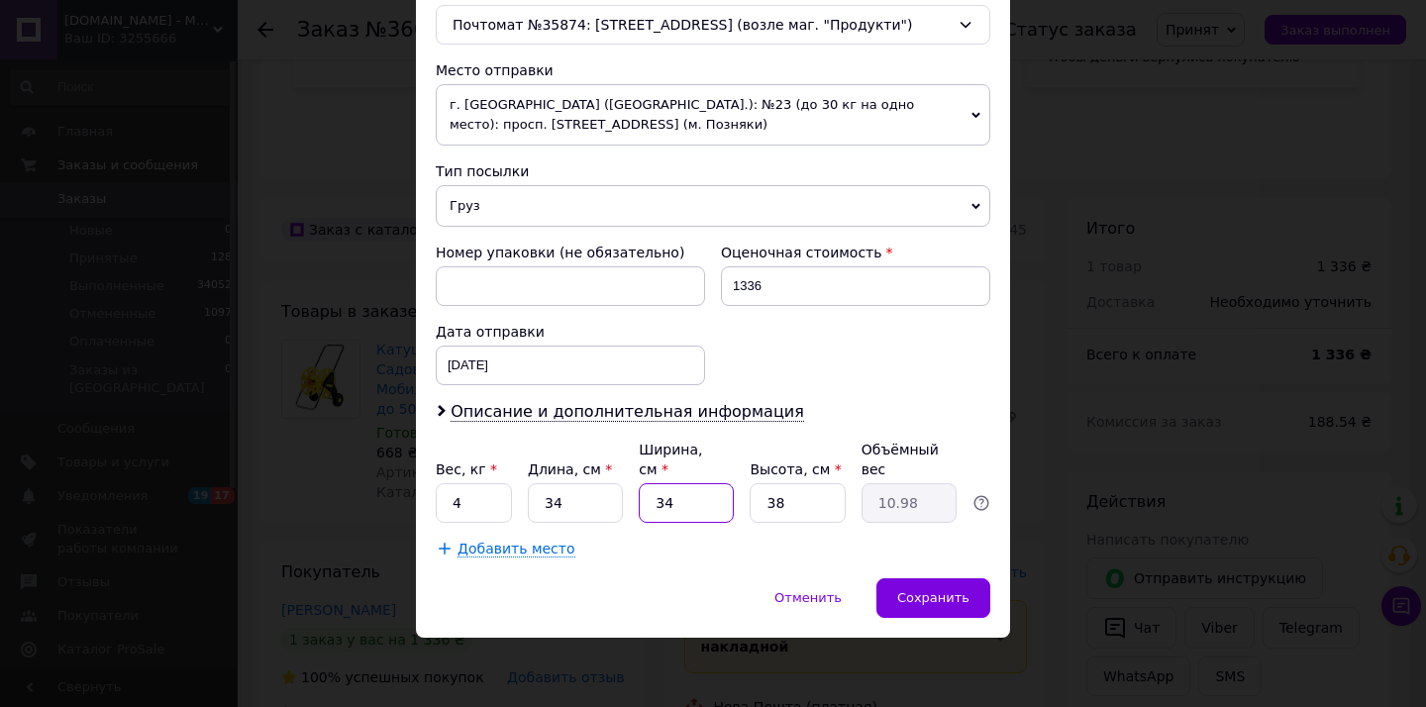
click at [661, 509] on input "34" at bounding box center [686, 503] width 95 height 40
type input "3"
type input "0.97"
type input "30"
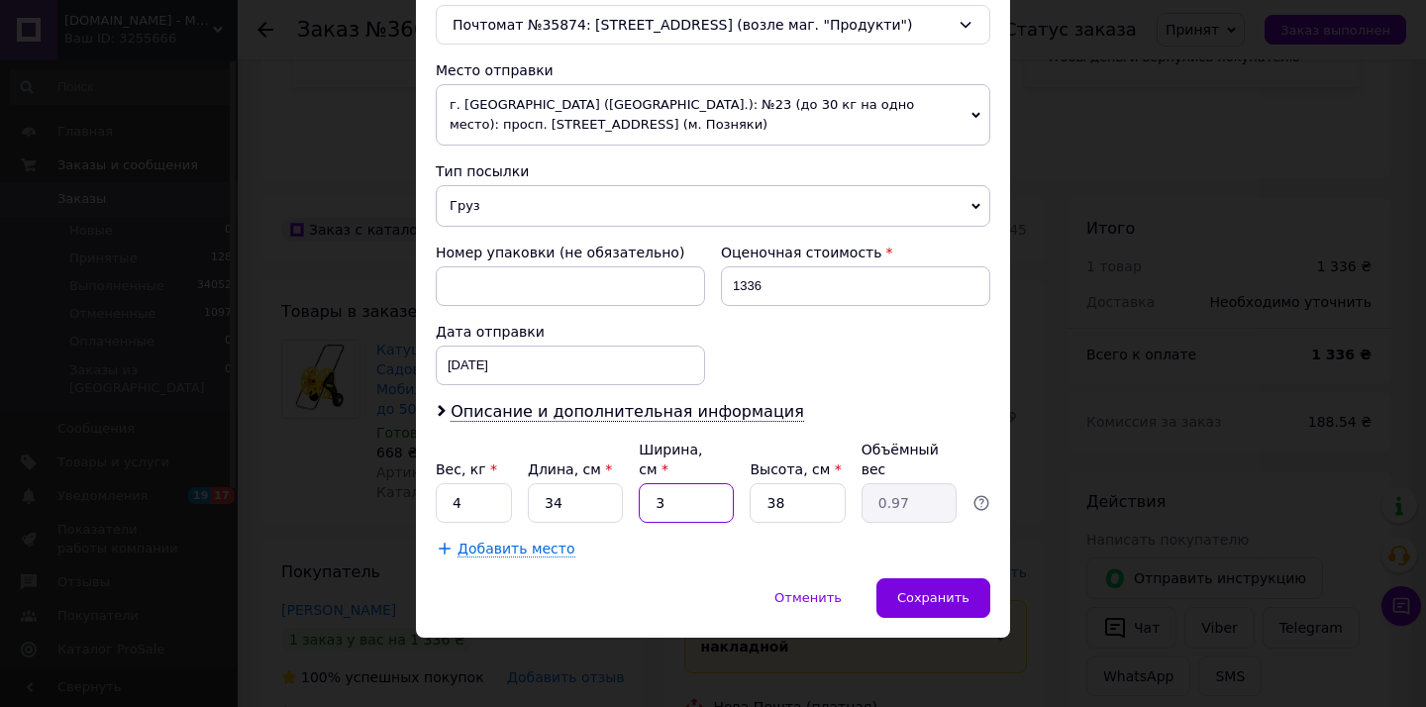
type input "9.69"
click at [790, 506] on input "38" at bounding box center [797, 503] width 95 height 40
click at [670, 494] on input "30" at bounding box center [686, 503] width 95 height 40
type input "1"
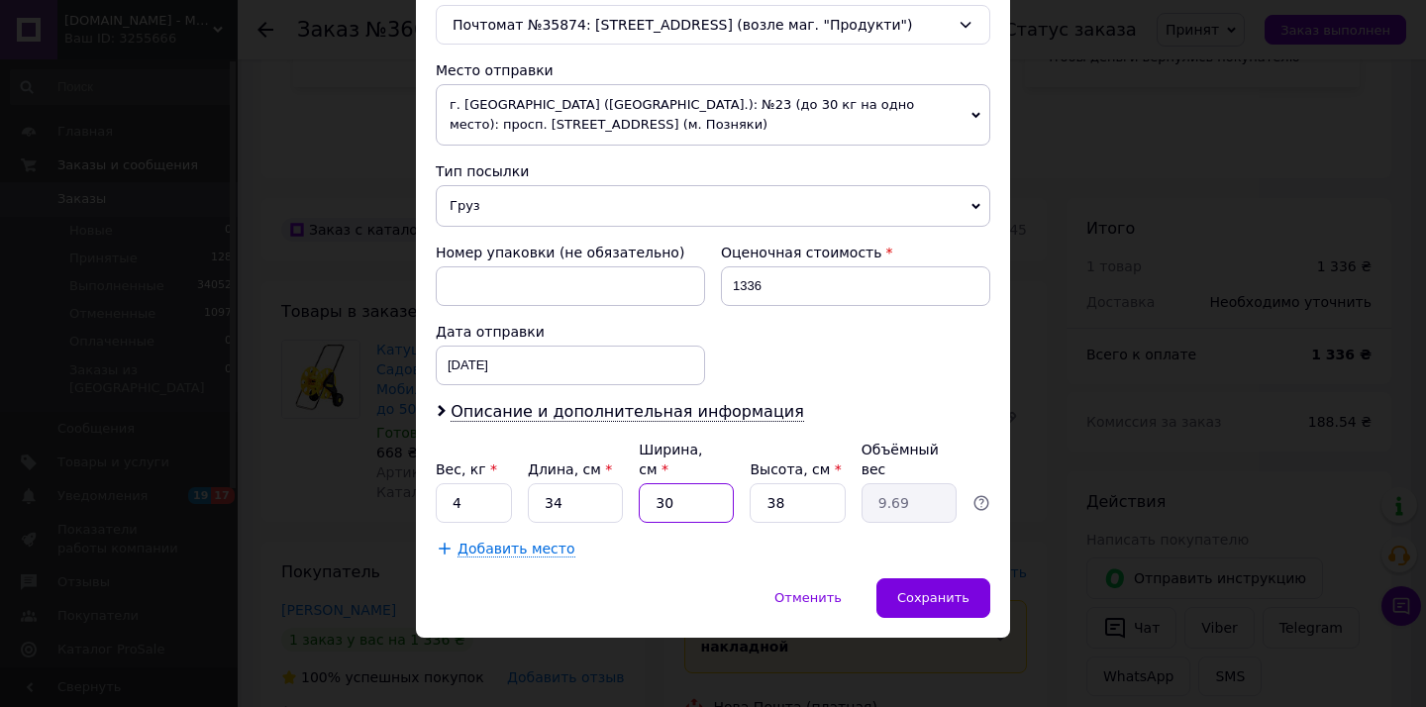
type input "0.32"
type input "15"
type input "4.85"
type input "1"
type input "0.32"
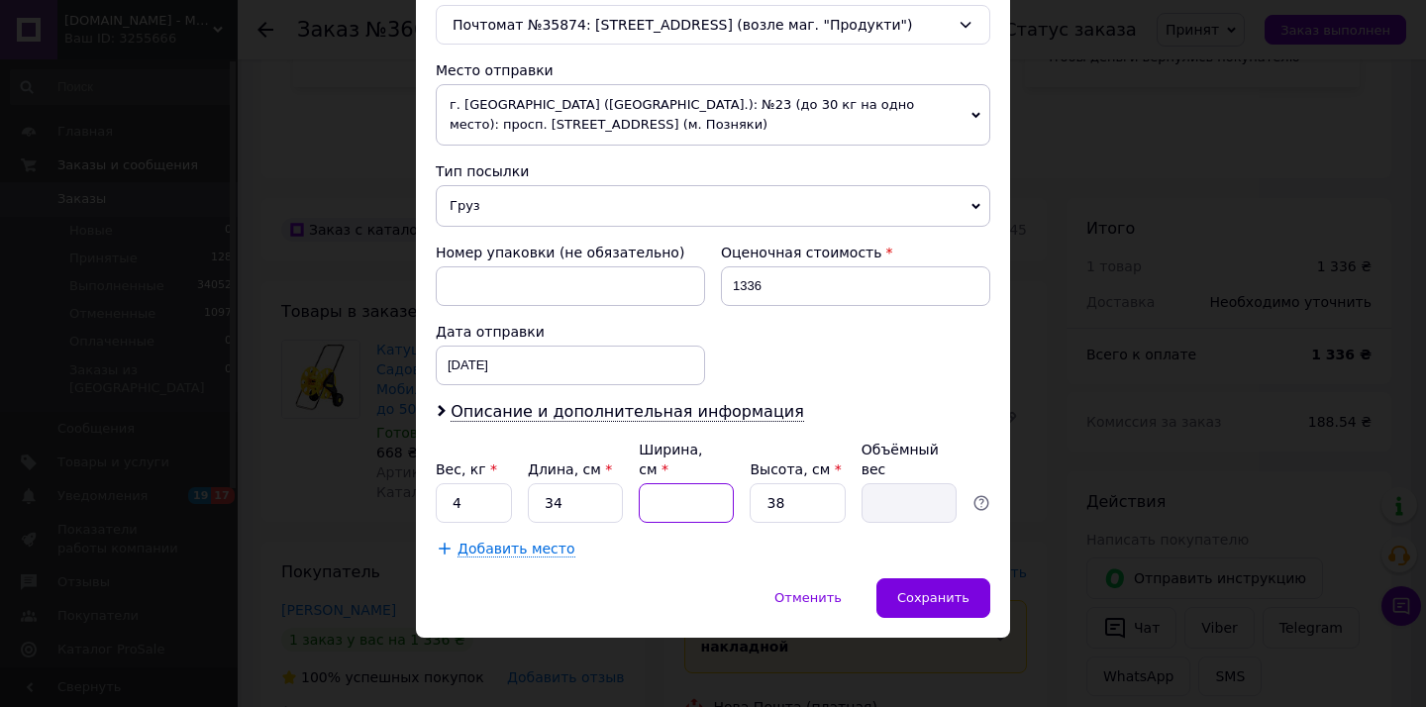
type input "2"
type input "0.65"
type input "25"
type input "8.07"
type input "2"
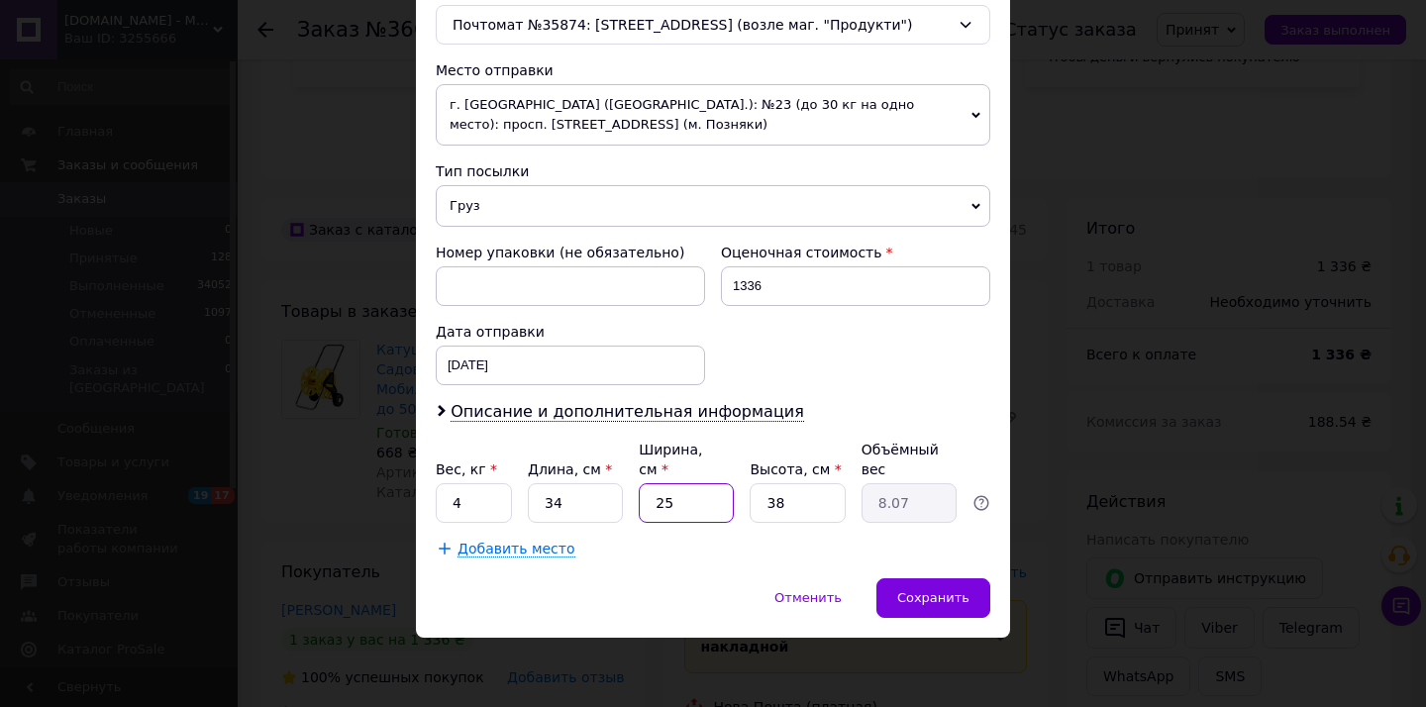
type input "0.65"
type input "2"
click at [1205, 263] on div "× Редактирование доставки Способ доставки Нова Пошта (платная) Плательщик Получ…" at bounding box center [713, 353] width 1426 height 707
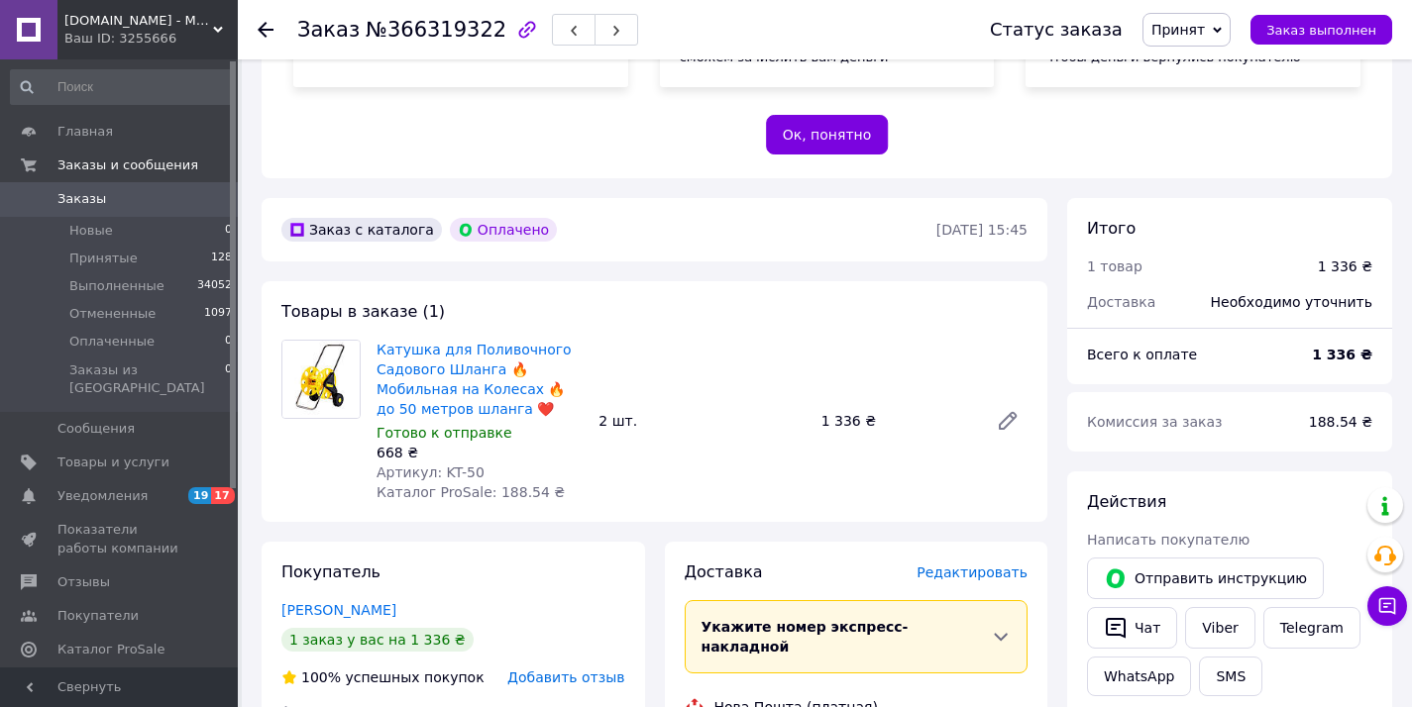
click at [85, 193] on span "Заказы" at bounding box center [81, 199] width 49 height 18
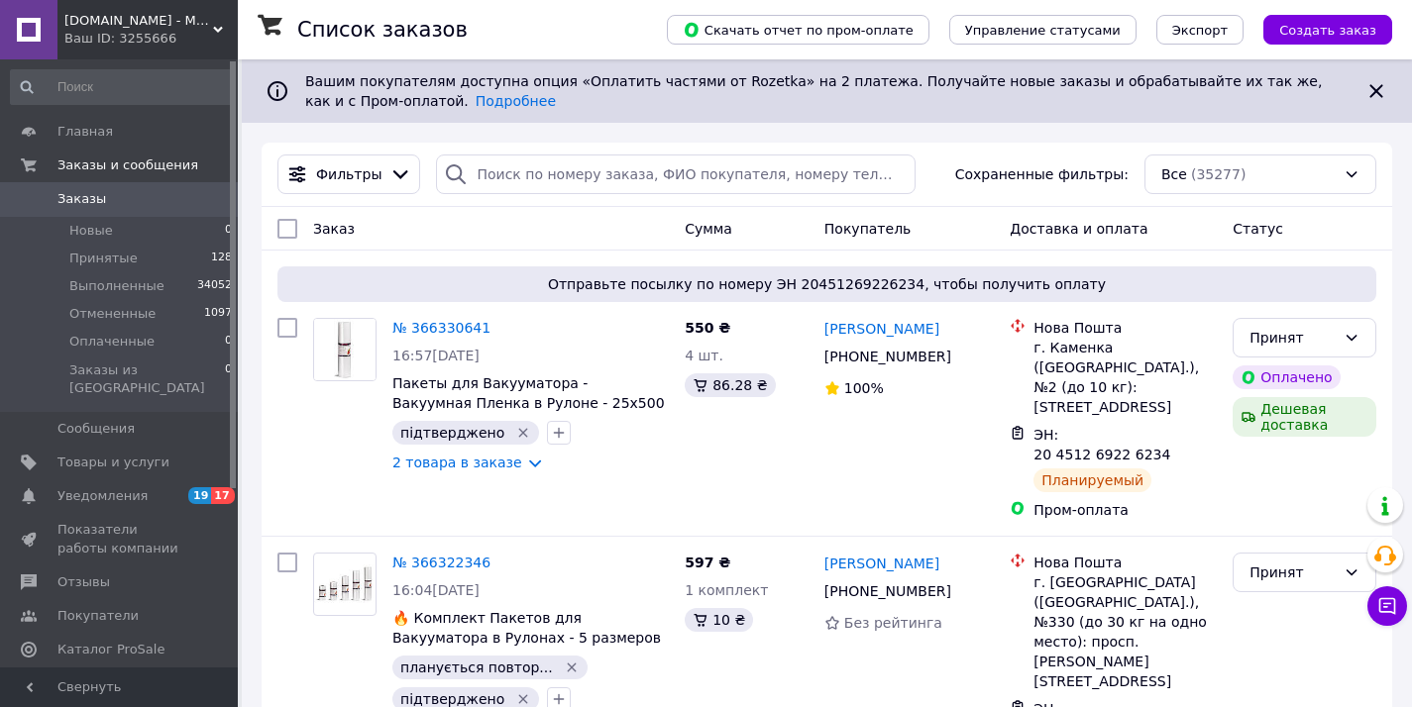
click at [183, 39] on div "Ваш ID: 3255666" at bounding box center [150, 39] width 173 height 18
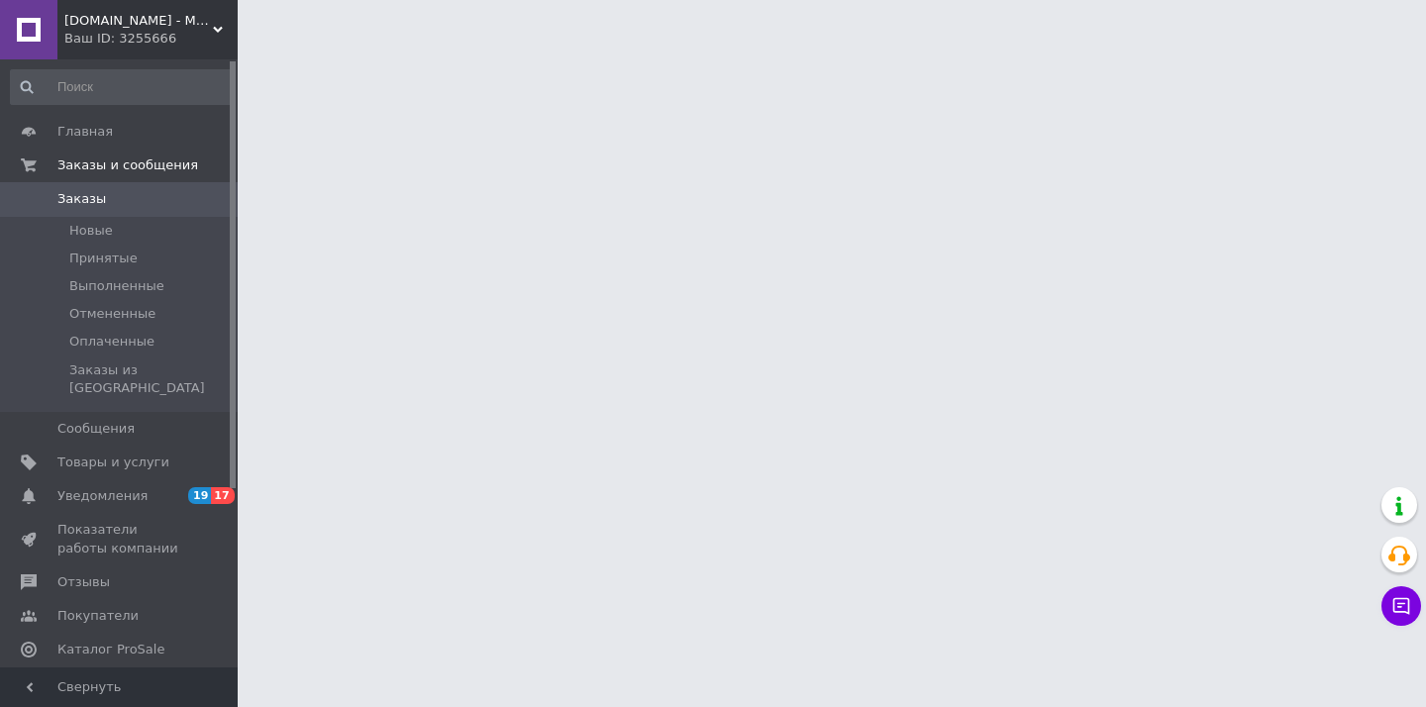
click at [161, 43] on div "Ваш ID: 3255666" at bounding box center [150, 39] width 173 height 18
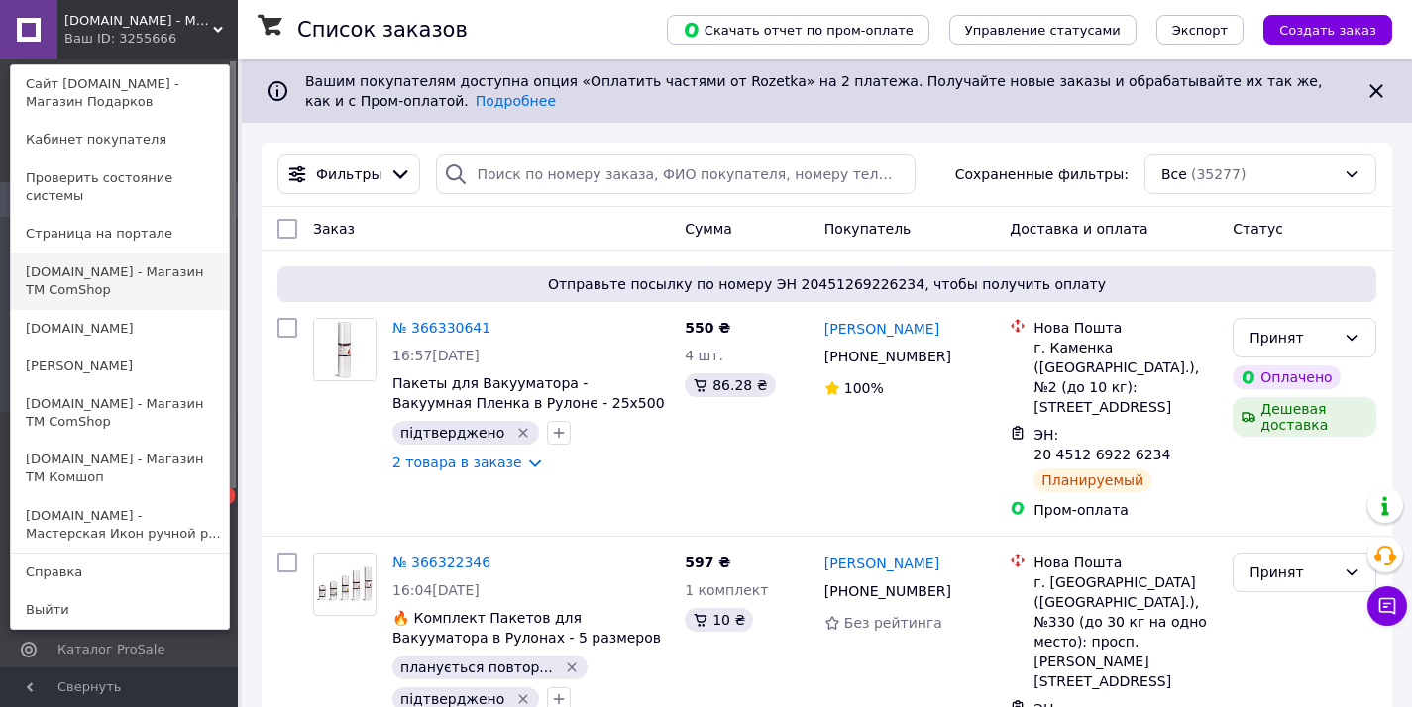
click at [136, 254] on link "[DOMAIN_NAME] - Магазин ТМ ComShop" at bounding box center [120, 281] width 218 height 55
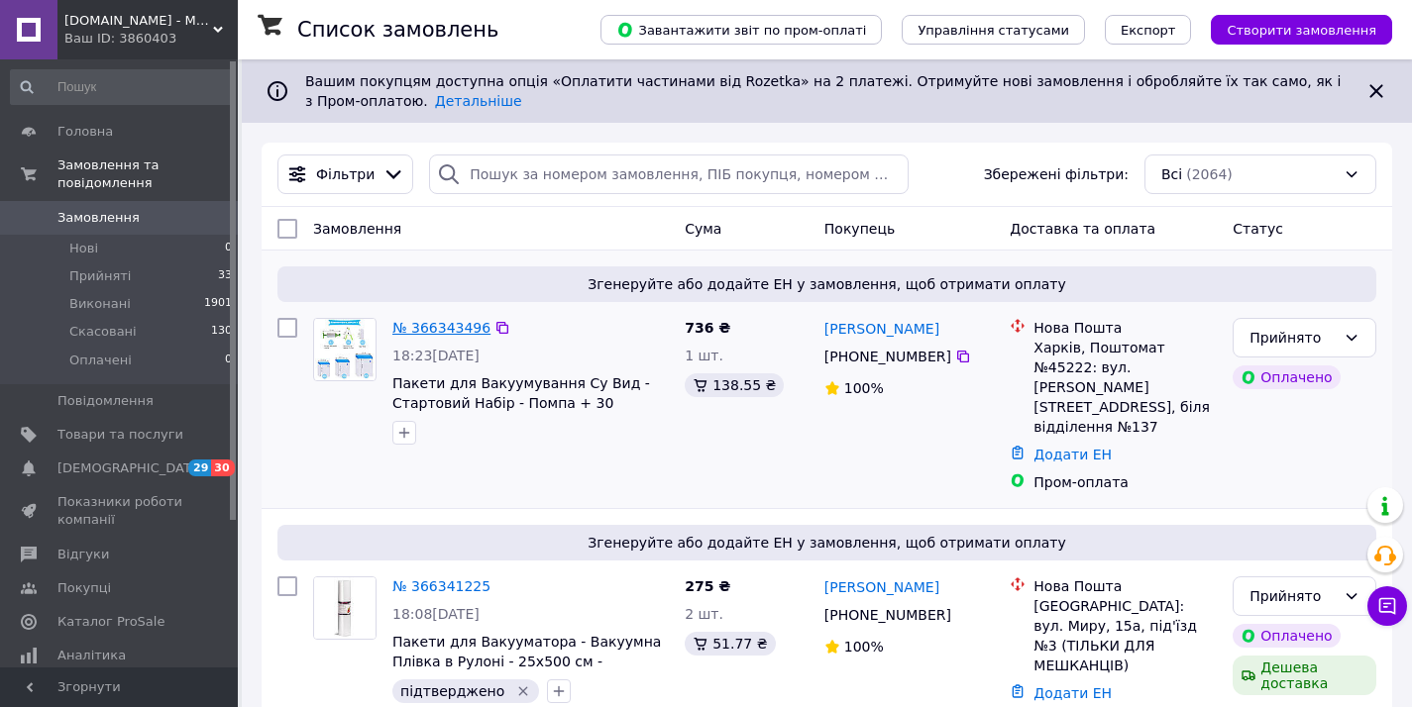
click at [418, 329] on link "№ 366343496" at bounding box center [441, 328] width 98 height 16
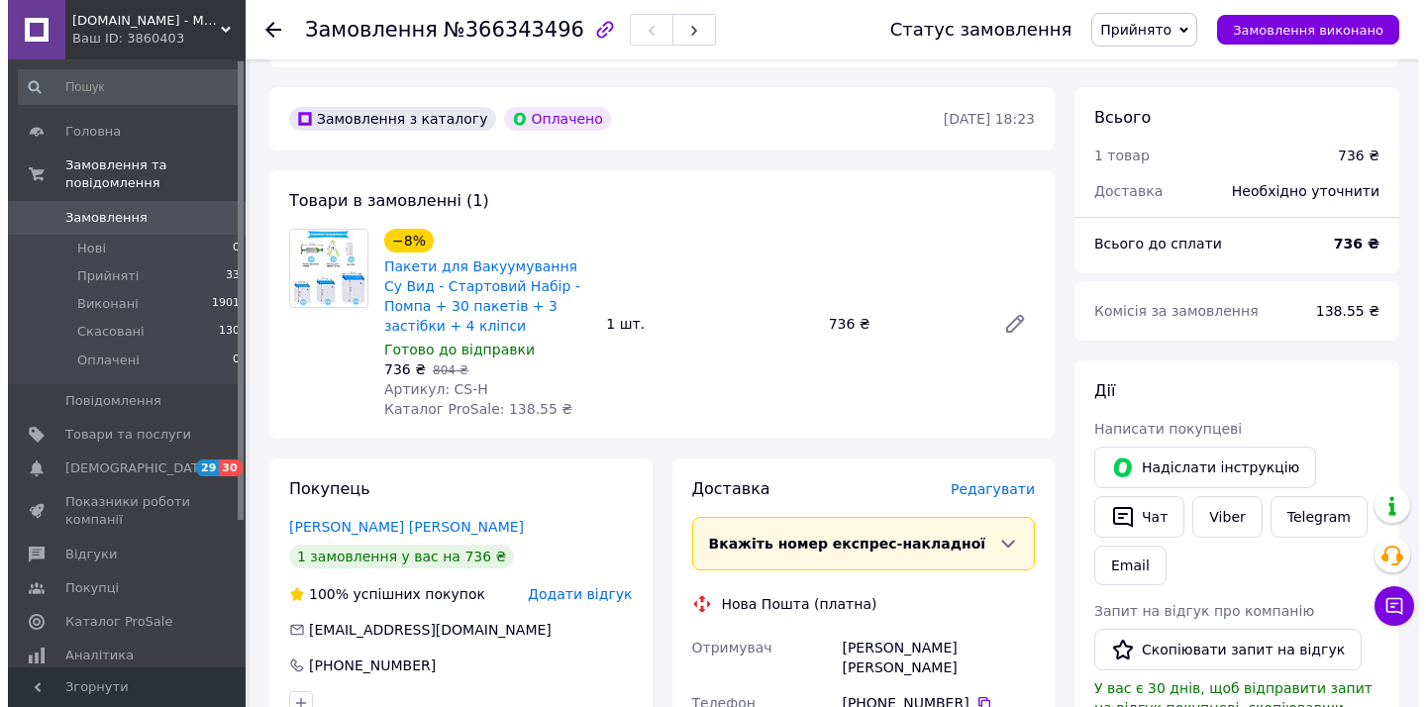
scroll to position [579, 0]
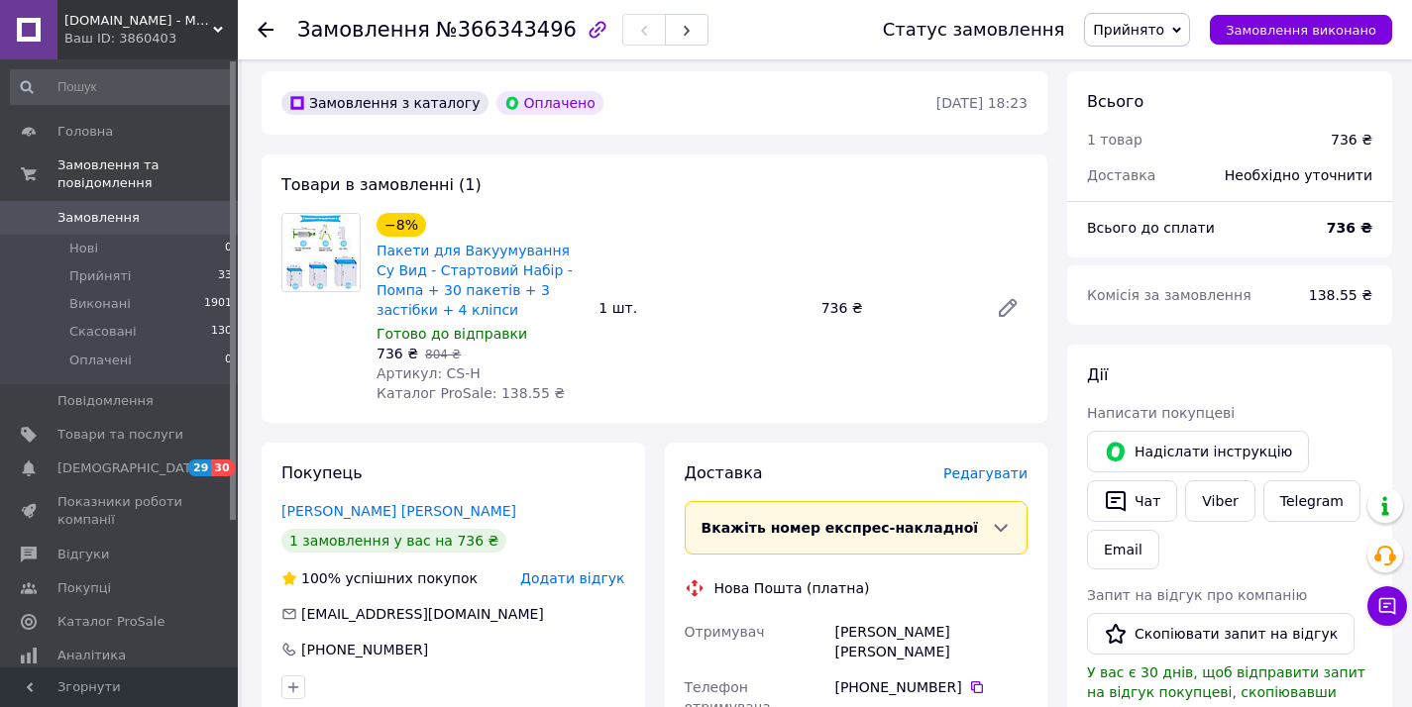
click at [979, 466] on span "Редагувати" at bounding box center [985, 474] width 84 height 16
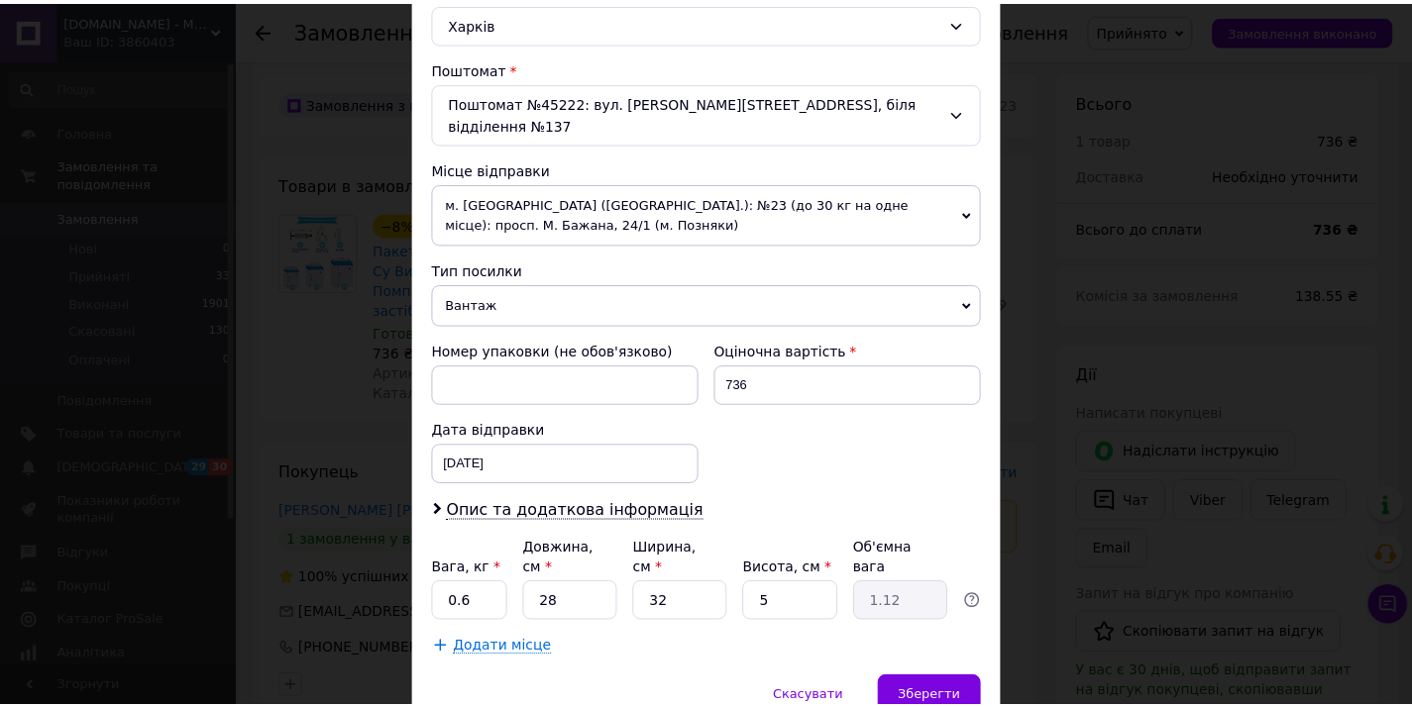
scroll to position [648, 0]
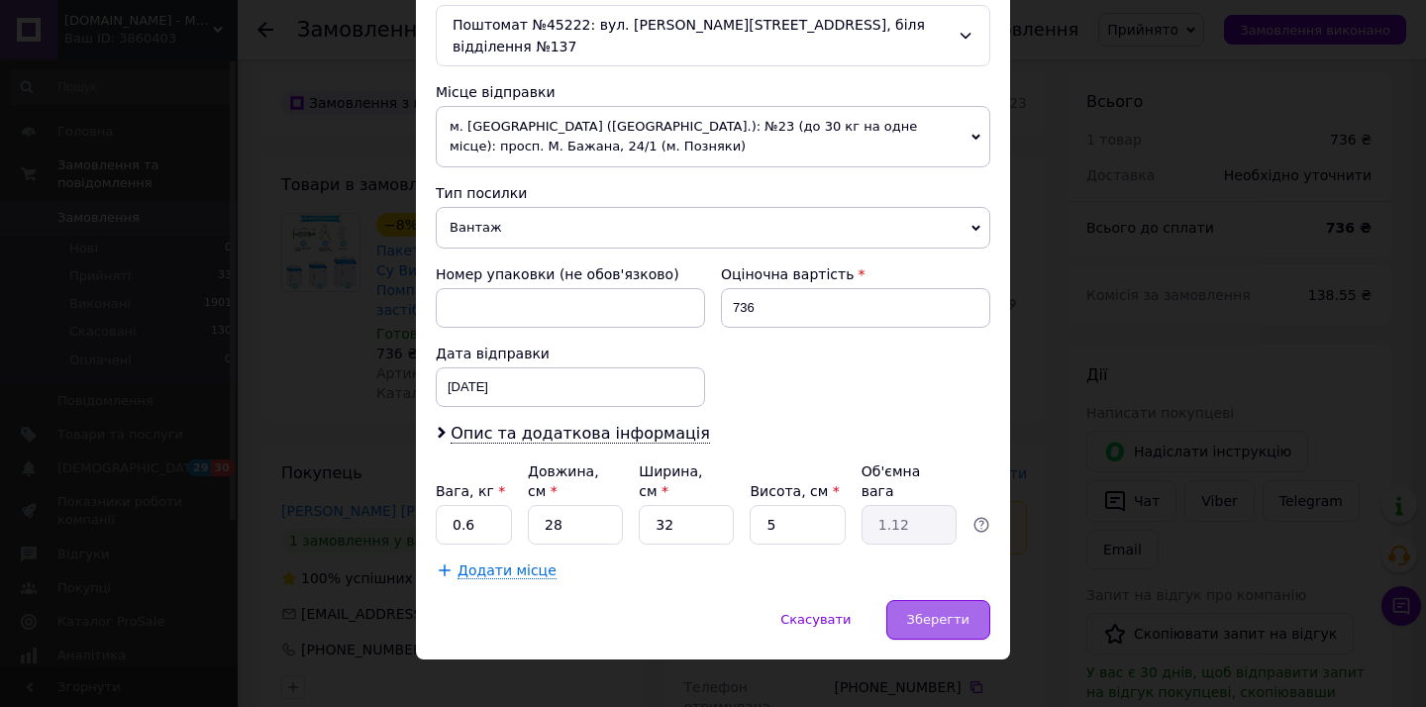
click at [932, 612] on span "Зберегти" at bounding box center [938, 619] width 62 height 15
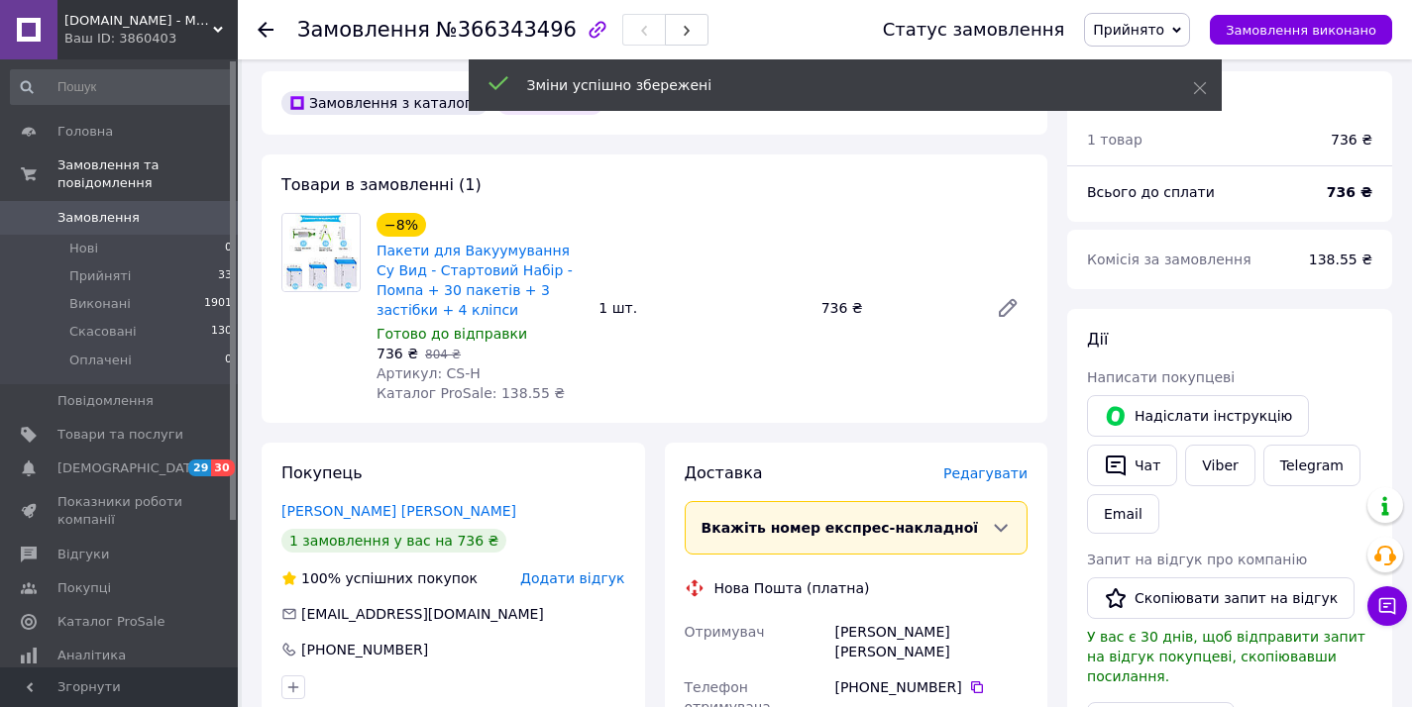
click at [883, 614] on div "Мануєнков Дмитро" at bounding box center [930, 641] width 201 height 55
copy div "Мануєнков"
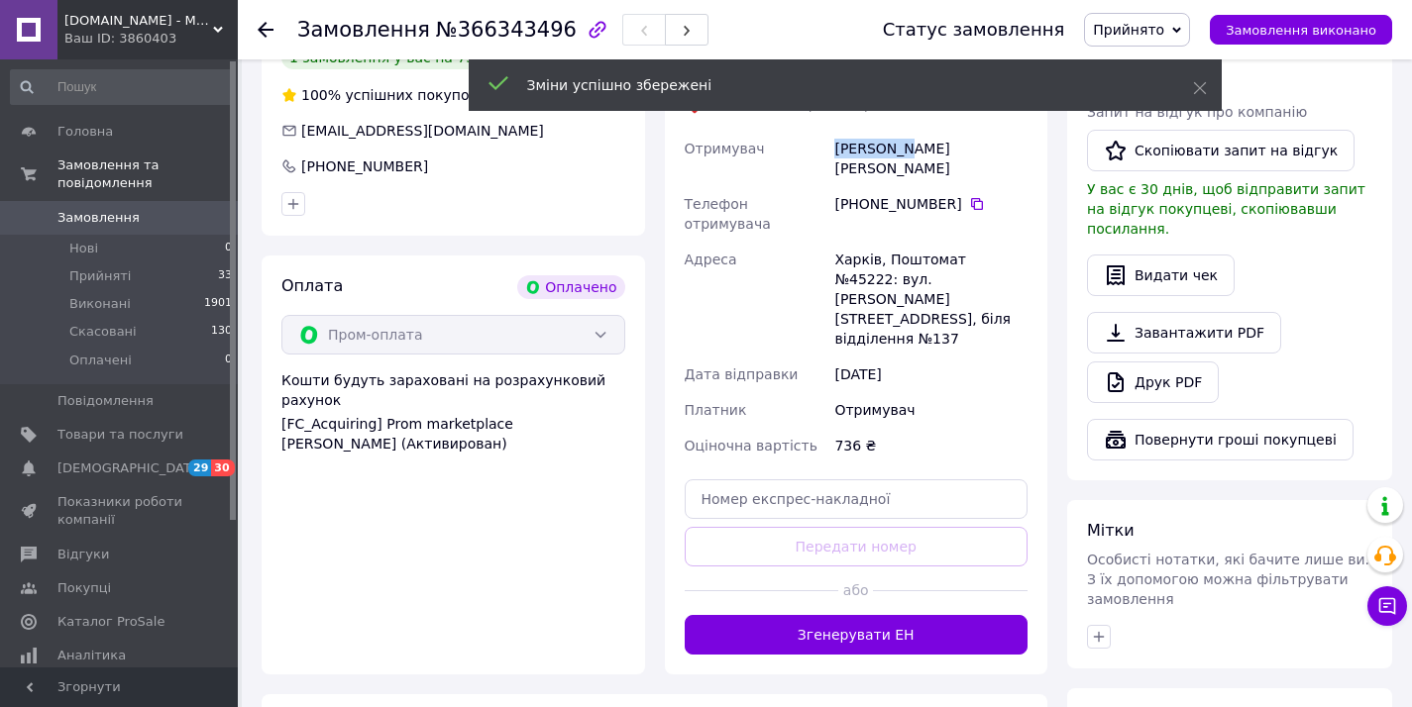
scroll to position [1068, 0]
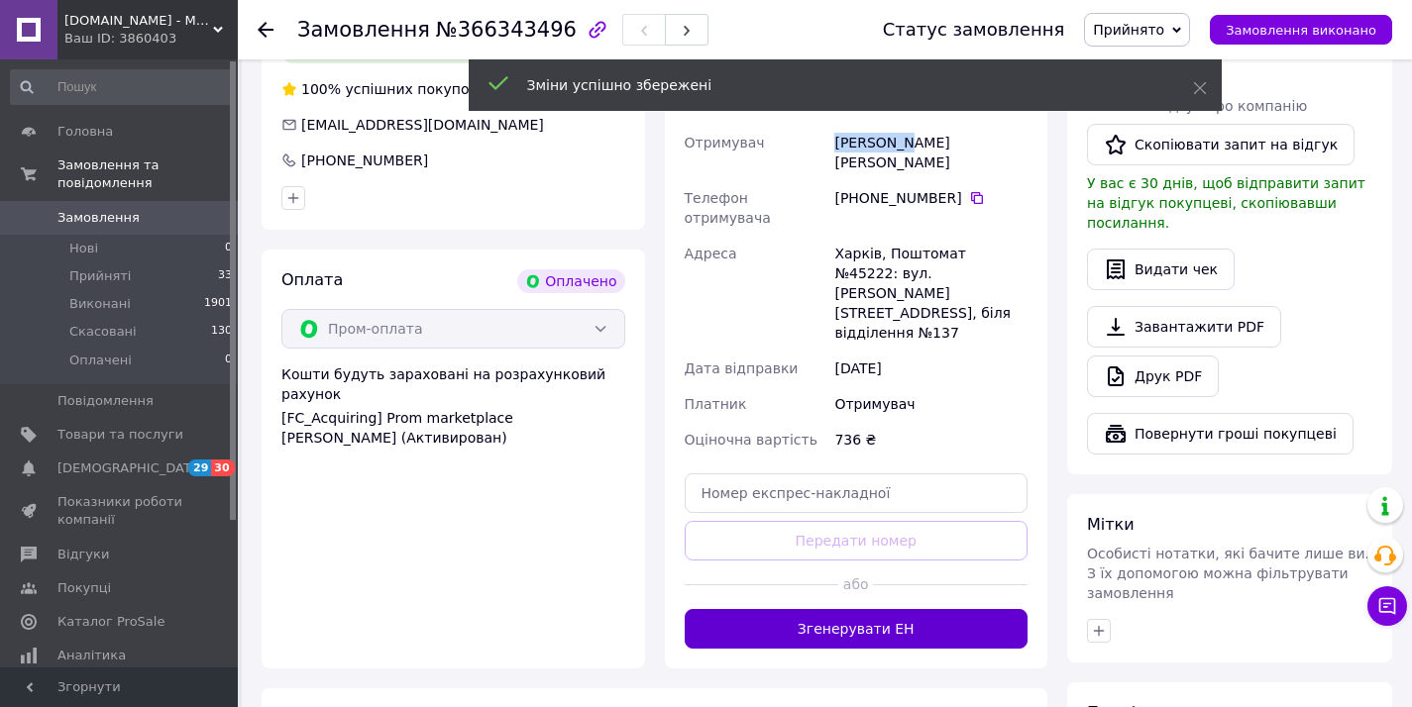
click at [895, 609] on button "Згенерувати ЕН" at bounding box center [856, 629] width 344 height 40
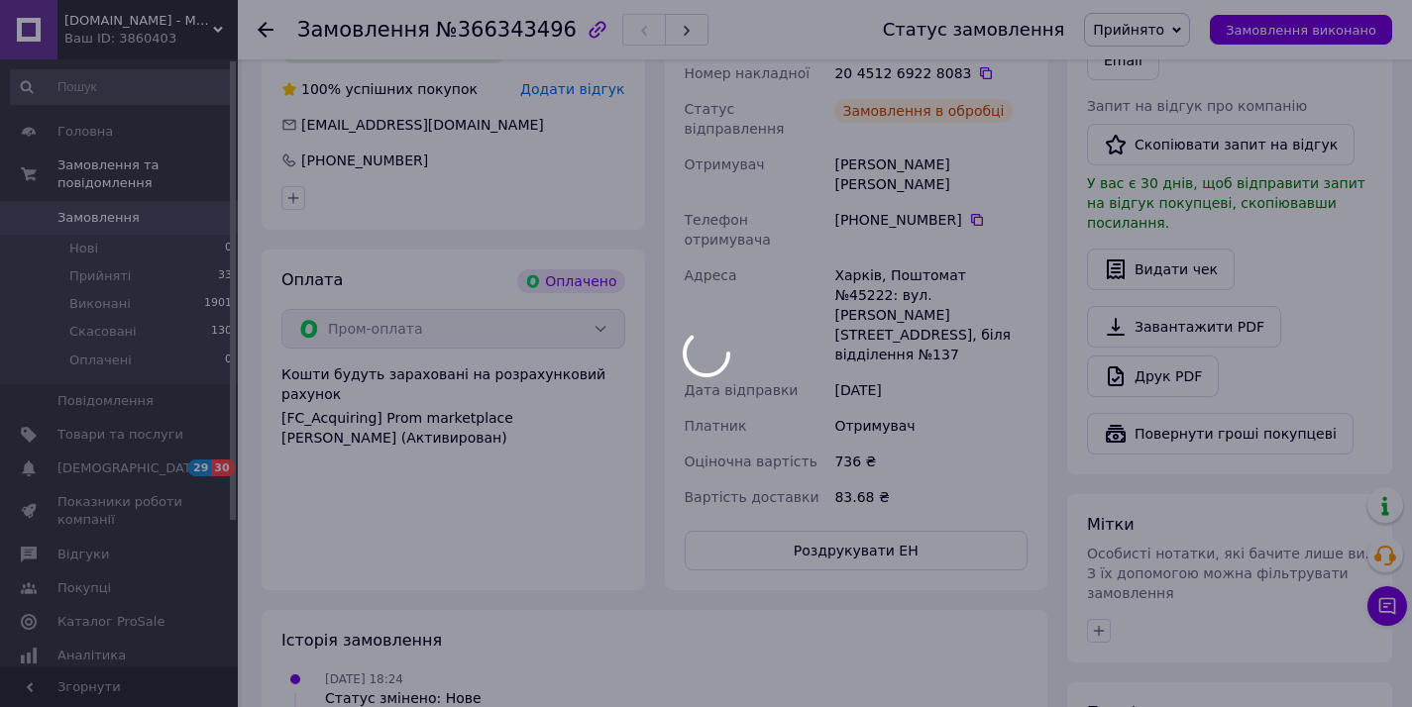
click at [875, 427] on div at bounding box center [706, 353] width 1412 height 707
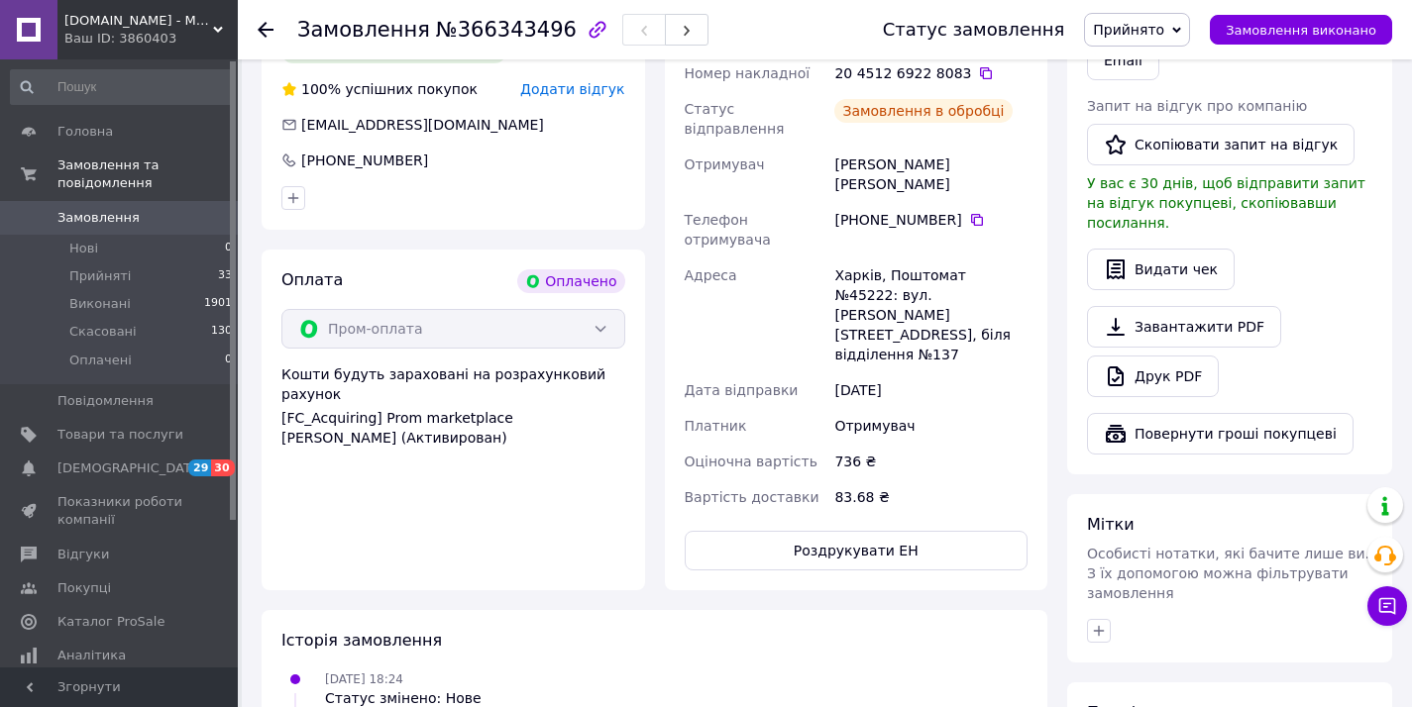
click at [875, 531] on button "Роздрукувати ЕН" at bounding box center [856, 551] width 344 height 40
click at [476, 33] on span "№366343496" at bounding box center [506, 30] width 141 height 24
copy span "366343496"
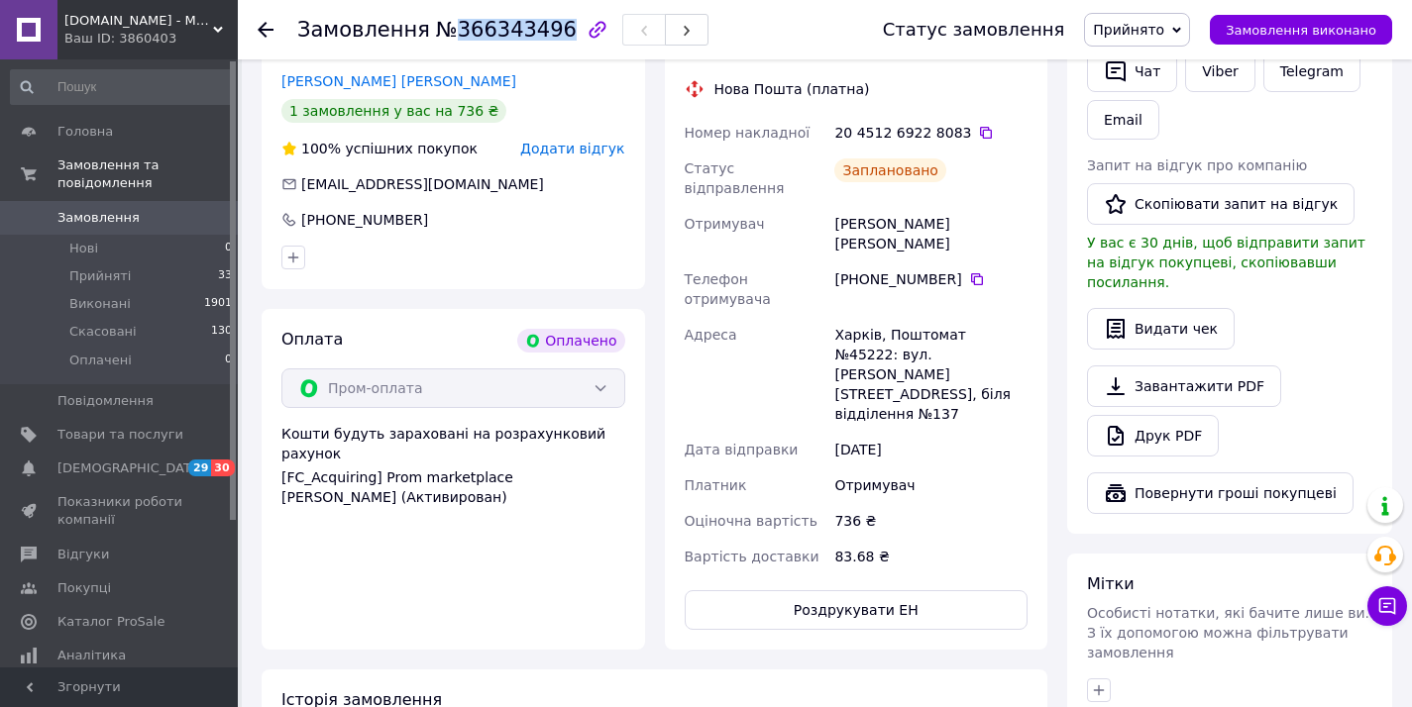
scroll to position [1004, 0]
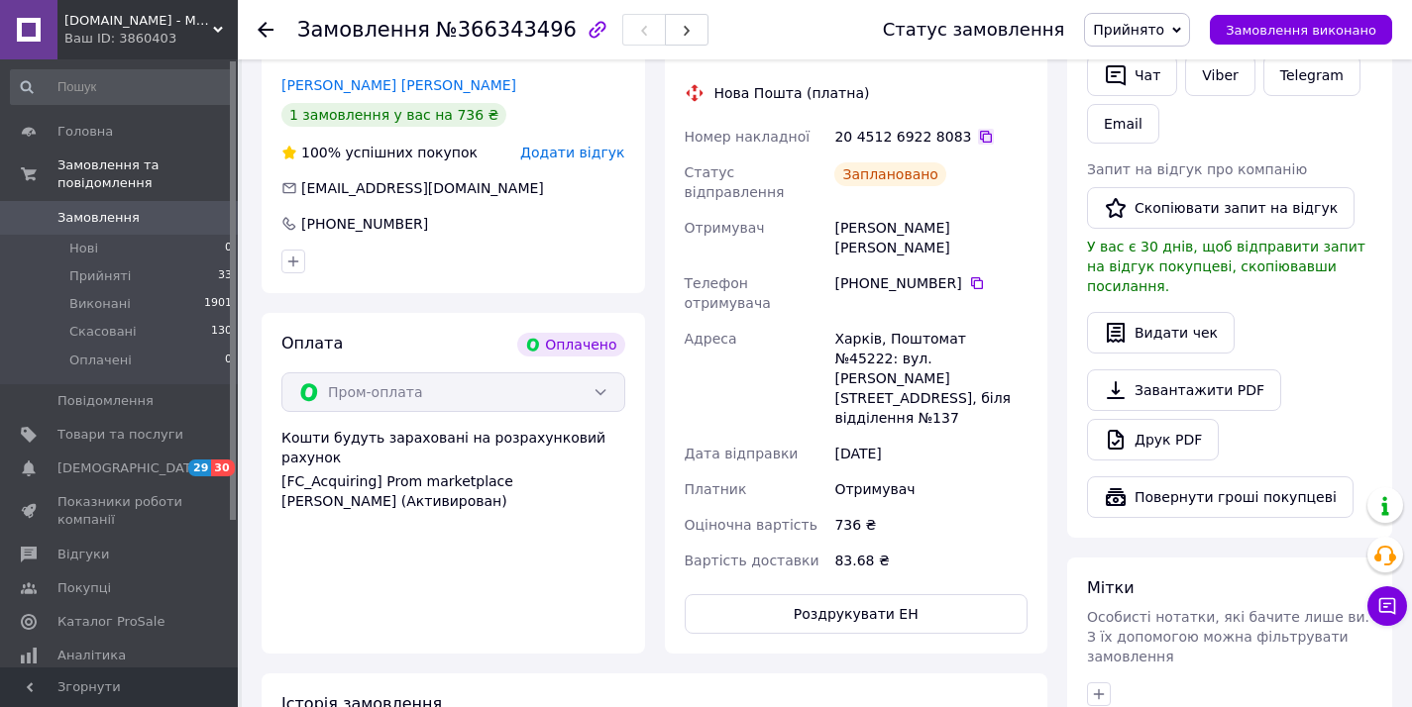
click at [983, 129] on icon at bounding box center [986, 137] width 16 height 16
drag, startPoint x: 855, startPoint y: 253, endPoint x: 952, endPoint y: 283, distance: 101.8
click at [952, 283] on div "Номер накладної 20 4512 6922 8083   Статус відправлення Заплановано Отримувач М…" at bounding box center [857, 349] width 352 height 460
copy div "Адреса Харків, Поштомат №45222: вул. Ахсарова, 21, біля відділення №137"
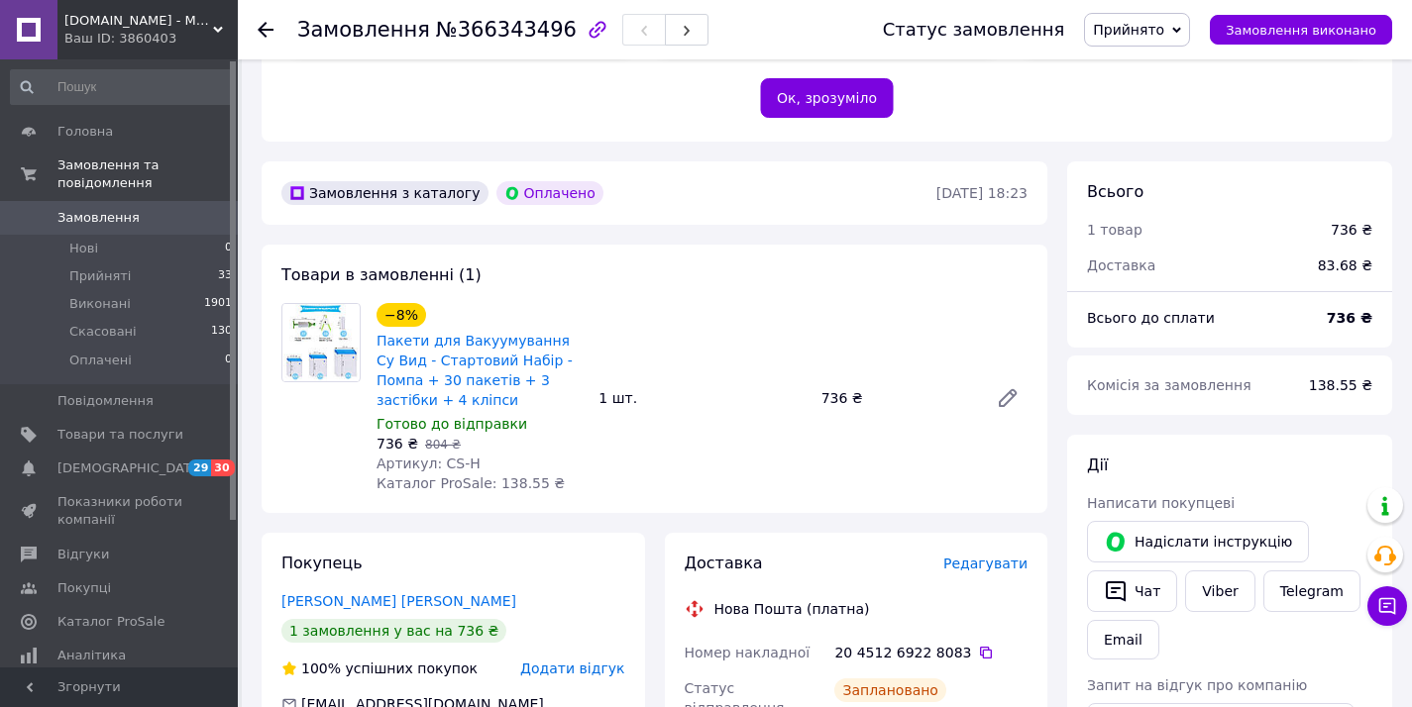
scroll to position [544, 0]
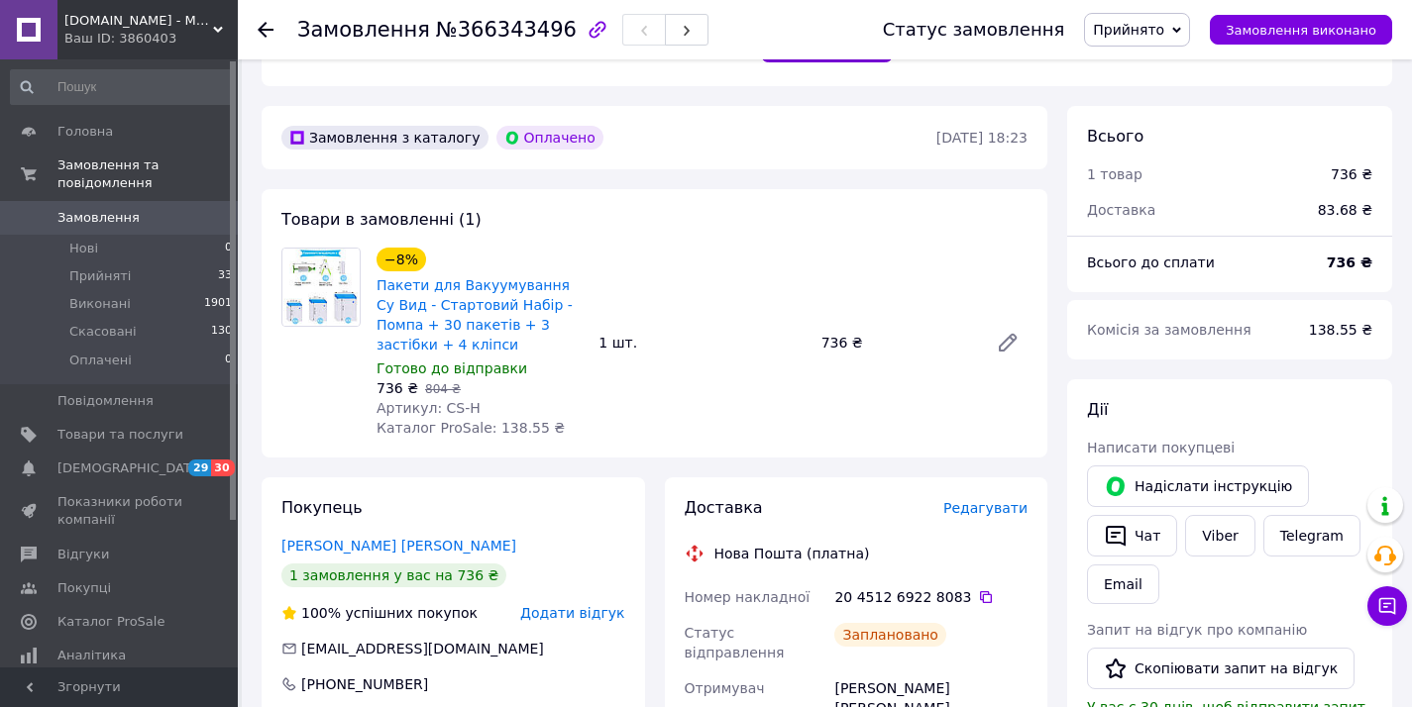
click at [1341, 322] on span "138.55 ₴" at bounding box center [1340, 330] width 63 height 16
copy span "138.55"
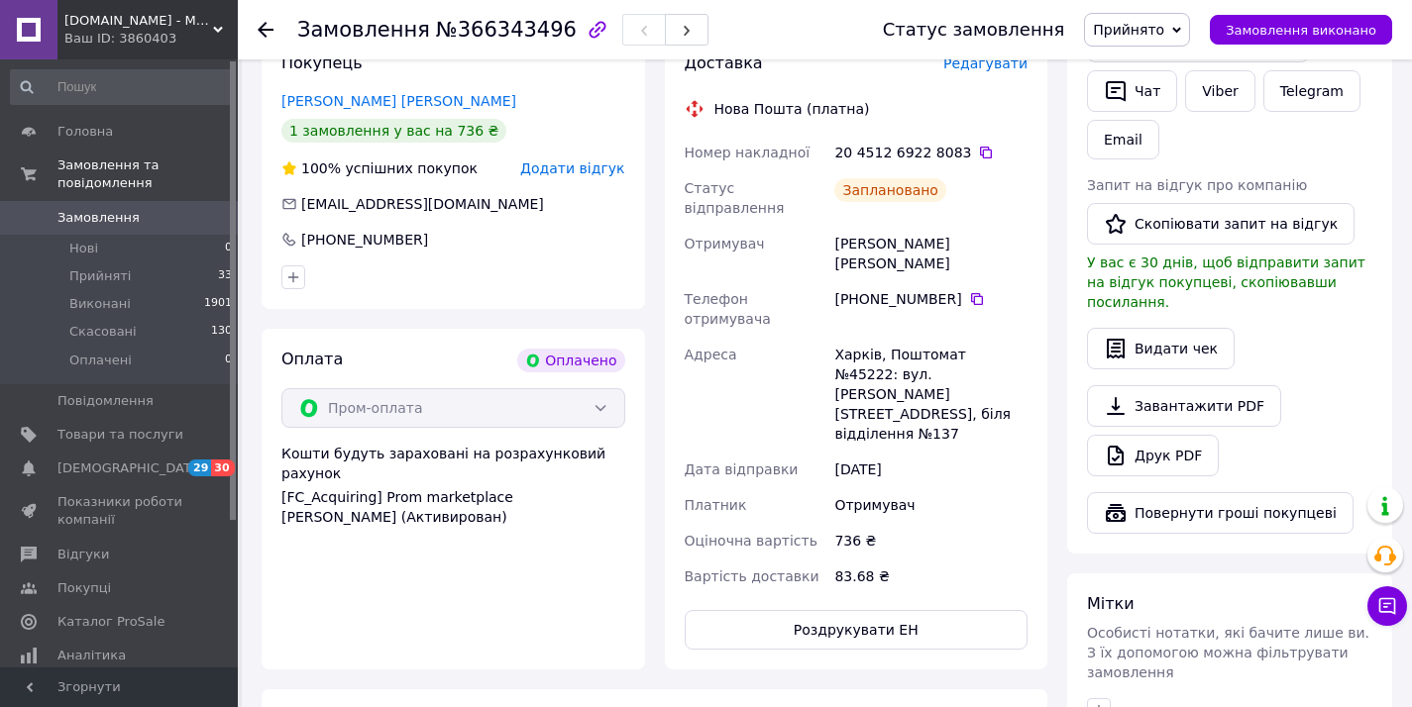
scroll to position [766, 0]
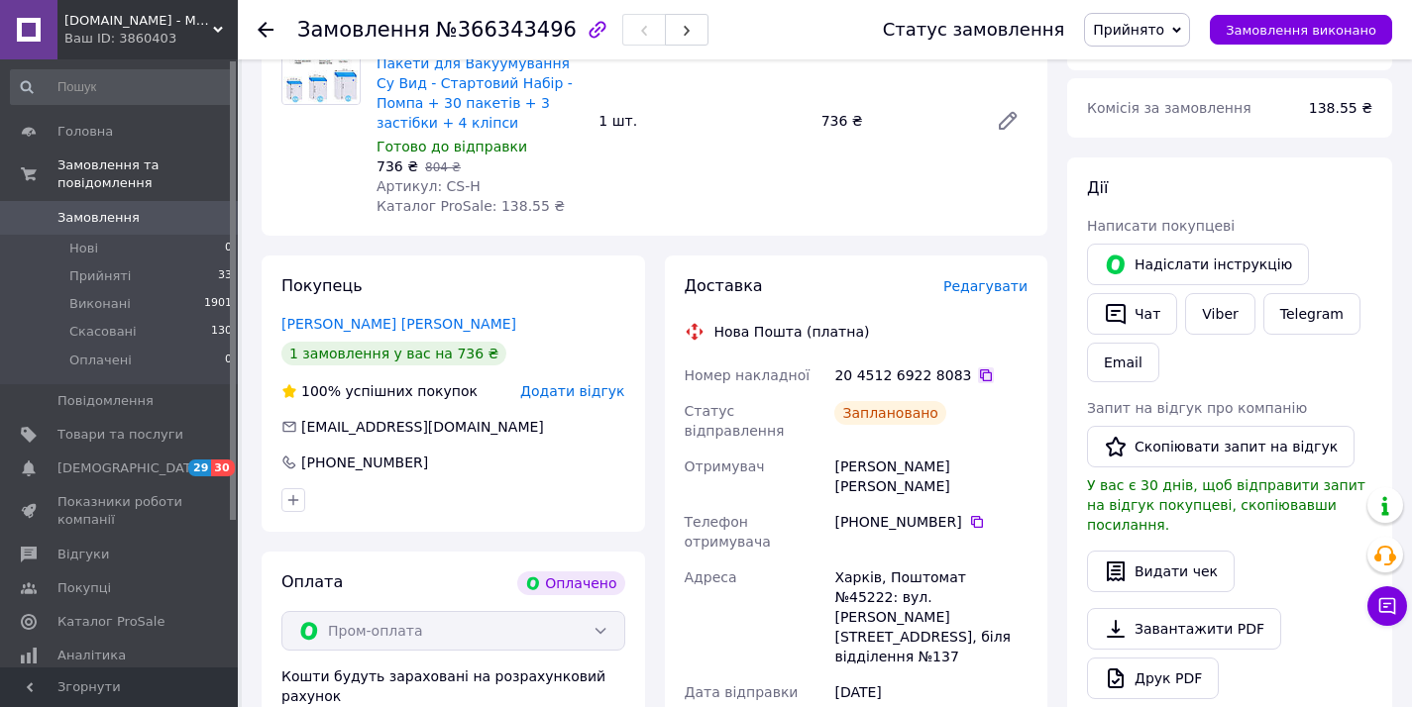
click at [978, 368] on icon at bounding box center [986, 376] width 16 height 16
click at [159, 217] on span "Замовлення" at bounding box center [120, 218] width 126 height 18
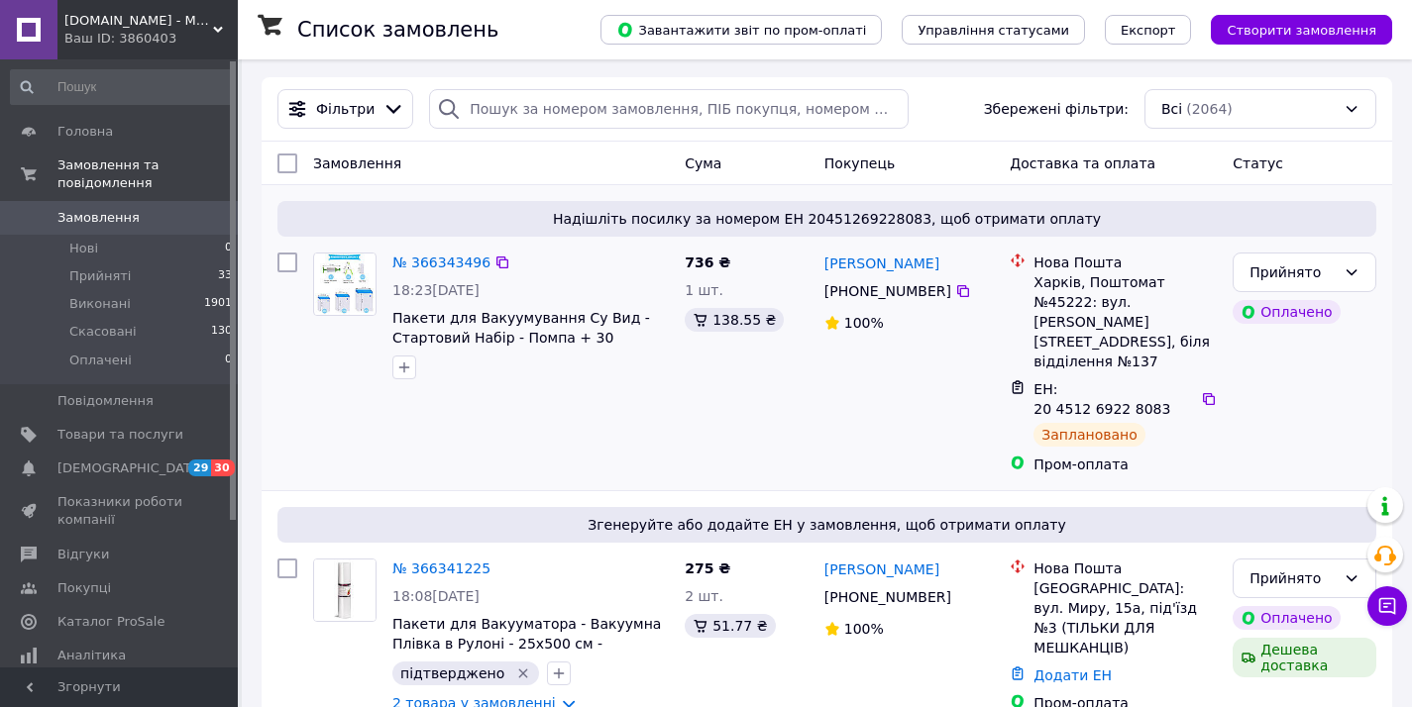
scroll to position [148, 0]
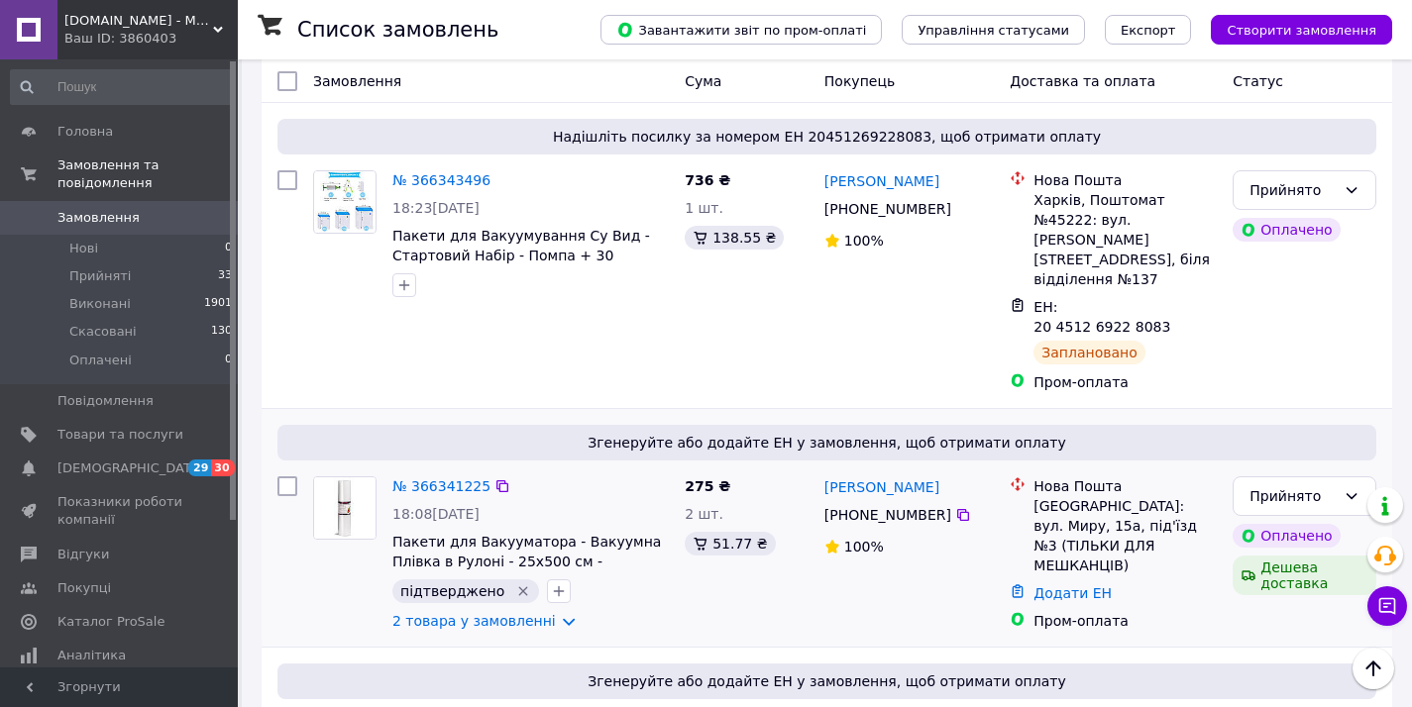
click at [417, 469] on div "№ 366341225 18:08, 12.10.2025 Пакети для Вакууматора - Вакуумна Плівка в Рулоні…" at bounding box center [530, 554] width 292 height 170
click at [418, 478] on link "№ 366341225" at bounding box center [441, 486] width 98 height 16
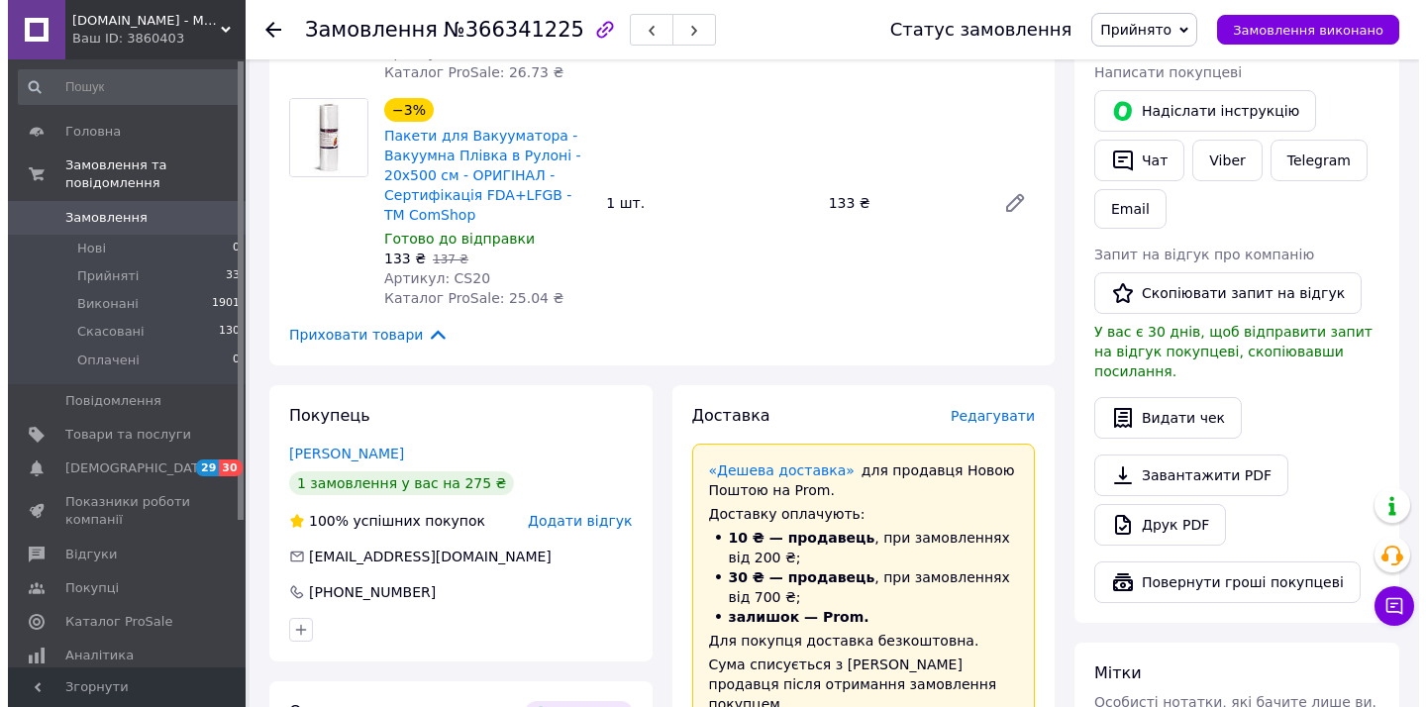
scroll to position [1064, 0]
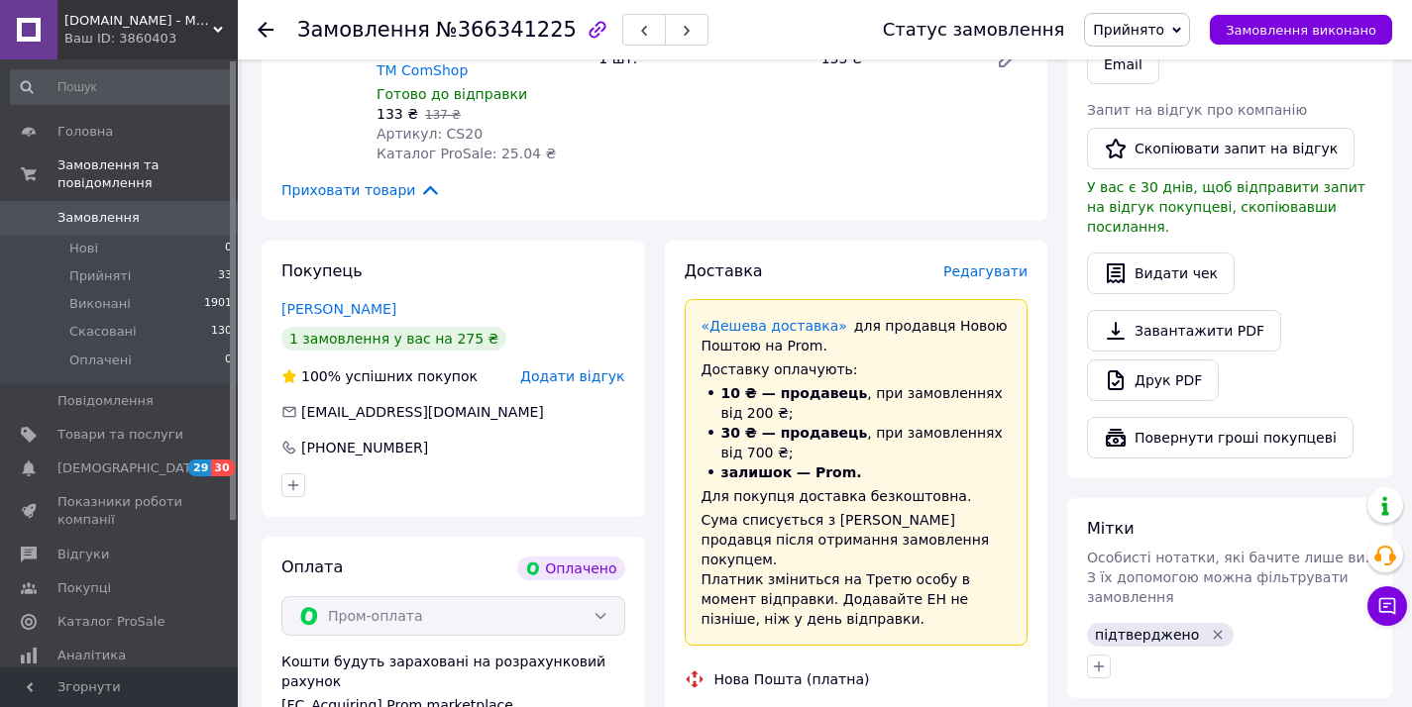
click at [982, 263] on span "Редагувати" at bounding box center [985, 271] width 84 height 16
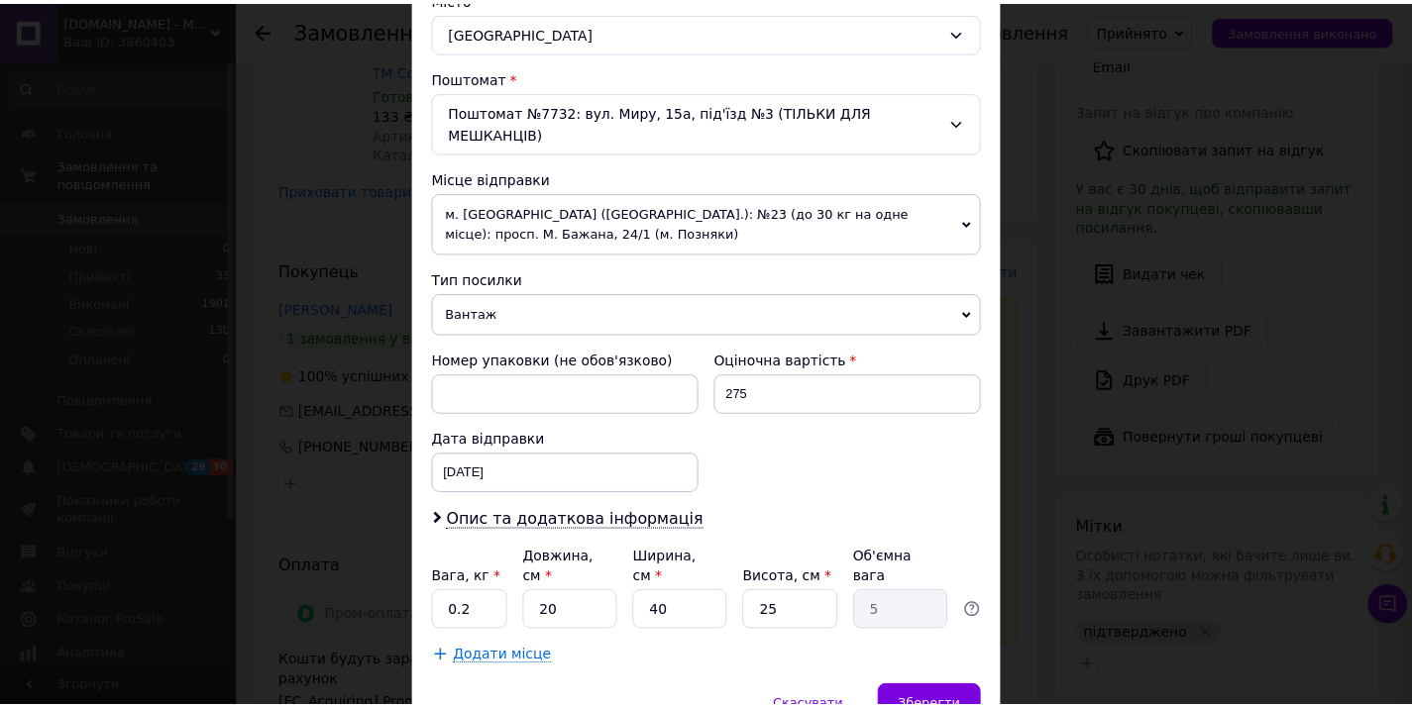
scroll to position [648, 0]
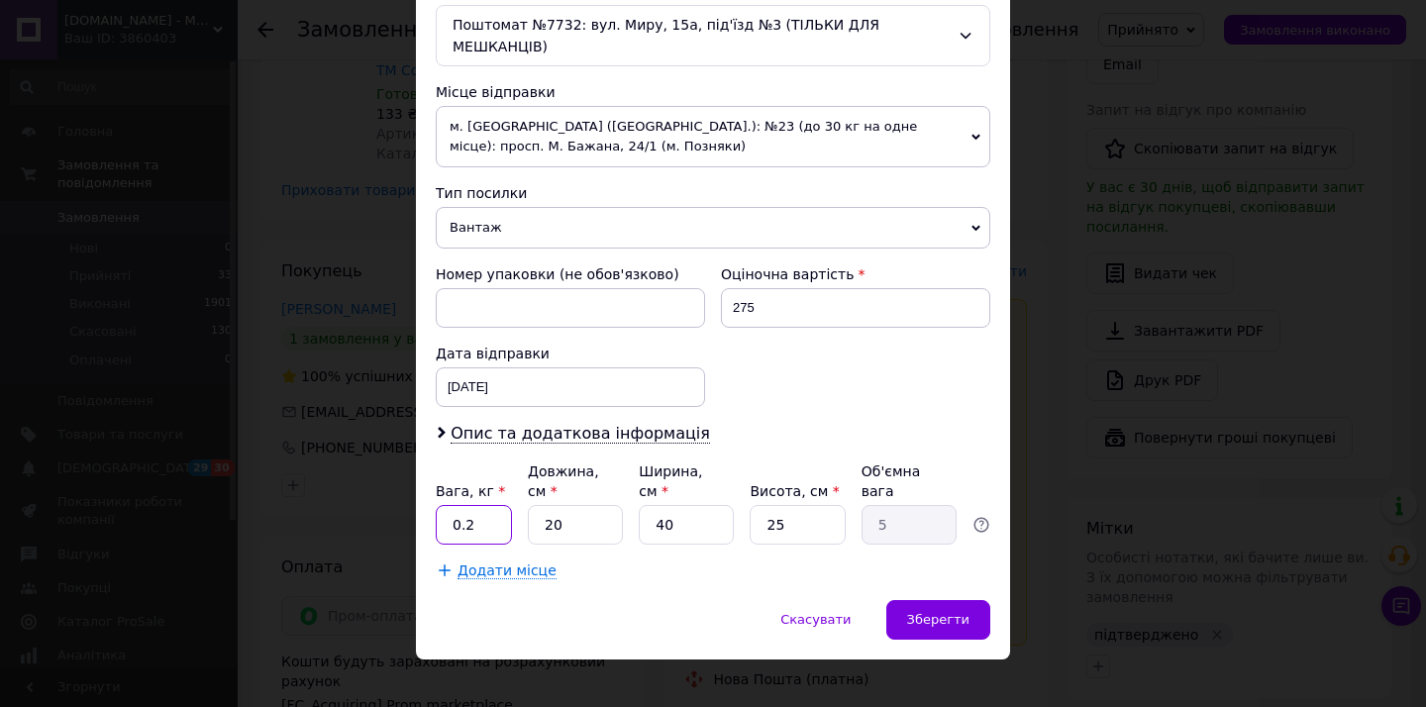
click at [488, 510] on input "0.2" at bounding box center [474, 525] width 76 height 40
type input "0.4"
click at [573, 505] on input "20" at bounding box center [575, 525] width 95 height 40
type input "2"
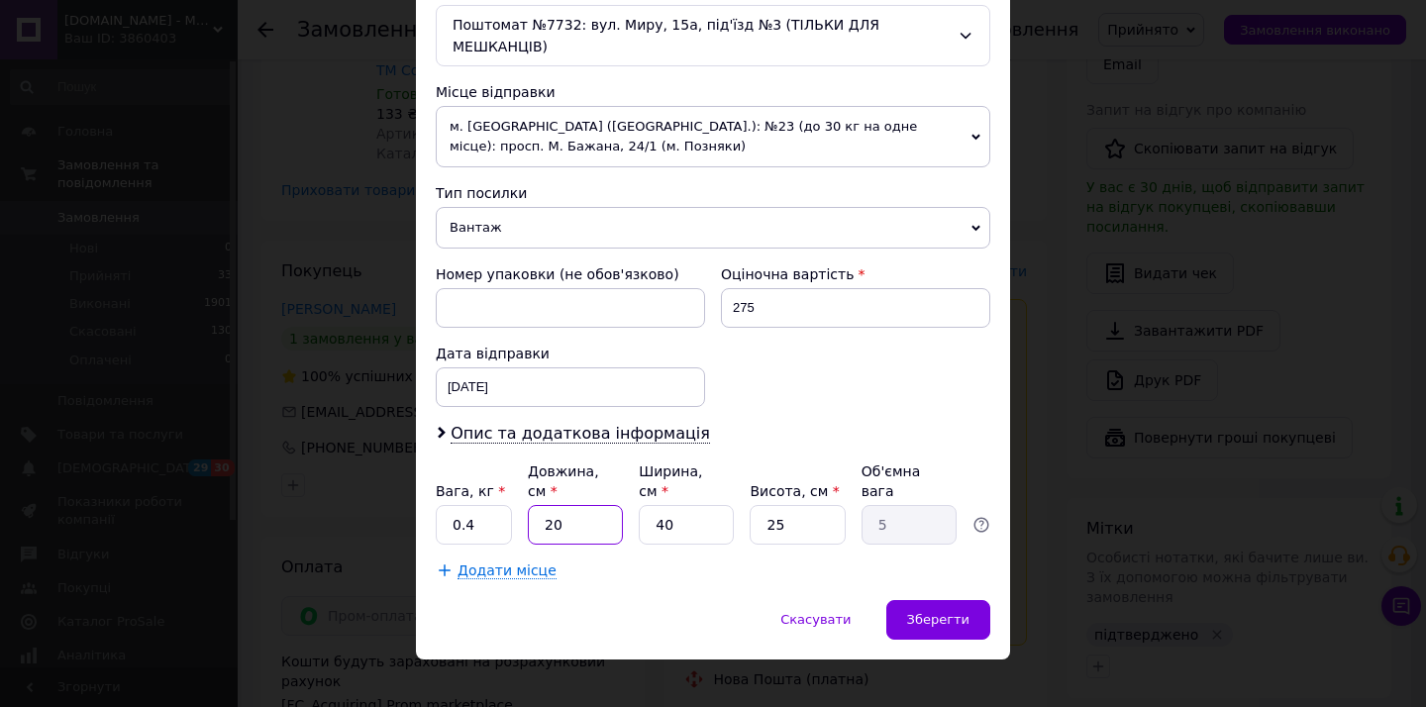
type input "0.5"
type input "25"
type input "6.25"
type input "25"
click at [674, 509] on input "40" at bounding box center [686, 525] width 95 height 40
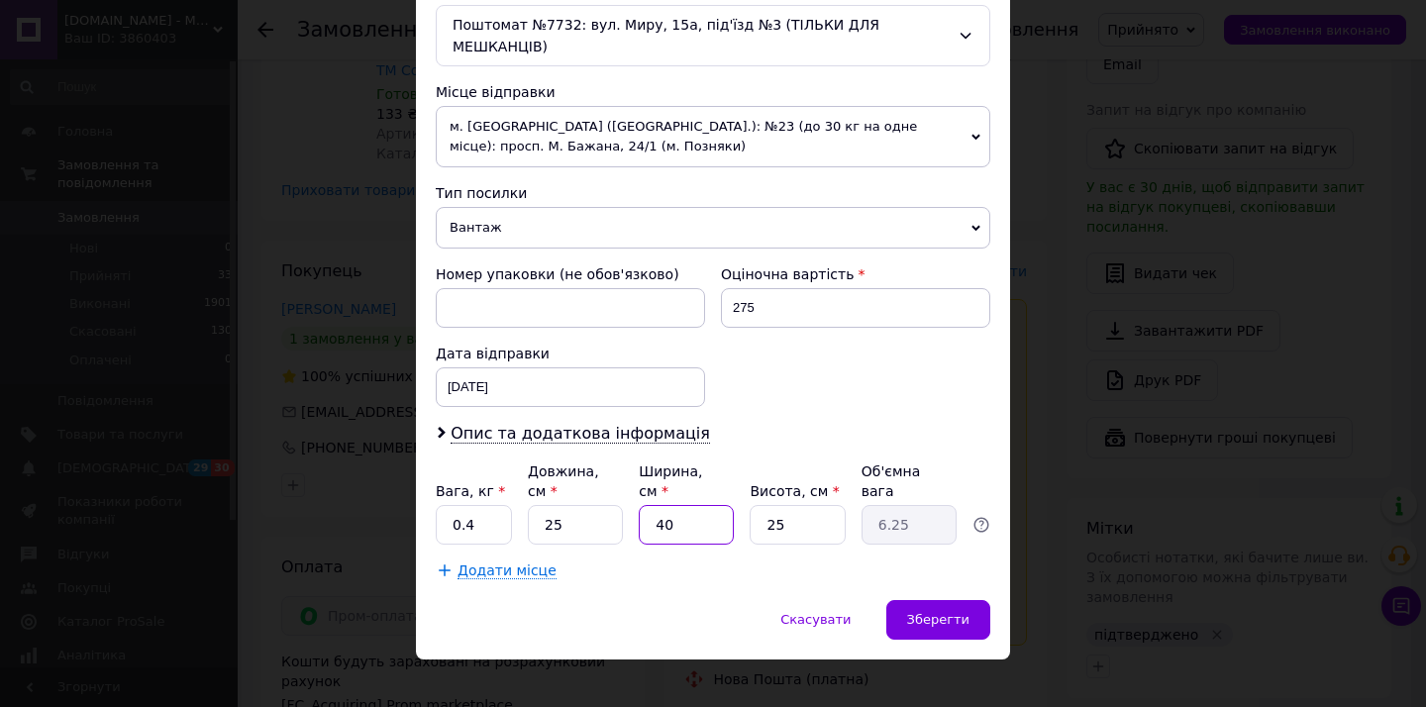
click at [674, 509] on input "40" at bounding box center [686, 525] width 95 height 40
type input "1"
type input "0.16"
type input "10"
type input "1.56"
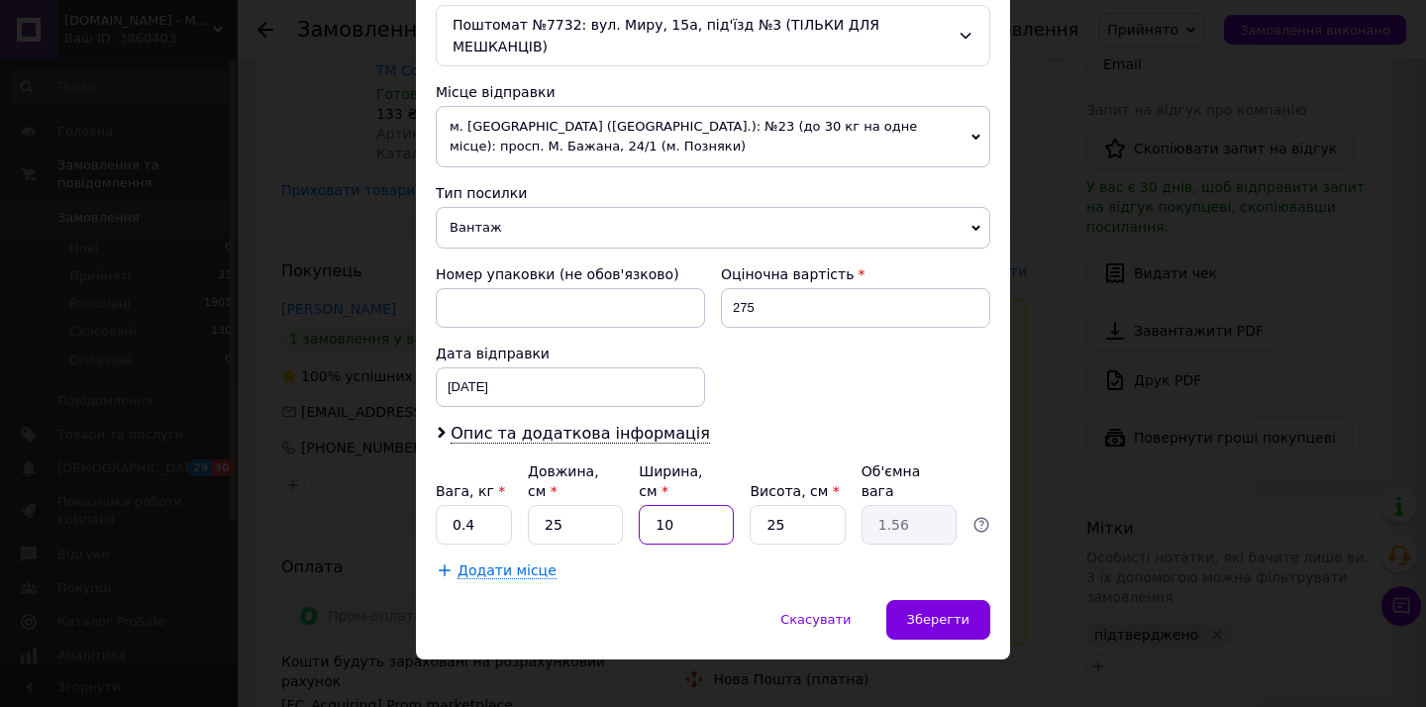
type input "10"
click at [828, 507] on input "25" at bounding box center [797, 525] width 95 height 40
type input "5"
type input "0.31"
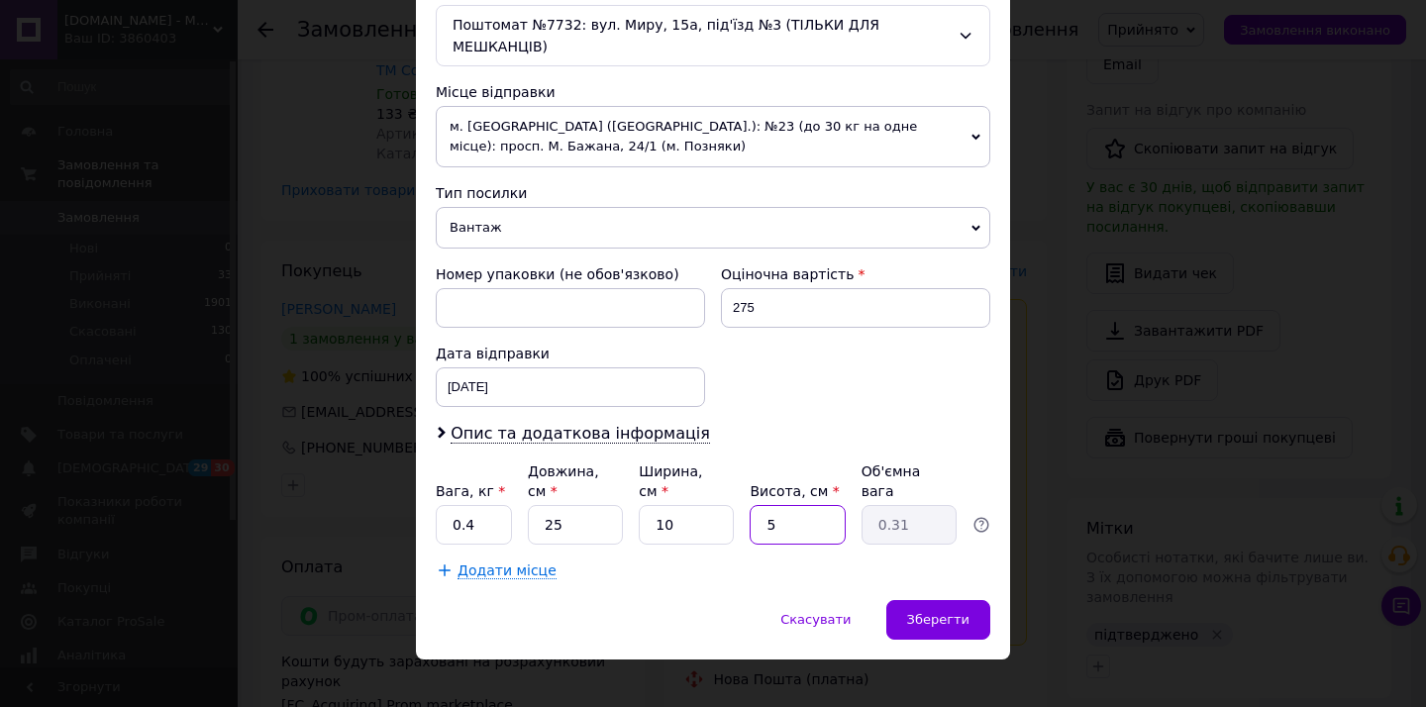
type input "5"
click at [951, 621] on div "Скасувати   Зберегти" at bounding box center [713, 629] width 594 height 59
click at [952, 612] on span "Зберегти" at bounding box center [938, 619] width 62 height 15
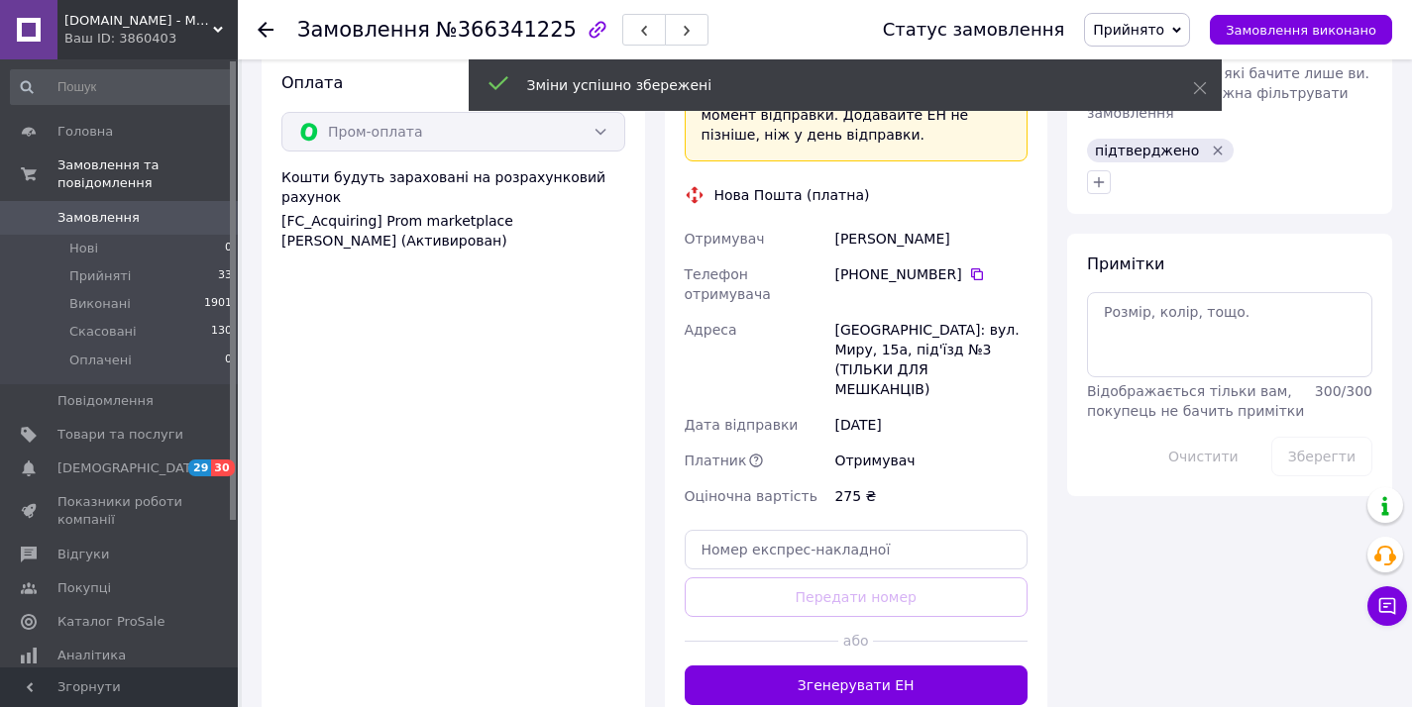
scroll to position [1547, 0]
click at [860, 222] on div "Огневий Євгеній" at bounding box center [930, 240] width 201 height 36
copy div "Огневий"
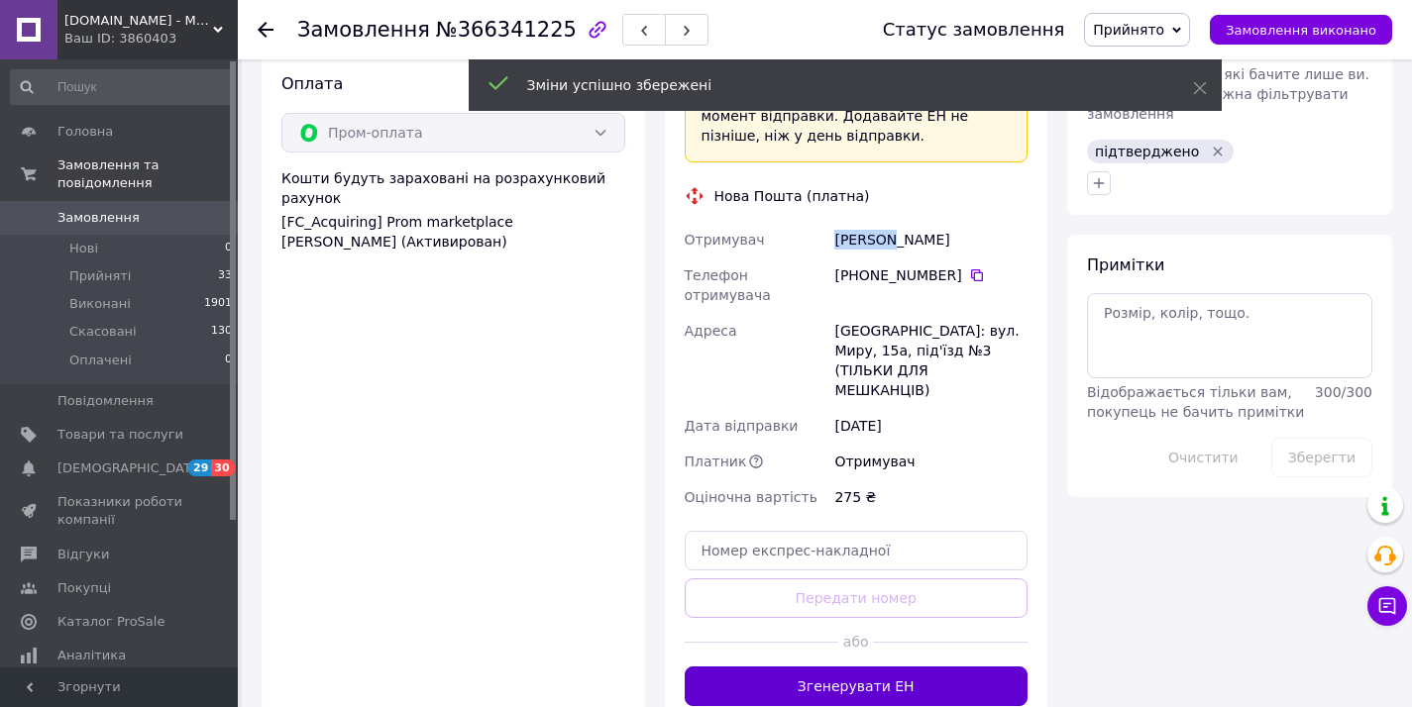
click at [854, 667] on button "Згенерувати ЕН" at bounding box center [856, 687] width 344 height 40
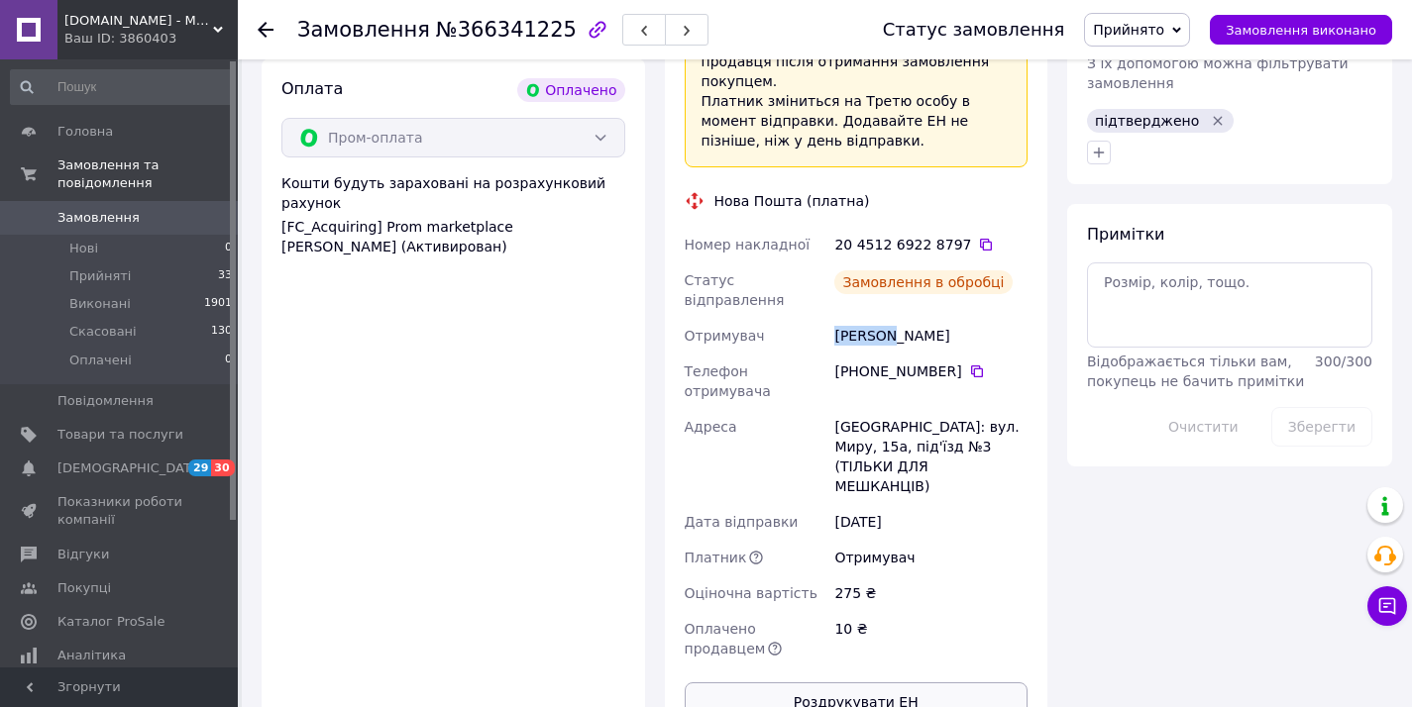
scroll to position [1546, 0]
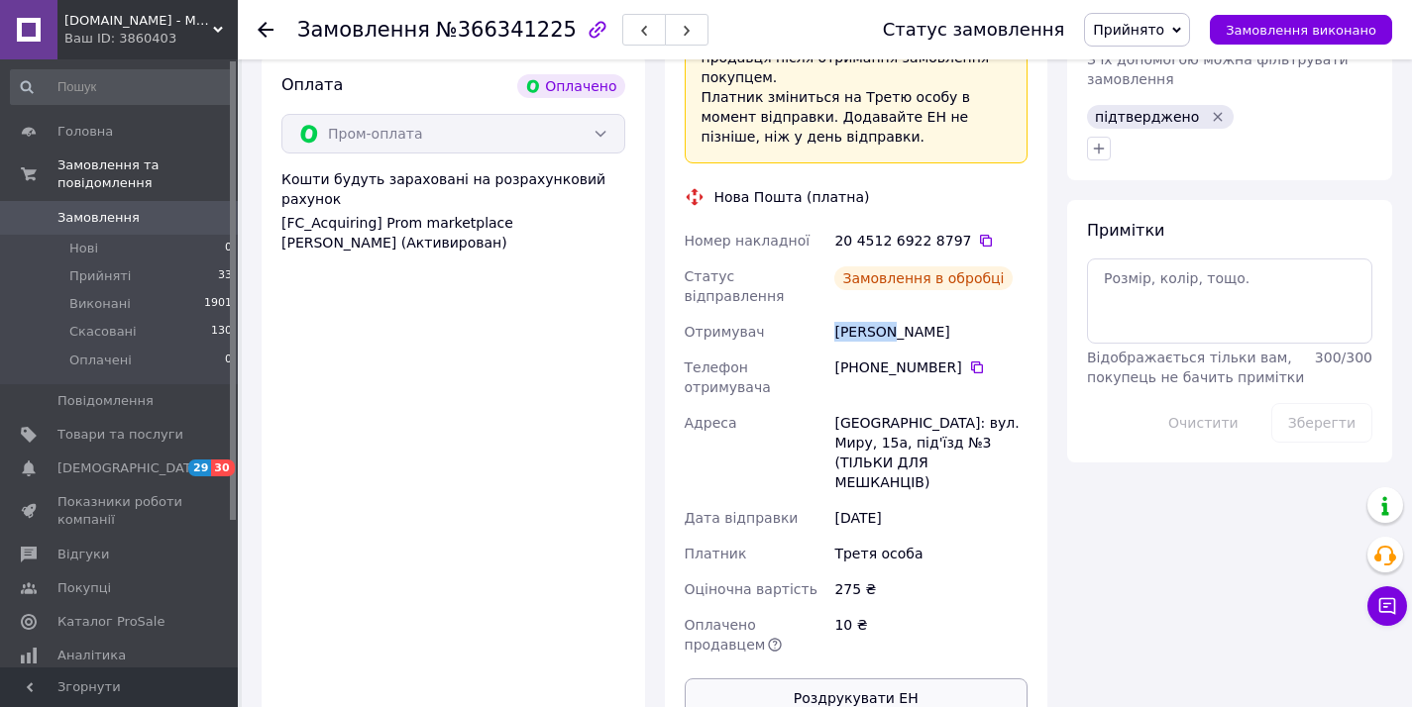
click at [855, 679] on button "Роздрукувати ЕН" at bounding box center [856, 699] width 344 height 40
click at [494, 34] on span "№366341225" at bounding box center [506, 30] width 141 height 24
copy span "366341225"
click at [980, 235] on icon at bounding box center [986, 241] width 12 height 12
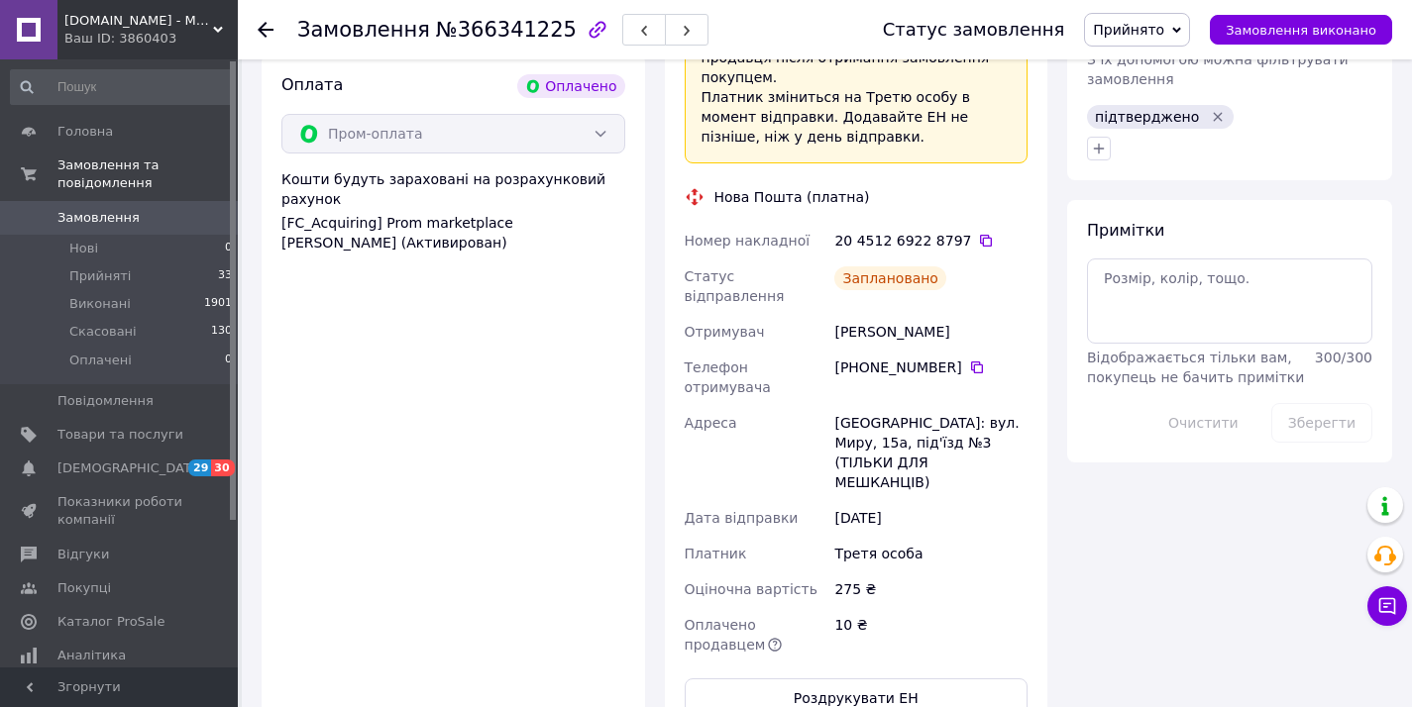
drag, startPoint x: 822, startPoint y: 331, endPoint x: 940, endPoint y: 407, distance: 140.4
click at [940, 407] on div "Номер накладної 20 4512 6922 8797   Статус відправлення Заплановано Отримувач О…" at bounding box center [857, 443] width 352 height 440
copy div "Адреса Петропавлівська Борщагівка, Поштомат №7732: вул. Миру, 15а, під'їзд №3 (…"
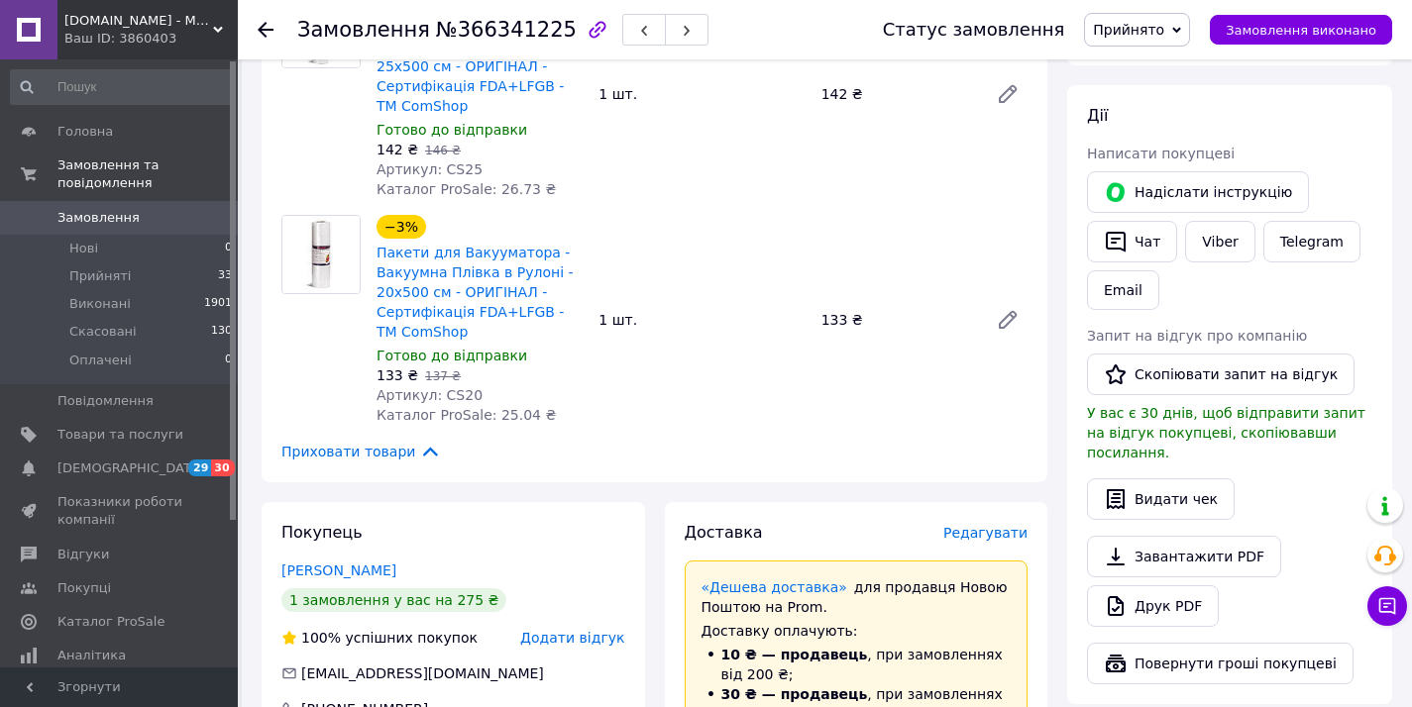
scroll to position [468, 0]
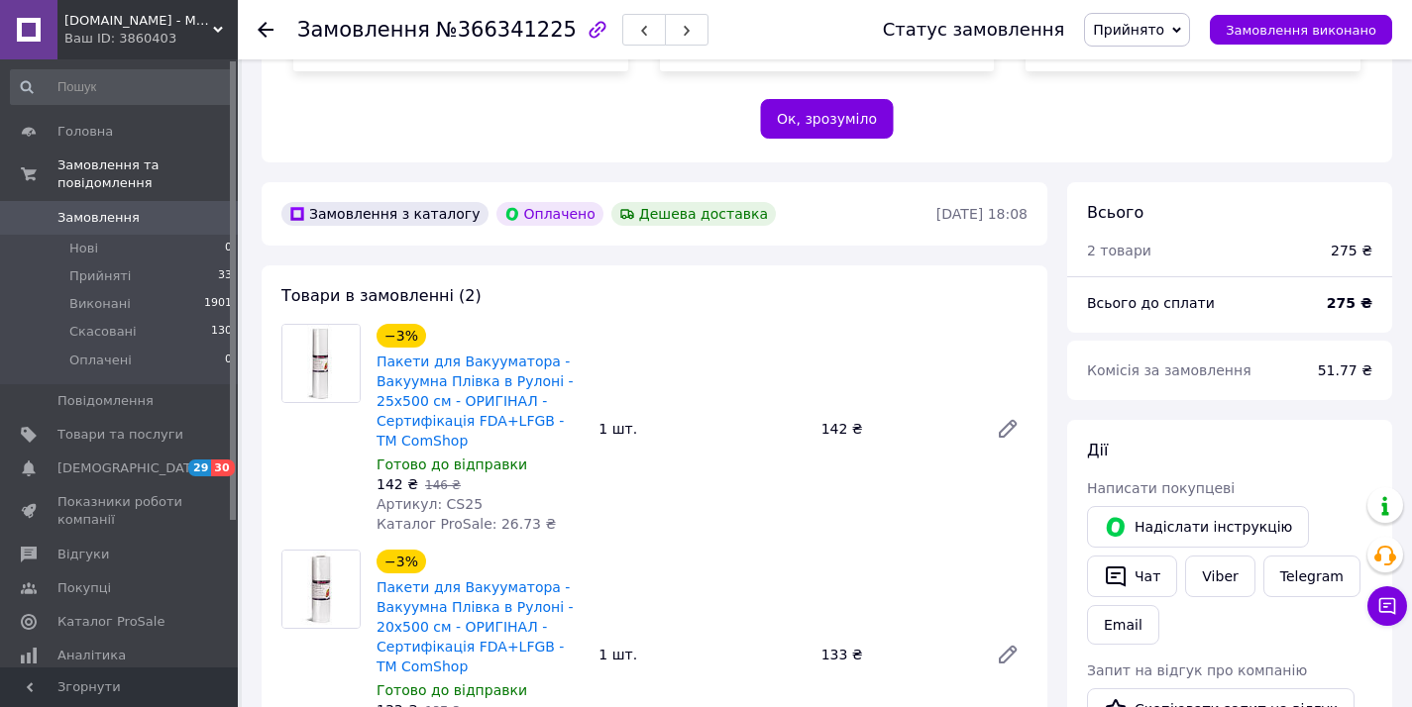
click at [1336, 349] on div "51.77 ₴" at bounding box center [1345, 371] width 78 height 44
copy span "51.77"
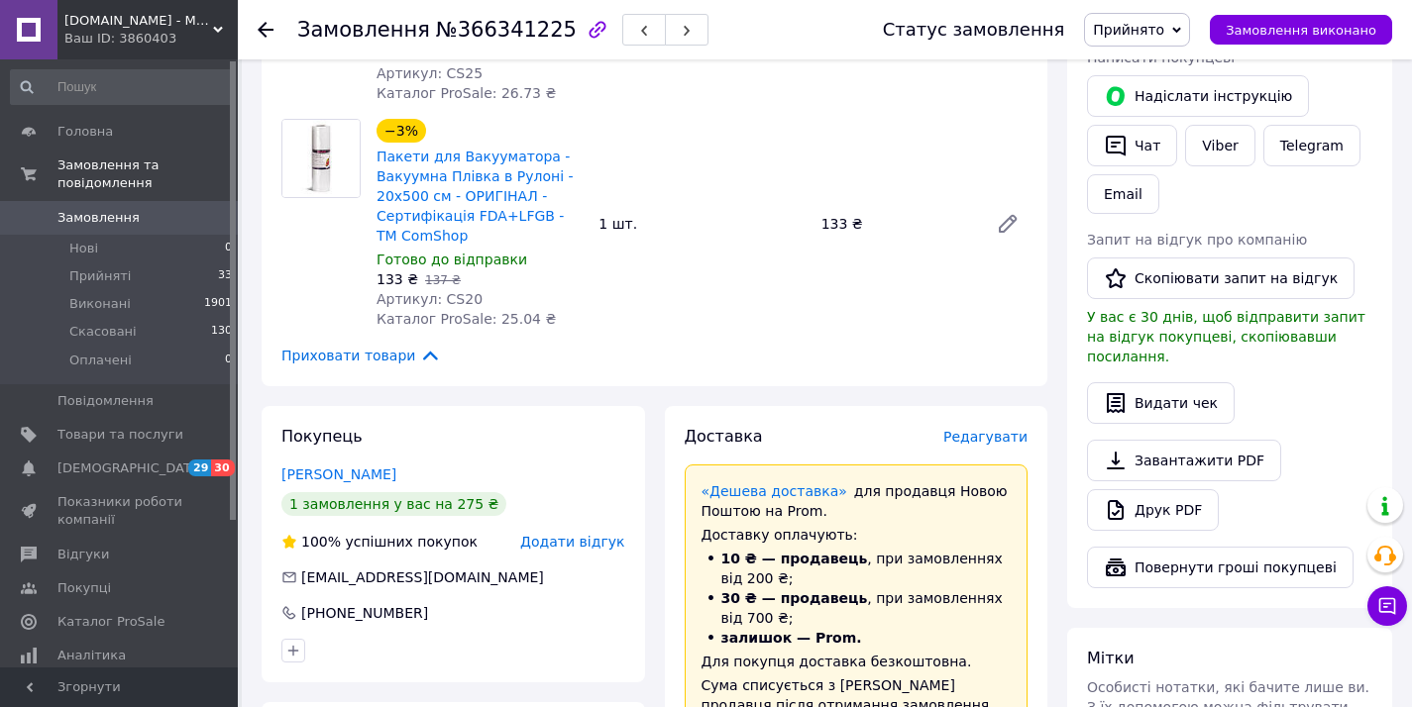
scroll to position [1141, 0]
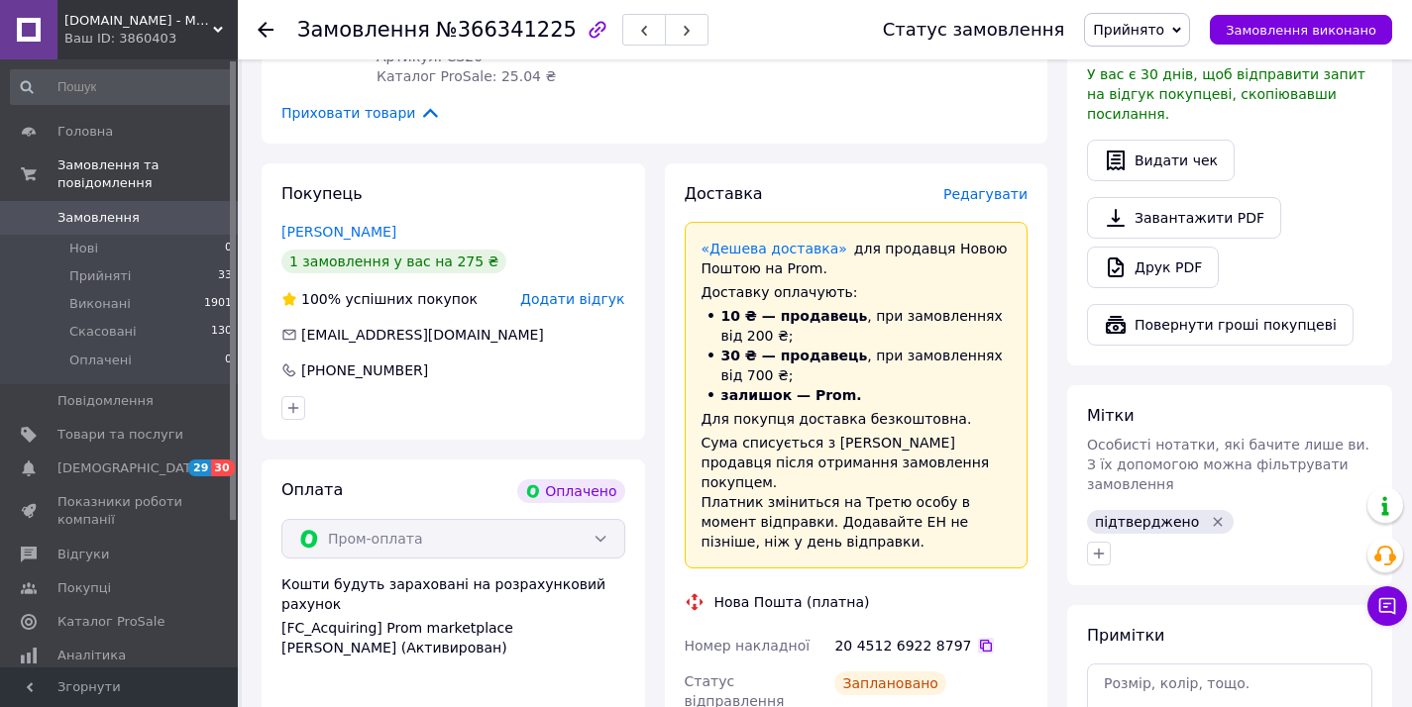
click at [978, 638] on icon at bounding box center [986, 646] width 16 height 16
click at [158, 202] on link "Замовлення 0" at bounding box center [122, 218] width 244 height 34
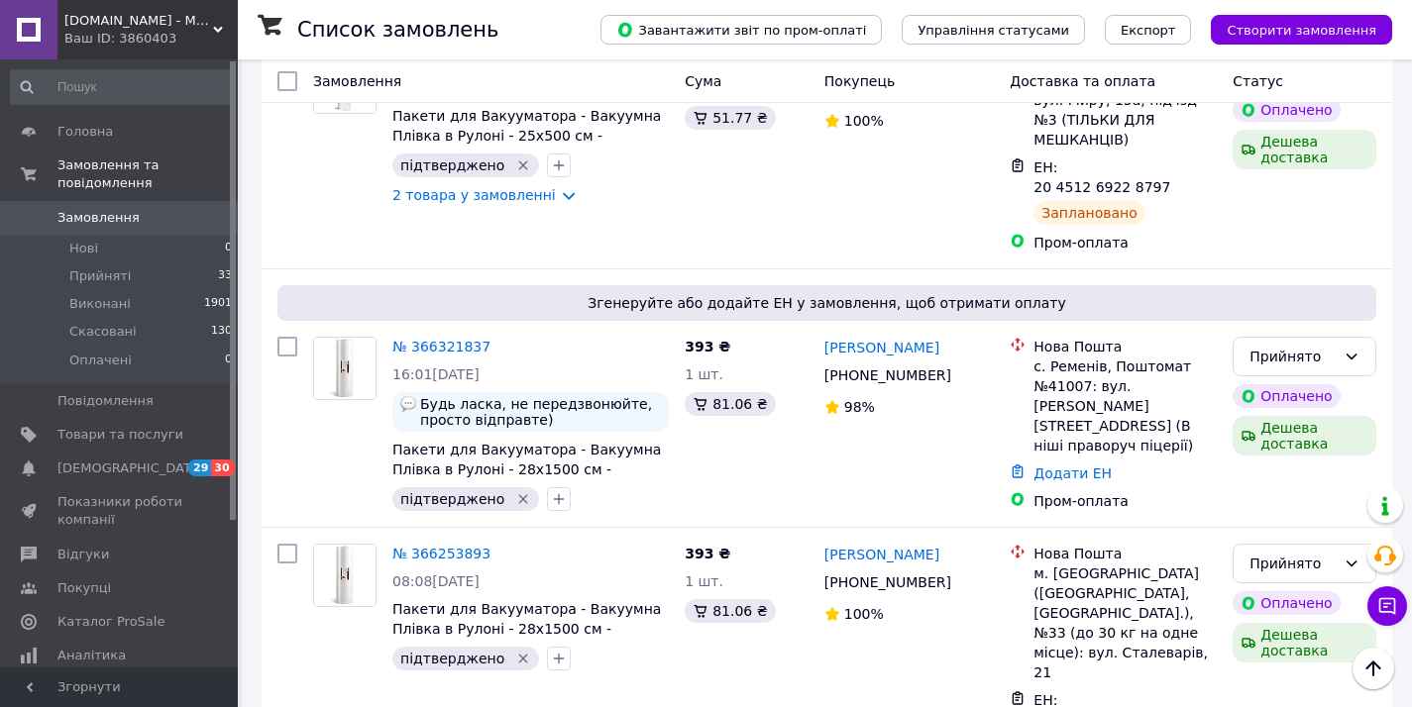
scroll to position [648, 0]
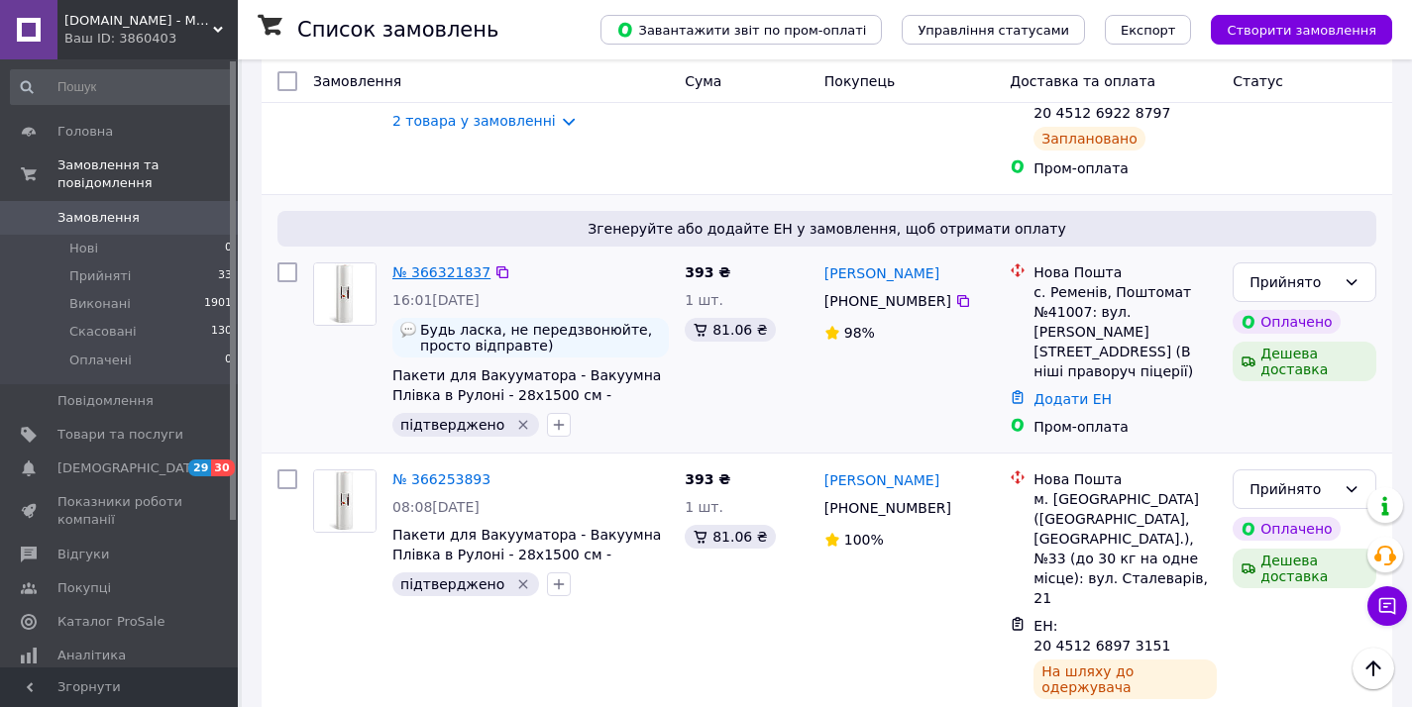
click at [443, 264] on link "№ 366321837" at bounding box center [441, 272] width 98 height 16
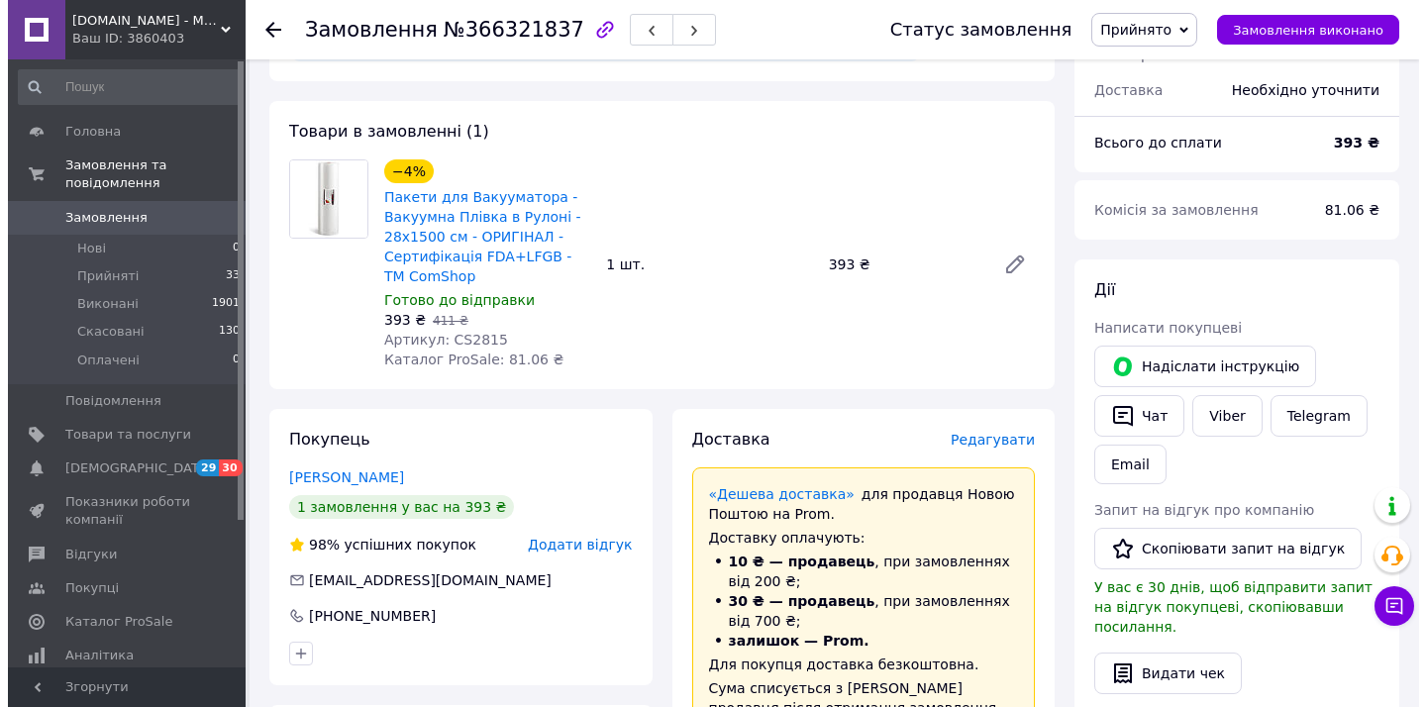
scroll to position [676, 0]
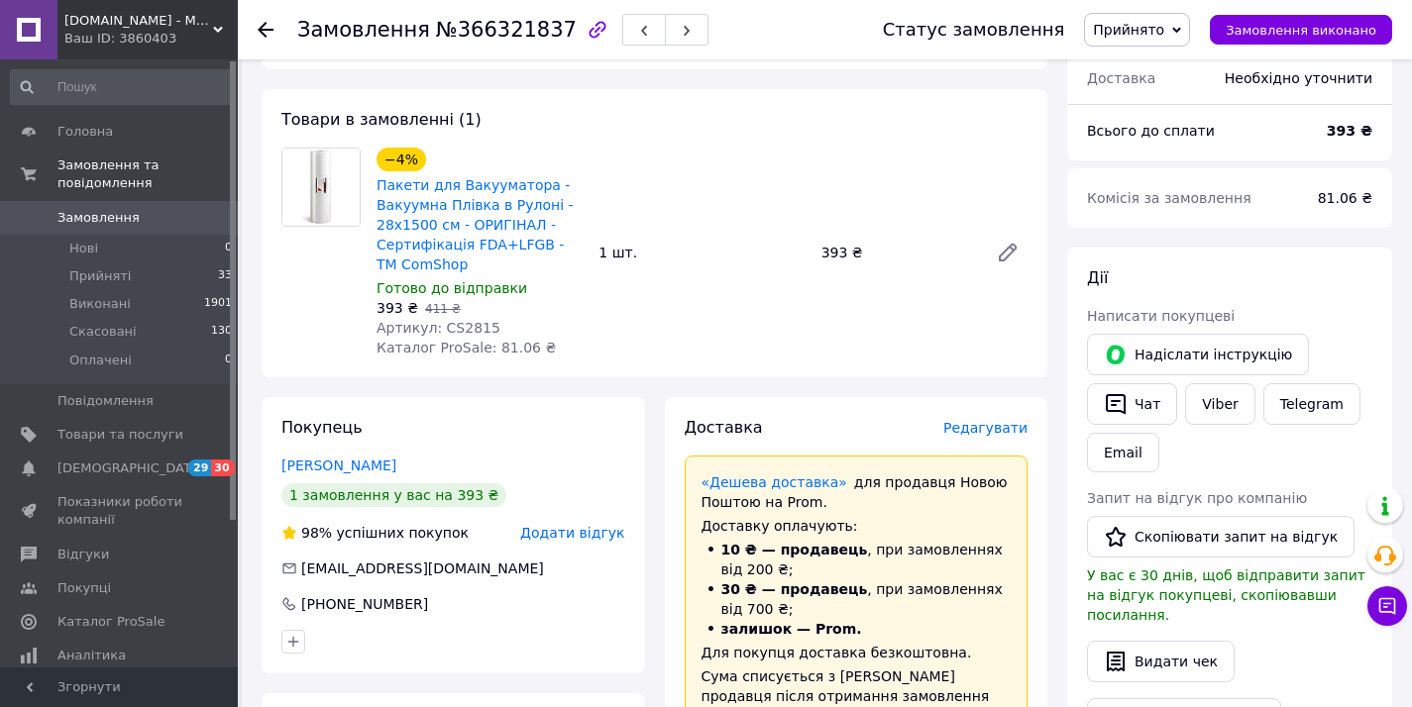
click at [974, 418] on div "Редагувати" at bounding box center [985, 428] width 84 height 20
click at [977, 420] on span "Редагувати" at bounding box center [985, 428] width 84 height 16
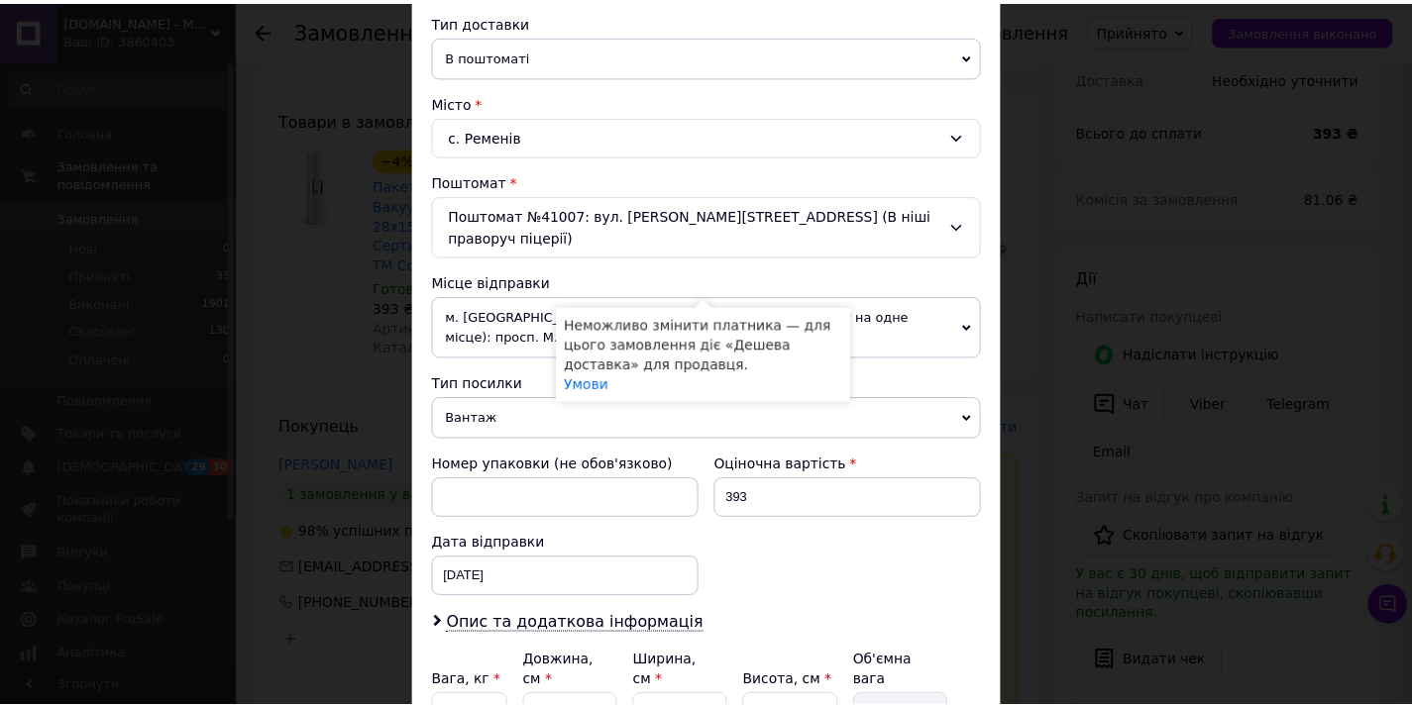
scroll to position [648, 0]
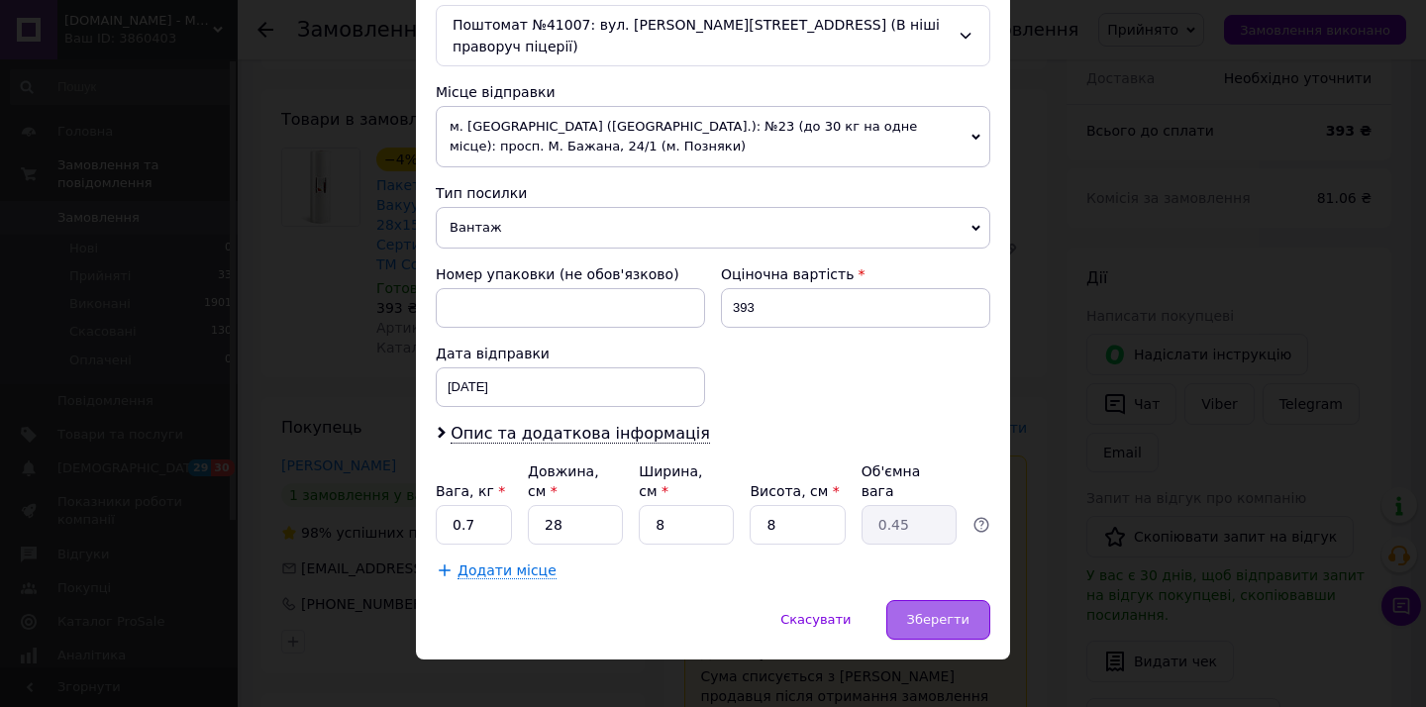
click at [932, 612] on span "Зберегти" at bounding box center [938, 619] width 62 height 15
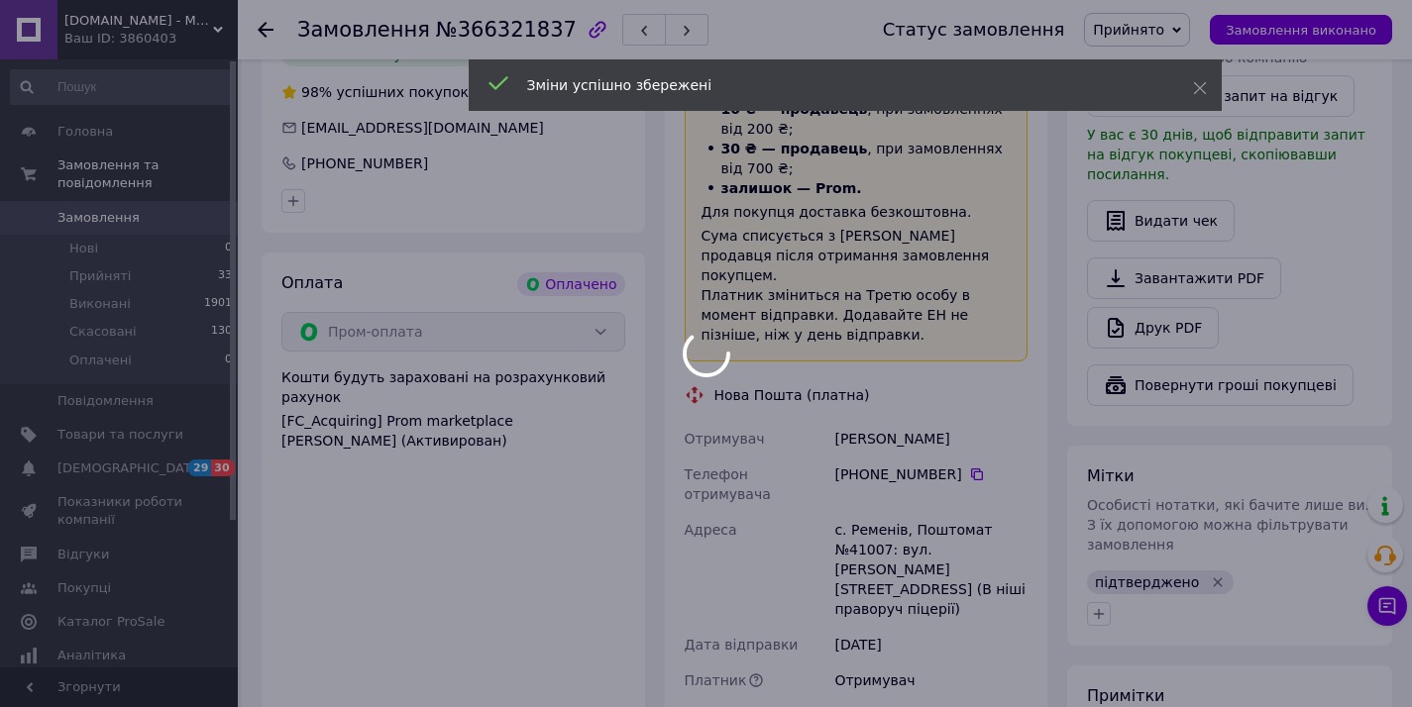
scroll to position [1243, 0]
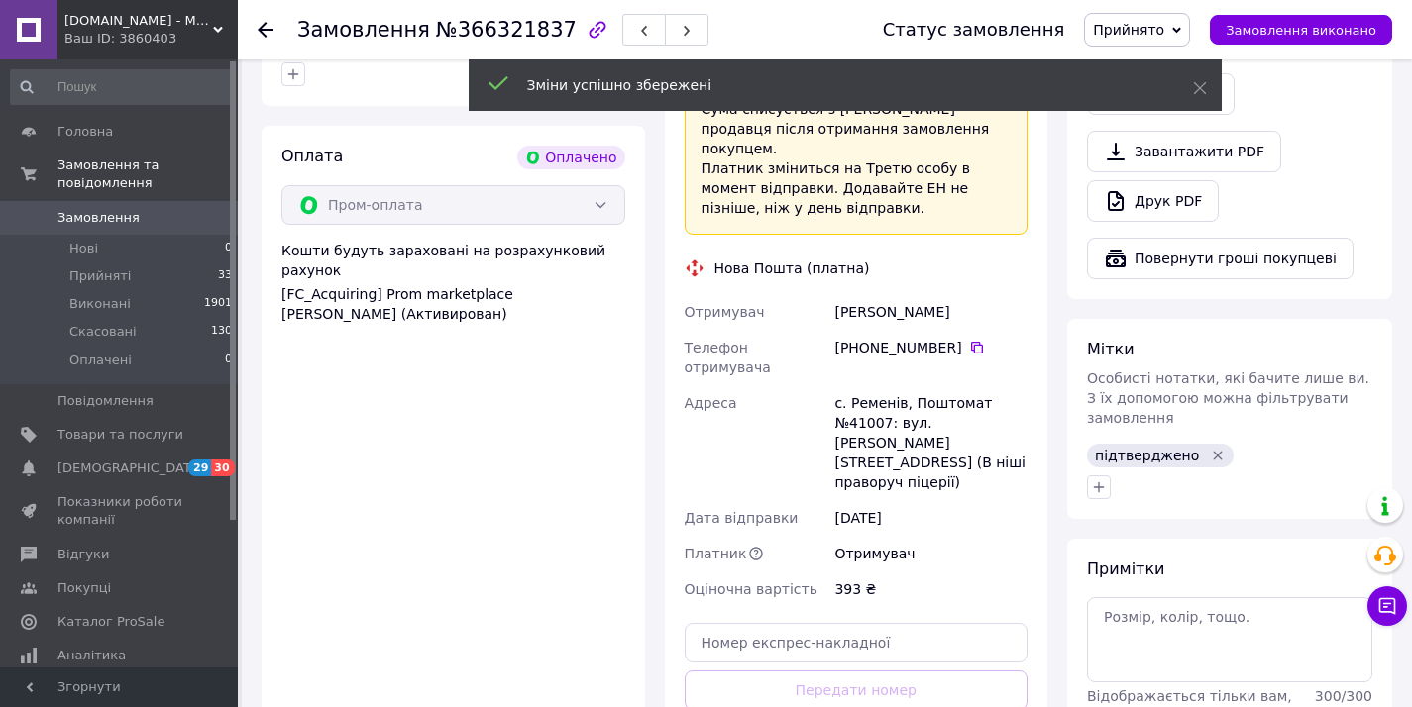
click at [860, 294] on div "Шведов Георгий" at bounding box center [930, 312] width 201 height 36
copy div "Шведов"
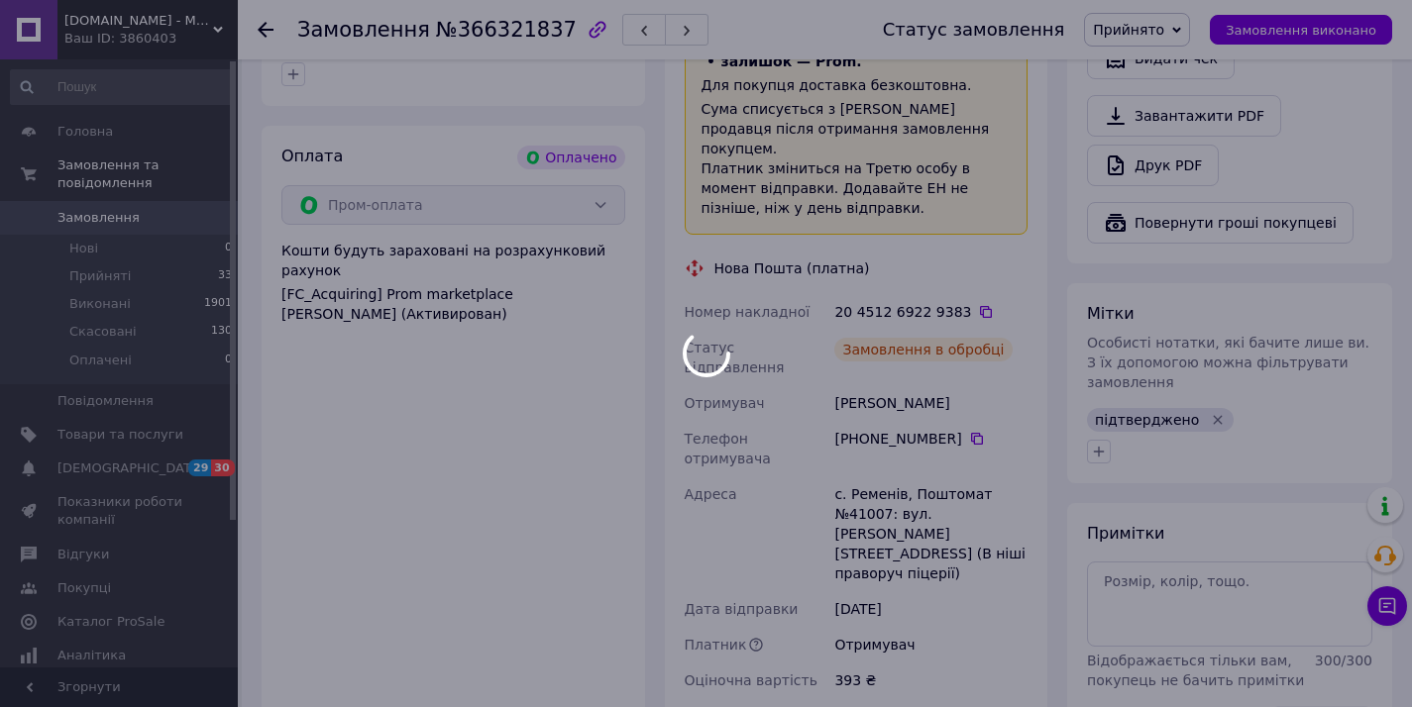
click at [822, 658] on body "ComShop.in.UA - Магазин ТМ ComShop Ваш ID: 3860403 Сайт ComShop.in.UA - Магазин…" at bounding box center [706, 40] width 1412 height 2567
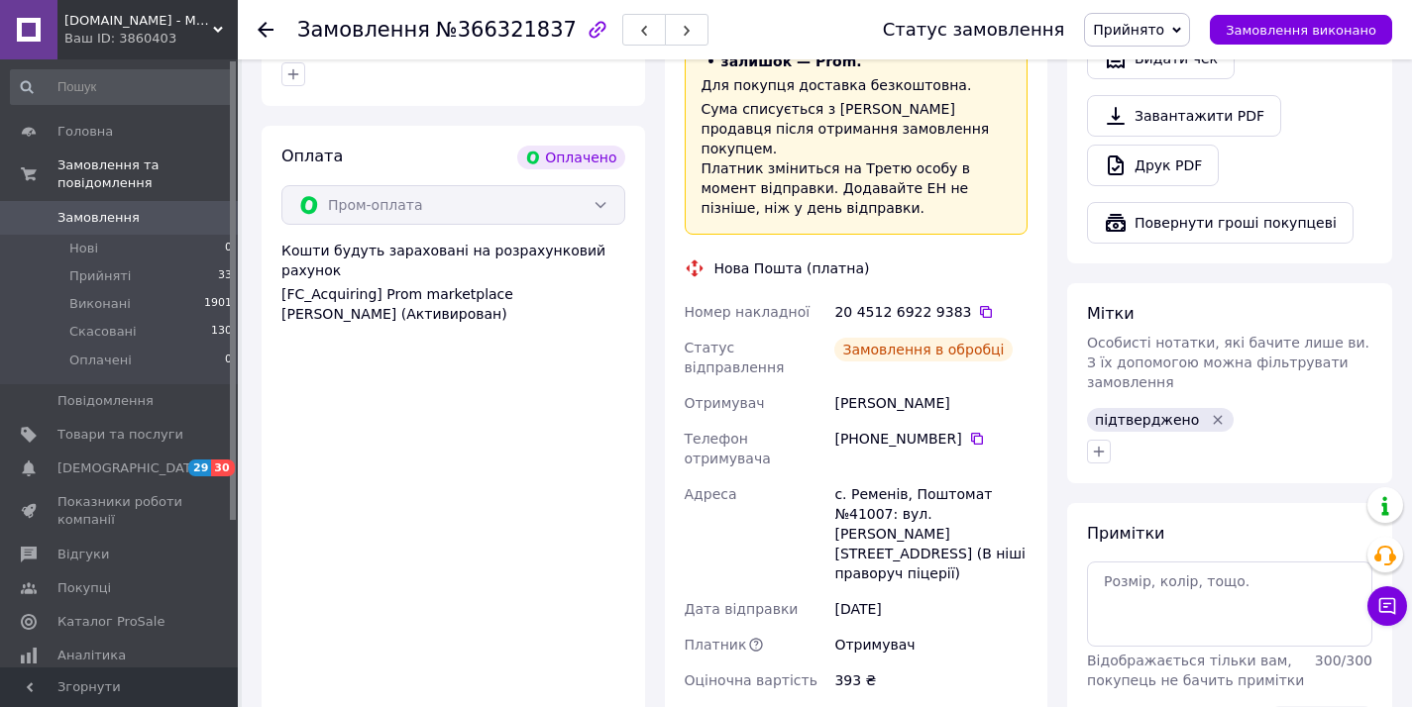
click at [474, 32] on span "№366321837" at bounding box center [506, 30] width 141 height 24
copy span "366321837"
click at [978, 304] on icon at bounding box center [986, 312] width 16 height 16
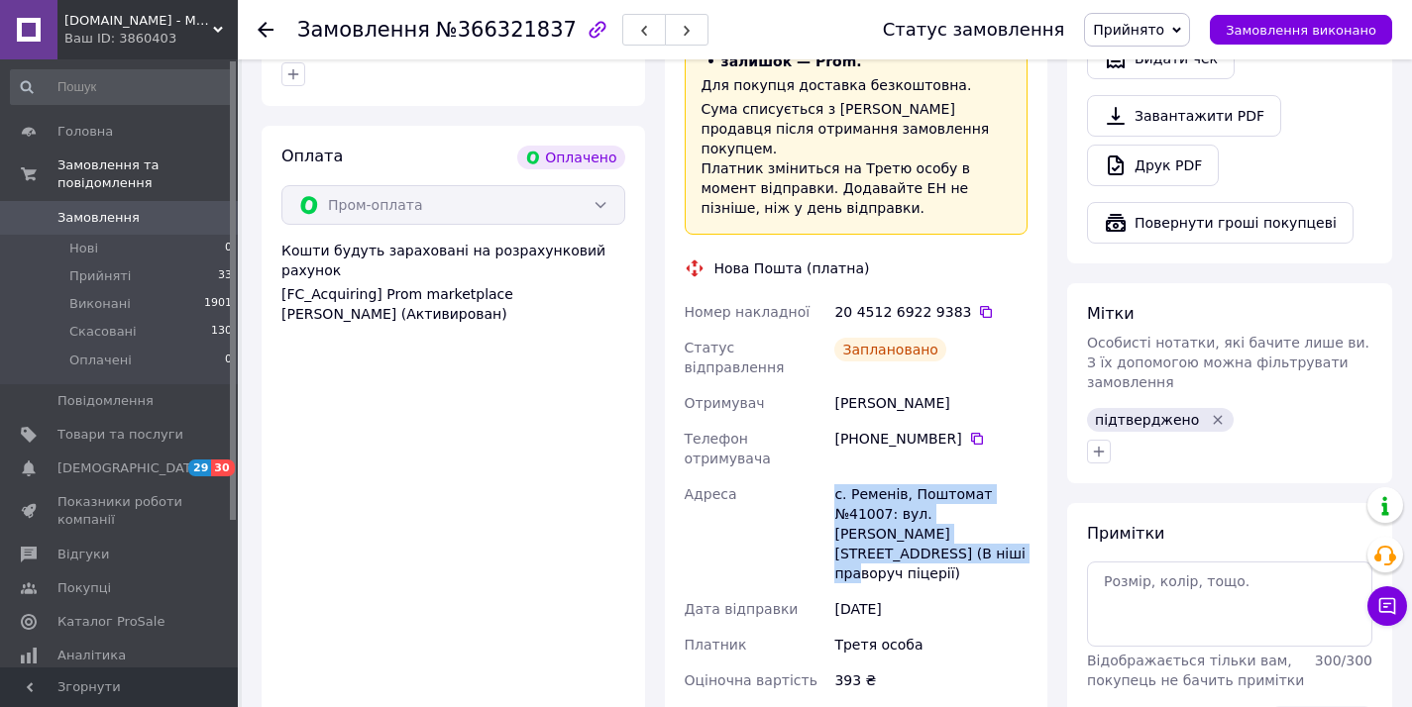
drag, startPoint x: 908, startPoint y: 432, endPoint x: 1022, endPoint y: 454, distance: 116.0
click at [1022, 454] on div "Номер накладної 20 4512 6922 9383   Статус відправлення Заплановано Отримувач Ш…" at bounding box center [857, 524] width 352 height 460
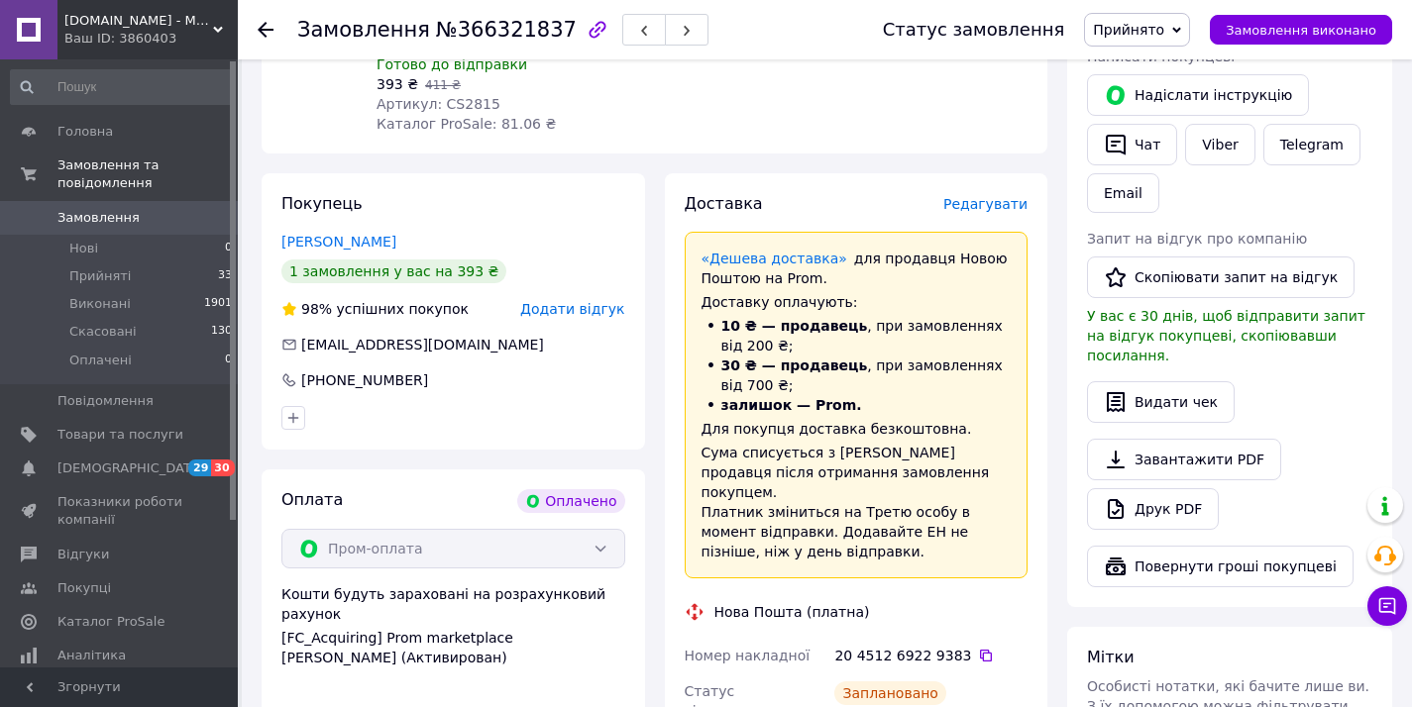
scroll to position [477, 0]
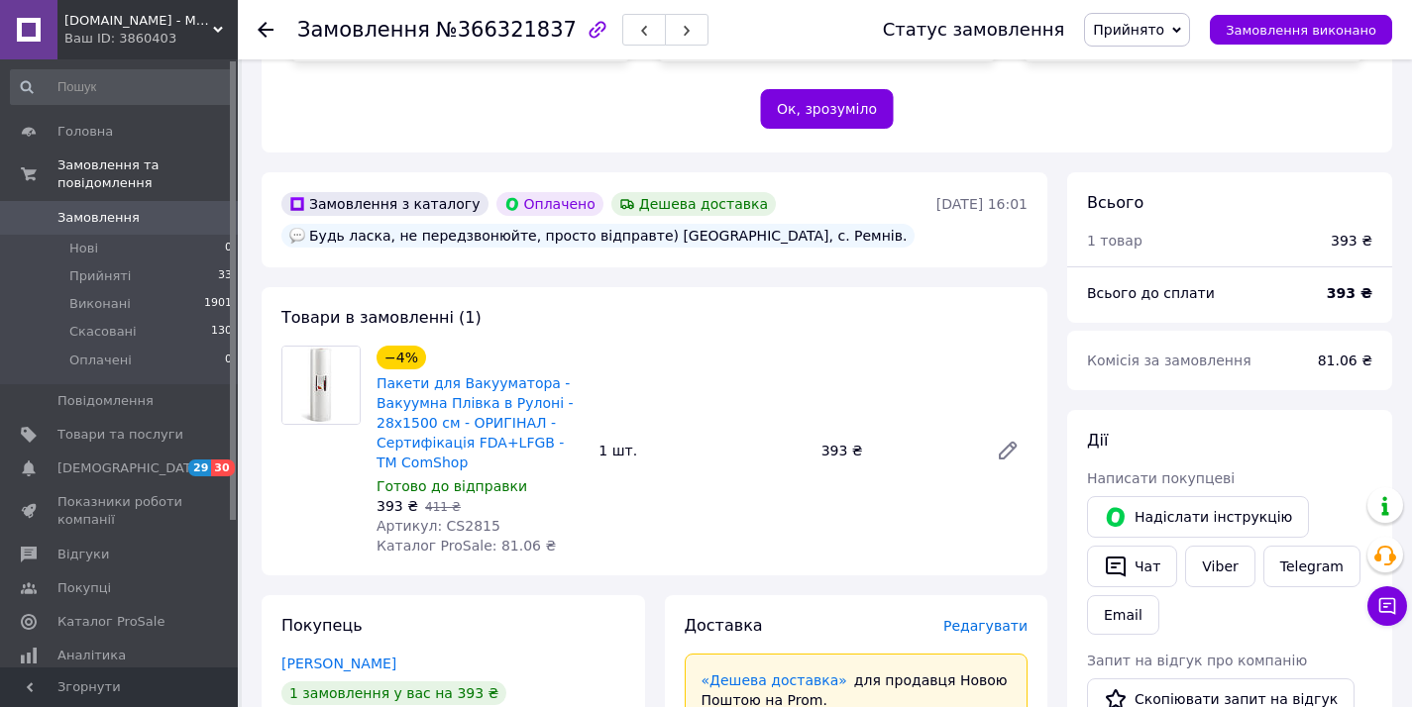
click at [1349, 353] on span "81.06 ₴" at bounding box center [1344, 361] width 54 height 16
click at [1348, 353] on span "81.06 ₴" at bounding box center [1344, 361] width 54 height 16
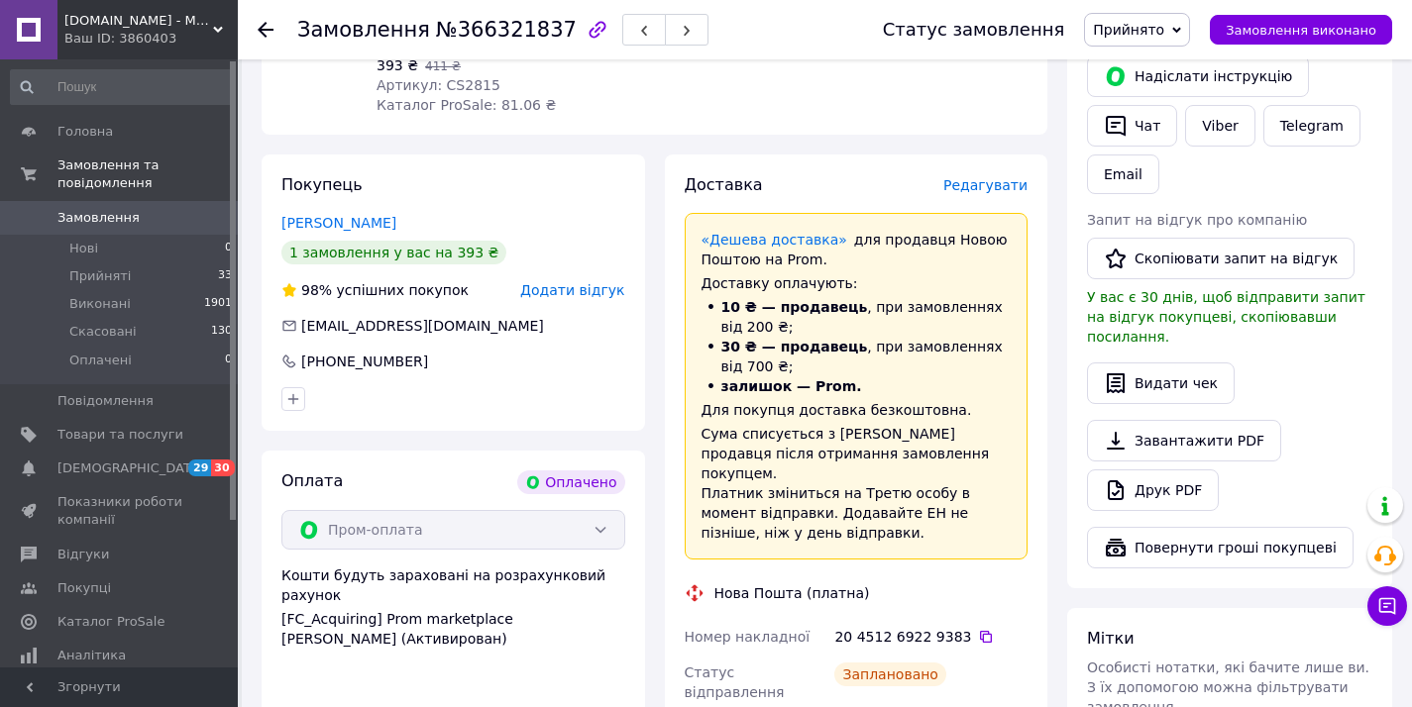
scroll to position [1004, 0]
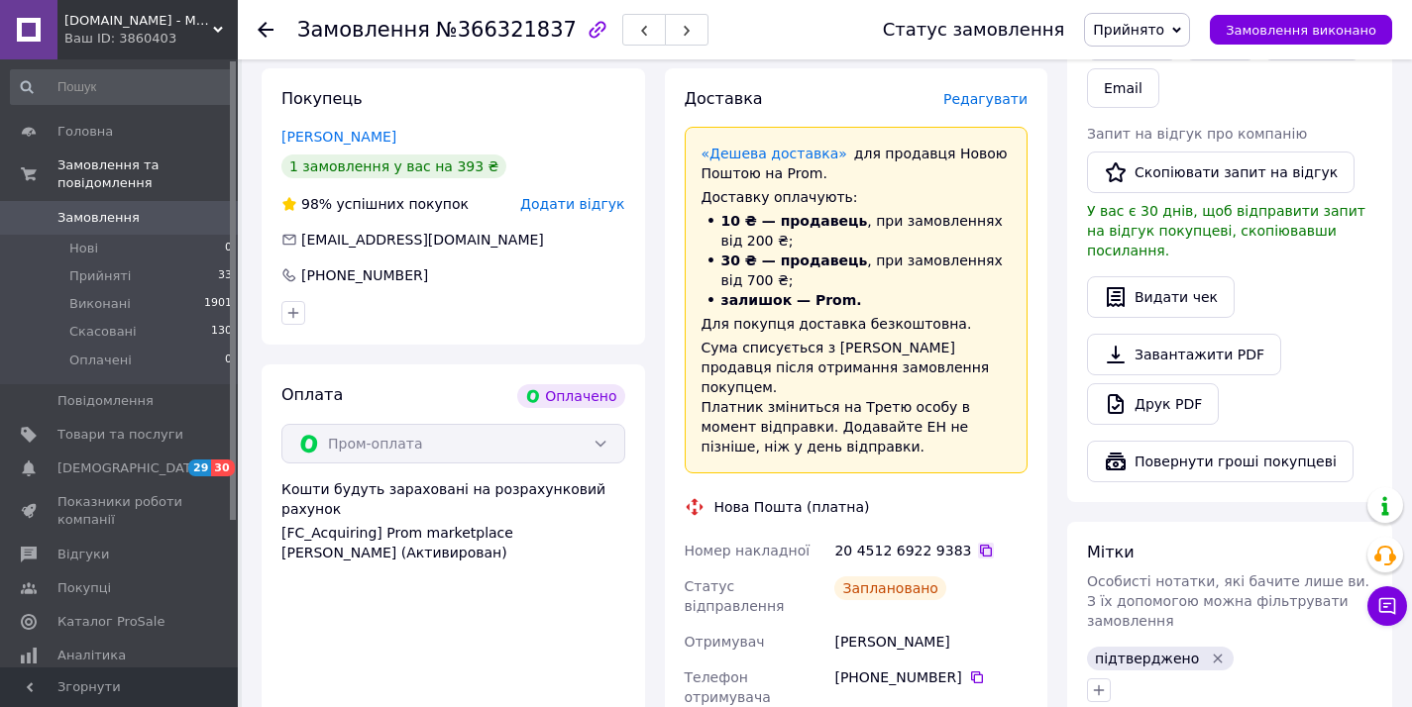
click at [980, 545] on icon at bounding box center [986, 551] width 12 height 12
click at [175, 205] on link "Замовлення 0" at bounding box center [122, 218] width 244 height 34
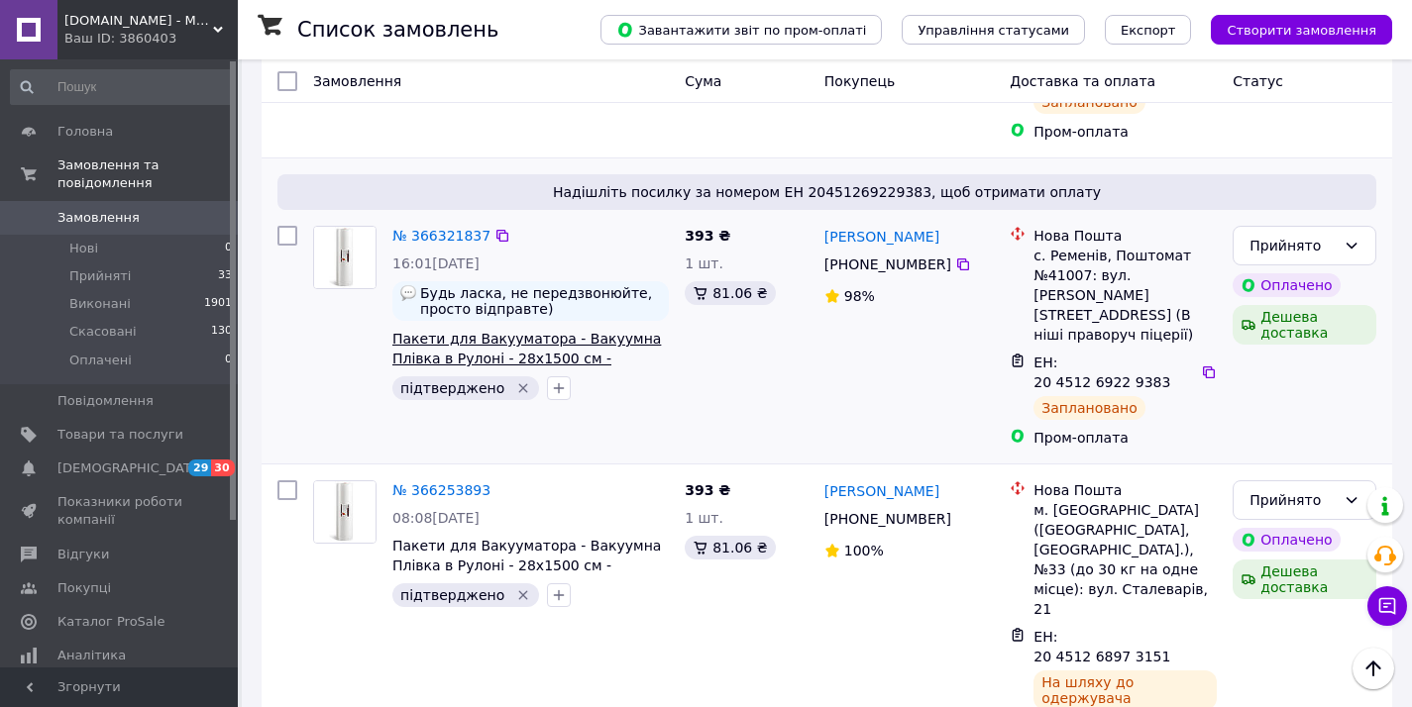
scroll to position [796, 0]
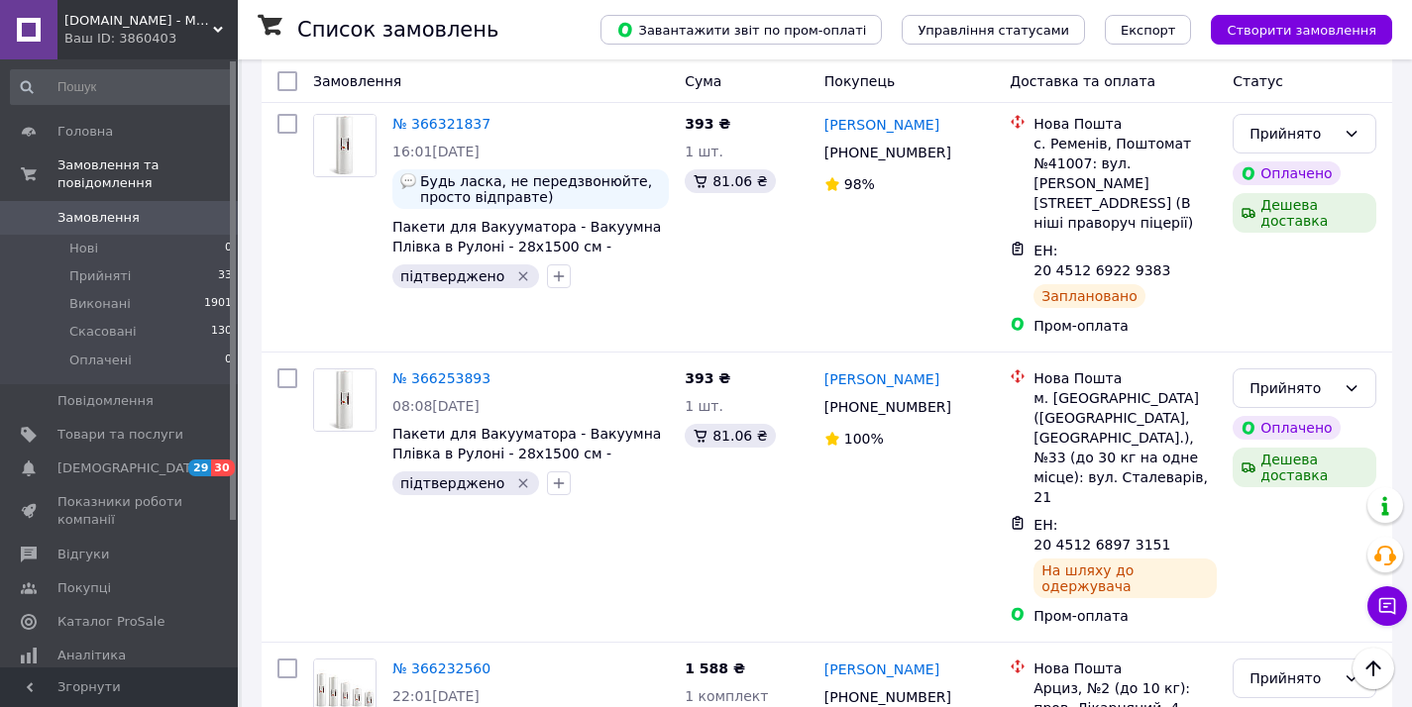
click at [136, 22] on span "[DOMAIN_NAME] - Магазин ТМ ComShop" at bounding box center [138, 21] width 149 height 18
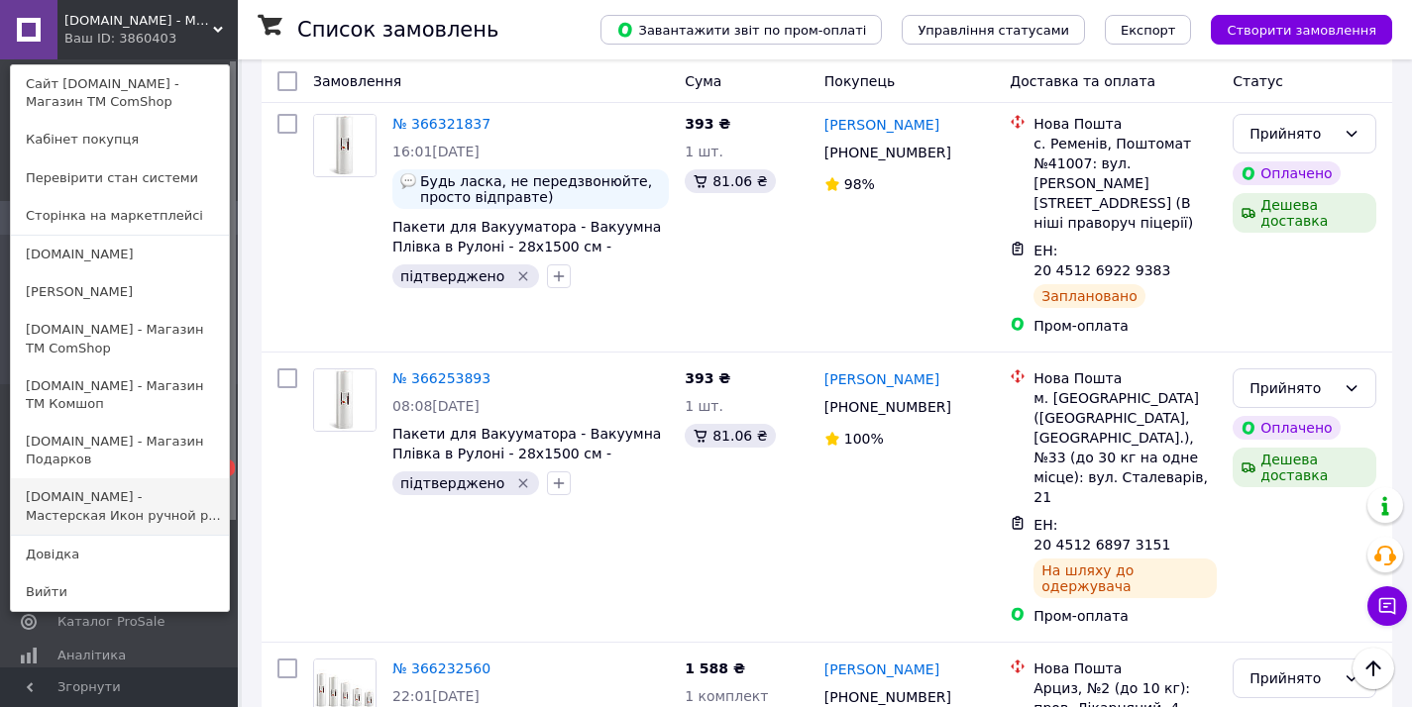
click at [94, 490] on link "[DOMAIN_NAME] - Мастерская Икон ручной р..." at bounding box center [120, 505] width 218 height 55
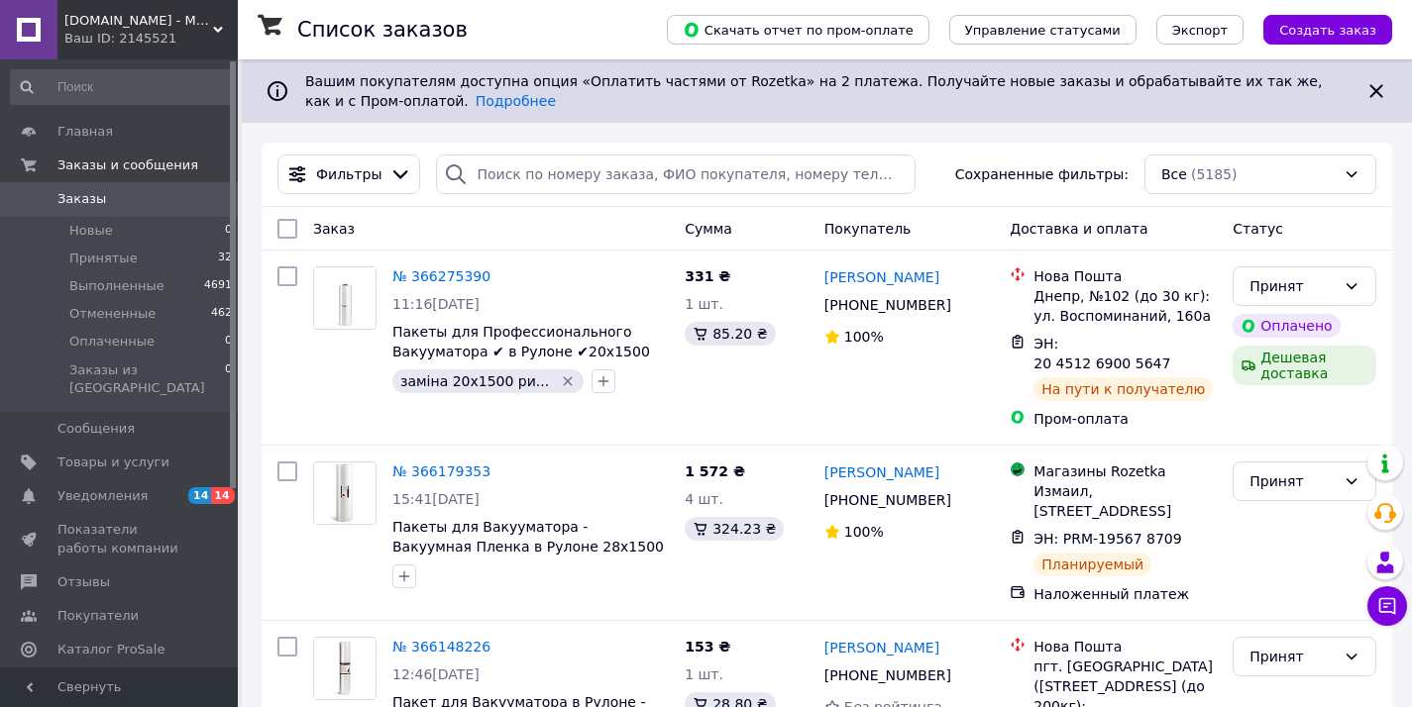
click at [155, 31] on div "Ваш ID: 2145521" at bounding box center [150, 39] width 173 height 18
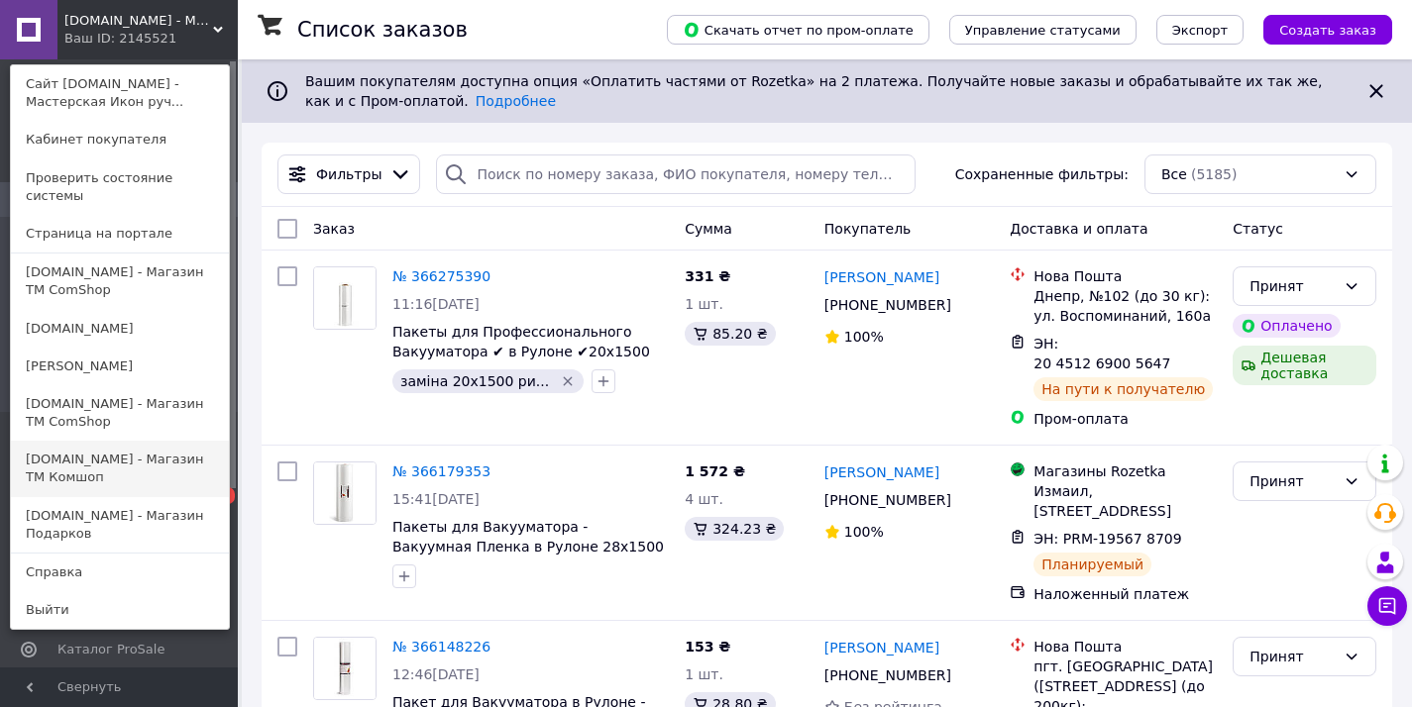
click at [120, 451] on link "[DOMAIN_NAME] - Магазин TM Комшоп" at bounding box center [120, 468] width 218 height 55
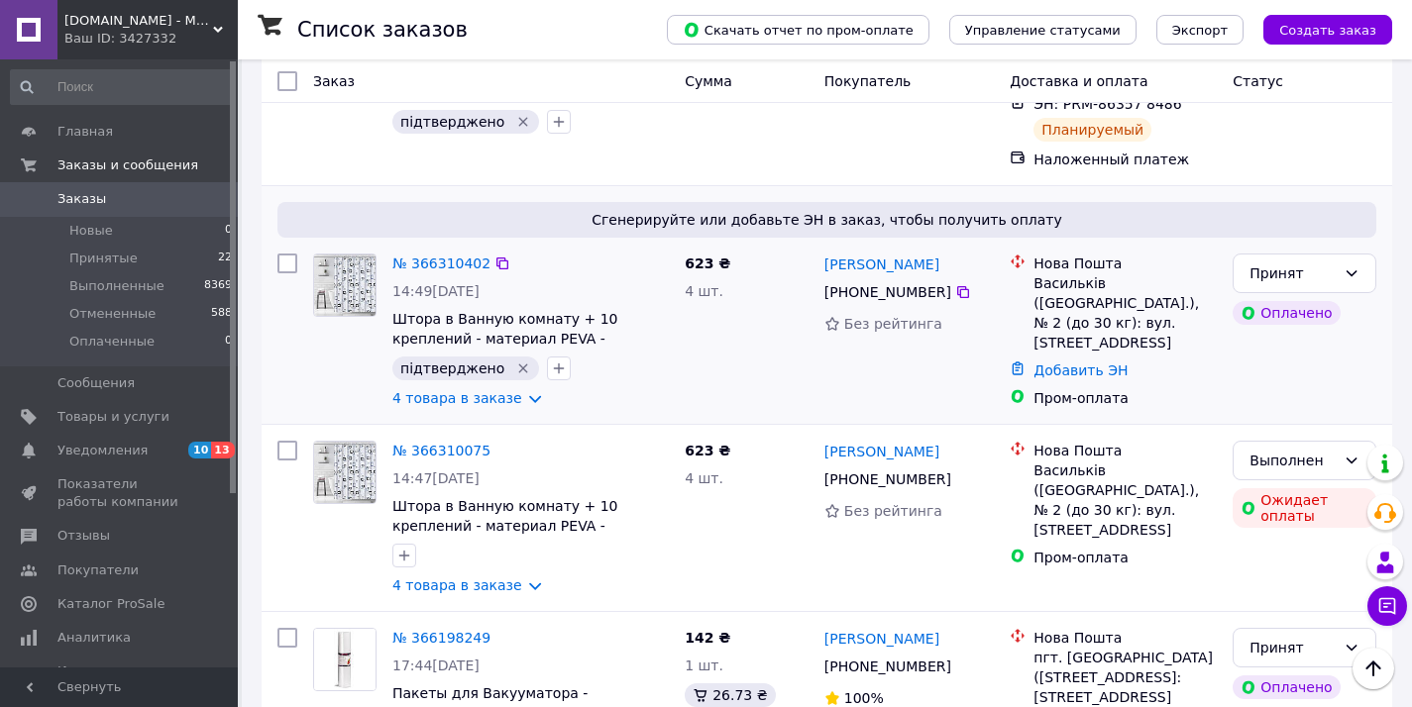
scroll to position [263, 0]
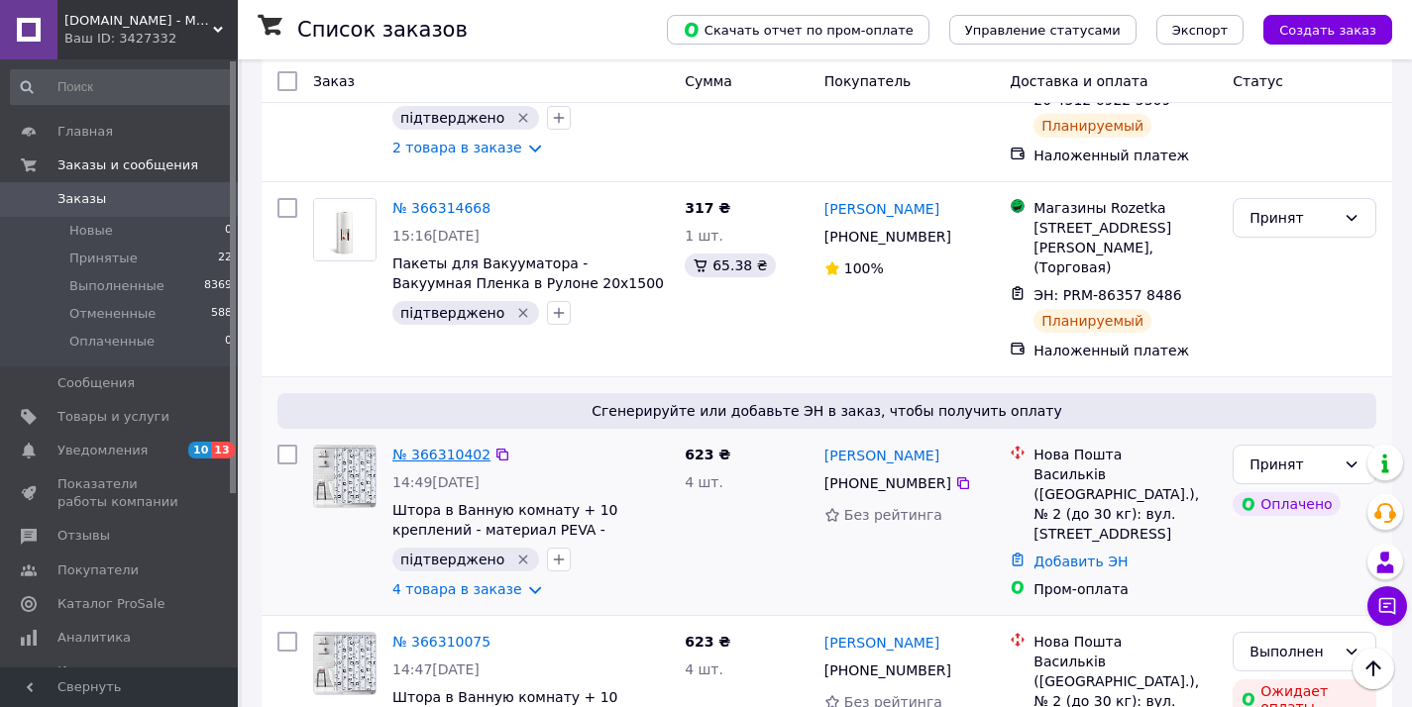
click at [411, 447] on link "№ 366310402" at bounding box center [441, 455] width 98 height 16
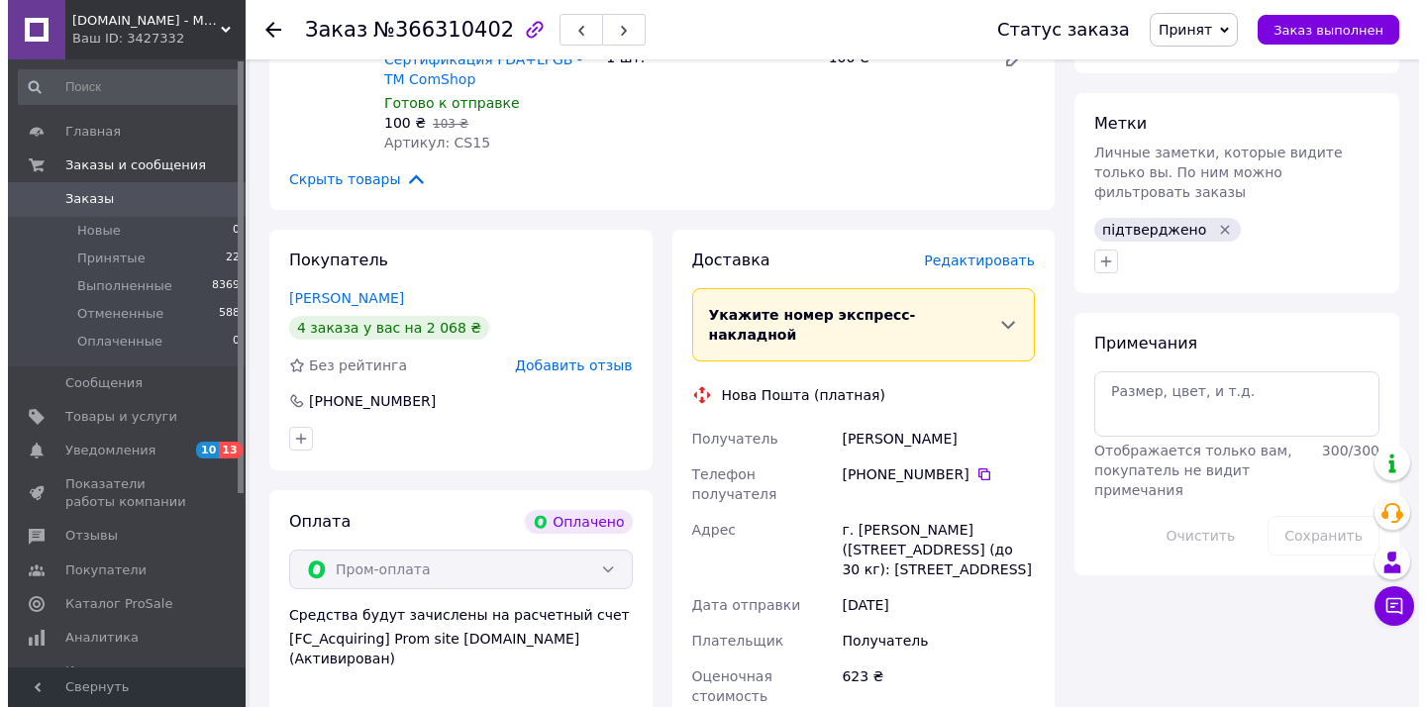
scroll to position [1470, 0]
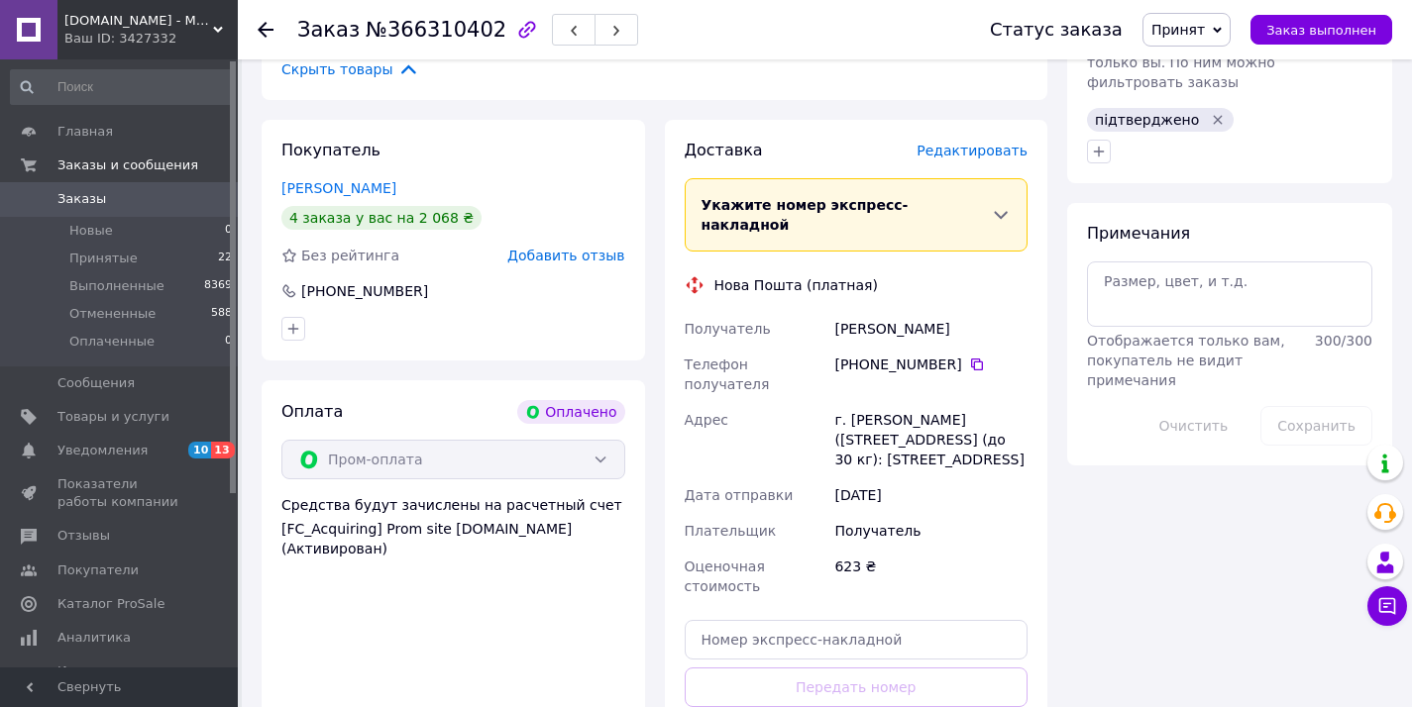
click at [981, 149] on span "Редактировать" at bounding box center [971, 151] width 111 height 16
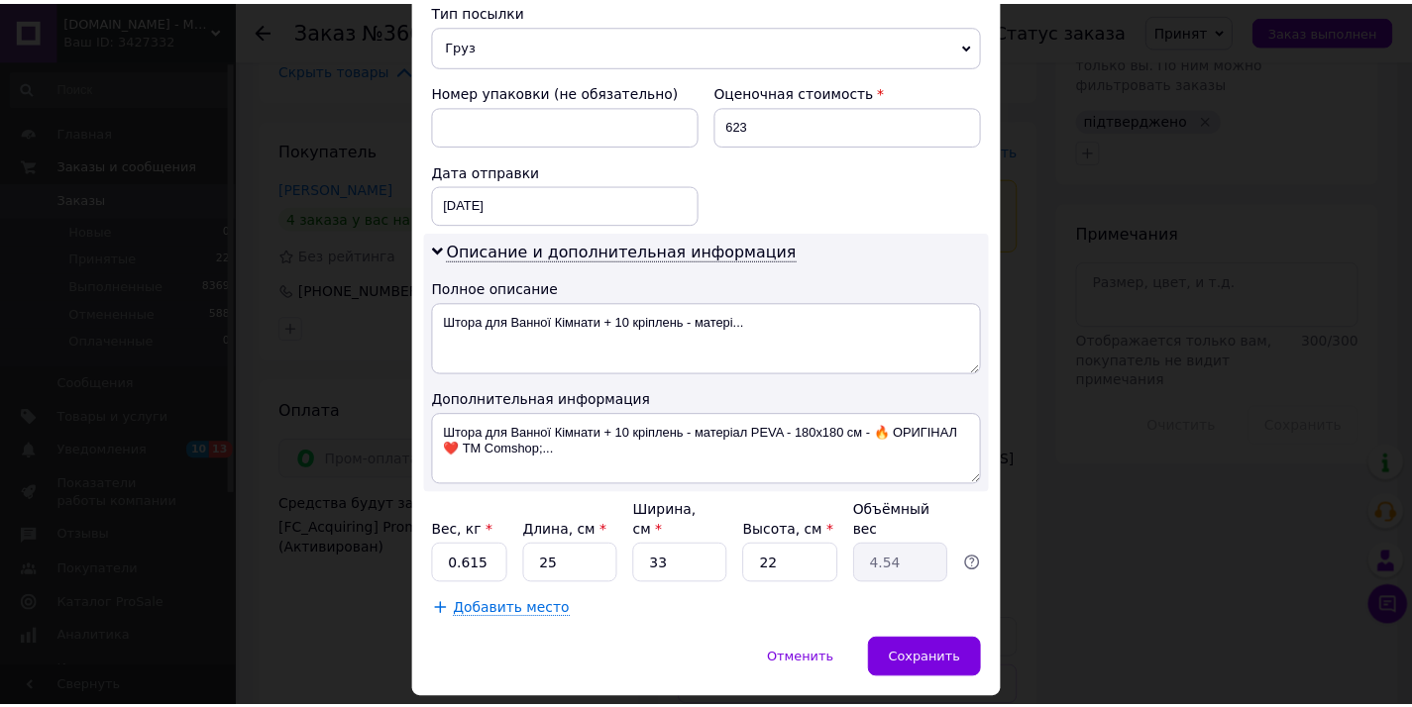
scroll to position [870, 0]
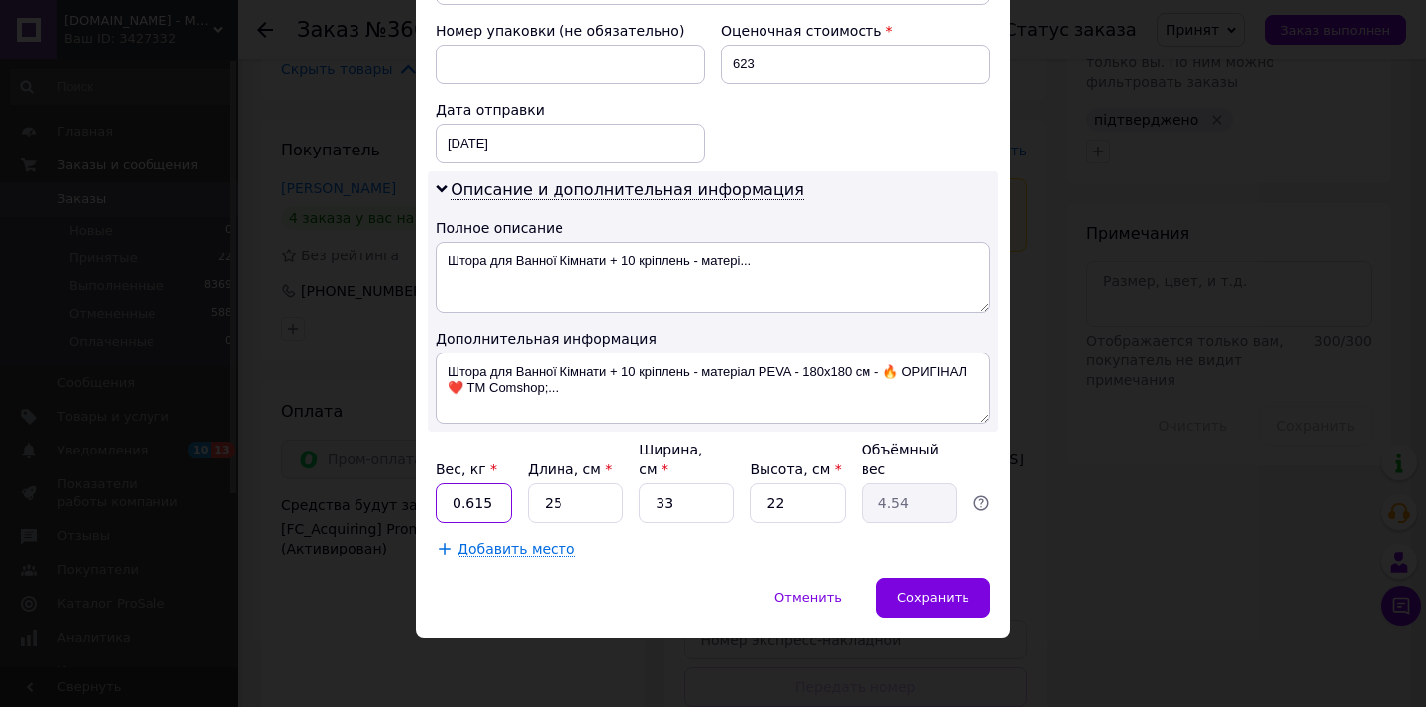
click at [483, 504] on input "0.615" at bounding box center [474, 503] width 76 height 40
type input "0.9"
click at [560, 511] on input "25" at bounding box center [575, 503] width 95 height 40
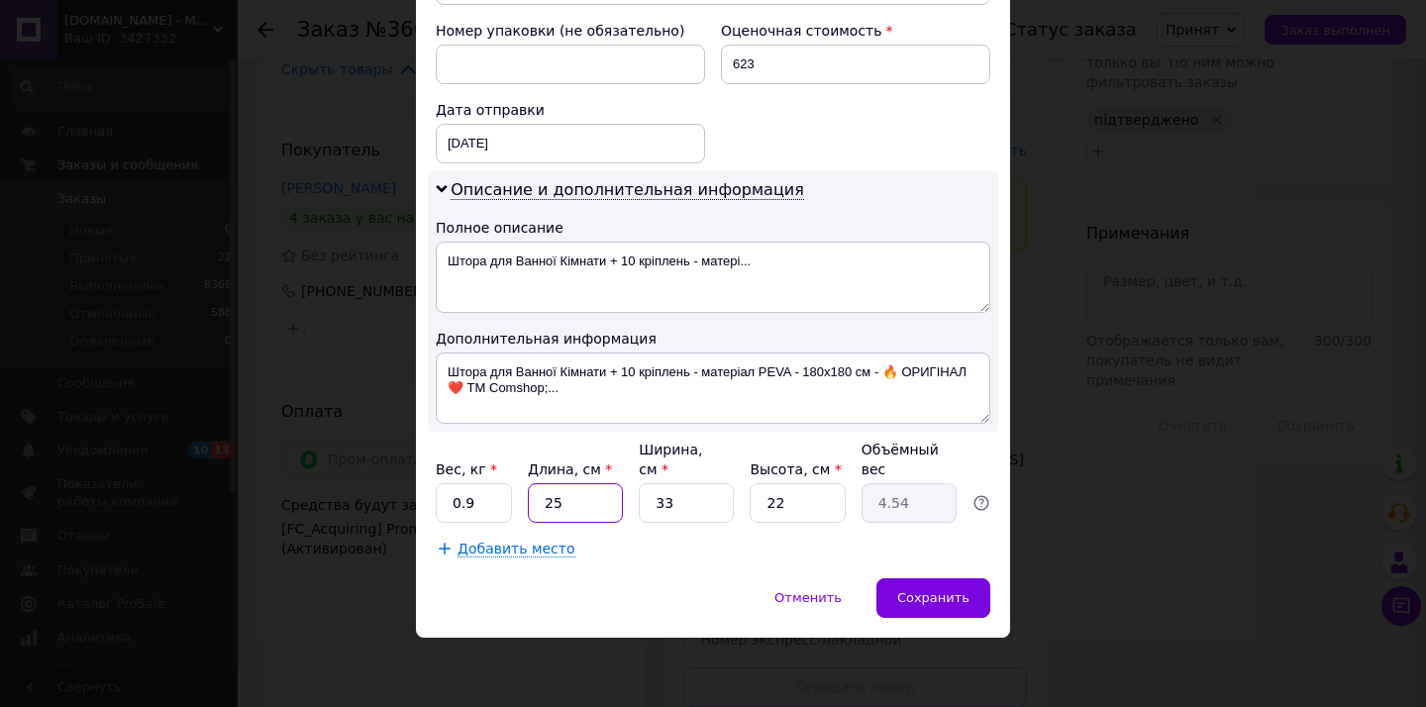
type input "2"
type input "0.36"
type input "25"
type input "4.54"
click at [655, 503] on input "33" at bounding box center [686, 503] width 95 height 40
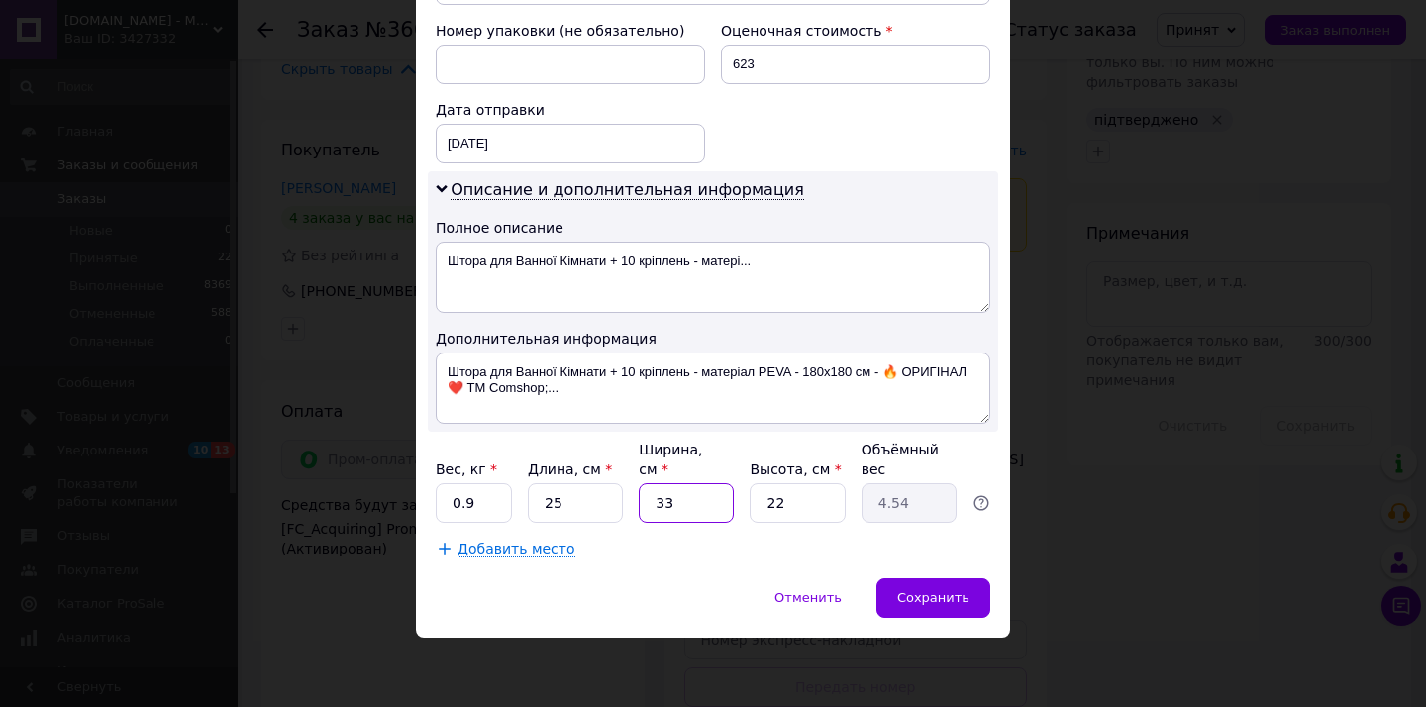
click at [655, 503] on input "33" at bounding box center [686, 503] width 95 height 40
type input "2"
type input "0.28"
type input "29"
type input "3.99"
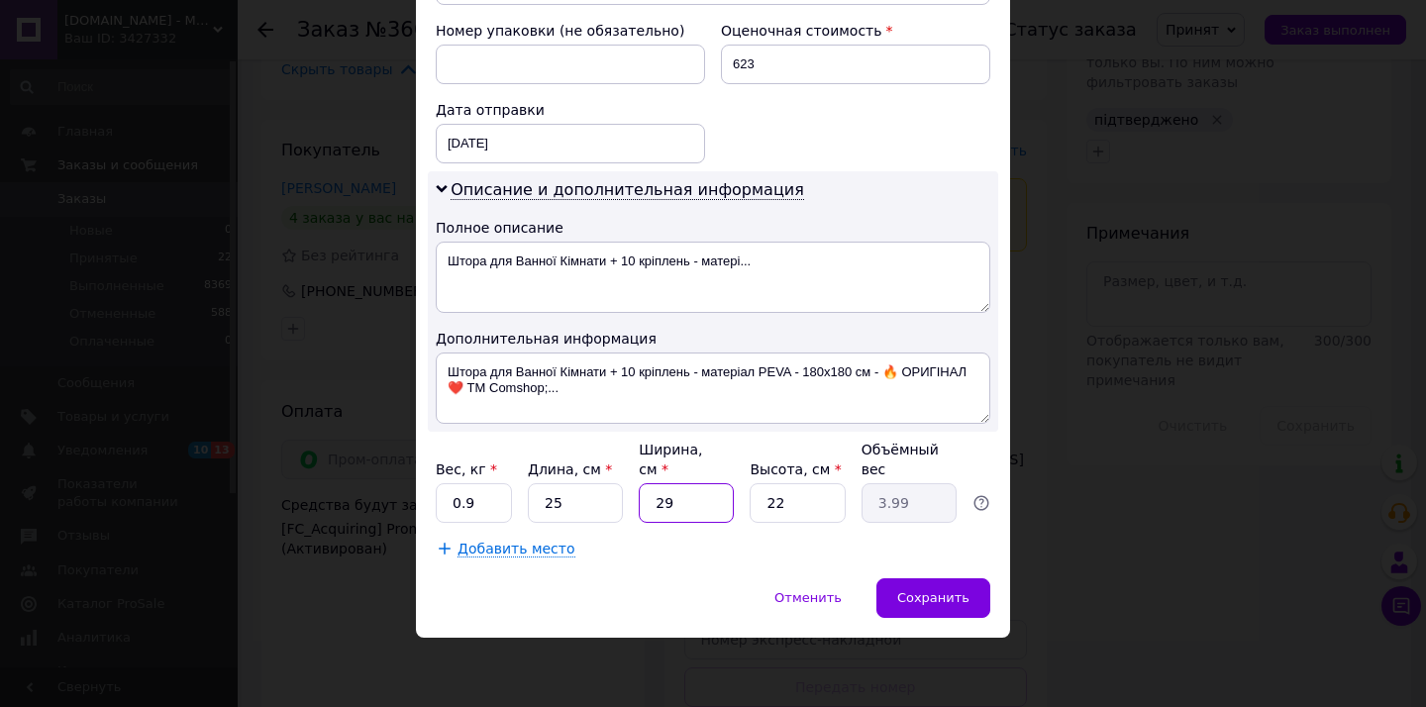
type input "2"
type input "0.28"
type input "3"
type input "0.41"
type input "30"
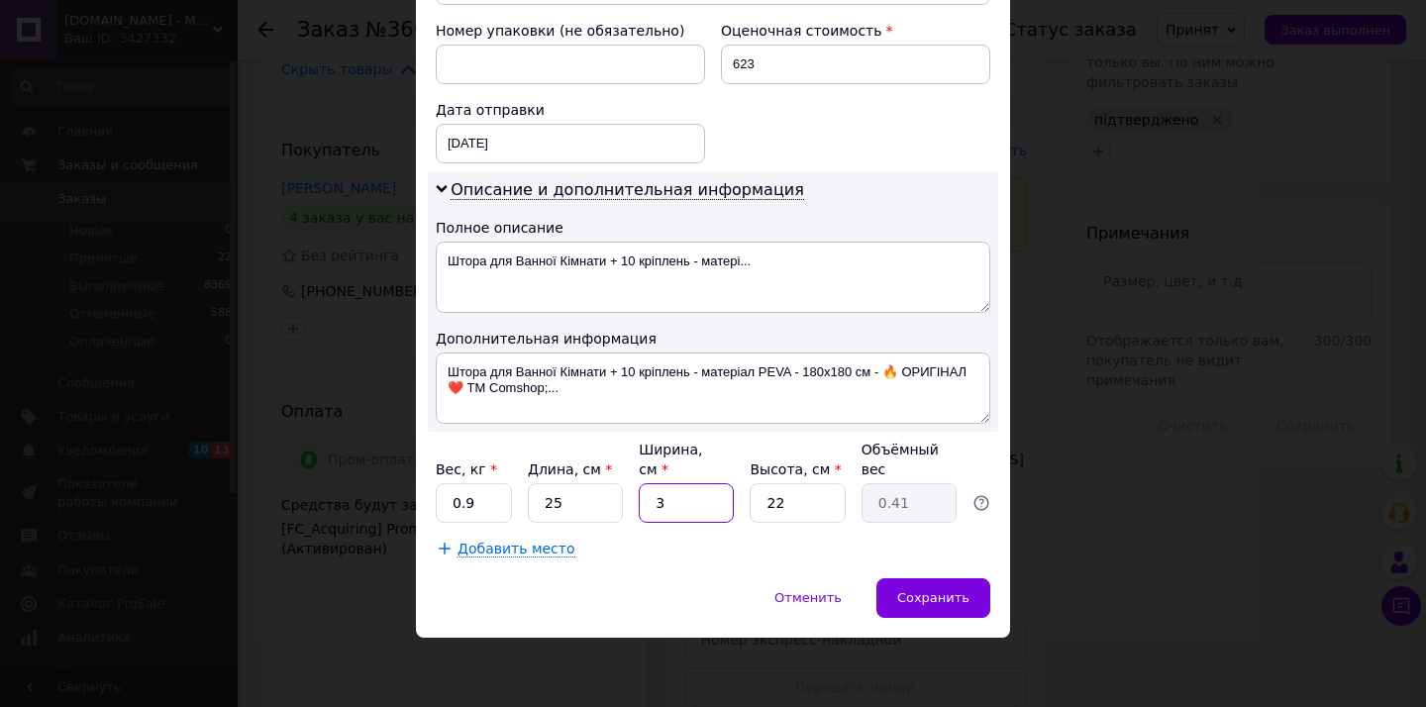
type input "4.13"
type input "30"
click at [786, 508] on input "22" at bounding box center [797, 503] width 95 height 40
type input "7"
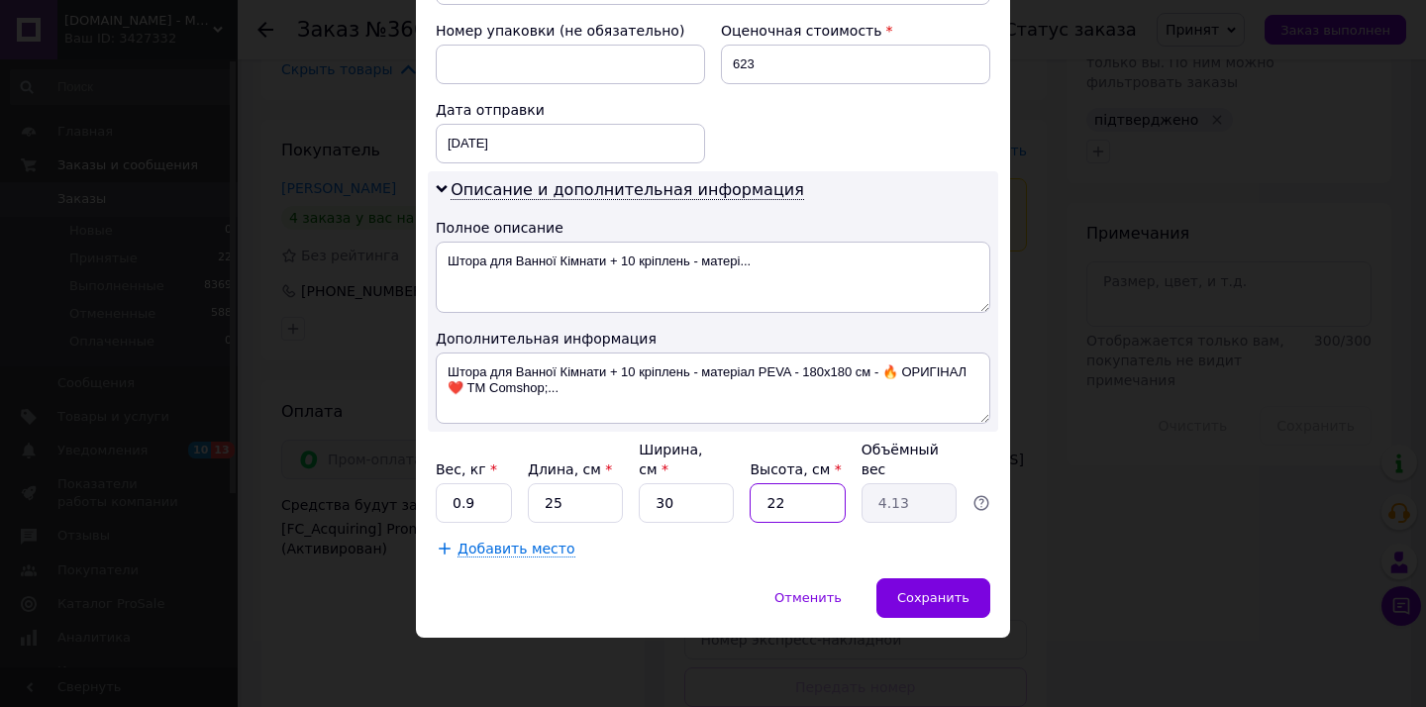
type input "1.31"
type input "7"
click at [995, 614] on div "Отменить   Сохранить" at bounding box center [713, 608] width 594 height 59
click at [983, 601] on div "Сохранить" at bounding box center [934, 599] width 114 height 40
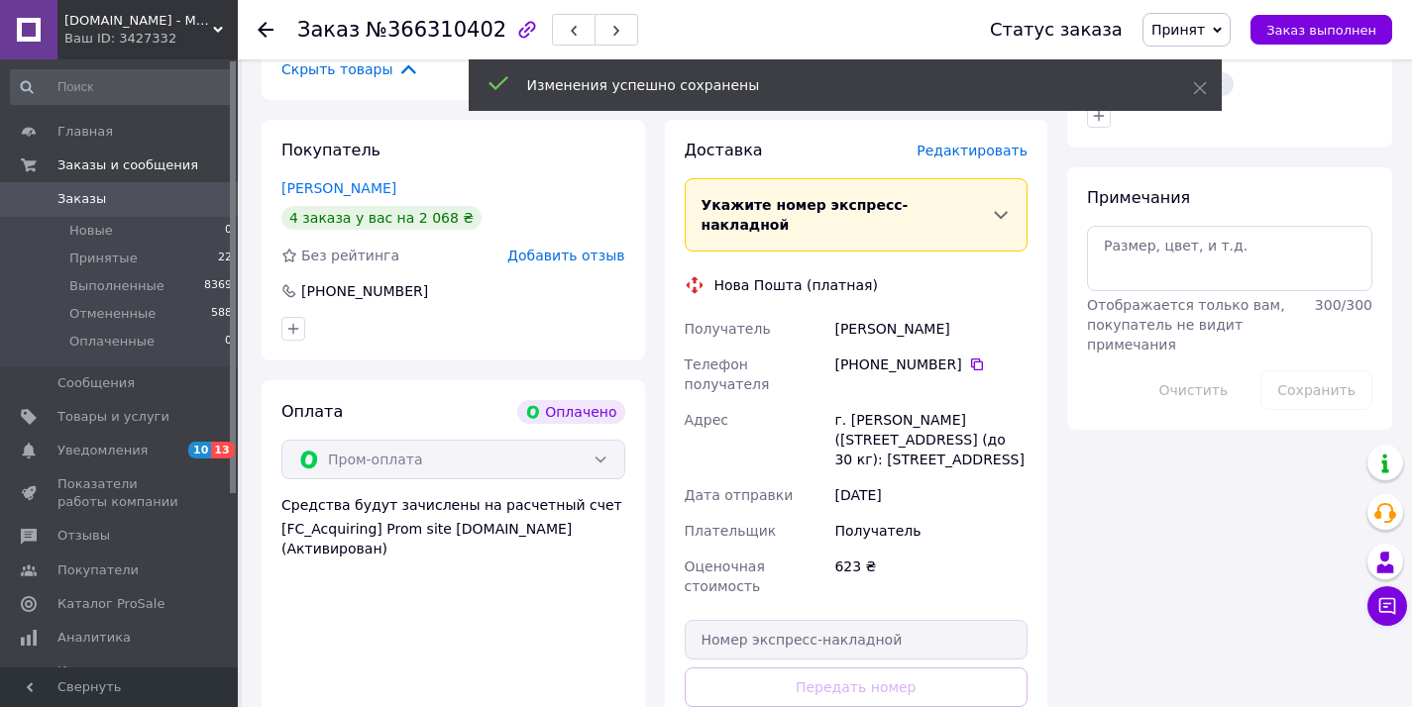
click at [865, 311] on div "Гринько Віра" at bounding box center [930, 329] width 201 height 36
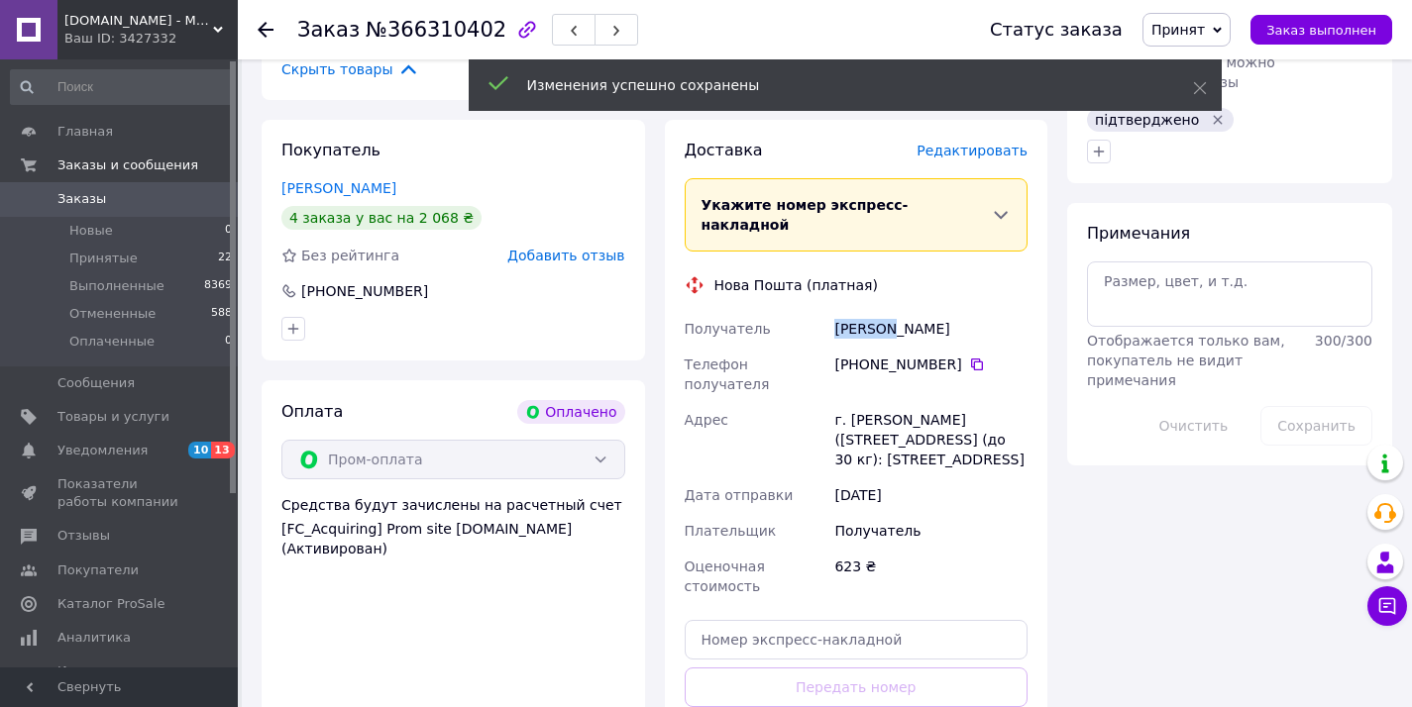
copy div "Гринько"
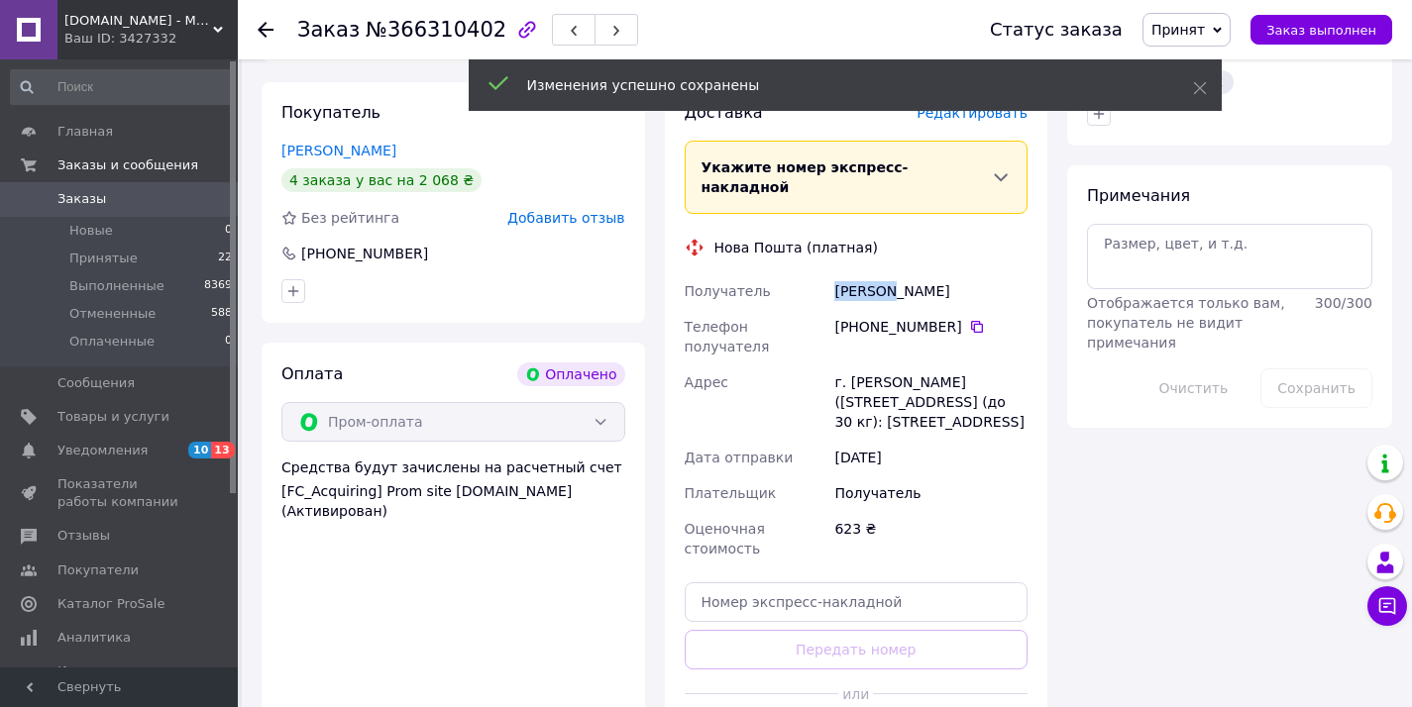
scroll to position [1603, 0]
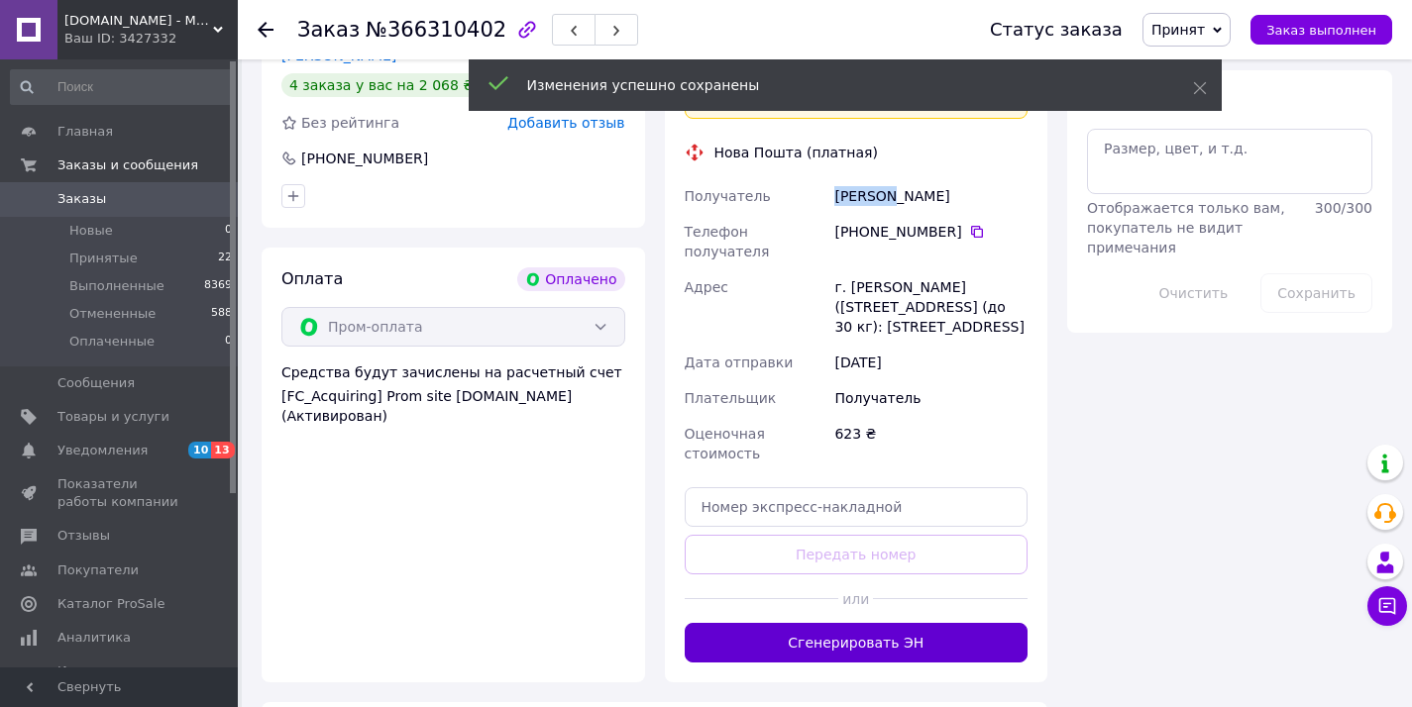
click at [866, 623] on button "Сгенерировать ЭН" at bounding box center [856, 643] width 344 height 40
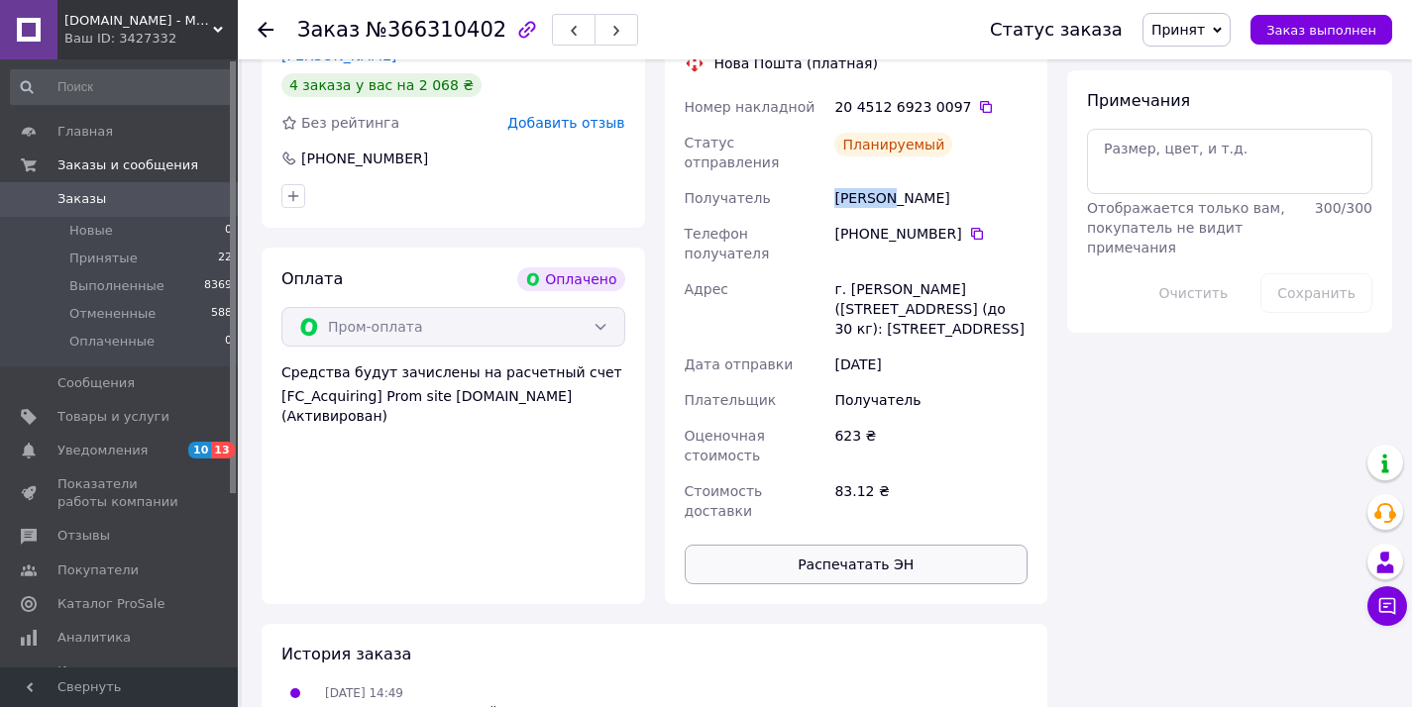
click at [896, 545] on button "Распечатать ЭН" at bounding box center [856, 565] width 344 height 40
click at [443, 42] on div "Заказ №366310402" at bounding box center [467, 30] width 341 height 34
click at [448, 21] on span "№366310402" at bounding box center [436, 30] width 141 height 24
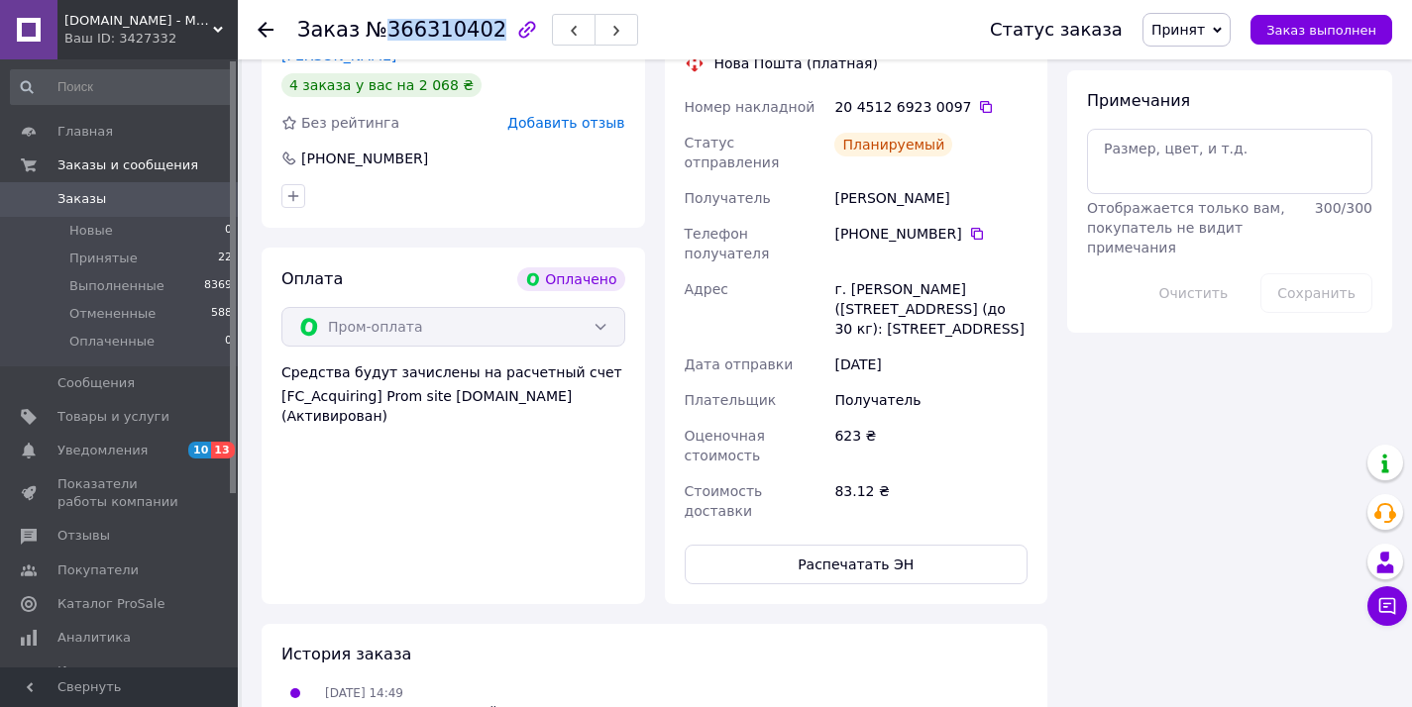
copy span "366310402"
click at [980, 105] on icon at bounding box center [986, 107] width 12 height 12
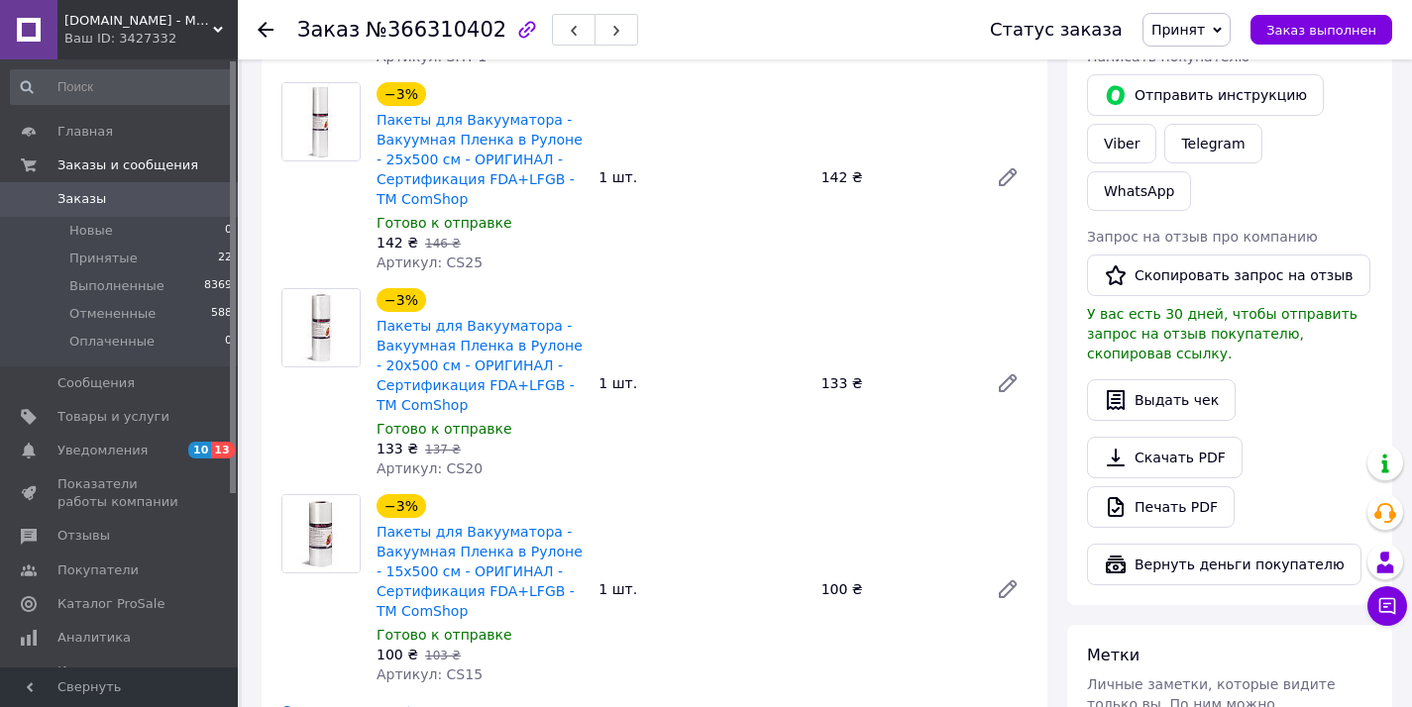
scroll to position [659, 0]
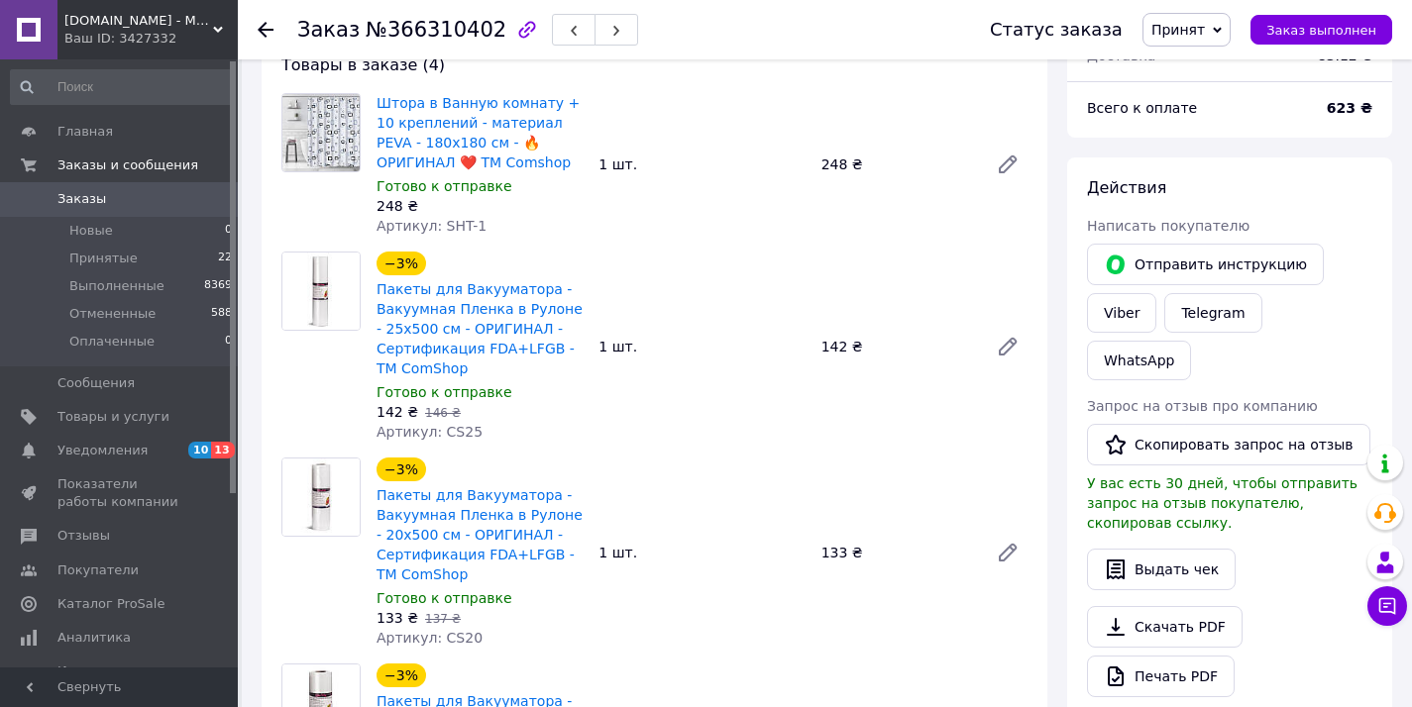
click at [449, 229] on span "Артикул: SHT-1" at bounding box center [431, 226] width 110 height 16
drag, startPoint x: 449, startPoint y: 228, endPoint x: 548, endPoint y: 221, distance: 99.3
click at [519, 223] on div "Артикул: SHT-1" at bounding box center [479, 226] width 206 height 20
copy span "SHT-1"
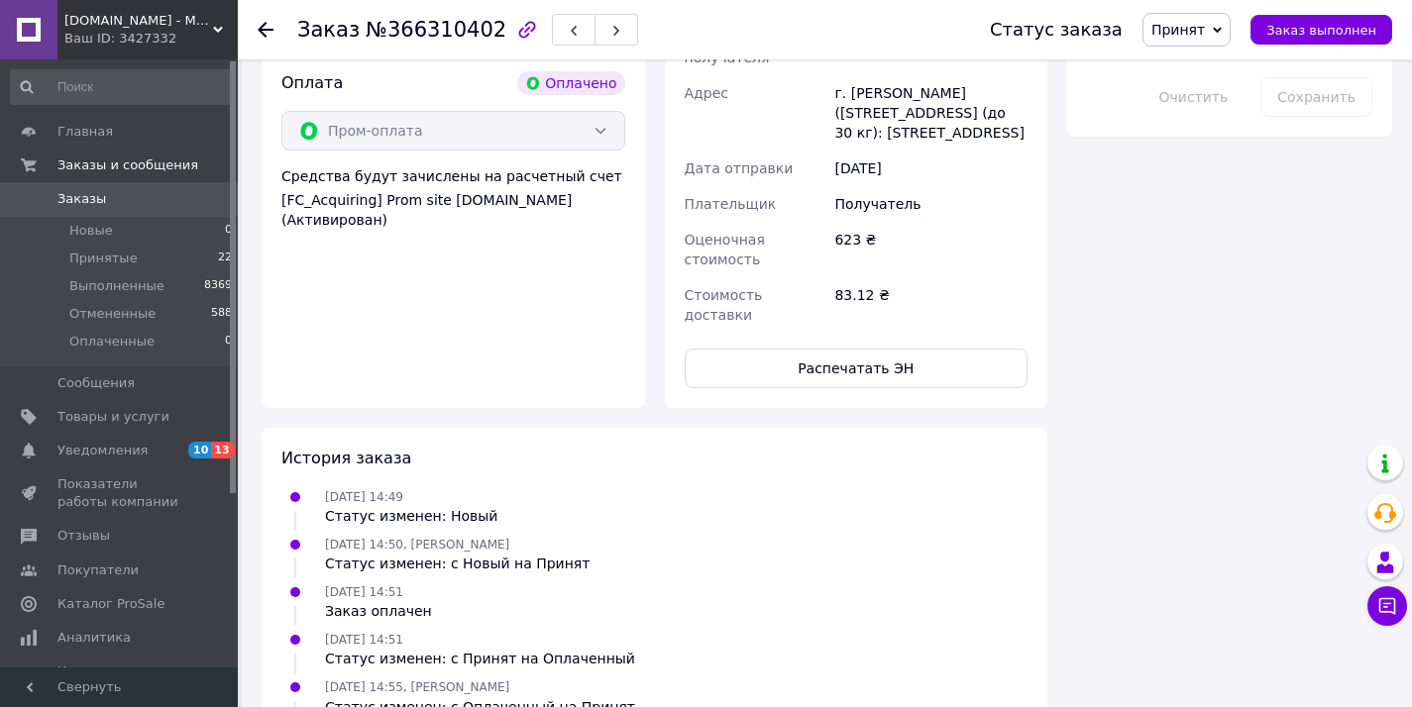
scroll to position [1668, 0]
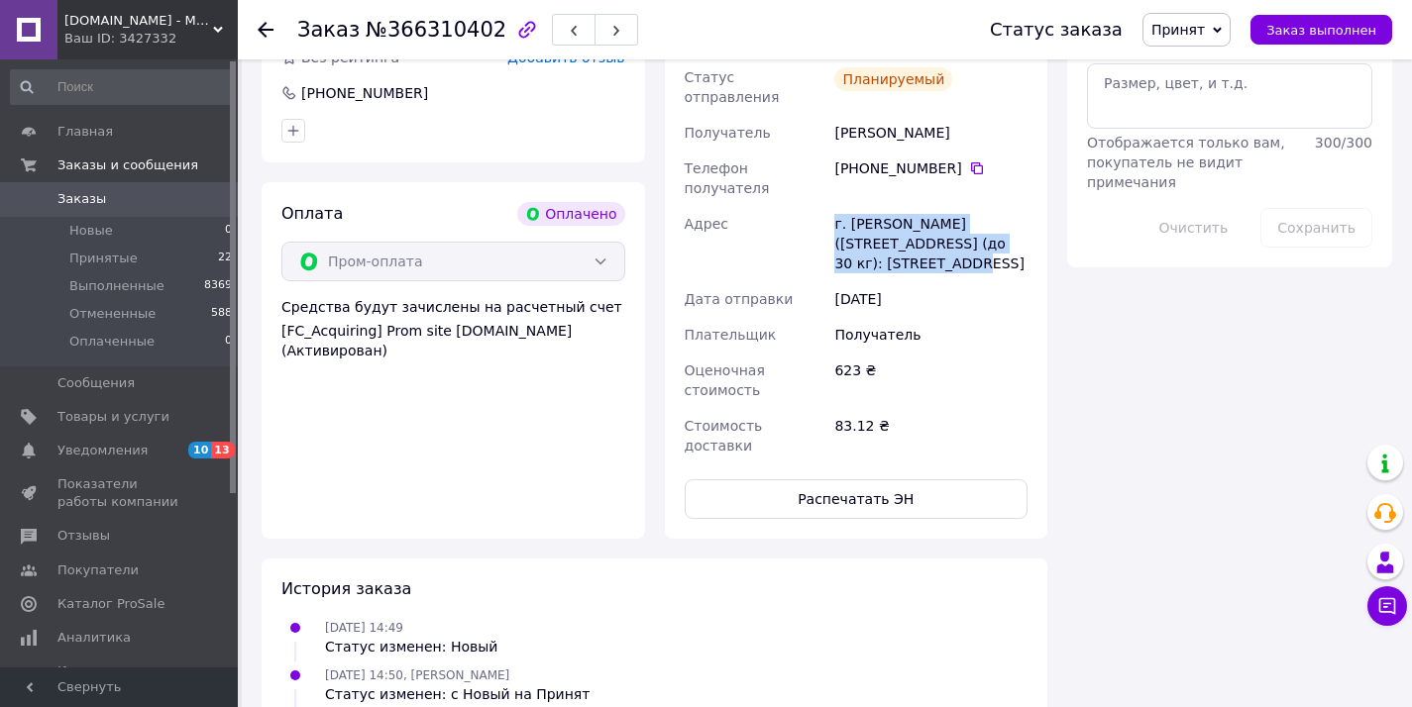
drag, startPoint x: 835, startPoint y: 192, endPoint x: 943, endPoint y: 242, distance: 118.8
click at [942, 242] on div "г. Васильков (Киевская обл.), № 2 (до 30 кг): ул. Гоголя, 5" at bounding box center [930, 243] width 201 height 75
copy div "г. Васильков (Киевская обл.), № 2 (до 30 кг): ул. Гоголя, 5"
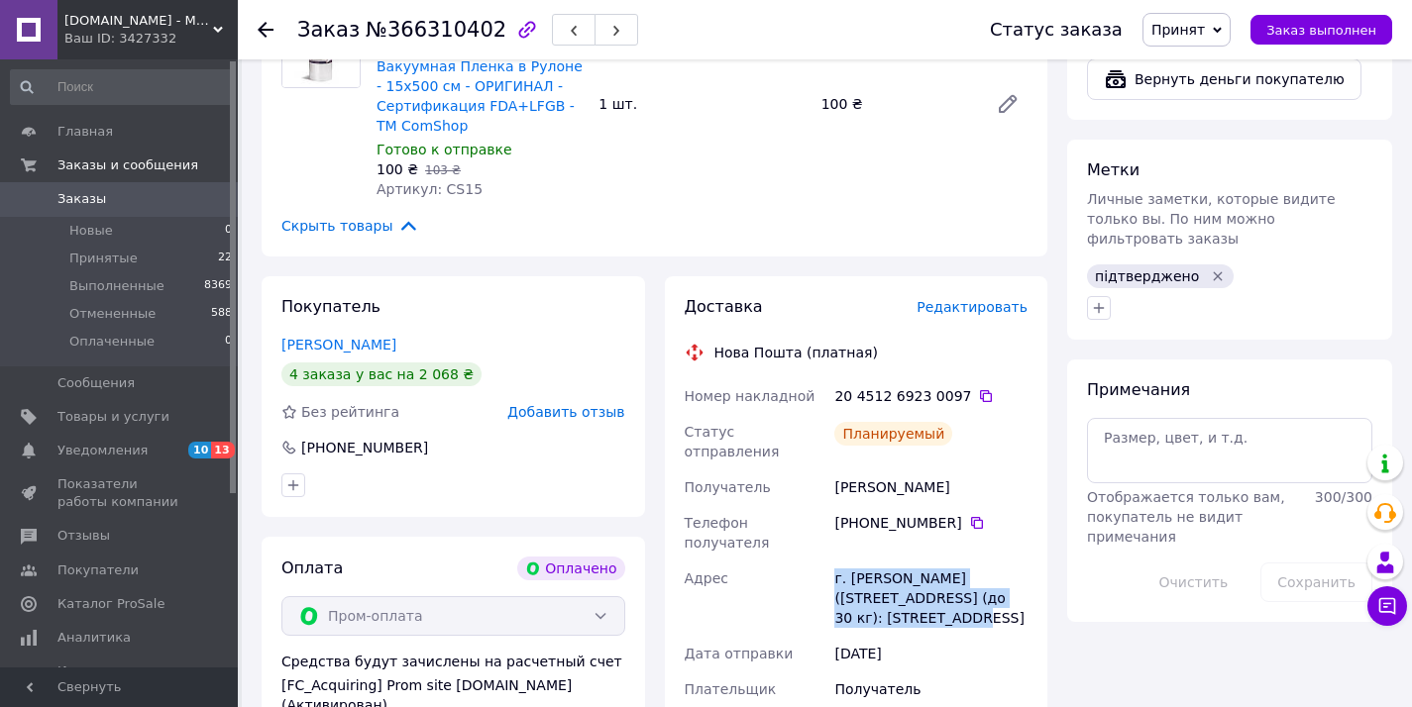
scroll to position [1315, 0]
click at [983, 400] on icon at bounding box center [986, 395] width 16 height 16
click at [127, 186] on link "Заказы 0" at bounding box center [122, 199] width 244 height 34
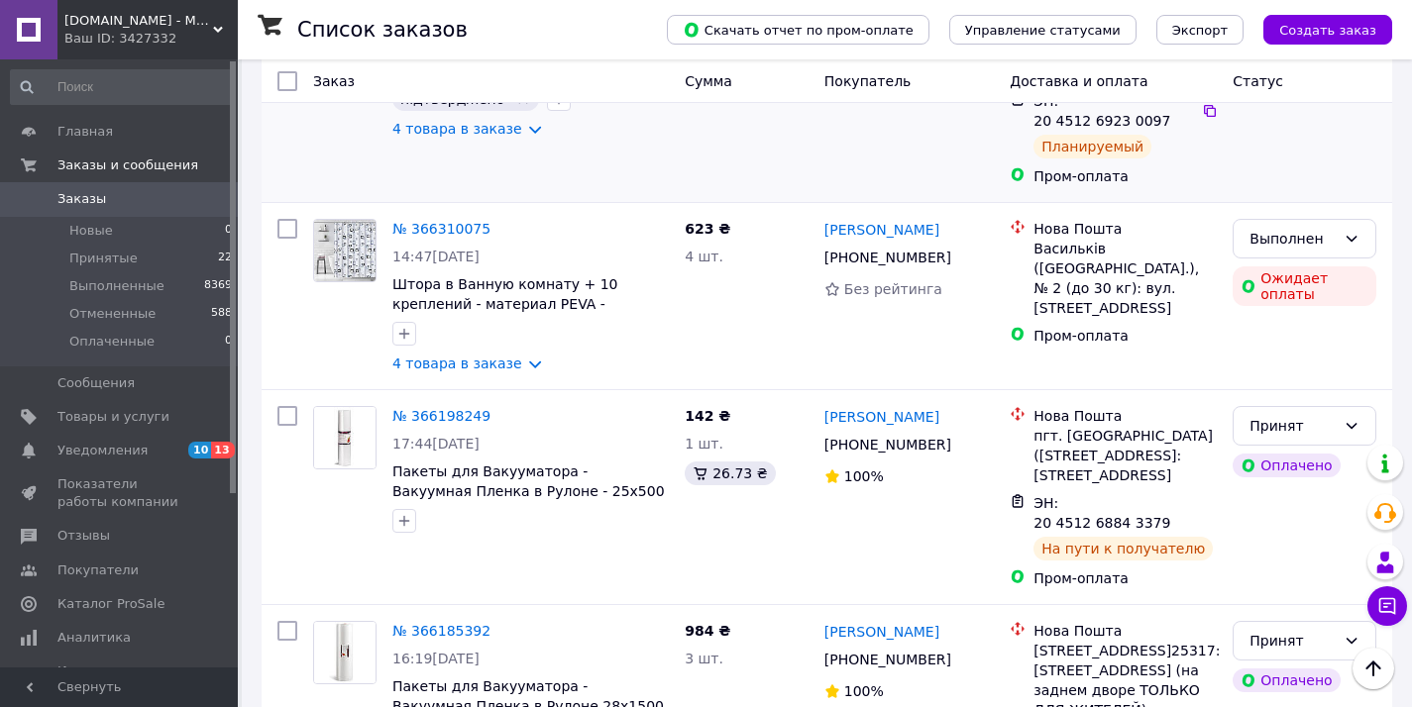
scroll to position [731, 0]
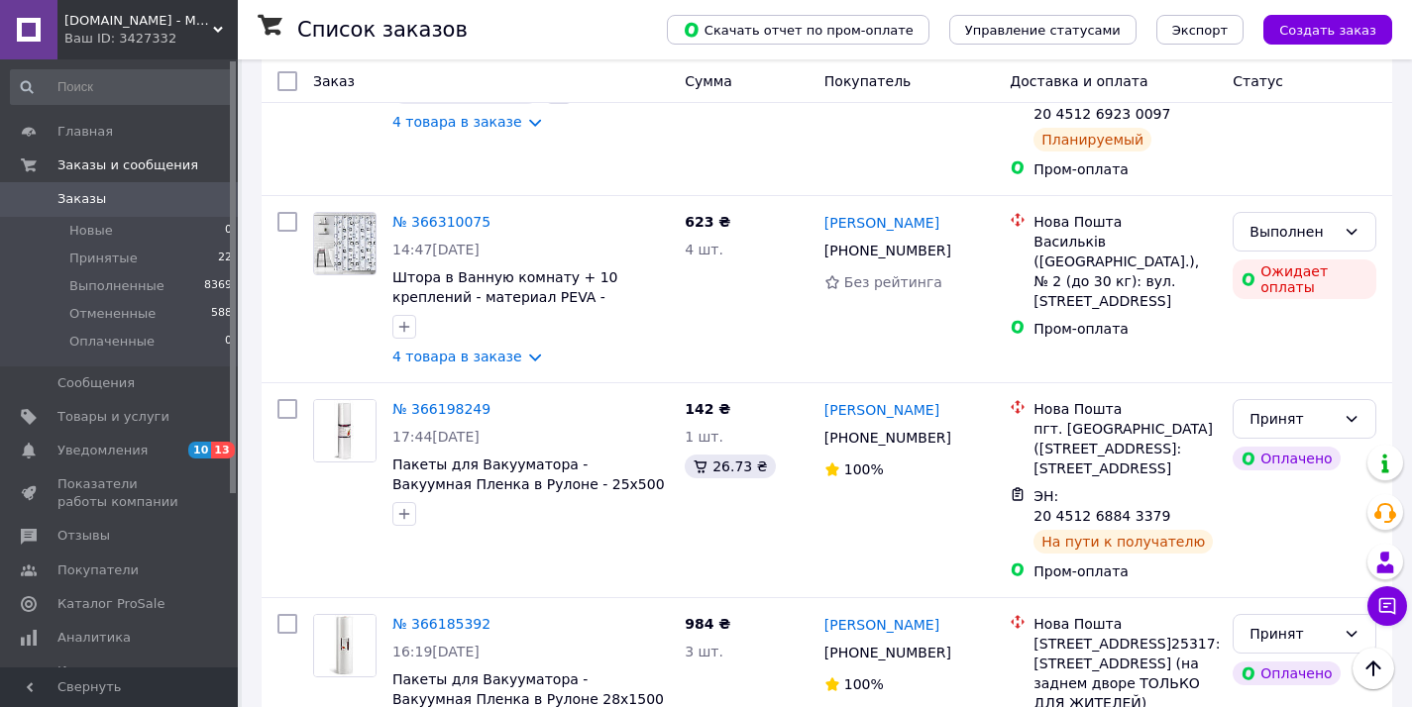
click at [199, 39] on div "Ваш ID: 3427332" at bounding box center [150, 39] width 173 height 18
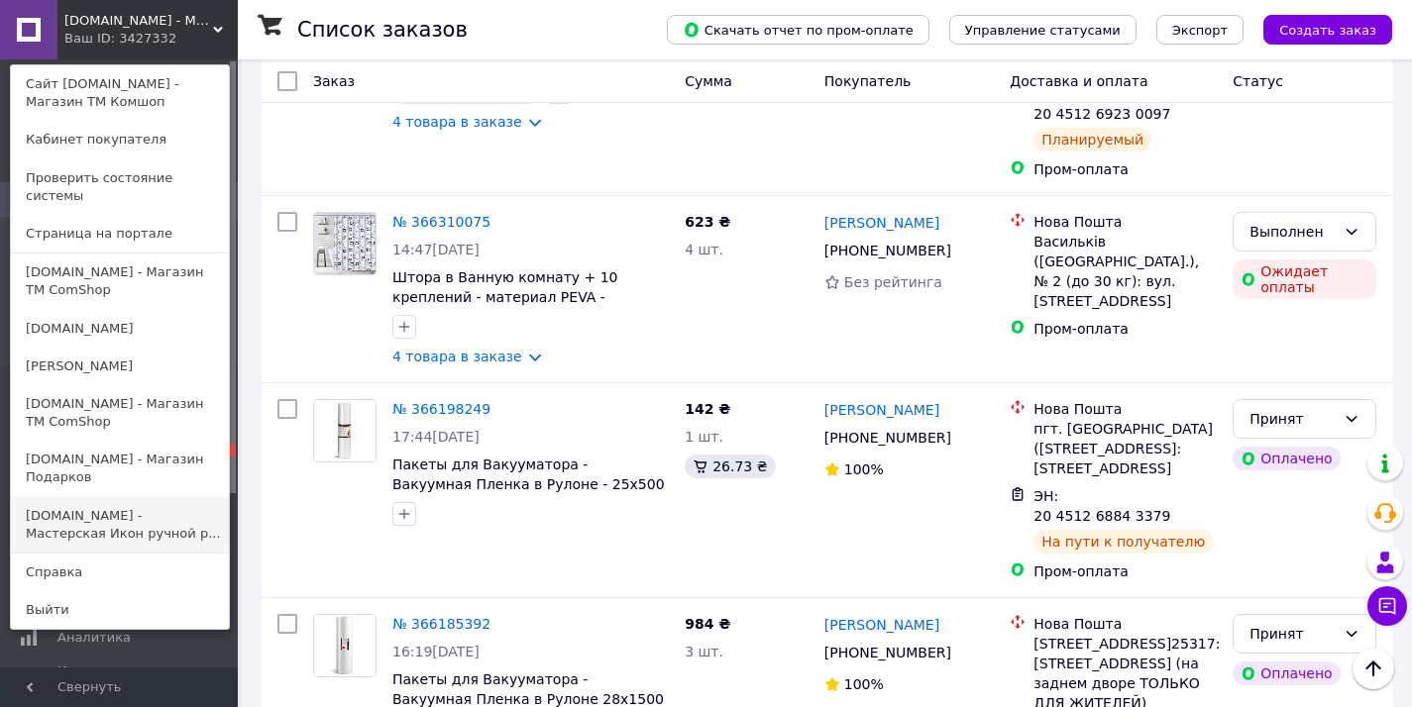
click at [148, 497] on link "[DOMAIN_NAME] - Мастерская Икон ручной р..." at bounding box center [120, 524] width 218 height 55
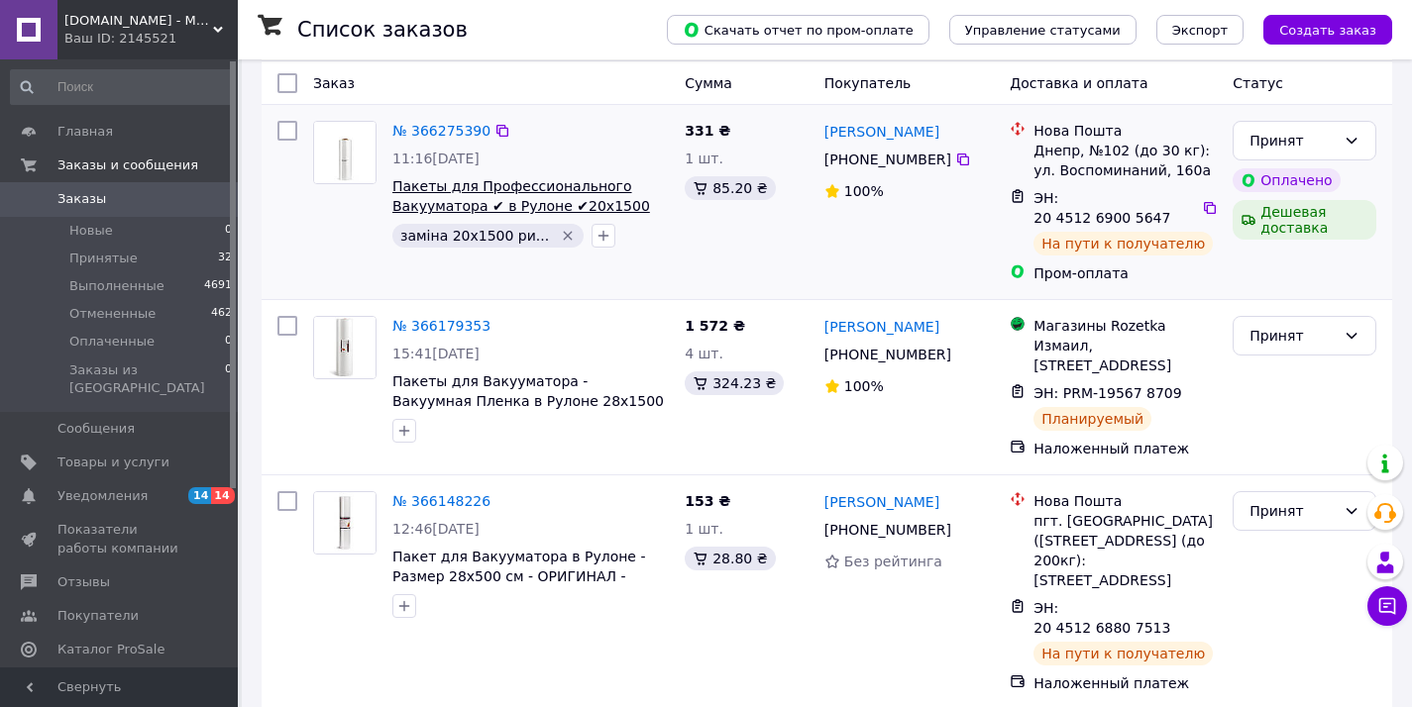
scroll to position [149, 0]
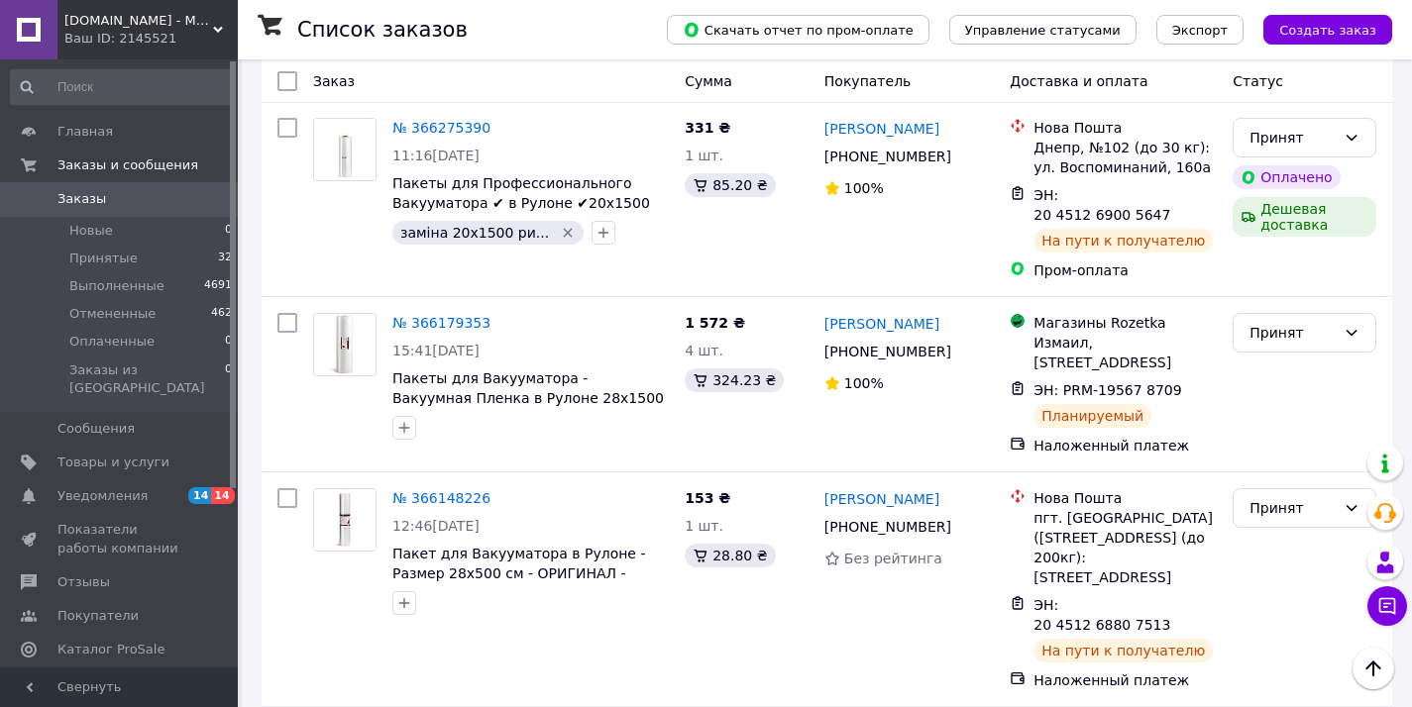
click at [119, 21] on span "[DOMAIN_NAME] - Мастерская Икон ручной работы под [GEOGRAPHIC_DATA]" at bounding box center [138, 21] width 149 height 18
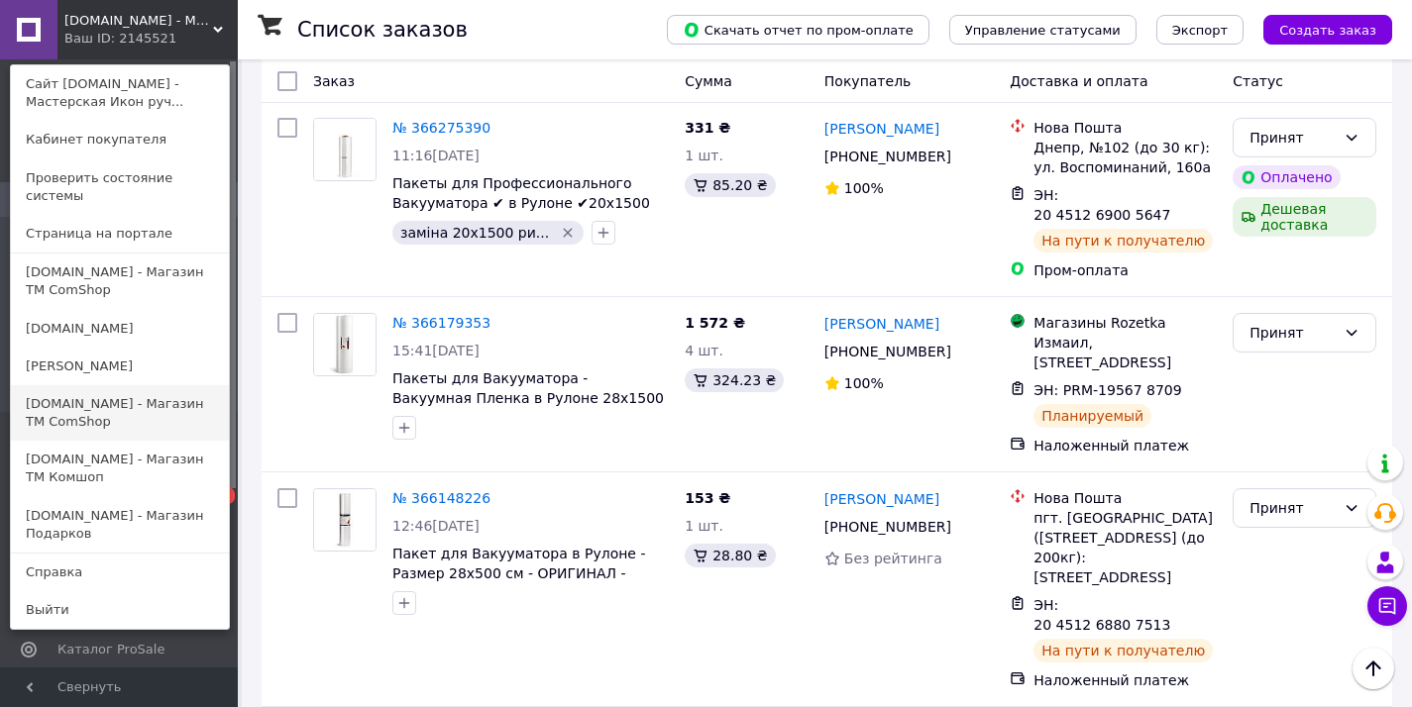
click at [160, 388] on link "[DOMAIN_NAME] - Магазин ТМ ComShop" at bounding box center [120, 412] width 218 height 55
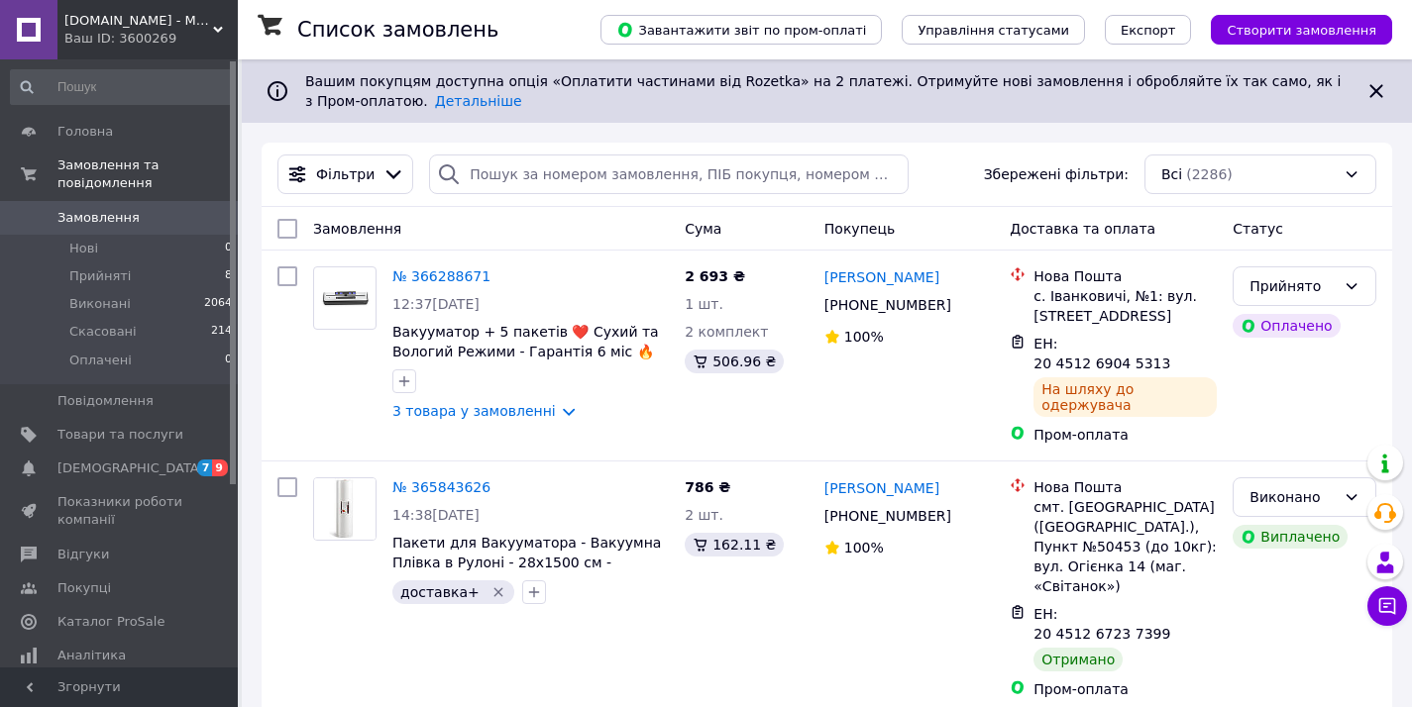
click at [165, 17] on span "[DOMAIN_NAME] - Магазин ТМ ComShop" at bounding box center [138, 21] width 149 height 18
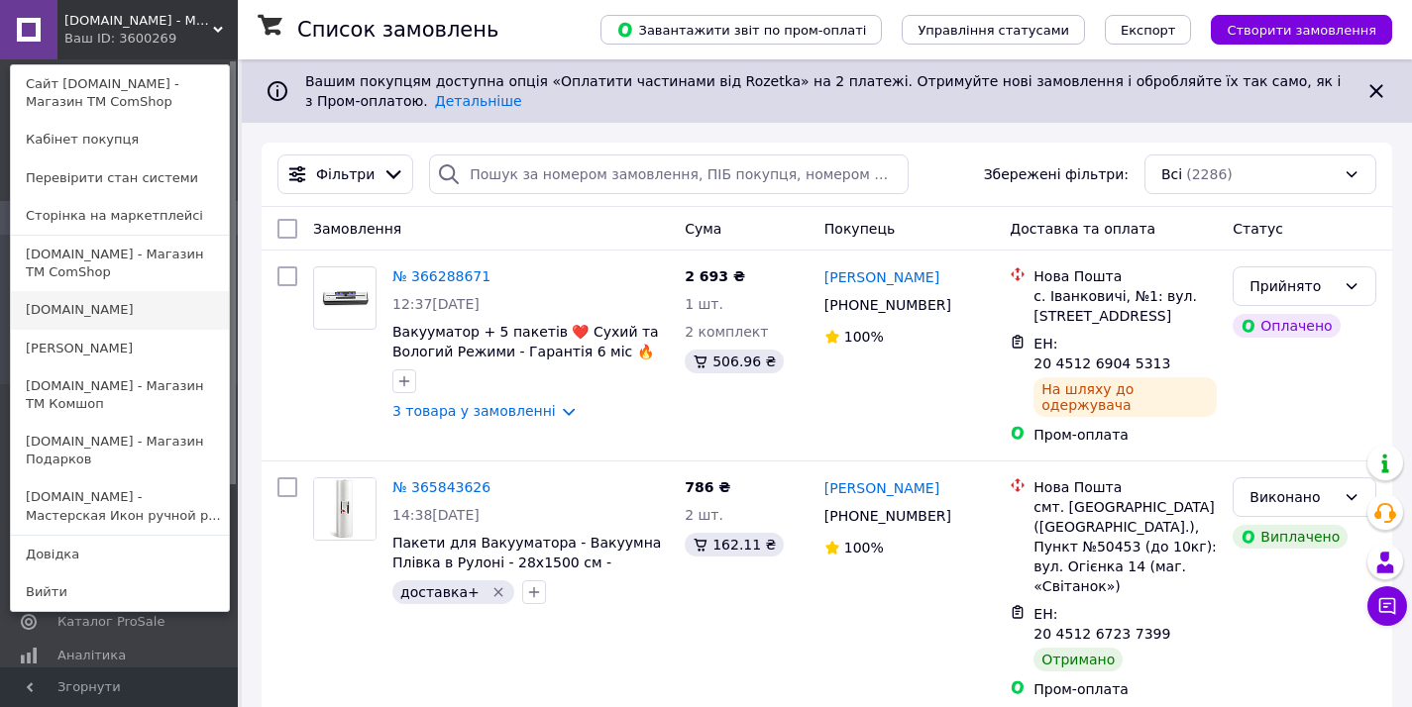
click at [167, 313] on link "[DOMAIN_NAME]" at bounding box center [120, 310] width 218 height 38
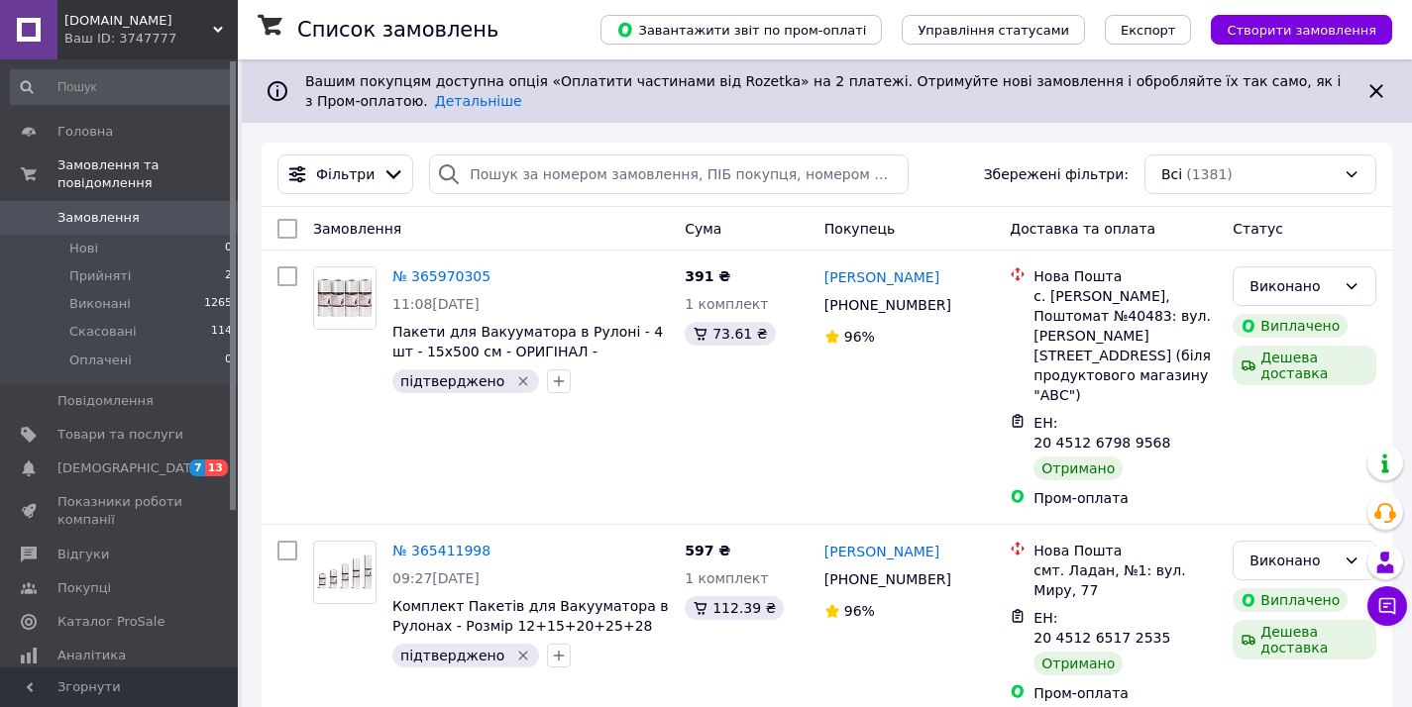
drag, startPoint x: 187, startPoint y: 26, endPoint x: 182, endPoint y: 54, distance: 29.2
click at [187, 26] on span "[DOMAIN_NAME]" at bounding box center [138, 21] width 149 height 18
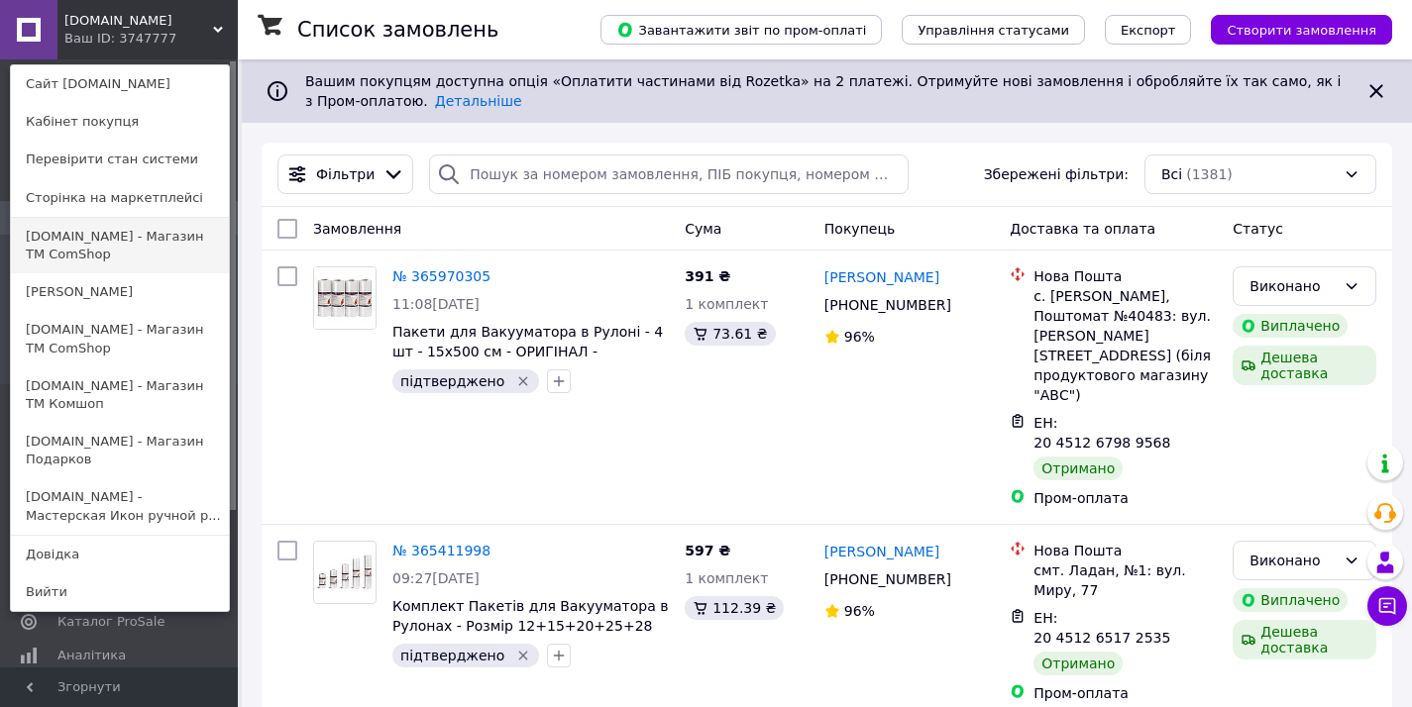
click at [131, 255] on link "[DOMAIN_NAME] - Магазин ТМ ComShop" at bounding box center [120, 245] width 218 height 55
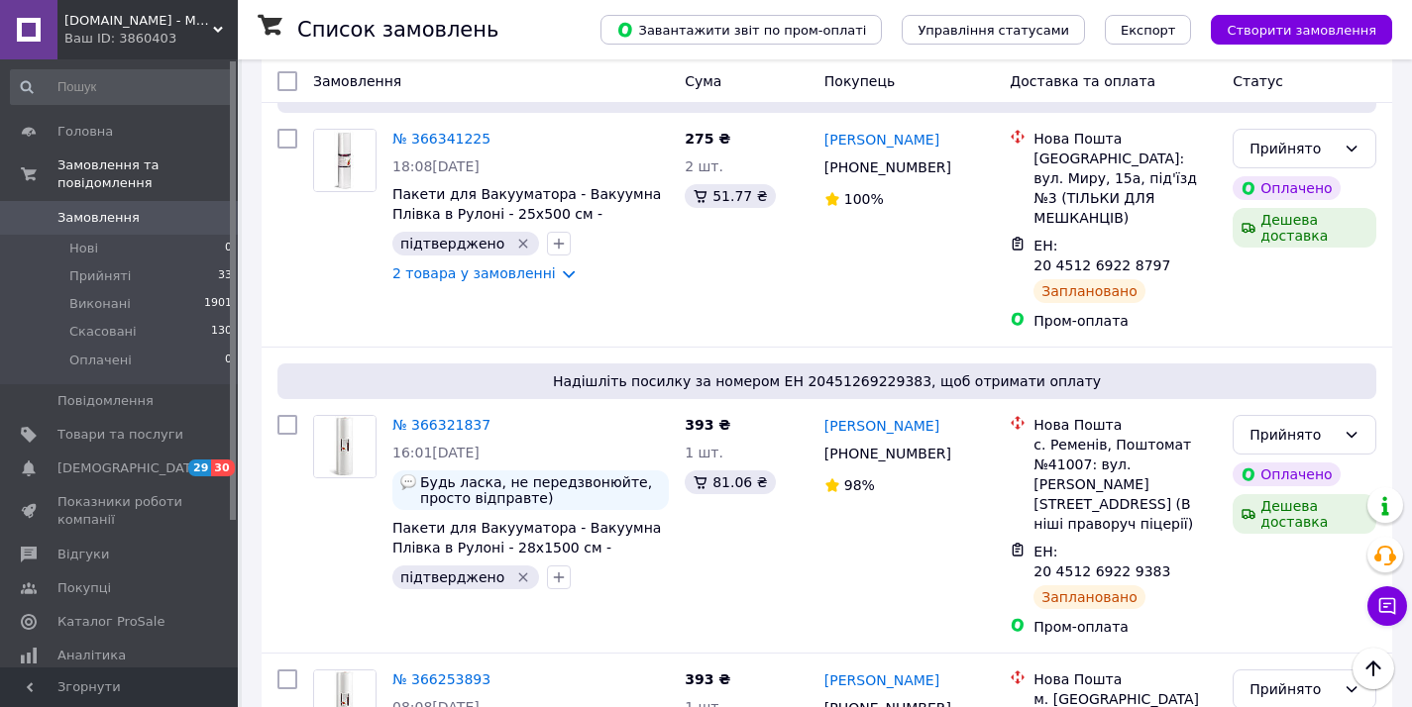
scroll to position [369, 0]
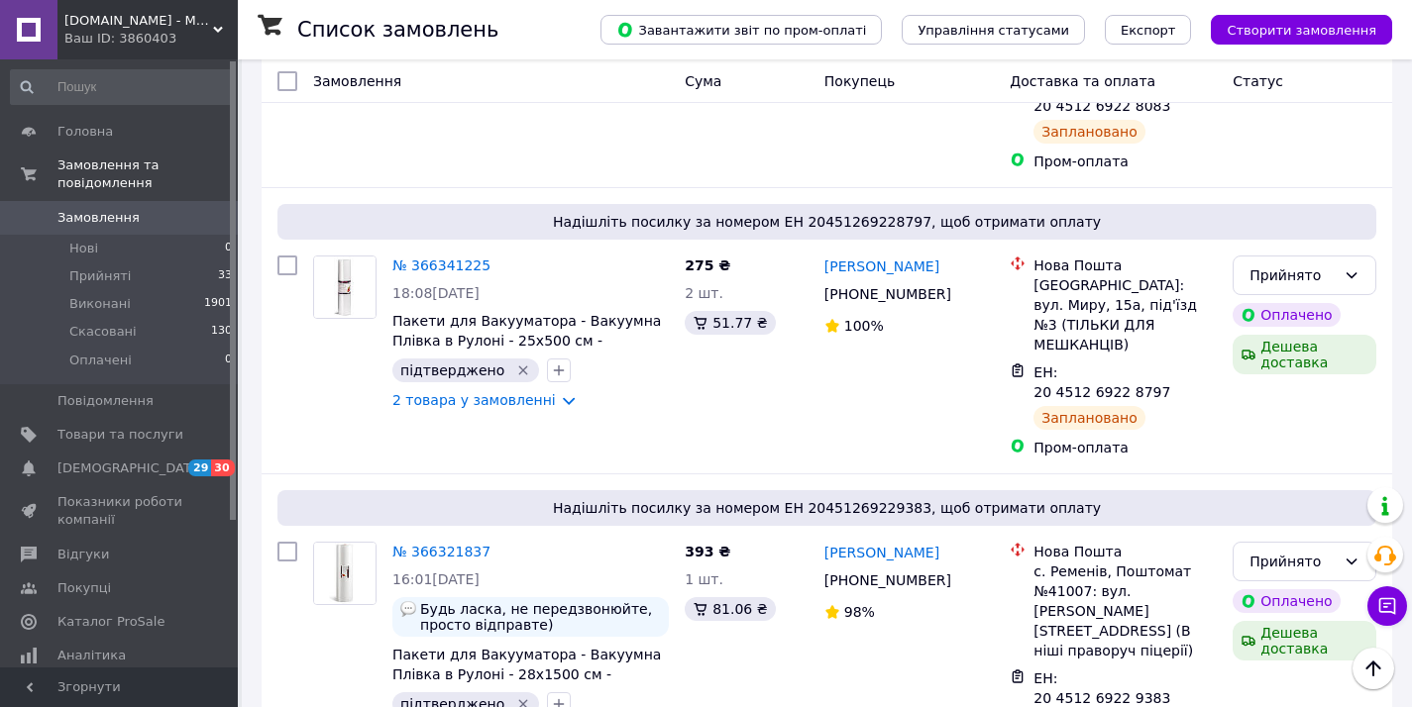
click at [181, 30] on div "Ваш ID: 3860403" at bounding box center [150, 39] width 173 height 18
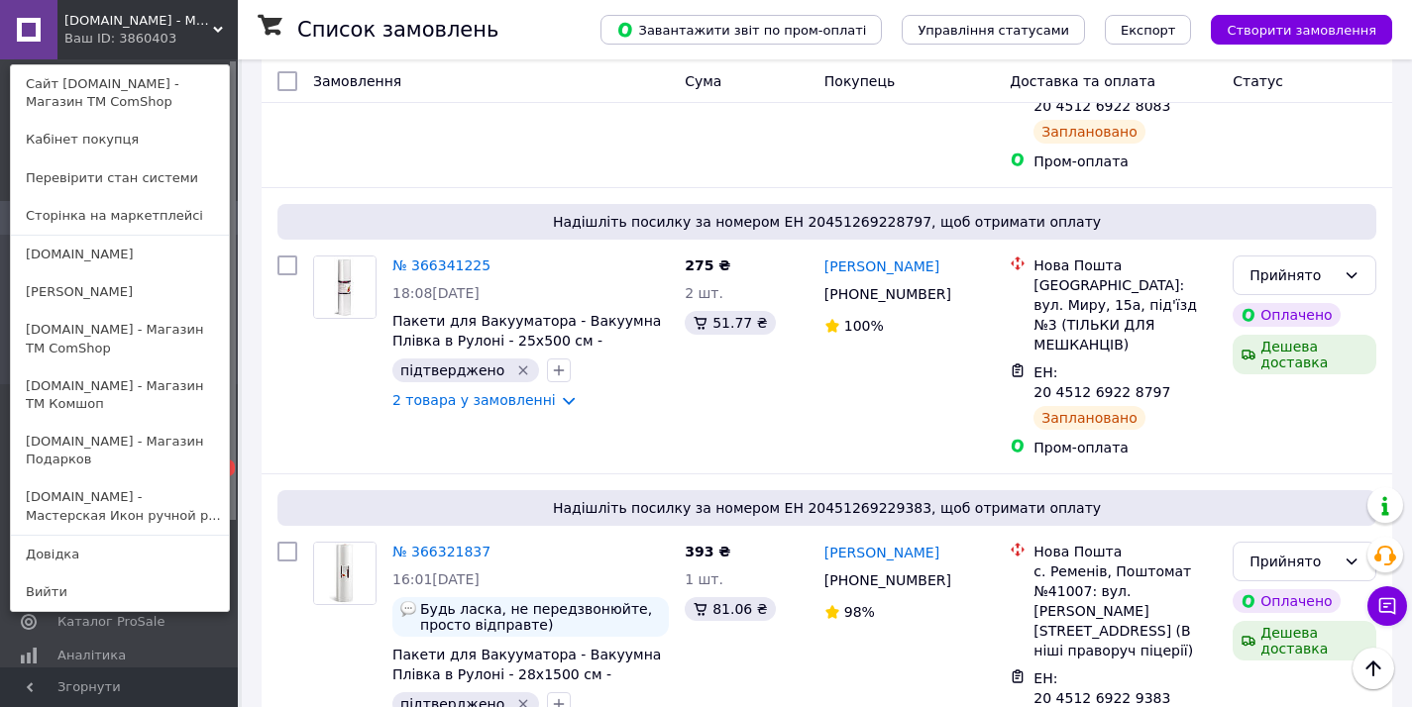
click at [151, 441] on link "[DOMAIN_NAME] - Магазин Подарков" at bounding box center [120, 450] width 218 height 55
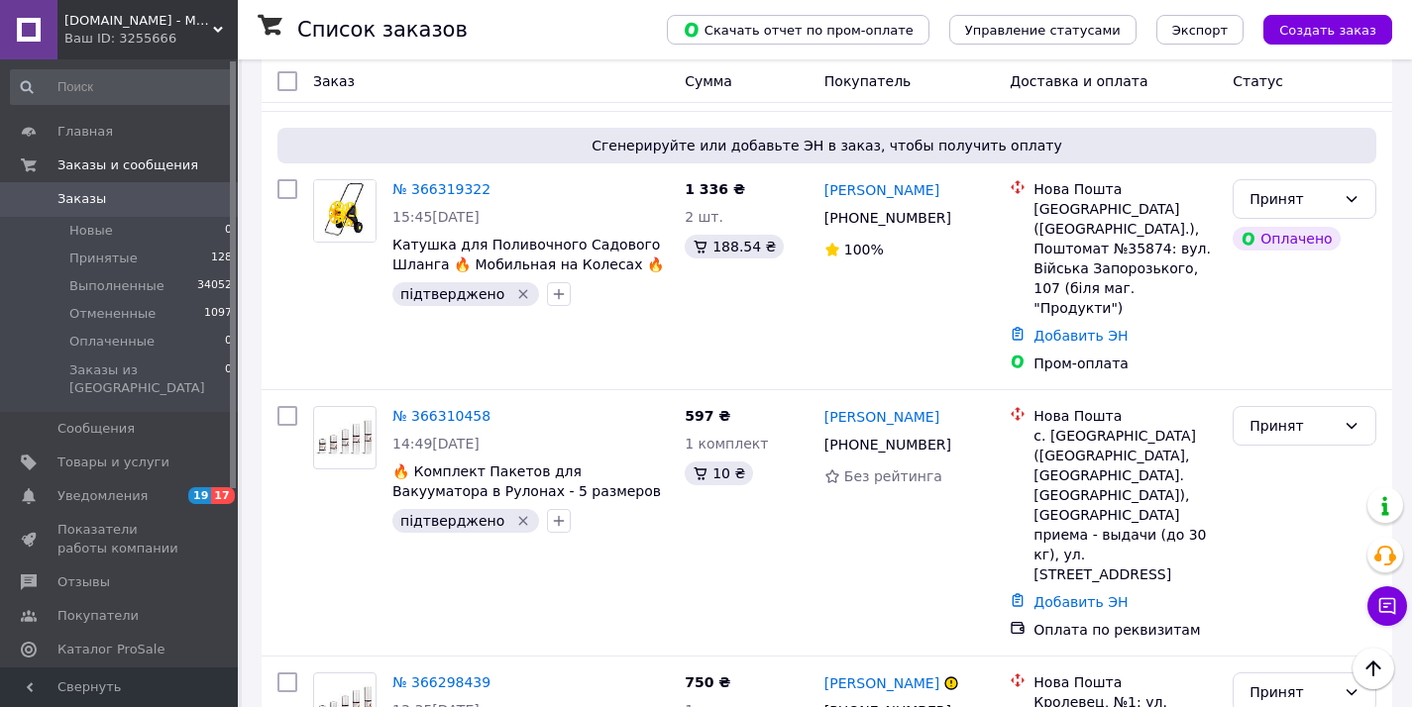
scroll to position [1017, 0]
